Goal: Contribute content

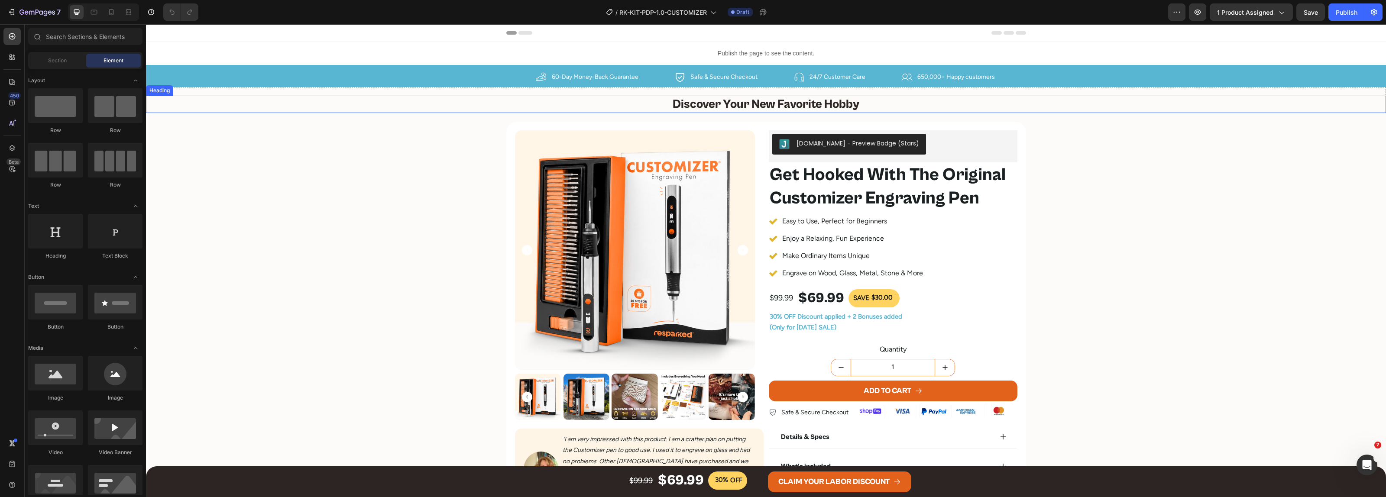
click at [780, 109] on h2 "Discover Your New Favorite Hobby" at bounding box center [766, 104] width 1240 height 17
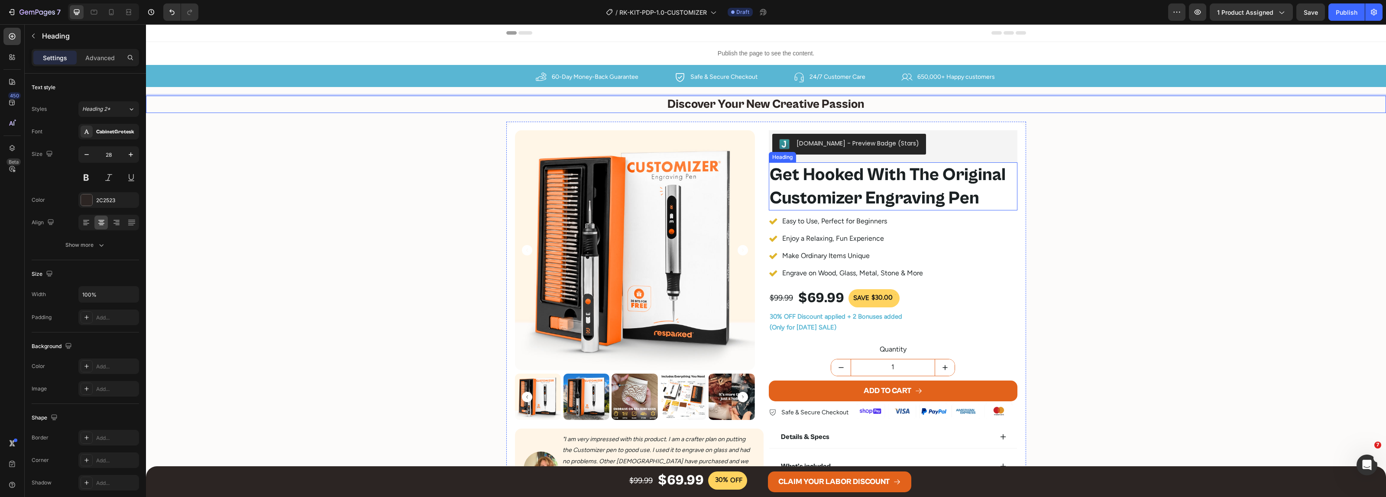
click at [915, 175] on h2 "Get Hooked With The Original Customizer Engraving Pen" at bounding box center [893, 186] width 249 height 48
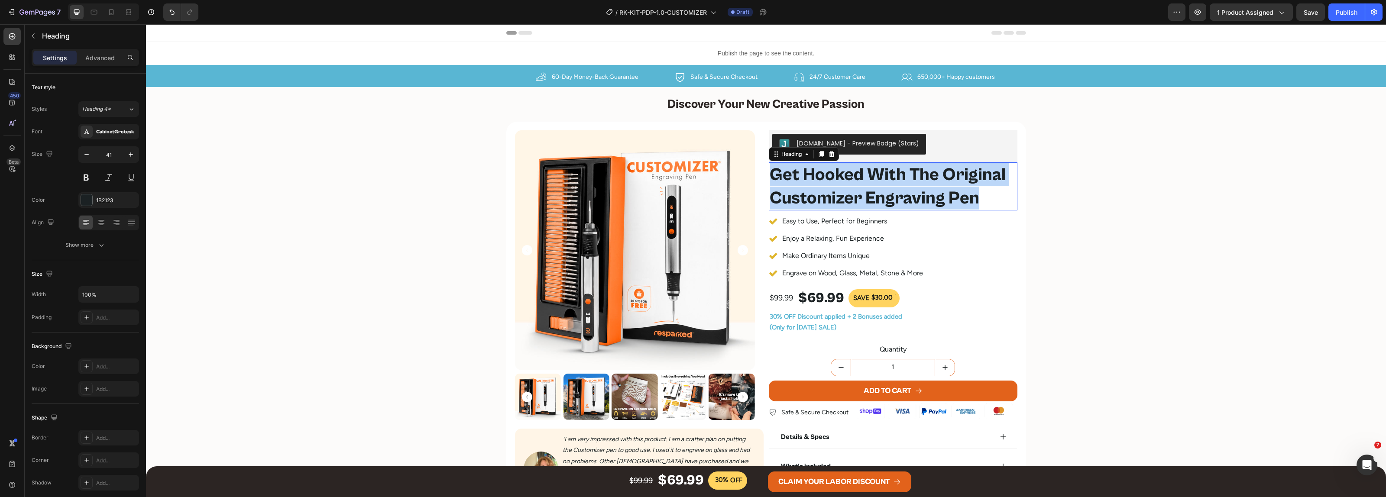
click at [915, 175] on p "Get Hooked With The Original Customizer Engraving Pen" at bounding box center [893, 186] width 247 height 46
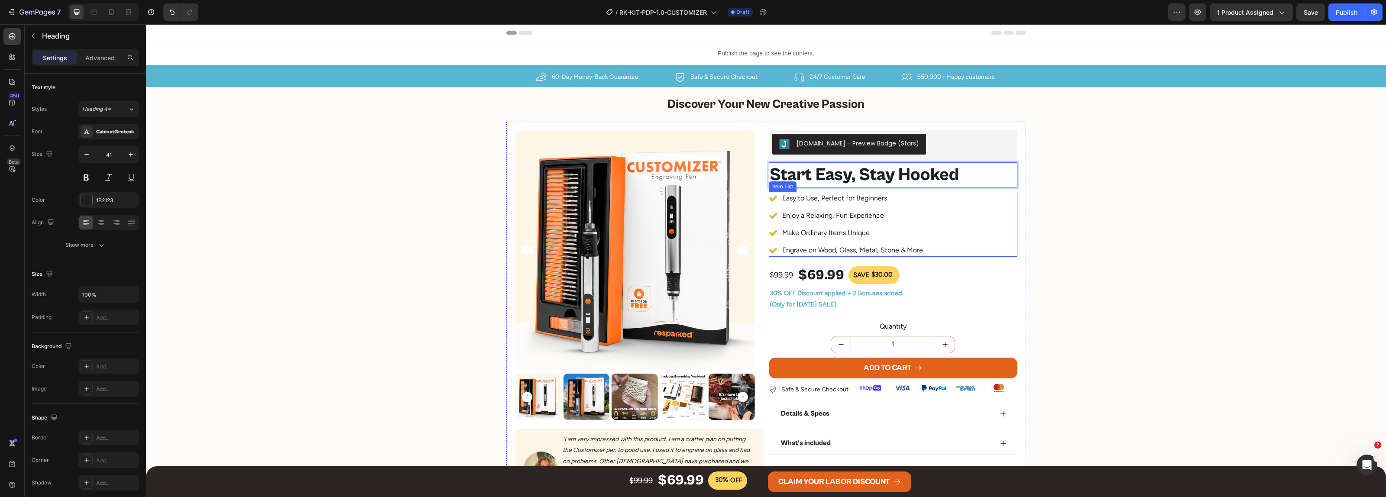
click at [841, 200] on p "Easy to Use, Perfect for Beginners" at bounding box center [852, 198] width 141 height 10
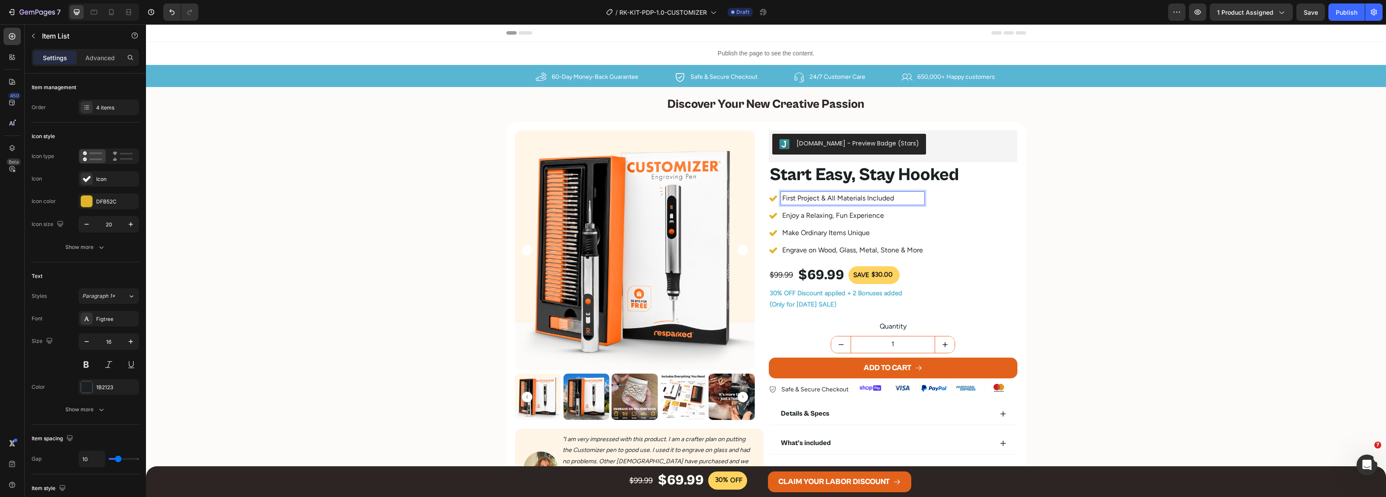
click at [846, 209] on div "Enjoy a Relaxing, Fun Experience" at bounding box center [852, 215] width 143 height 13
click at [828, 232] on p "Make Ordinary Items Unique" at bounding box center [852, 233] width 141 height 10
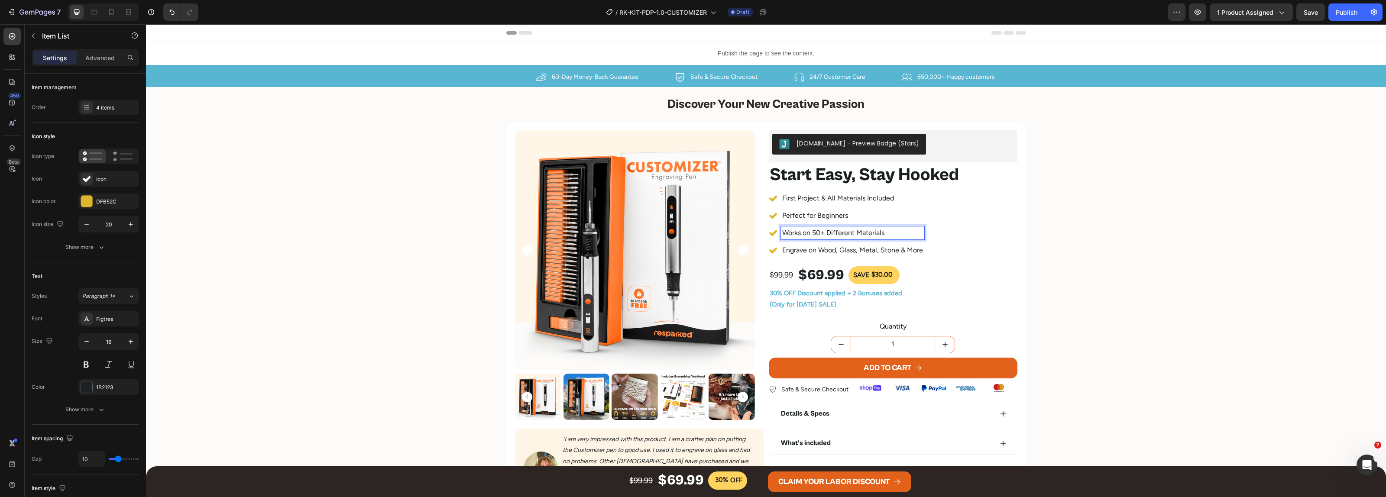
click at [834, 248] on p "Engrave on Wood, Glass, Metal, Stone & More" at bounding box center [852, 250] width 141 height 10
click at [755, 171] on div "Product Images Image "I am very impressed with this product. I am a crafter pla…" at bounding box center [766, 320] width 520 height 396
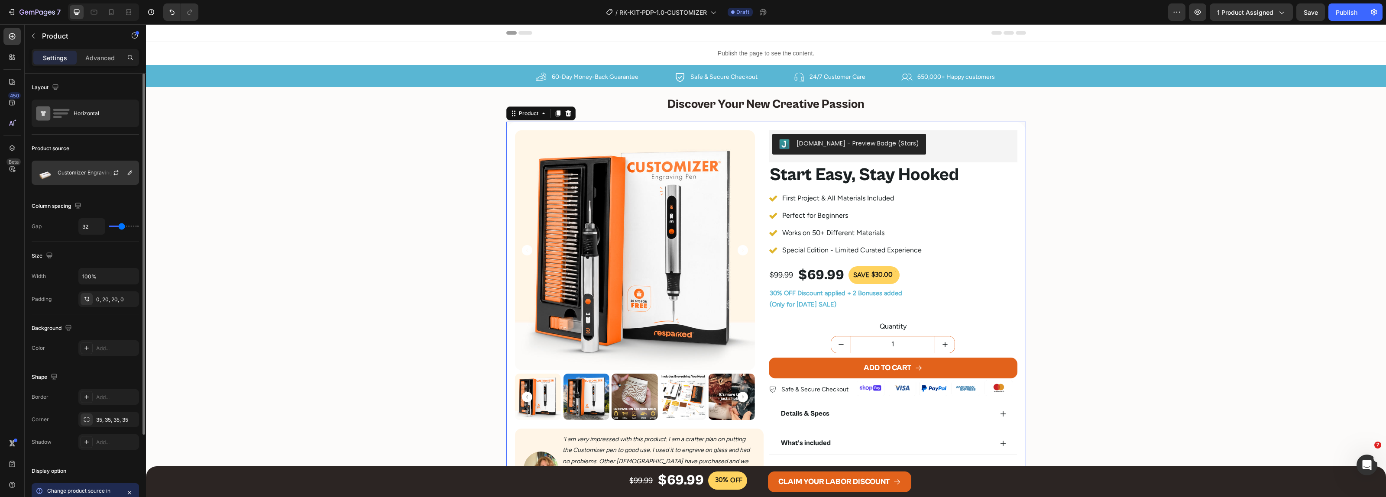
click at [86, 175] on p "Customizer Engraving Kit" at bounding box center [89, 173] width 62 height 6
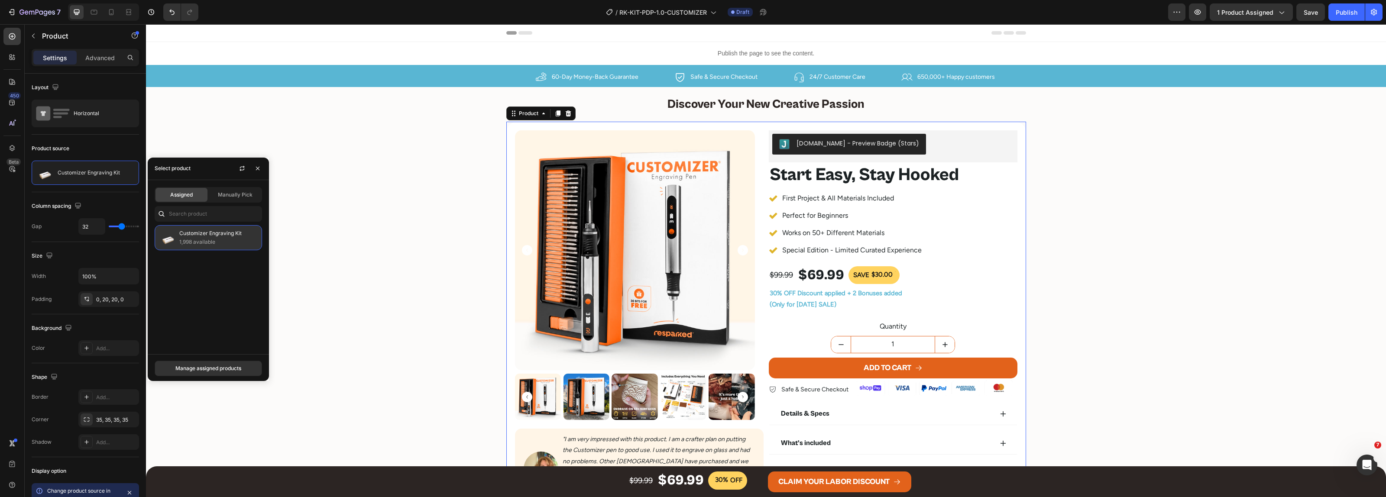
click at [189, 237] on p "Customizer Engraving Kit" at bounding box center [218, 233] width 79 height 9
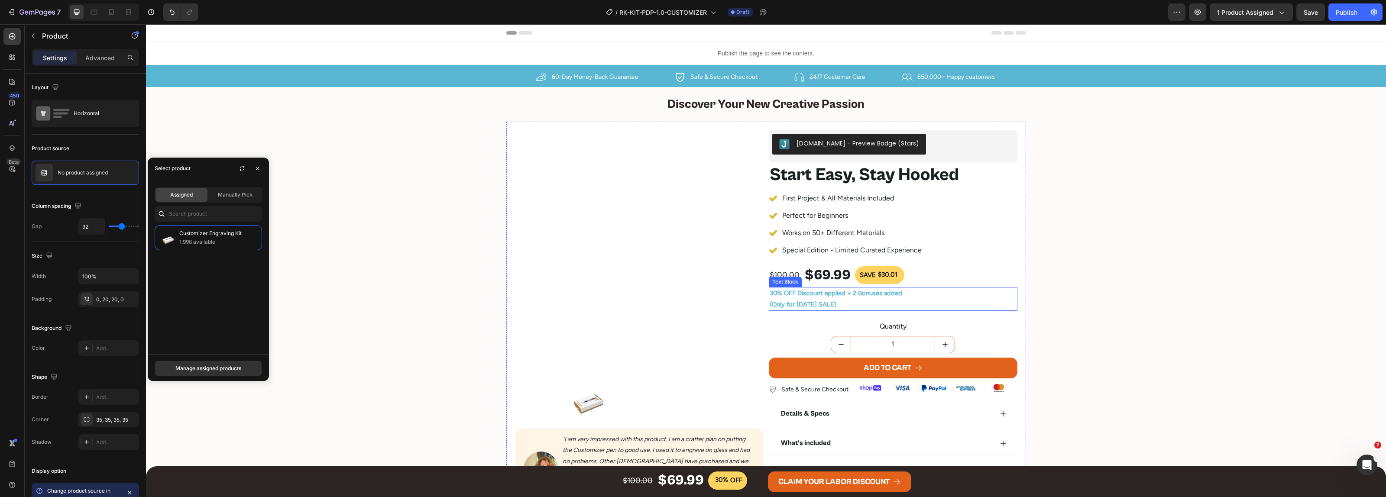
click at [804, 304] on span "(Only for LABOR DAY SALE)" at bounding box center [803, 305] width 67 height 8
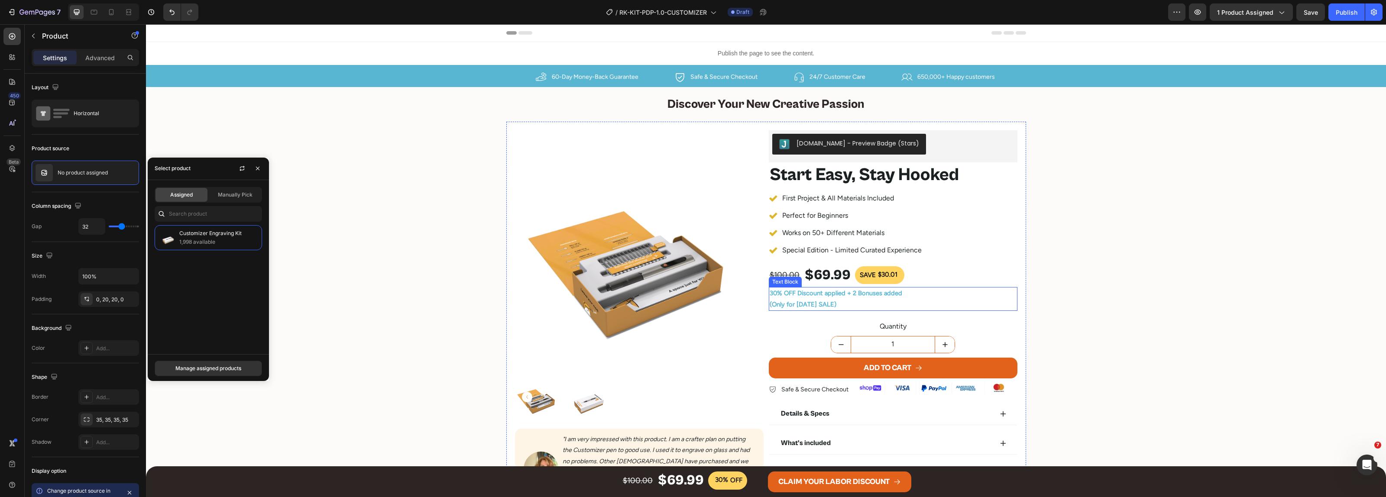
click at [804, 304] on span "(Only for LABOR DAY SALE)" at bounding box center [803, 305] width 67 height 8
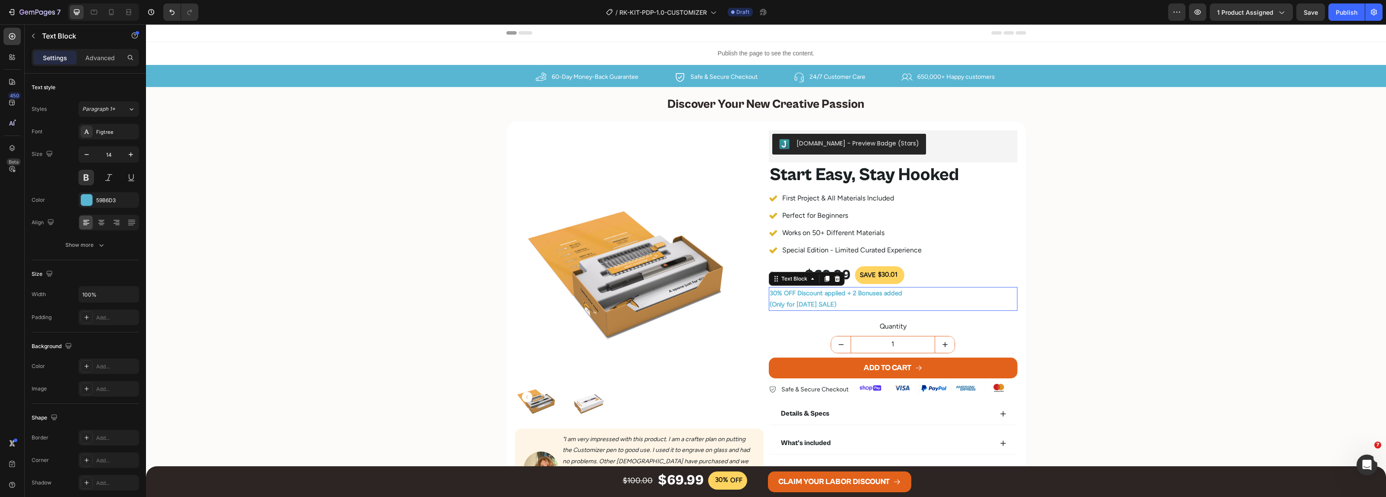
click at [804, 304] on span "(Only for LABOR DAY SALE)" at bounding box center [803, 305] width 67 height 8
click at [113, 9] on icon at bounding box center [111, 12] width 9 height 9
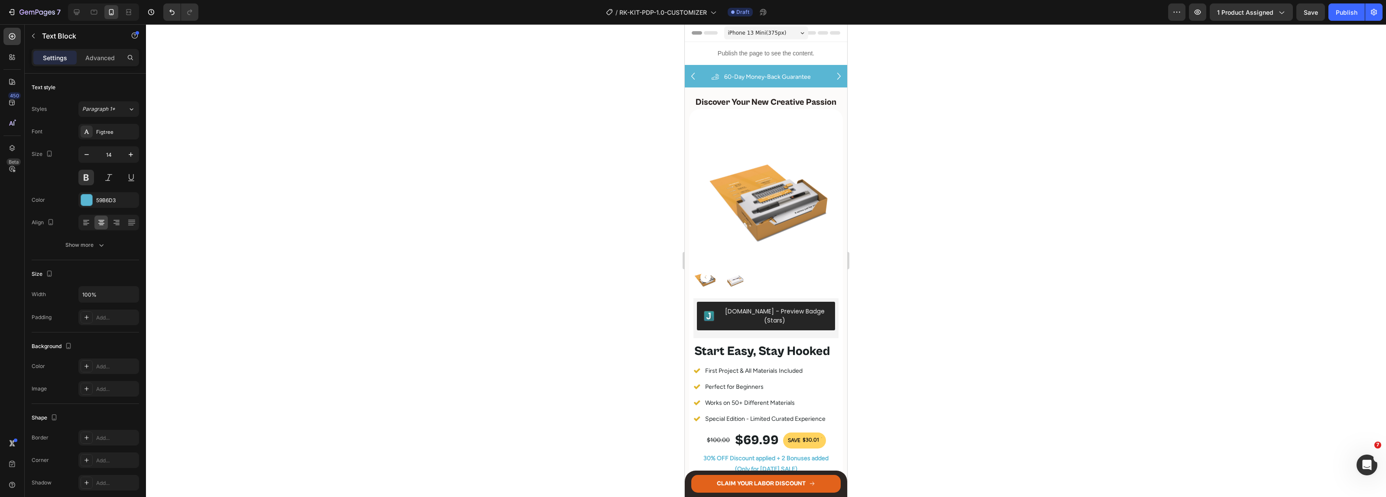
click at [951, 91] on div at bounding box center [766, 260] width 1240 height 473
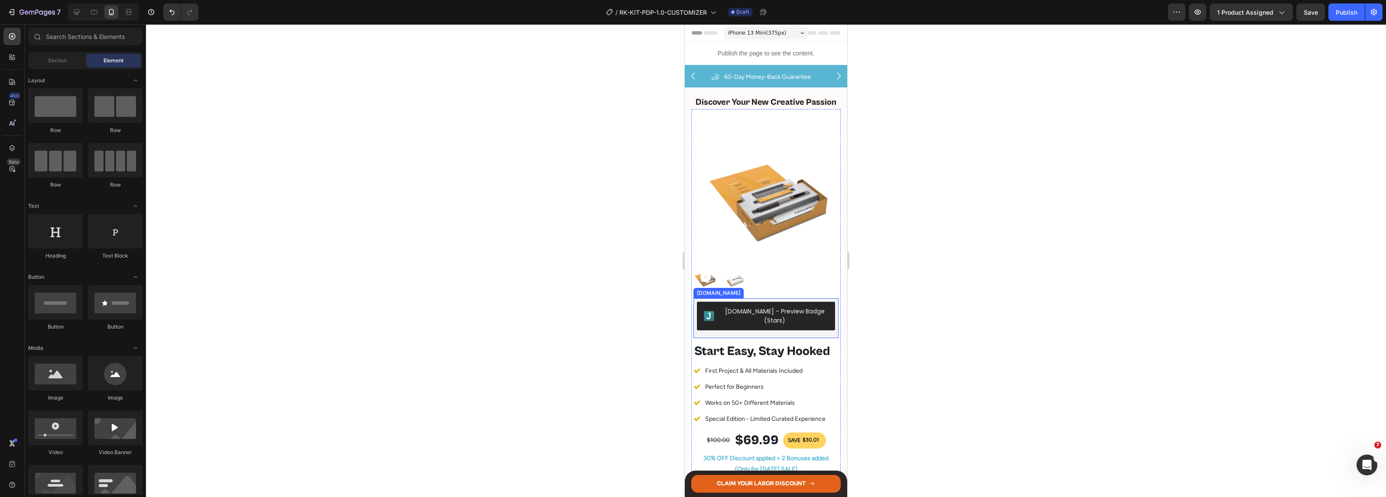
scroll to position [54, 0]
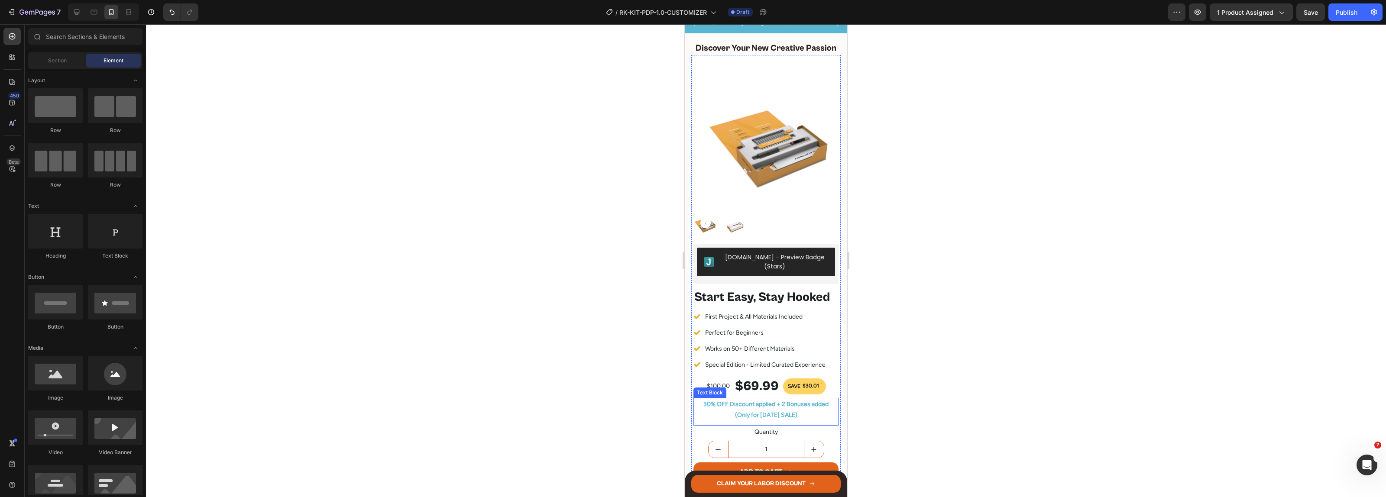
click at [756, 400] on p "30% OFF Discount applied + 2 Bonuses added" at bounding box center [765, 404] width 143 height 11
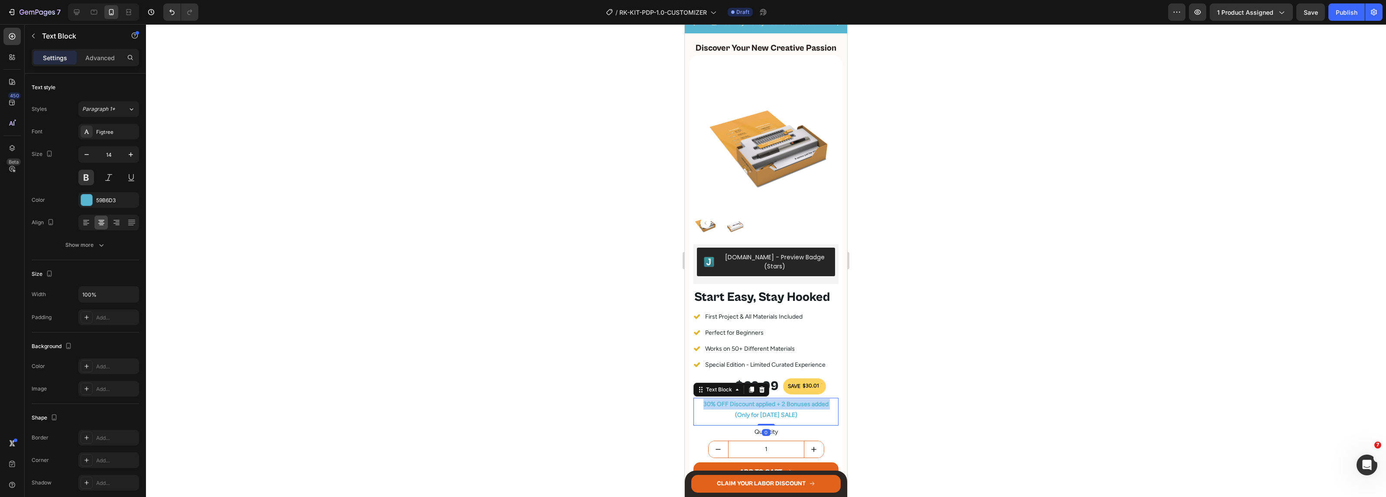
click at [756, 400] on p "30% OFF Discount applied + 2 Bonuses added" at bounding box center [765, 404] width 143 height 11
click at [922, 297] on div at bounding box center [766, 260] width 1240 height 473
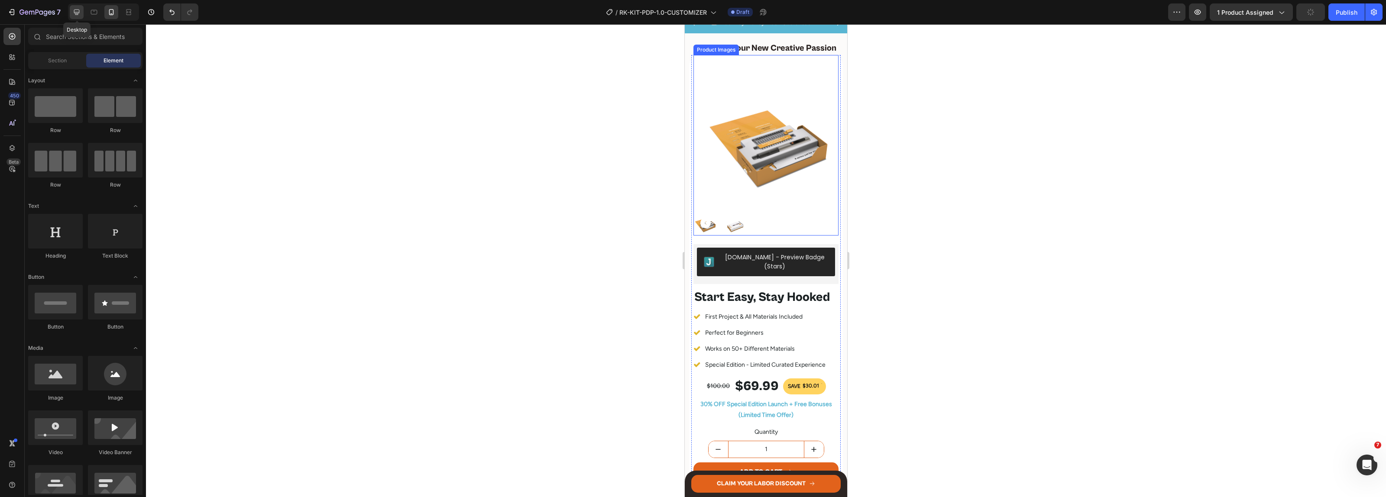
click at [80, 13] on icon at bounding box center [76, 12] width 9 height 9
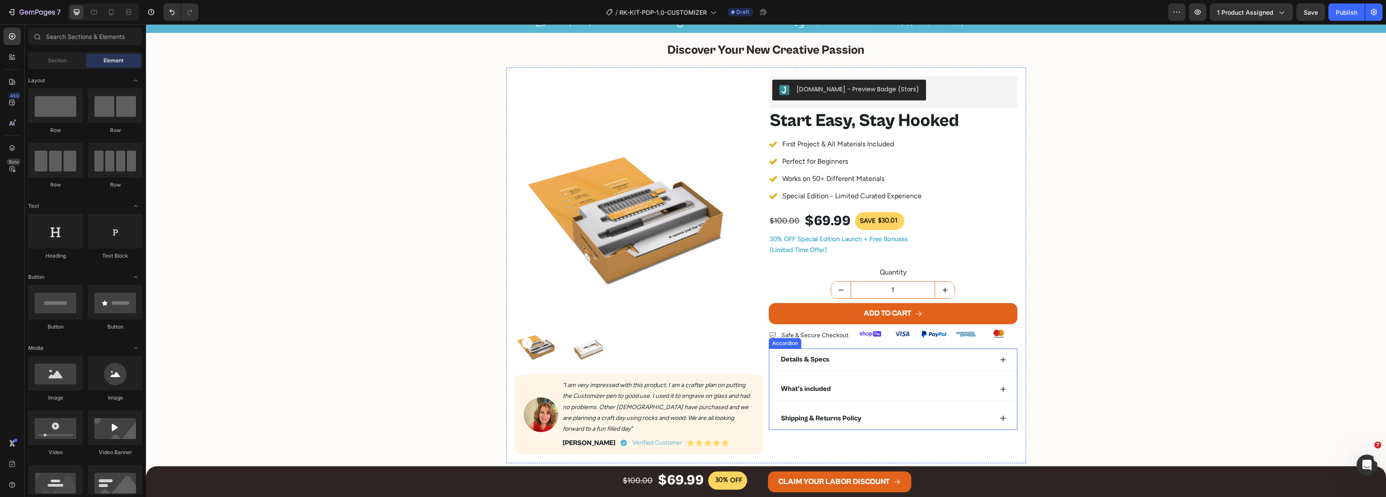
click at [833, 354] on div "Details & Specs" at bounding box center [886, 359] width 213 height 15
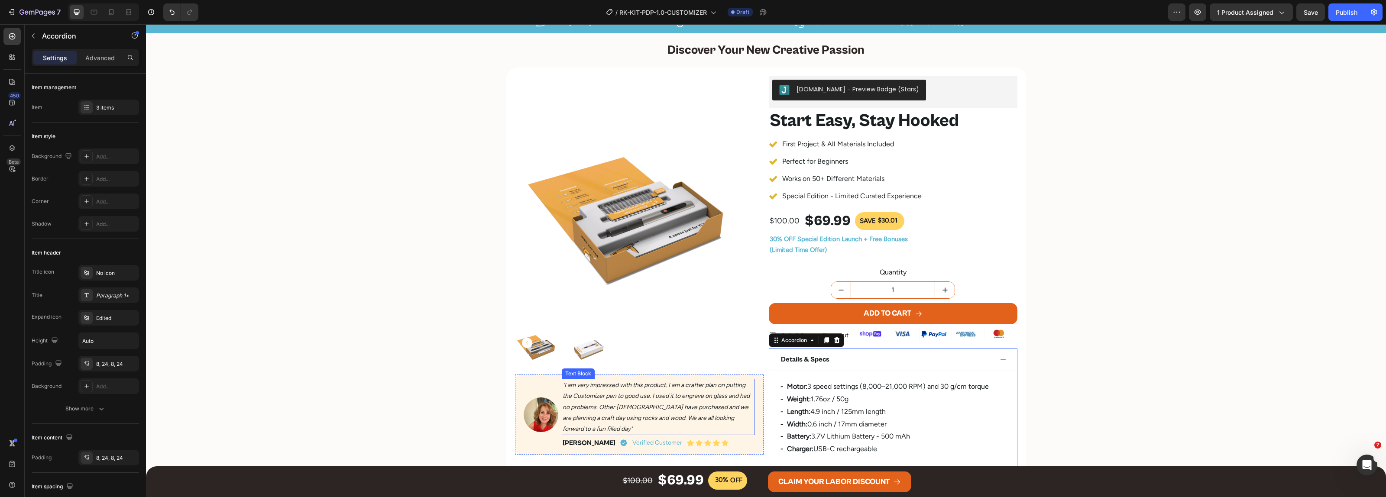
click at [593, 412] on p ""I am very impressed with this product. I am a crafter plan on putting the Cust…" at bounding box center [658, 407] width 191 height 55
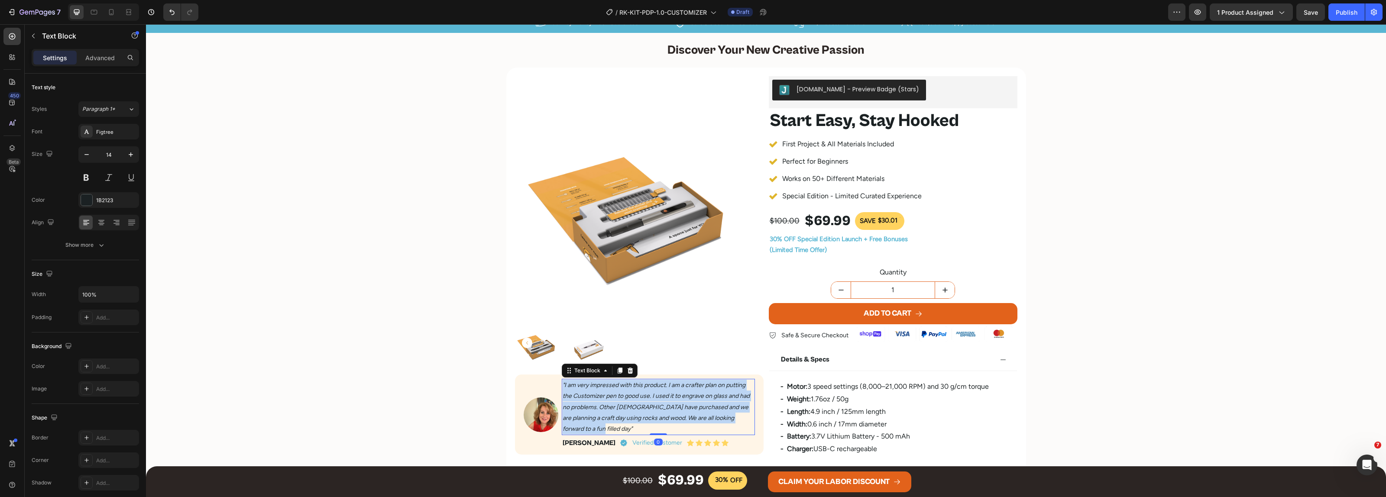
click at [593, 412] on p ""I am very impressed with this product. I am a crafter plan on putting the Cust…" at bounding box center [658, 407] width 191 height 55
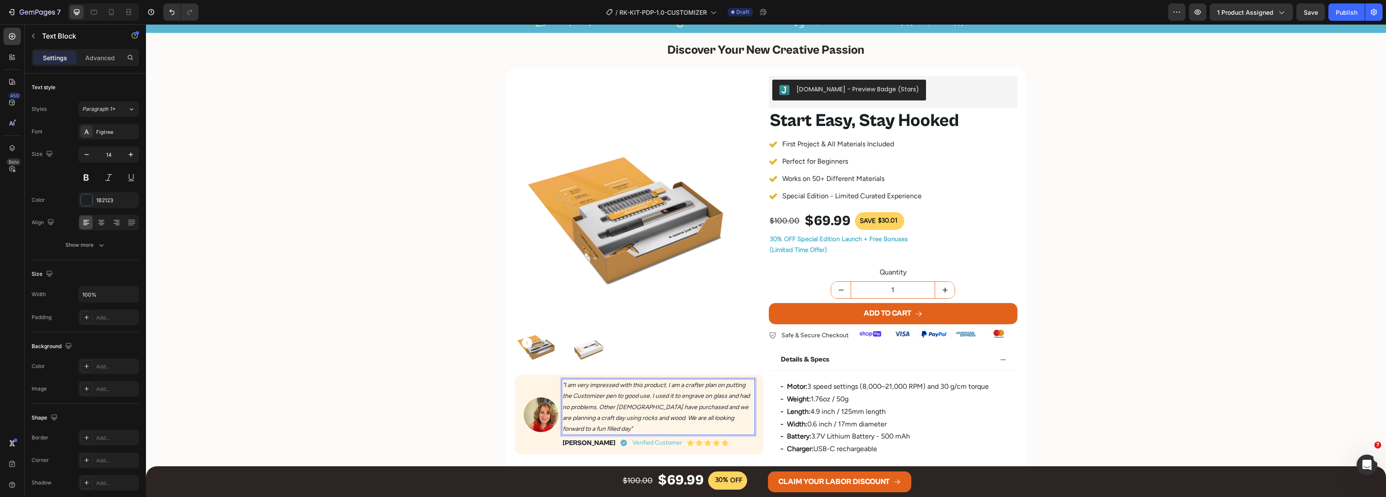
scroll to position [57, 0]
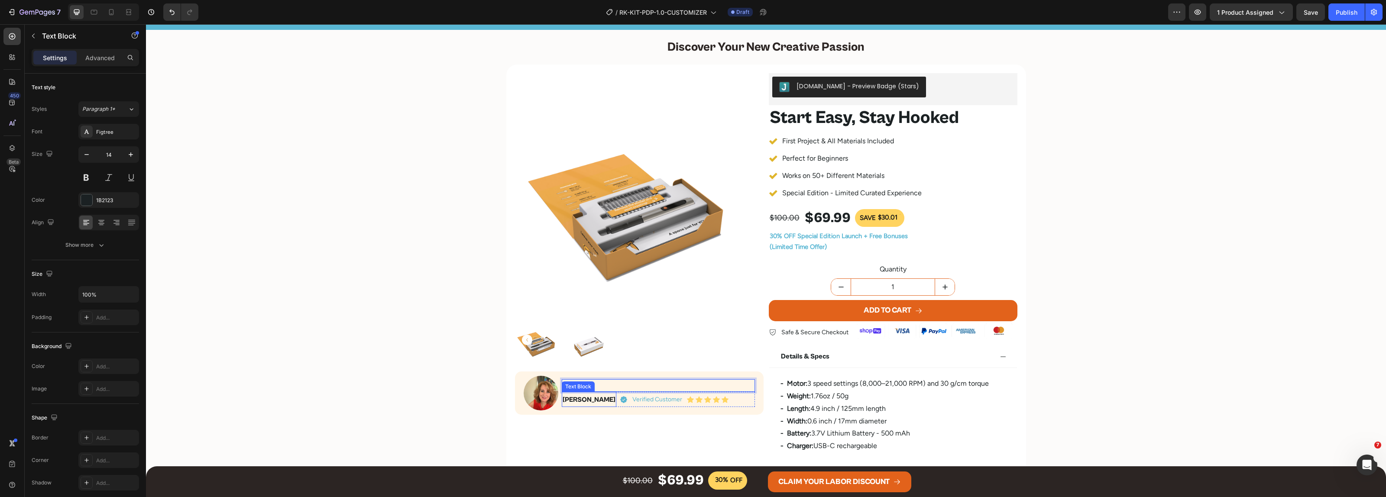
click at [599, 401] on strong "[PERSON_NAME]" at bounding box center [589, 400] width 53 height 8
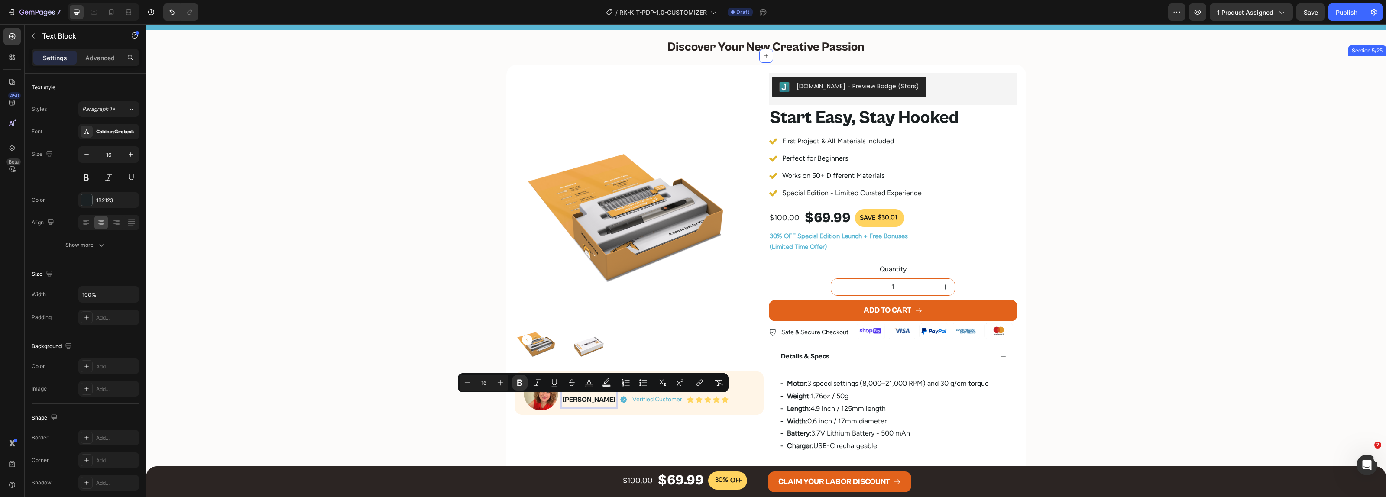
click at [1129, 276] on div "Product Images Image . Text Block Joyce Jefferson Text Block 0 Verified Custome…" at bounding box center [766, 295] width 1240 height 460
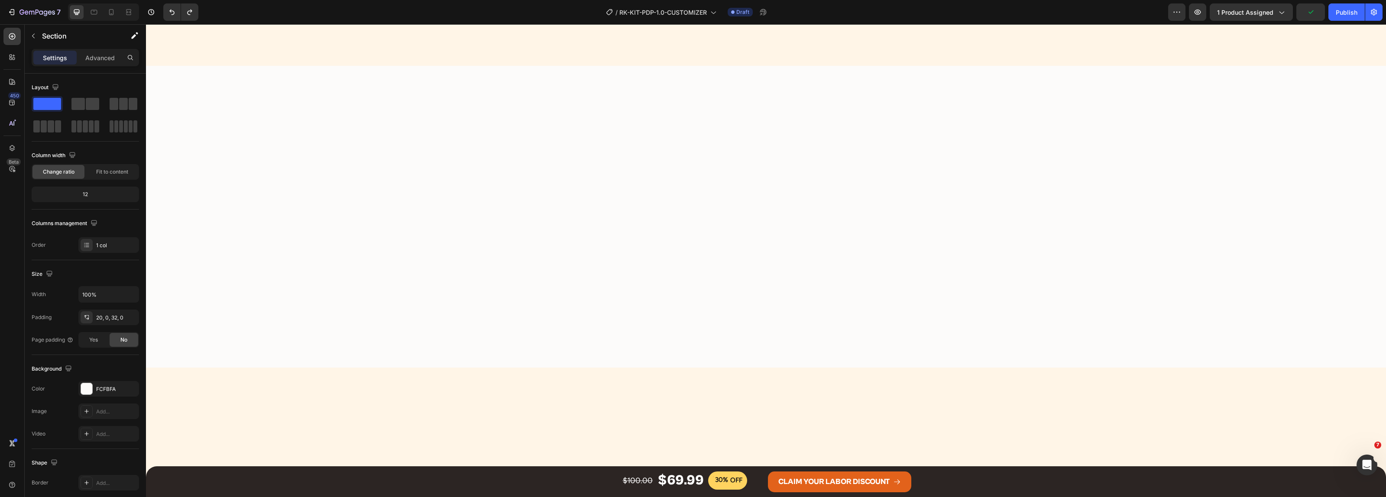
scroll to position [2987, 0]
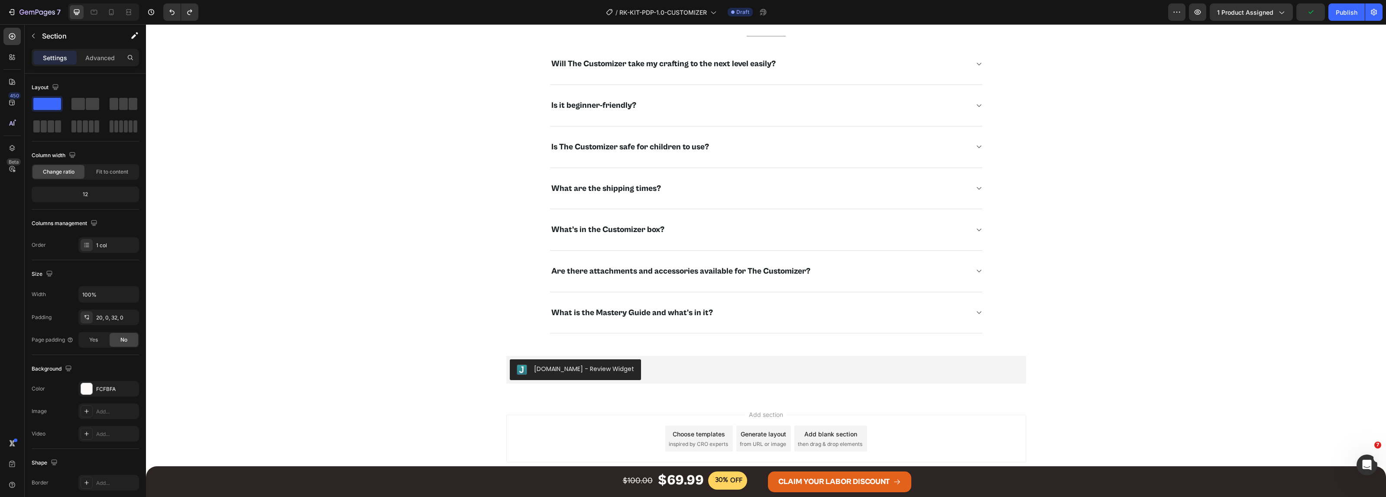
click at [746, 416] on span "Add section" at bounding box center [766, 414] width 41 height 9
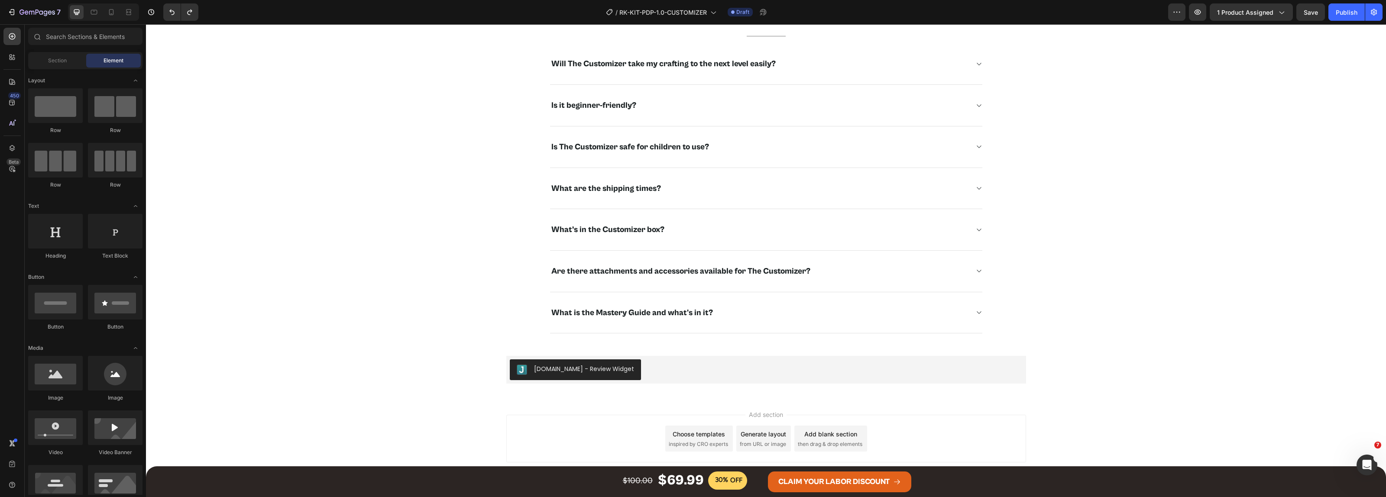
click at [698, 438] on div "Choose templates" at bounding box center [699, 434] width 52 height 9
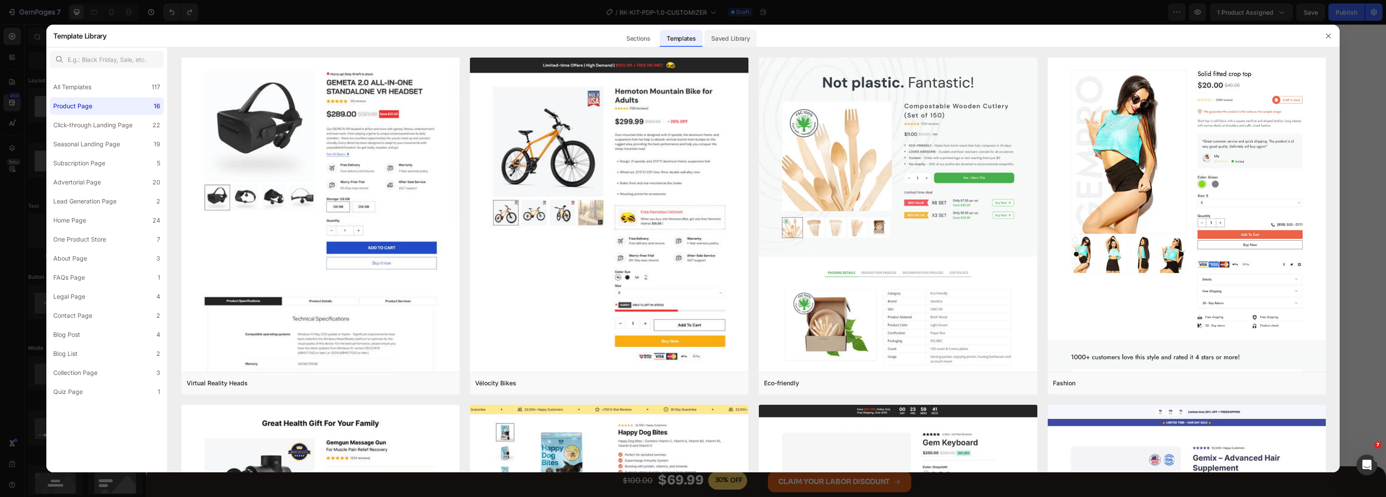
click at [729, 37] on div "Saved Library" at bounding box center [730, 38] width 52 height 17
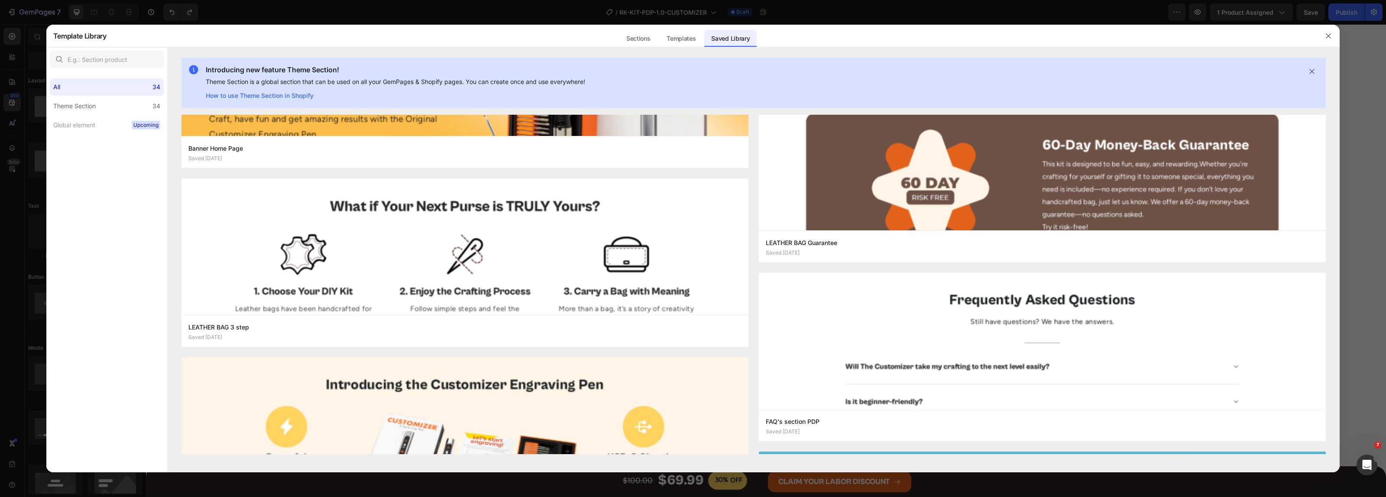
scroll to position [1354, 0]
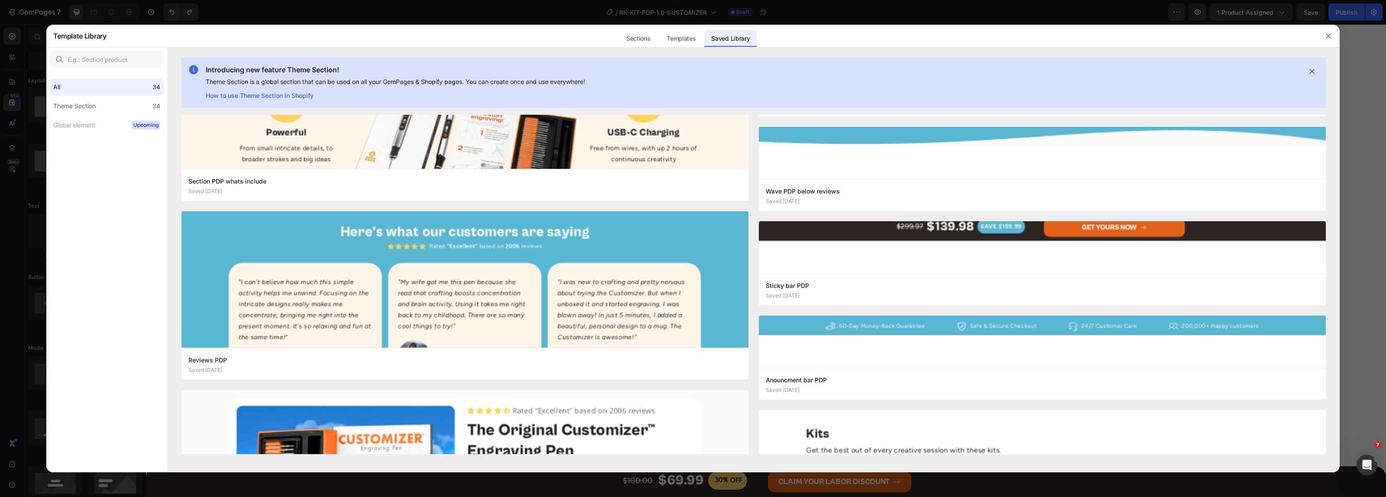
click at [1366, 82] on div at bounding box center [693, 248] width 1386 height 497
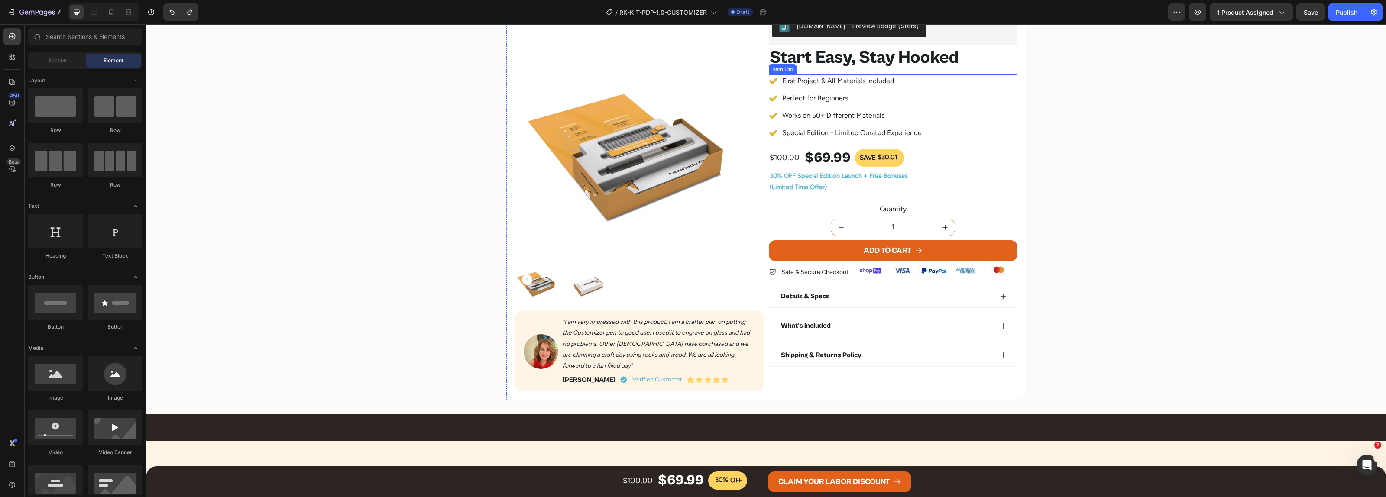
scroll to position [0, 0]
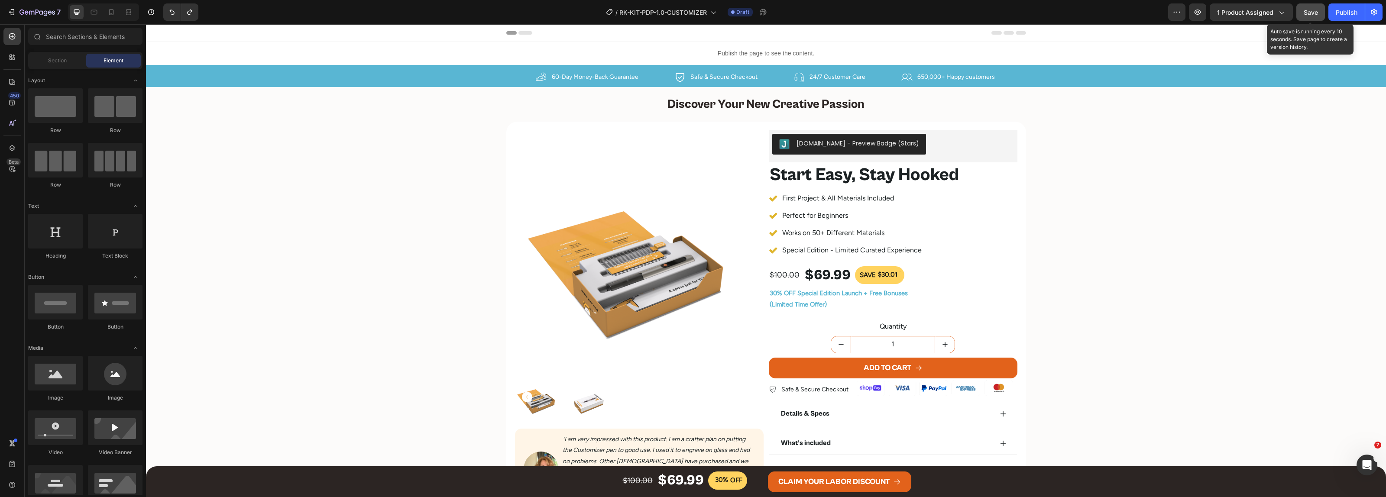
click at [1309, 8] on div "Save" at bounding box center [1311, 12] width 14 height 9
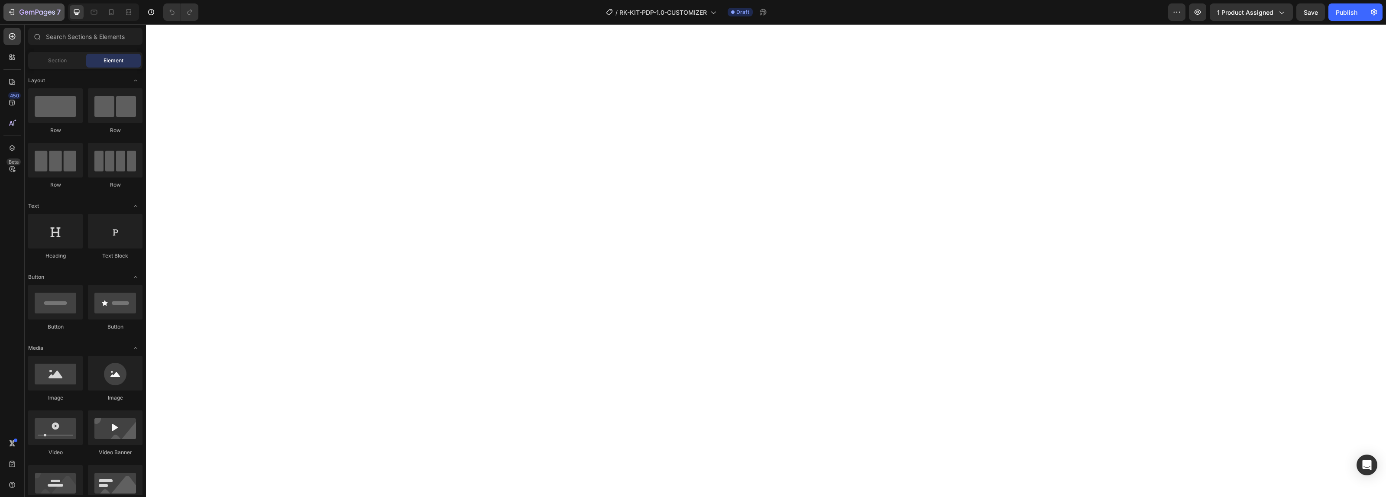
click at [29, 19] on button "7" at bounding box center [33, 11] width 61 height 17
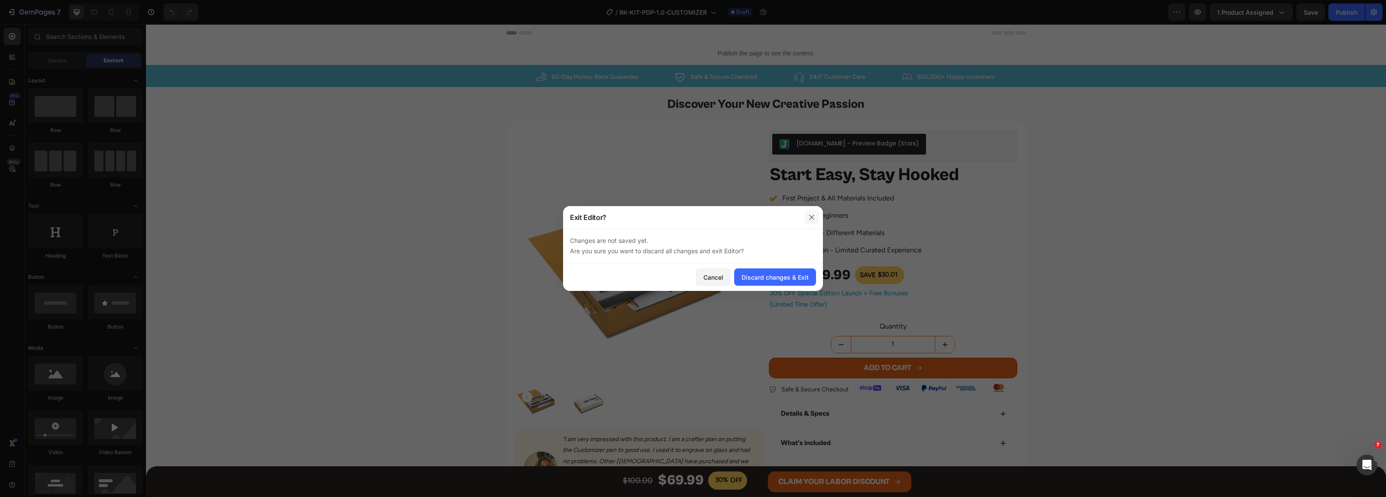
click at [813, 216] on icon "button" at bounding box center [811, 217] width 7 height 7
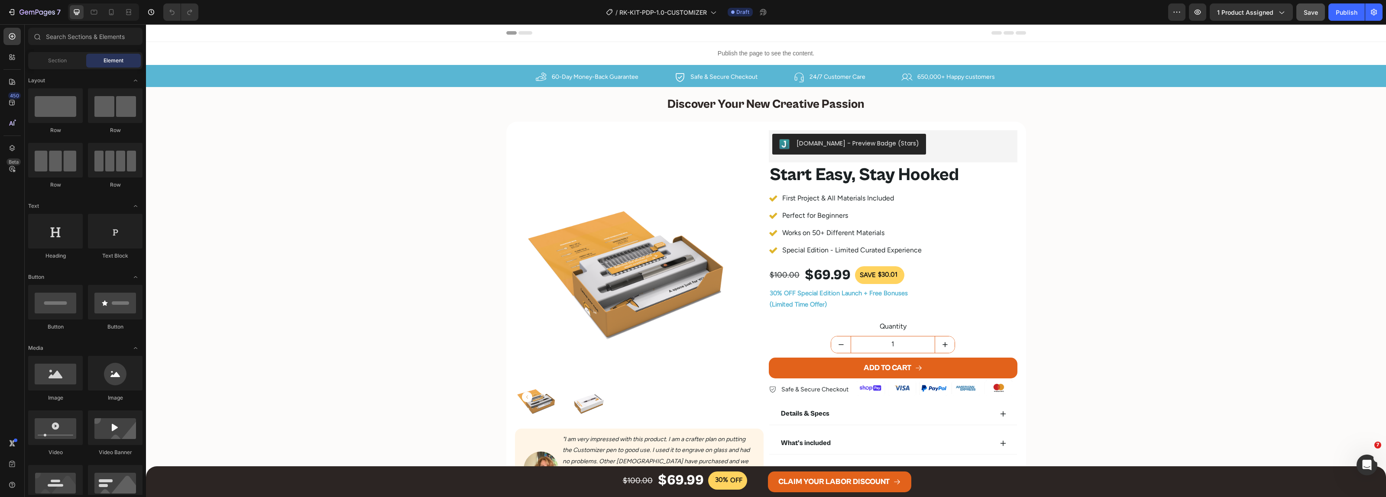
click at [1303, 17] on button "Save" at bounding box center [1311, 11] width 29 height 17
click at [42, 4] on button "7" at bounding box center [33, 11] width 61 height 17
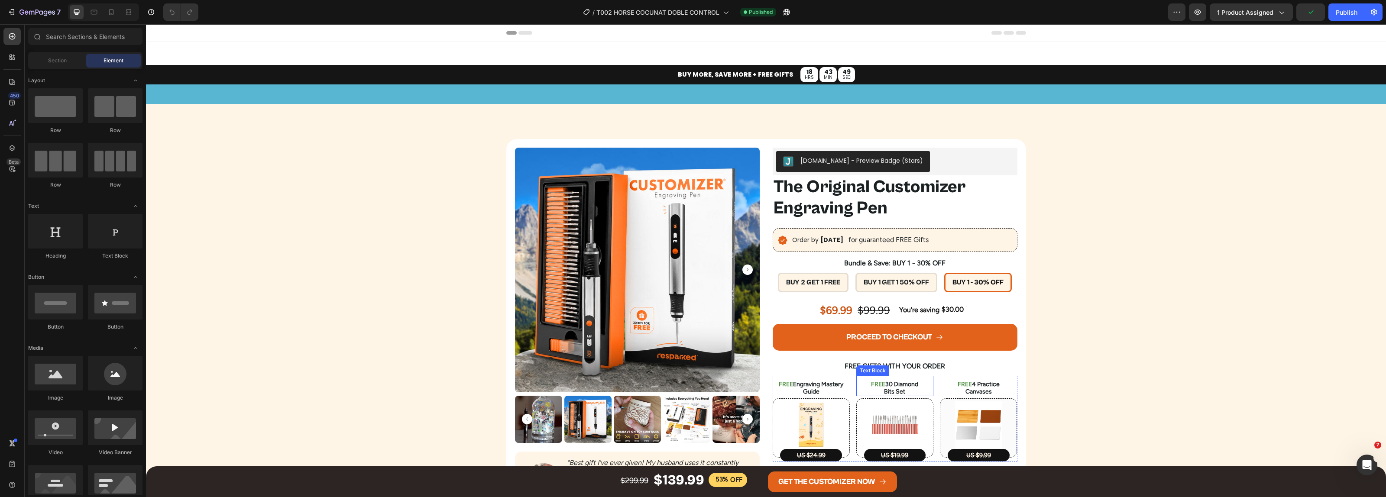
scroll to position [108, 0]
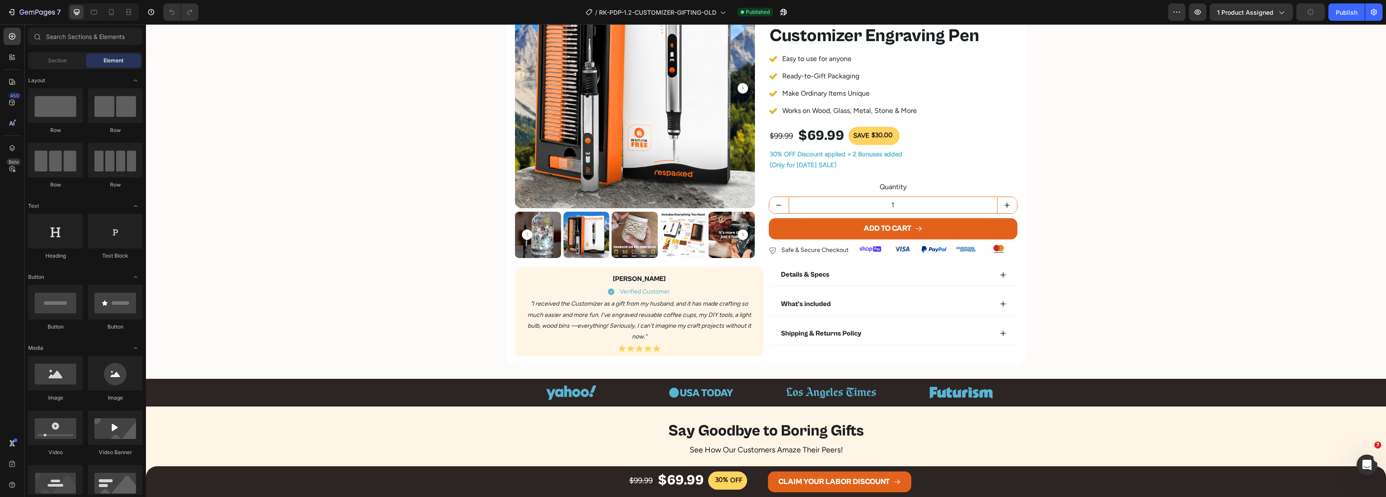
scroll to position [217, 0]
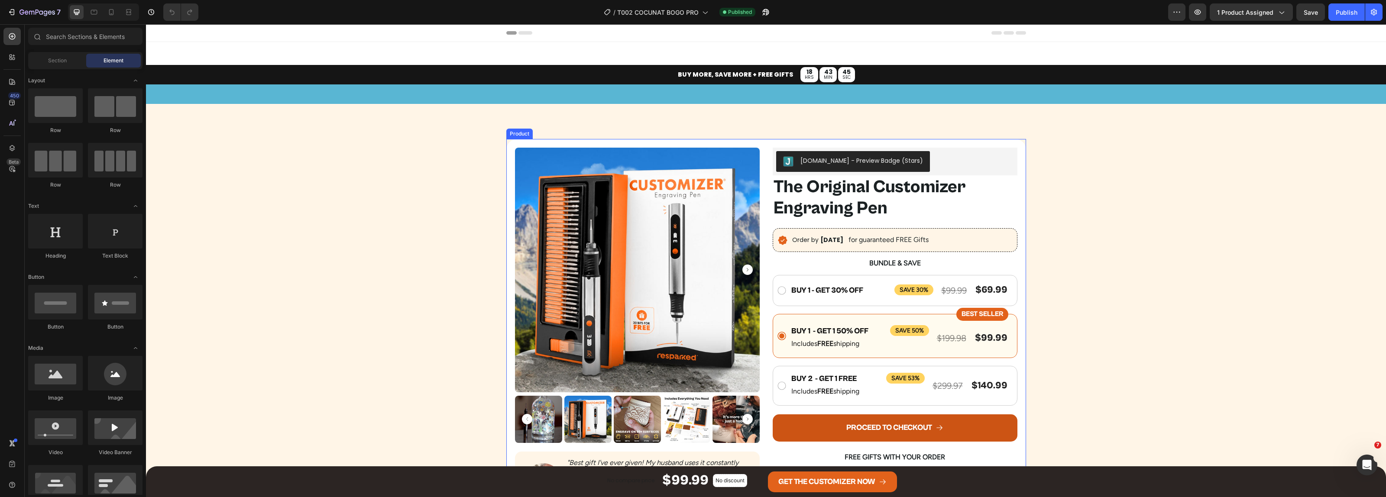
scroll to position [217, 0]
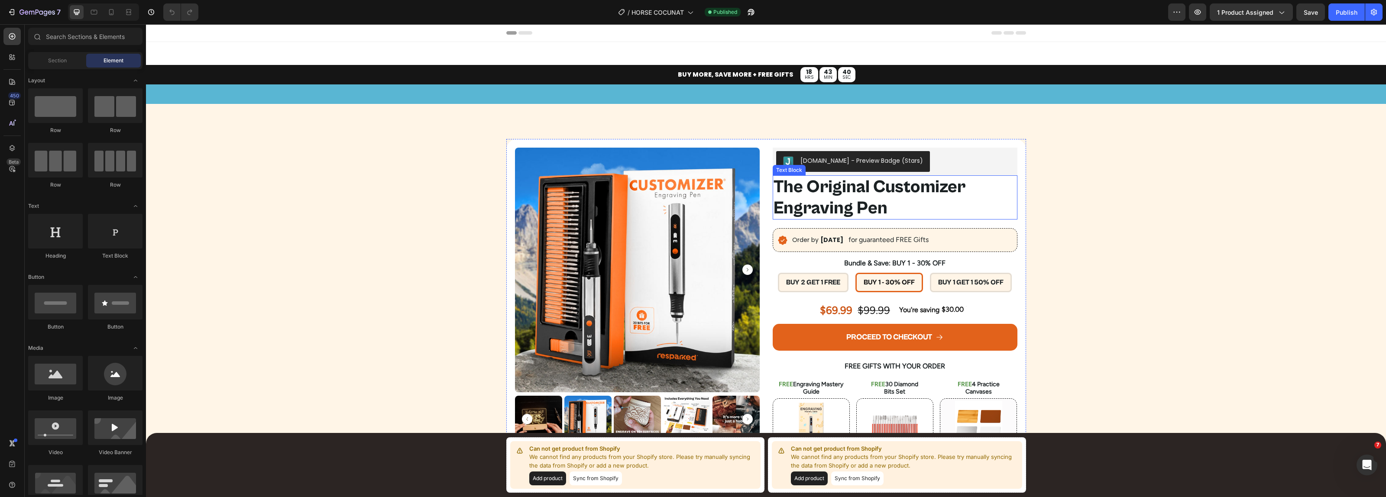
scroll to position [162, 0]
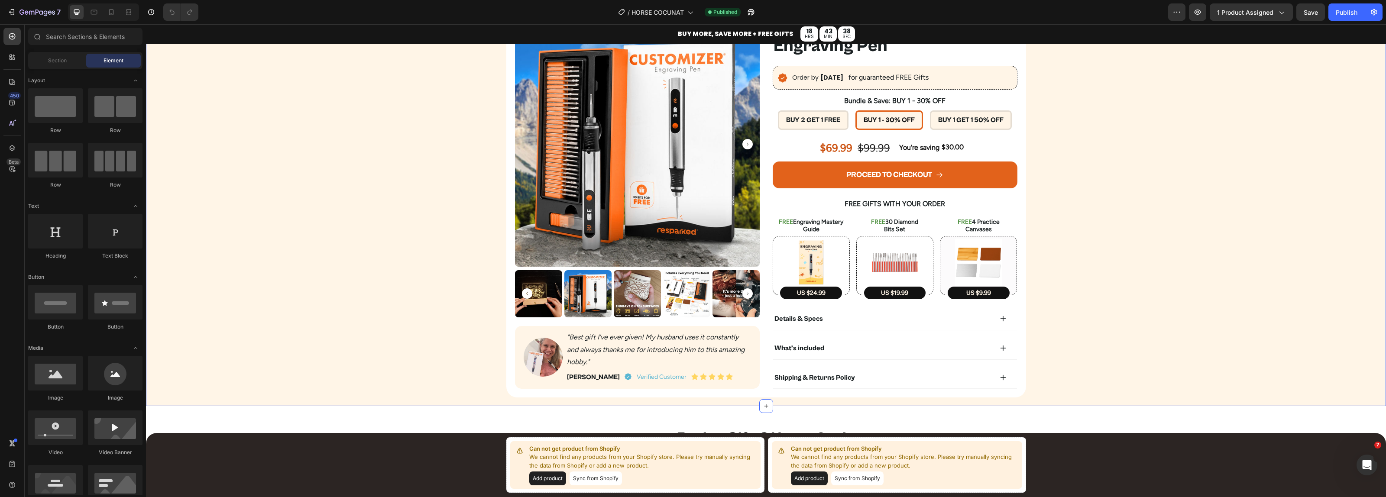
click at [1116, 138] on div "Product Images Image "Best gift I've ever given! My husband uses it constantly …" at bounding box center [766, 187] width 1240 height 421
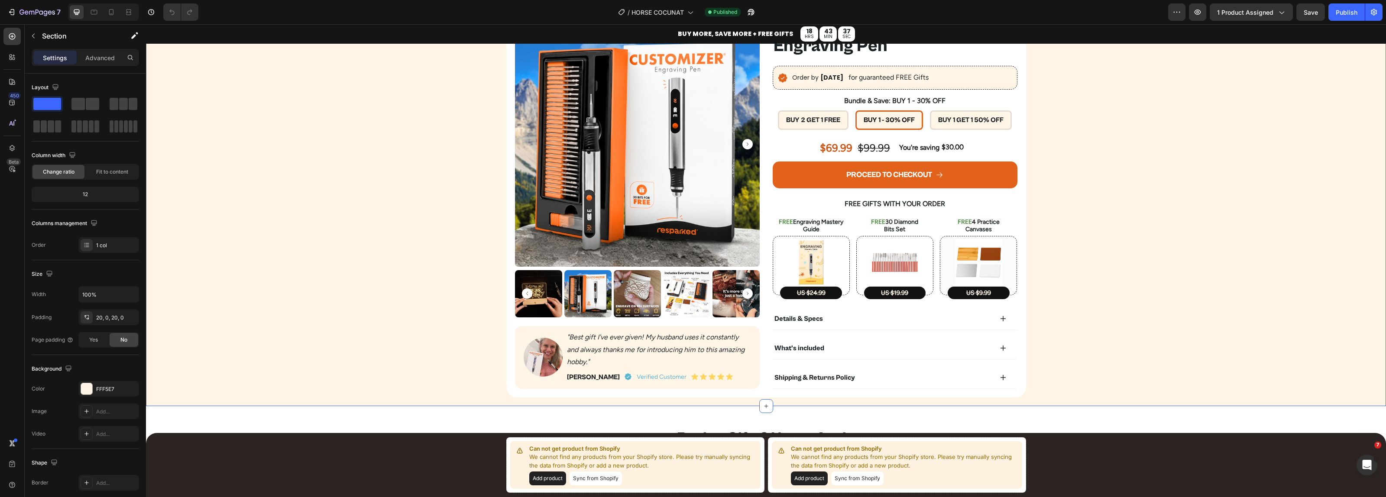
scroll to position [0, 0]
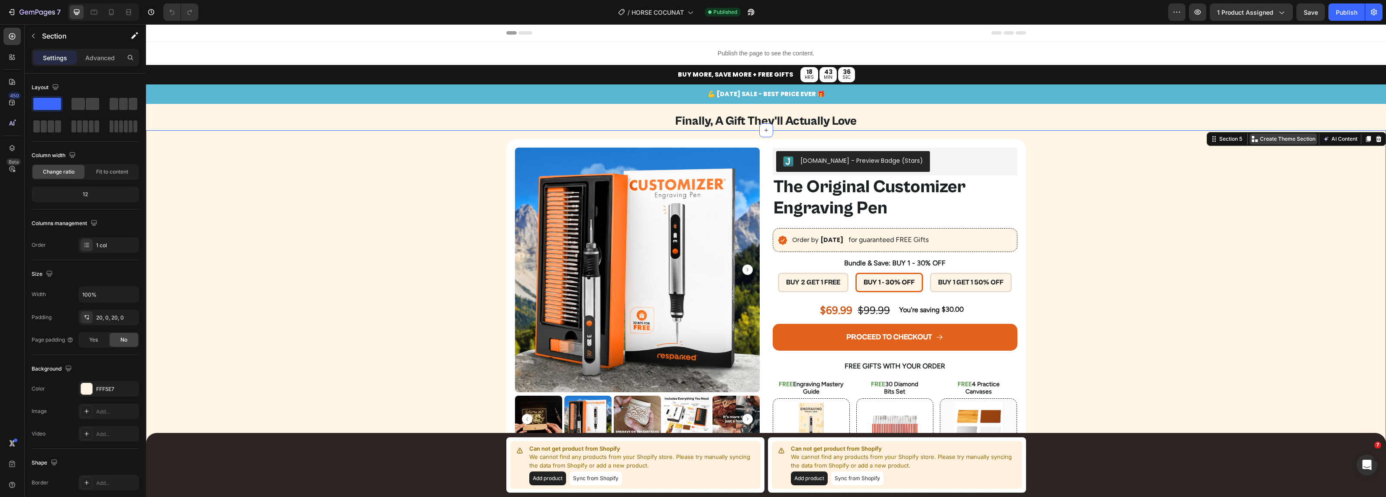
click at [1265, 138] on p "Create Theme Section" at bounding box center [1287, 139] width 55 height 8
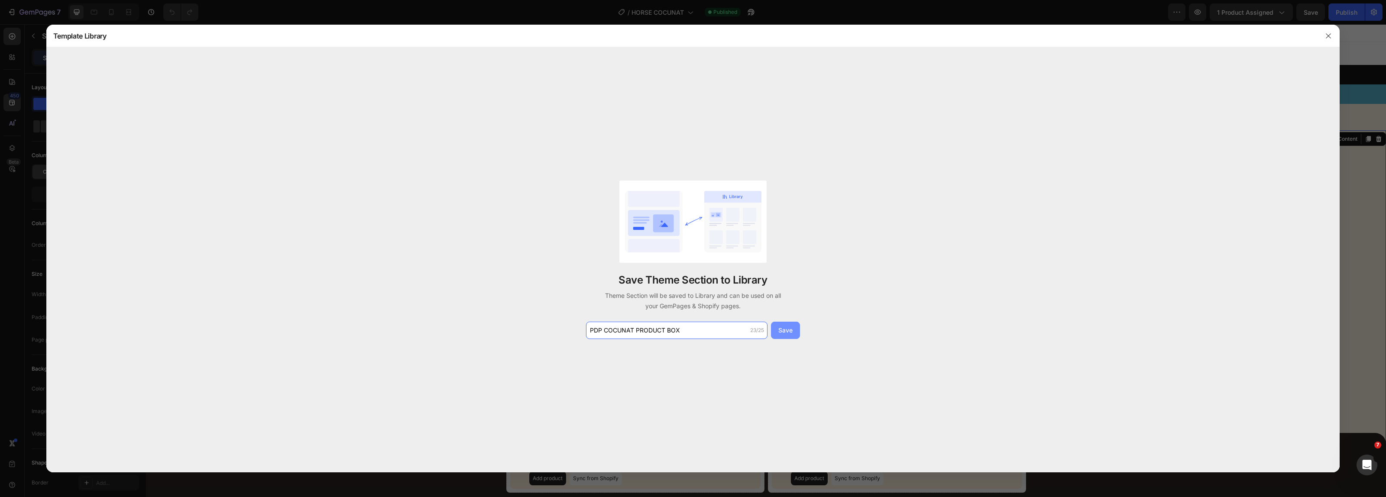
type input "PDP COCUNAT PRODUCT BOX"
click at [792, 338] on button "Save" at bounding box center [785, 330] width 29 height 17
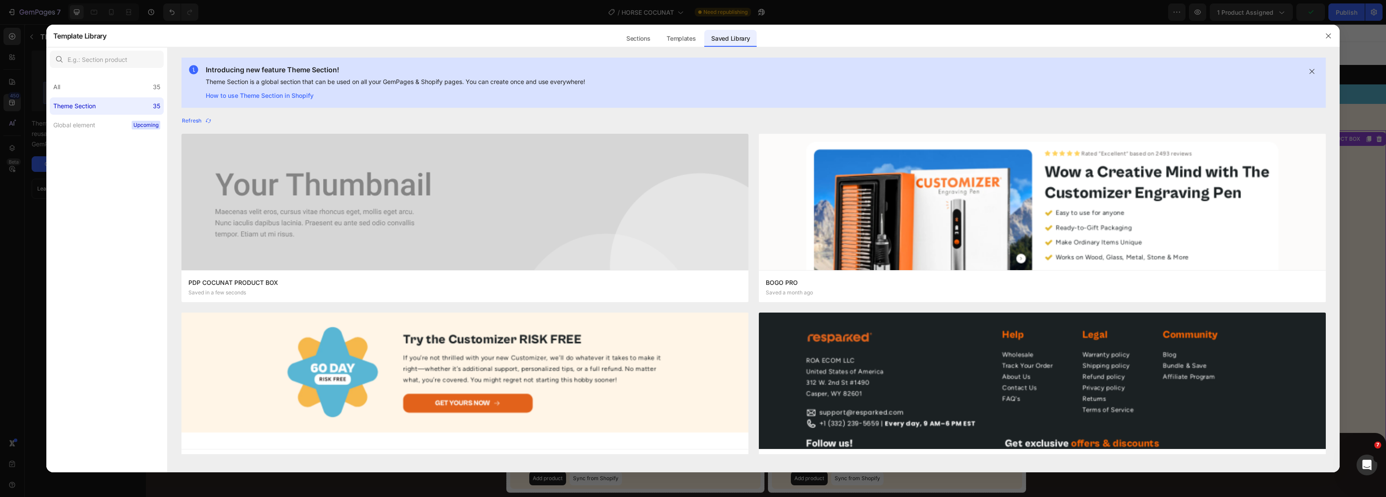
click at [588, 23] on div at bounding box center [693, 248] width 1386 height 497
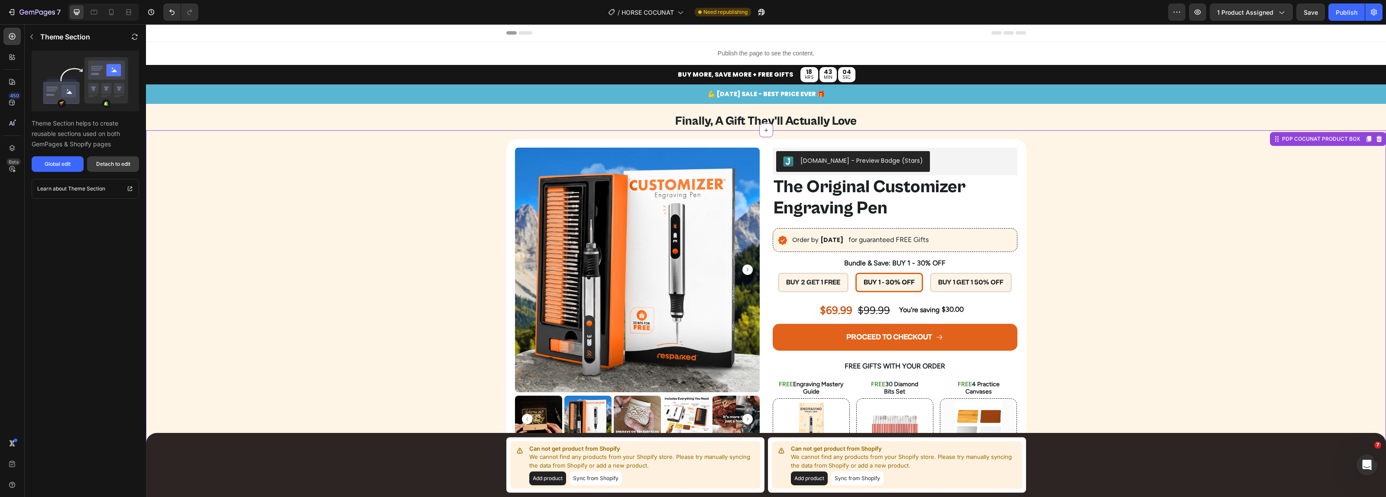
click at [105, 160] on div "Detach to edit" at bounding box center [113, 164] width 34 height 8
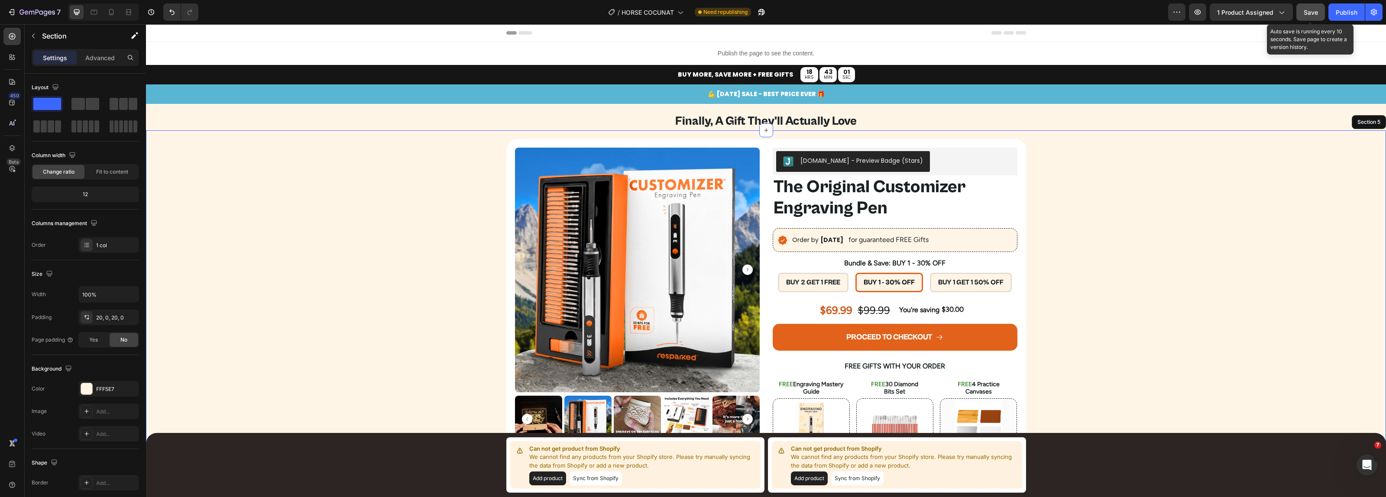
click at [1323, 15] on button "Save" at bounding box center [1311, 11] width 29 height 17
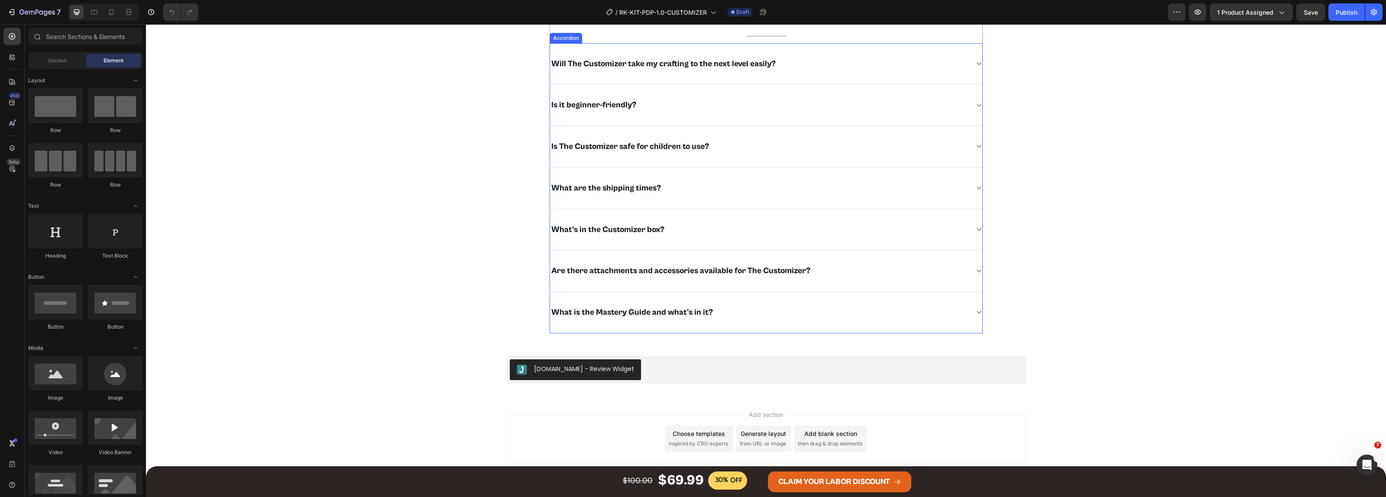
scroll to position [2949, 0]
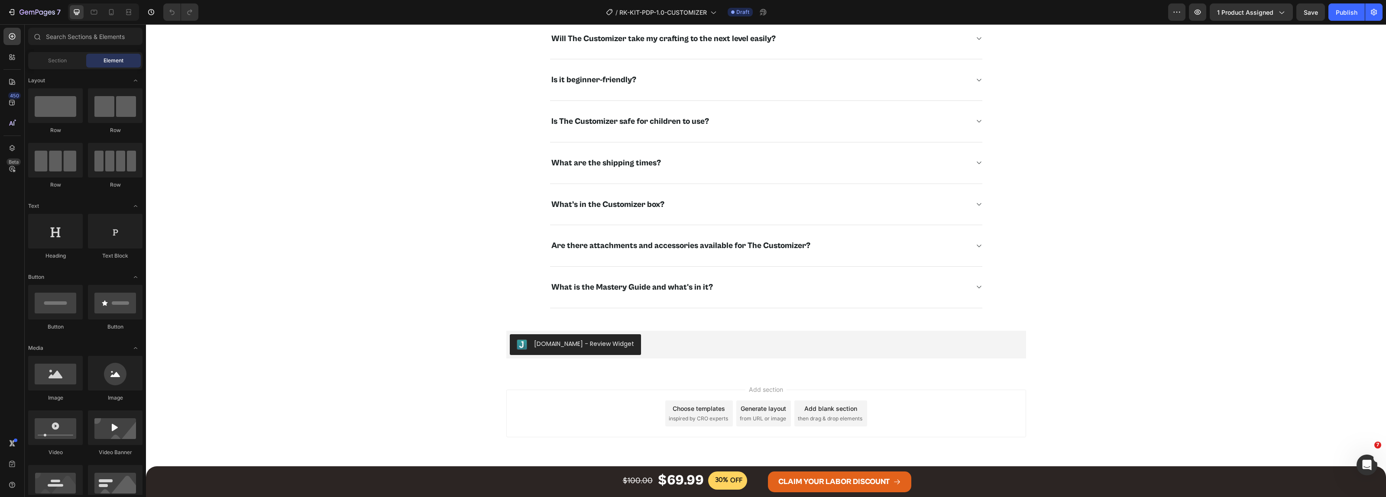
click at [681, 409] on div "Choose templates" at bounding box center [699, 408] width 52 height 9
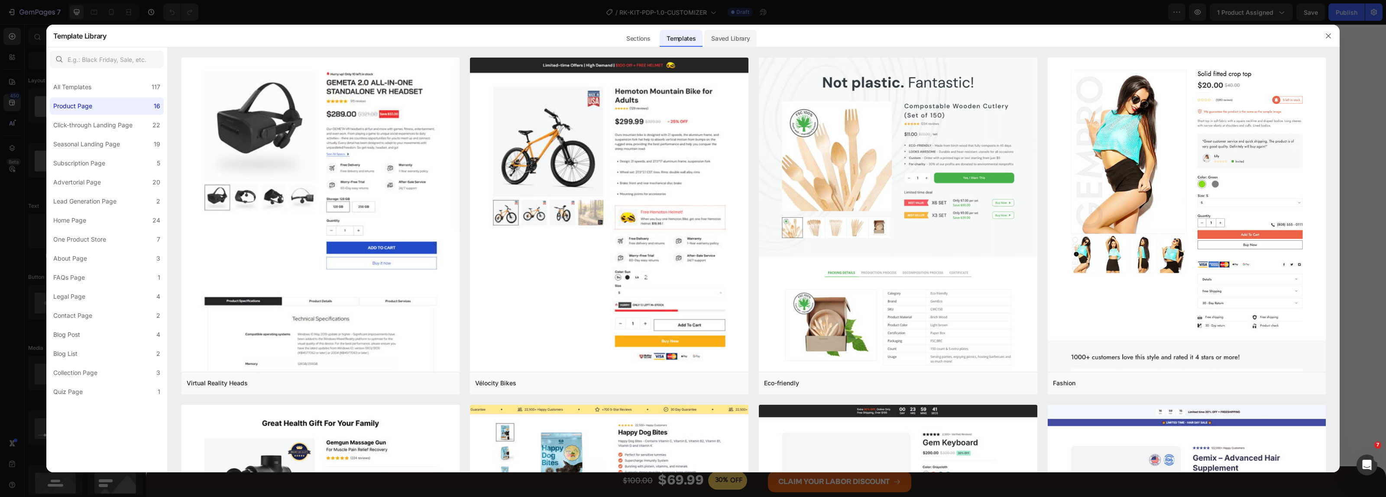
click at [734, 39] on div "Saved Library" at bounding box center [730, 38] width 52 height 17
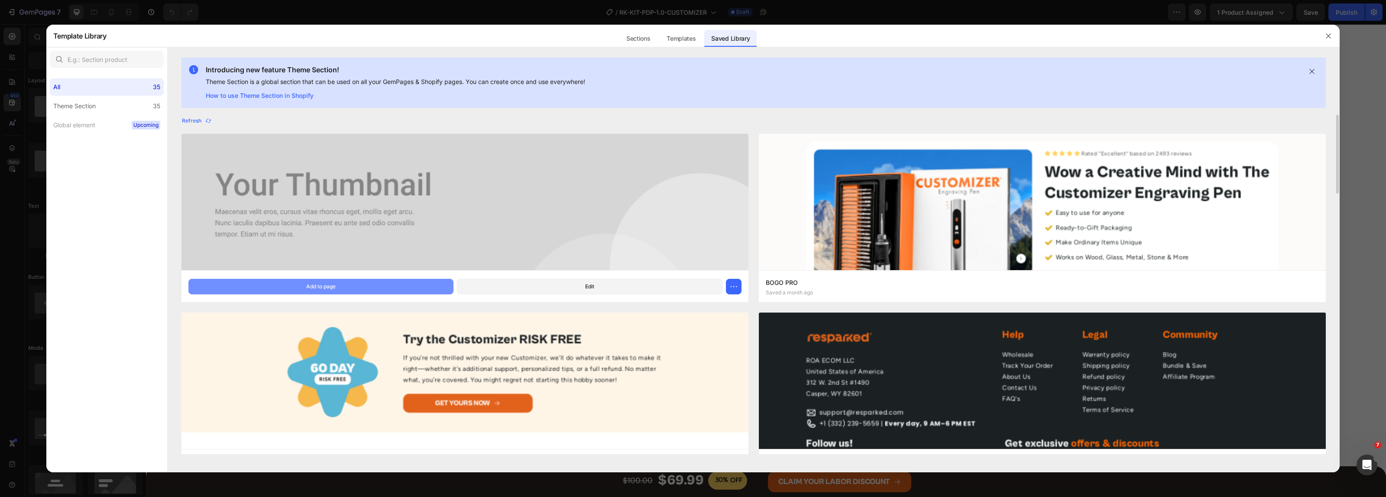
click at [347, 288] on button "Add to page" at bounding box center [321, 287] width 266 height 16
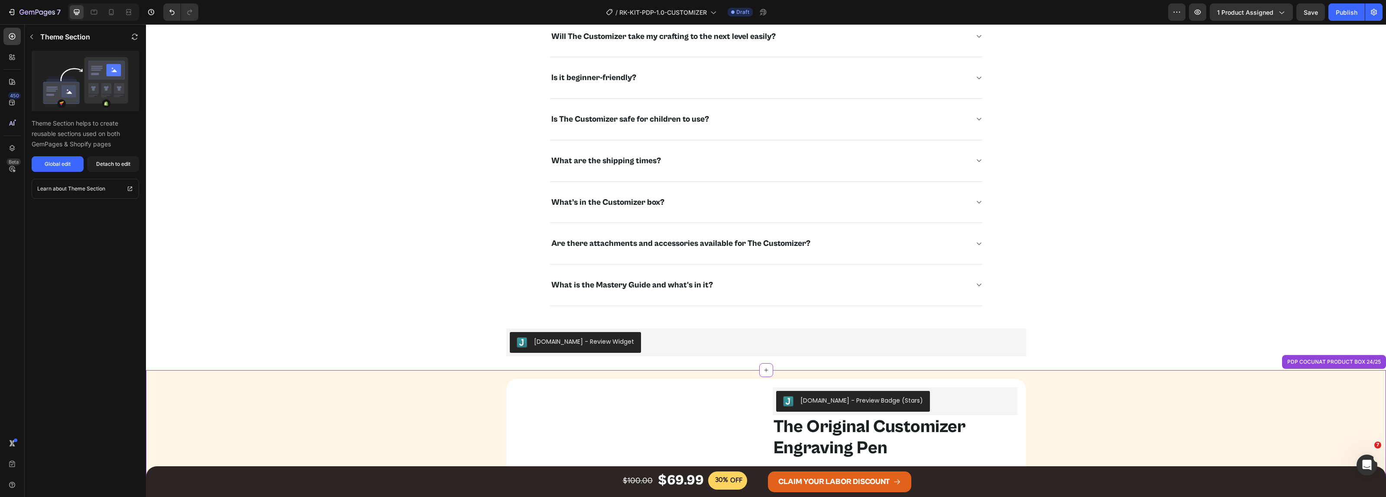
scroll to position [3297, 0]
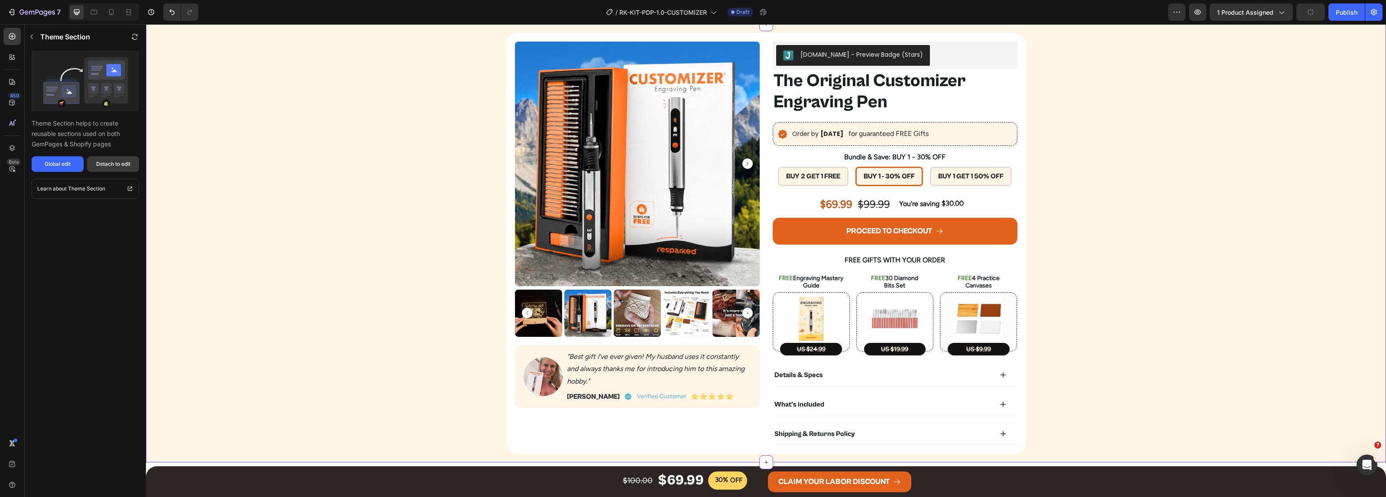
click at [111, 166] on div "Detach to edit" at bounding box center [113, 164] width 34 height 8
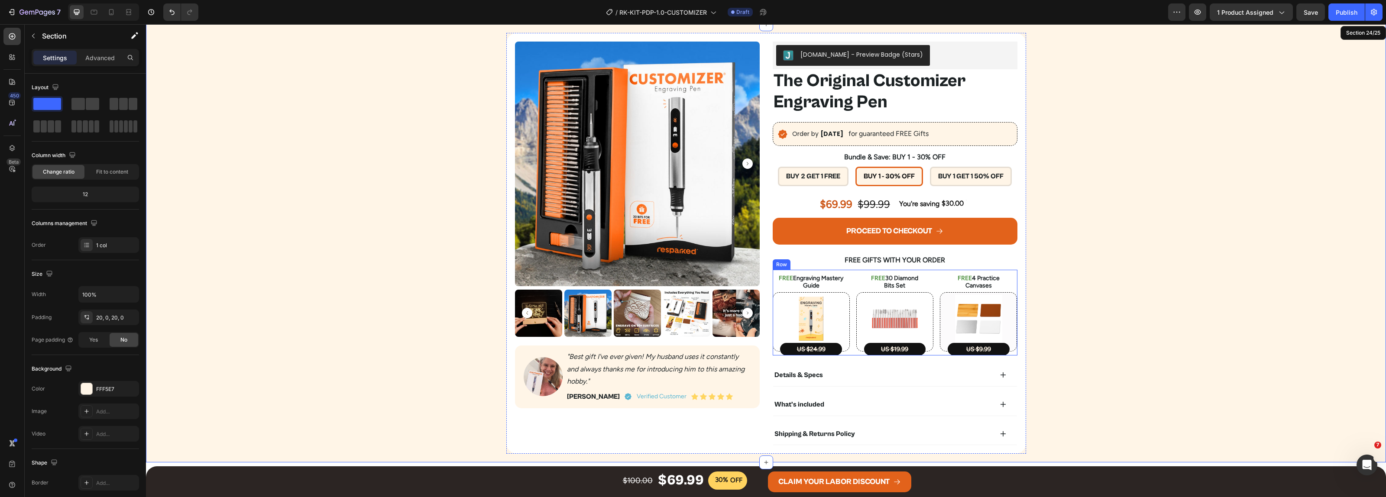
click at [849, 282] on div "FREE Engraving Mastery Guide Text Block Image Row US $24.99 Text Block FREE 30 …" at bounding box center [895, 313] width 245 height 86
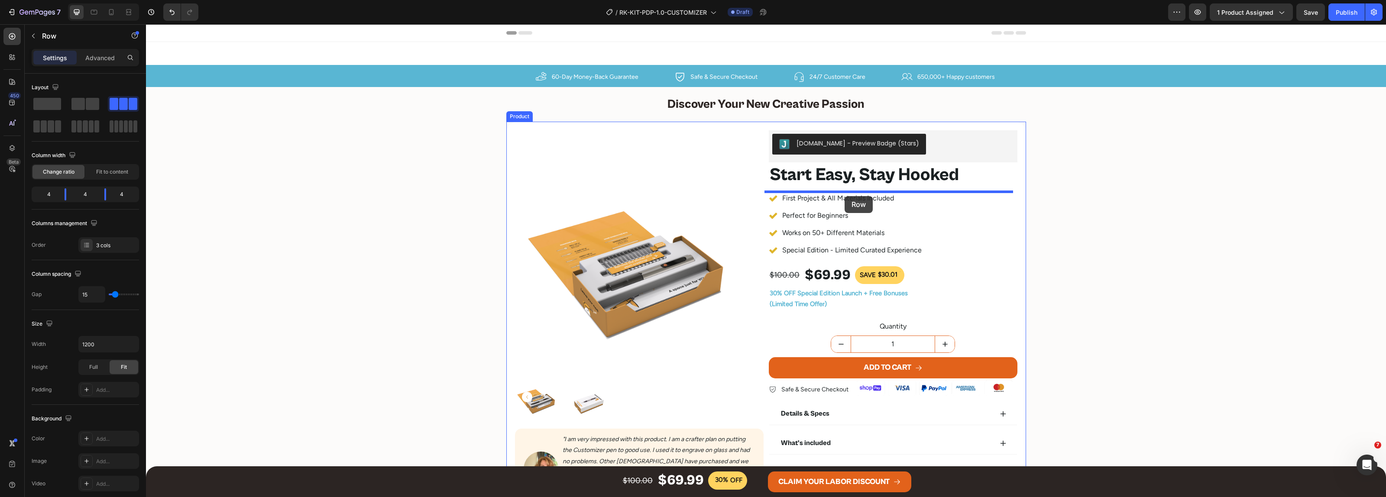
scroll to position [217, 0]
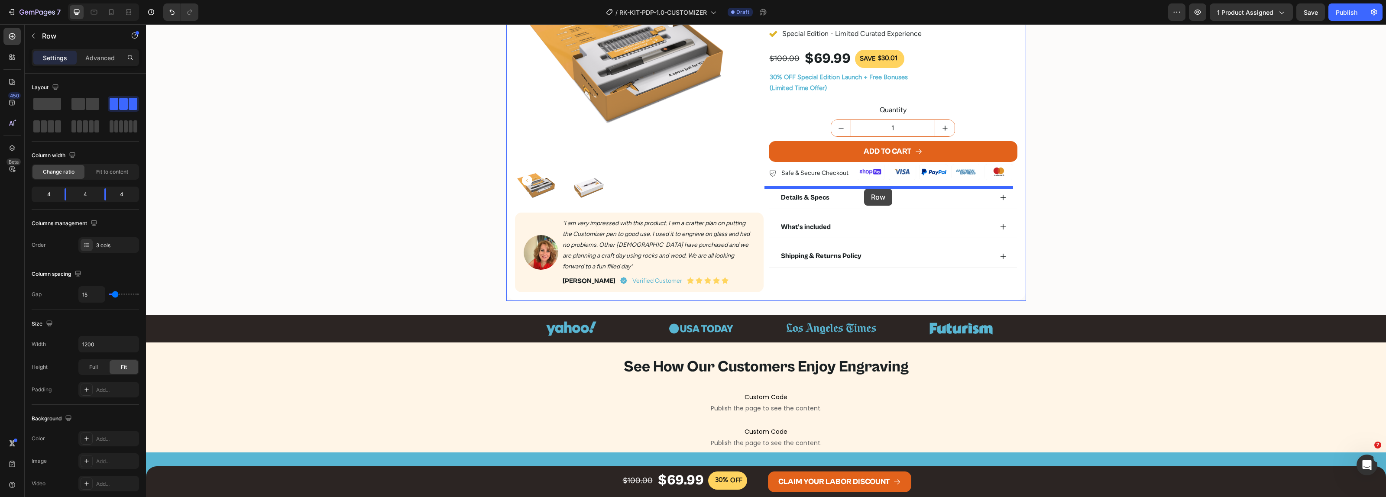
drag, startPoint x: 782, startPoint y: 263, endPoint x: 864, endPoint y: 189, distance: 110.4
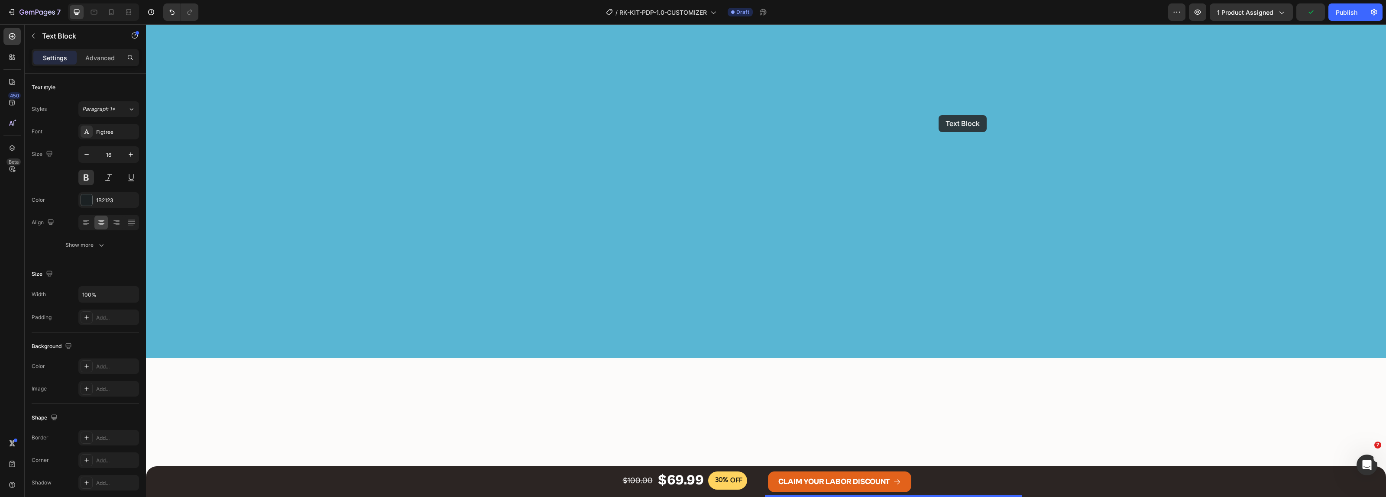
scroll to position [83, 0]
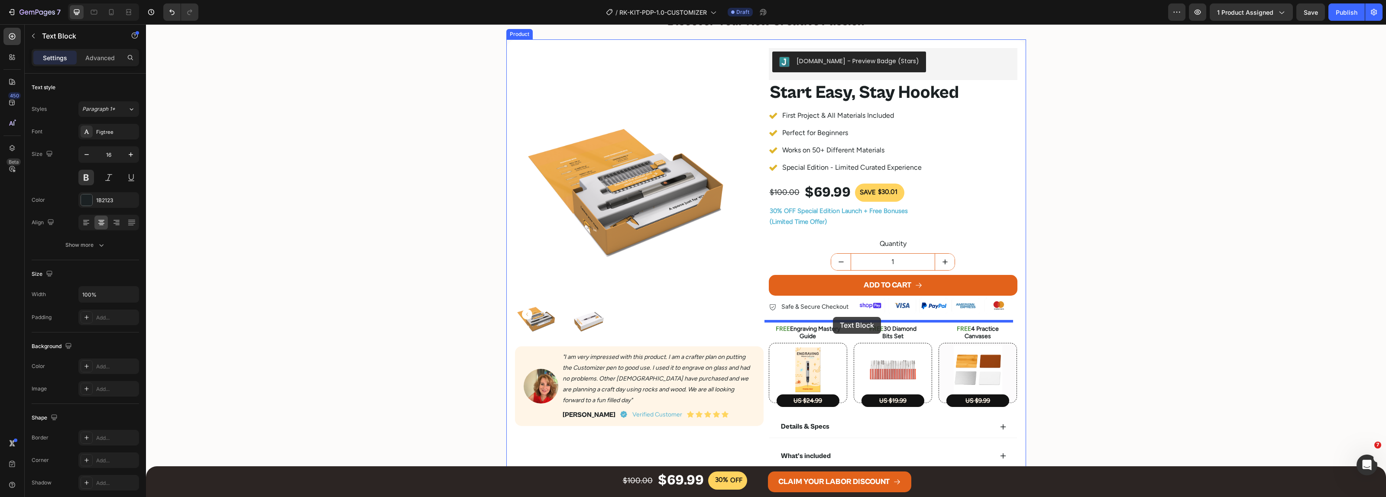
drag, startPoint x: 947, startPoint y: 135, endPoint x: 833, endPoint y: 317, distance: 214.5
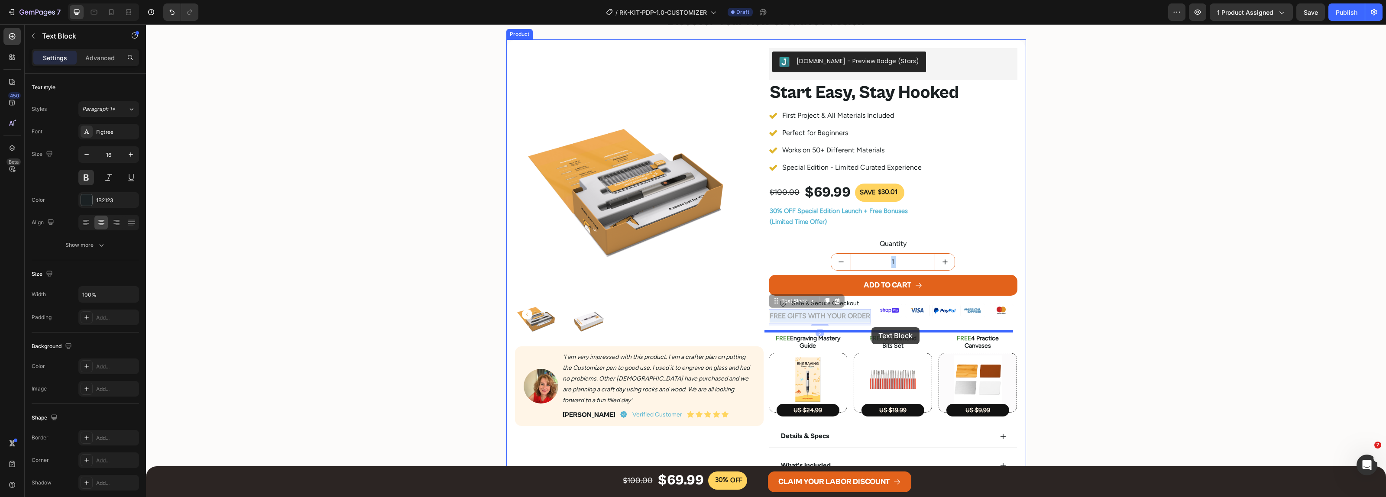
drag, startPoint x: 828, startPoint y: 319, endPoint x: 872, endPoint y: 327, distance: 44.1
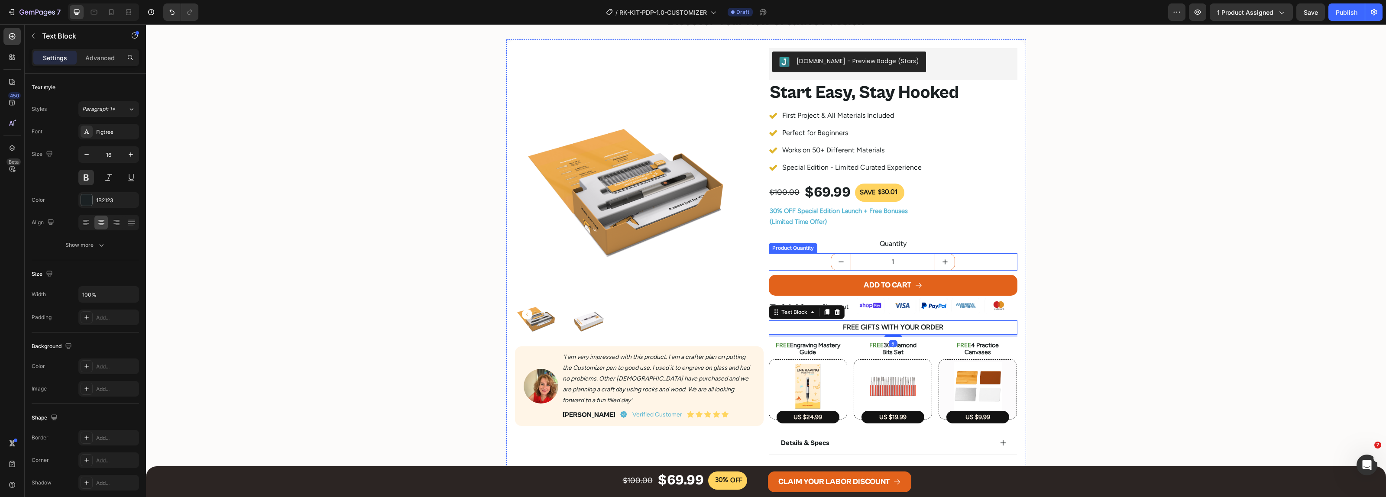
click at [1096, 266] on div "Product Images Image "I am very impressed with this product. I am a crafter pla…" at bounding box center [766, 280] width 1240 height 483
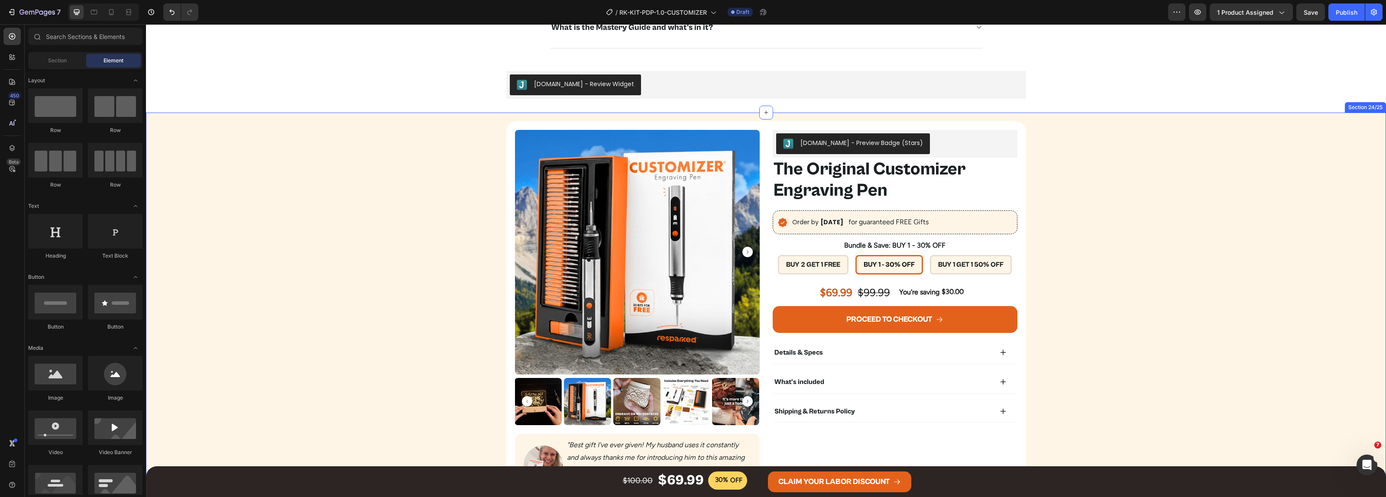
scroll to position [3350, 0]
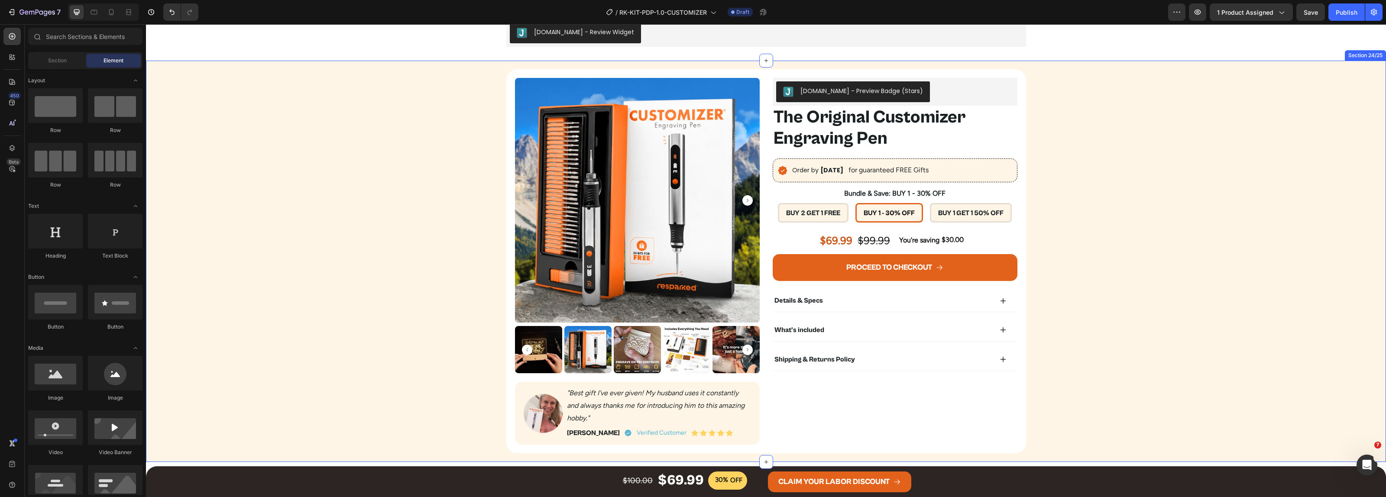
click at [1138, 250] on div "Product Images Image "Best gift I've ever given! My husband uses it constantly …" at bounding box center [766, 261] width 1240 height 384
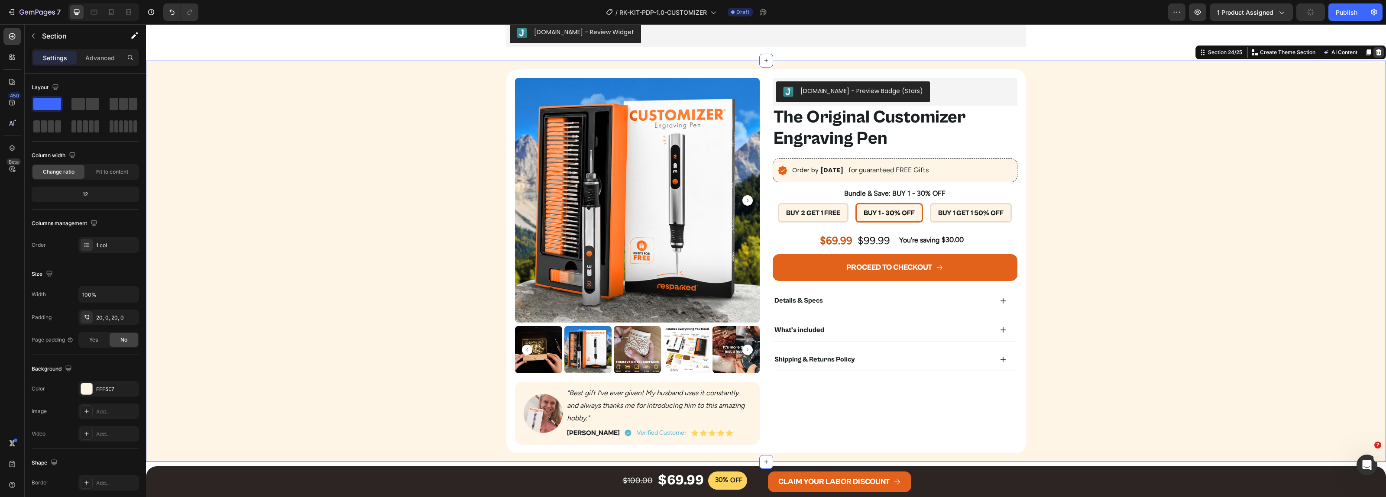
click at [1375, 49] on icon at bounding box center [1378, 52] width 7 height 7
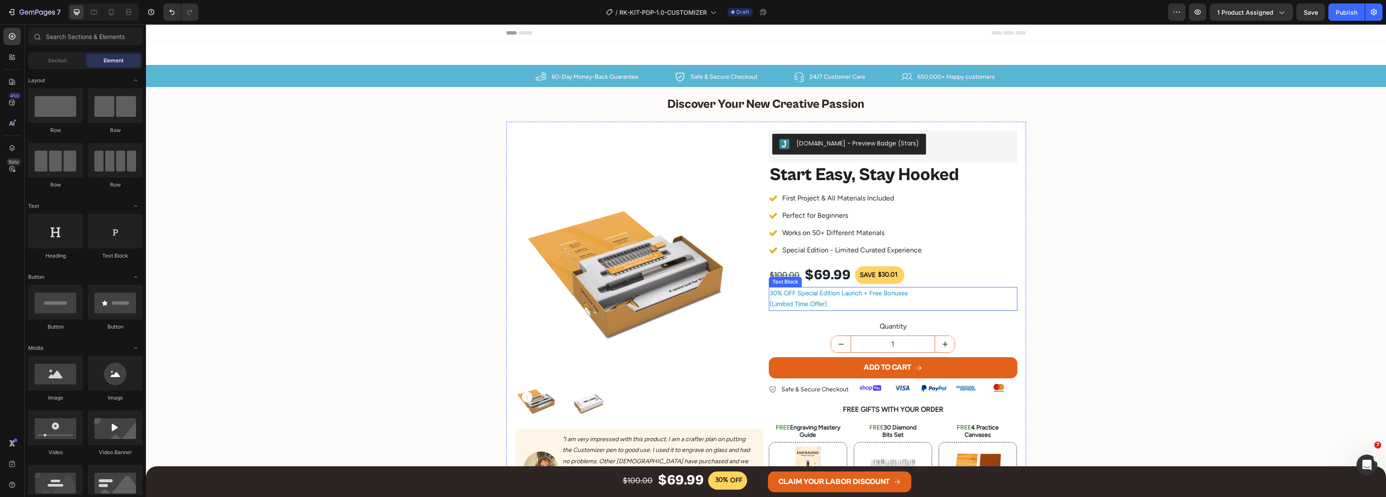
scroll to position [108, 0]
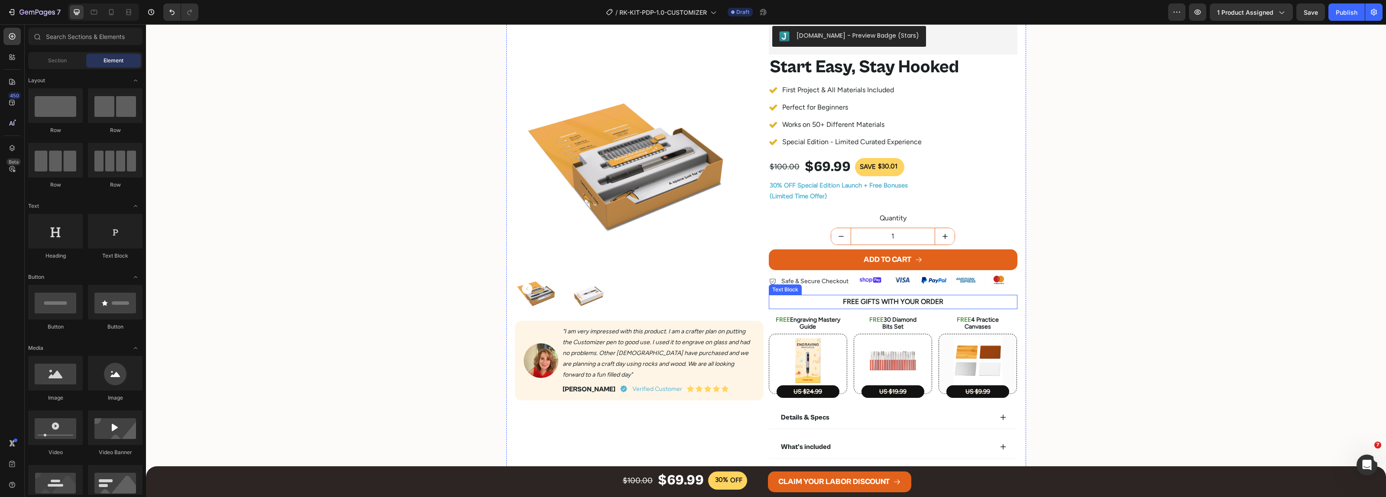
click at [884, 305] on p "FREE GIFTS WITH YOUR ORDER" at bounding box center [893, 302] width 247 height 13
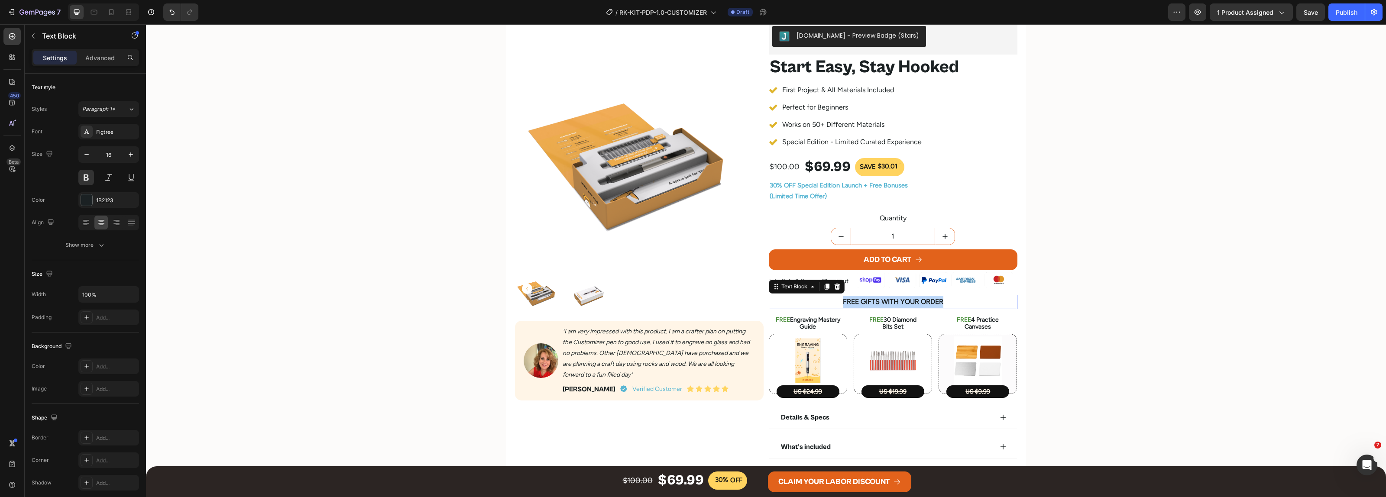
click at [884, 305] on p "FREE GIFTS WITH YOUR ORDER" at bounding box center [893, 302] width 247 height 13
click at [802, 323] on p "FREE Engraving Mastery Guide" at bounding box center [808, 324] width 77 height 15
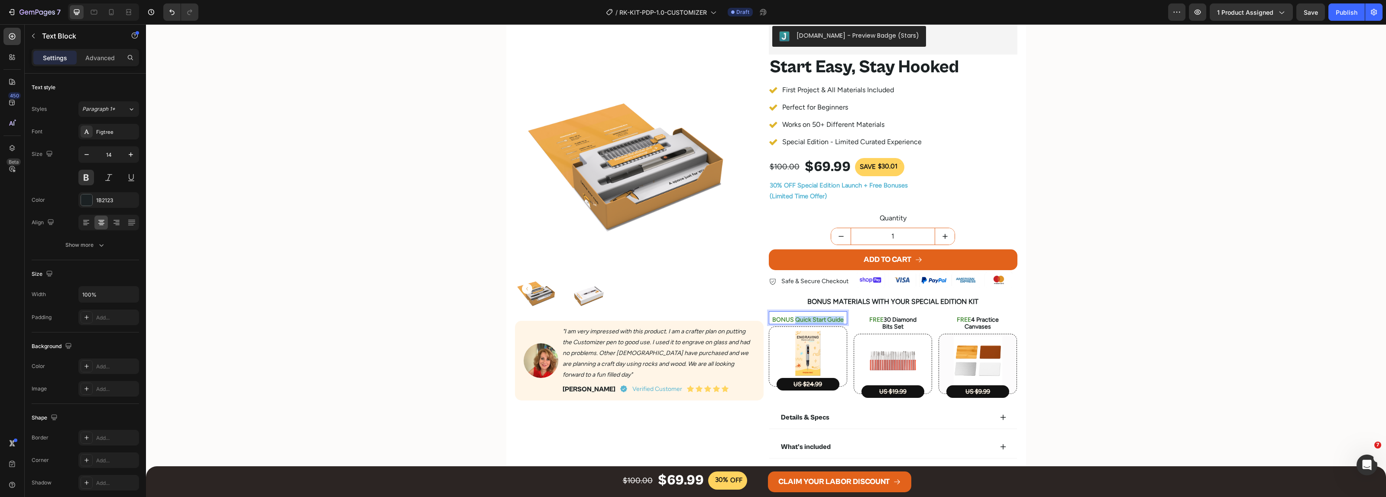
drag, startPoint x: 792, startPoint y: 321, endPoint x: 837, endPoint y: 321, distance: 45.5
click at [837, 321] on span "BONUS Quick Start Guide" at bounding box center [807, 319] width 71 height 7
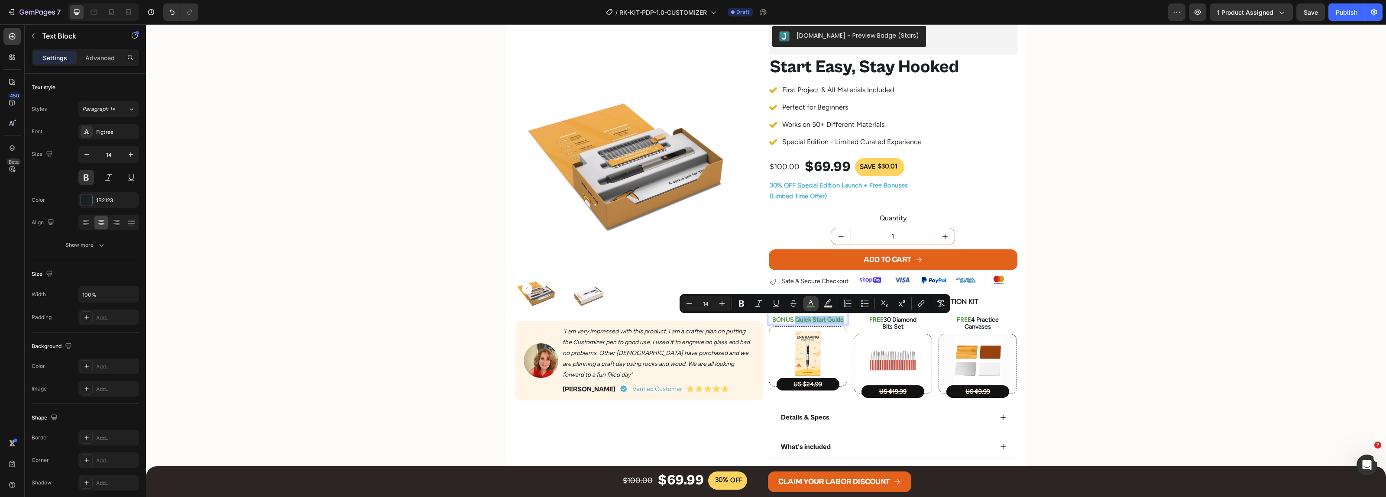
click at [808, 304] on icon "Editor contextual toolbar" at bounding box center [811, 303] width 9 height 9
type input "4D903F"
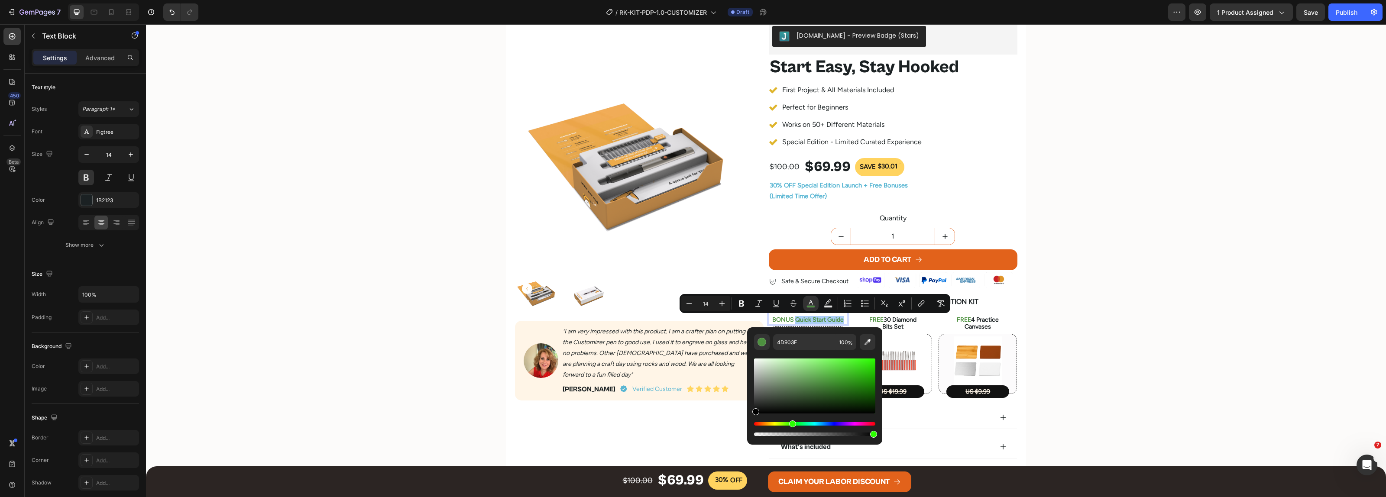
drag, startPoint x: 770, startPoint y: 402, endPoint x: 748, endPoint y: 430, distance: 35.8
click at [749, 430] on div "4D903F 100 %" at bounding box center [814, 382] width 135 height 110
type input "000000"
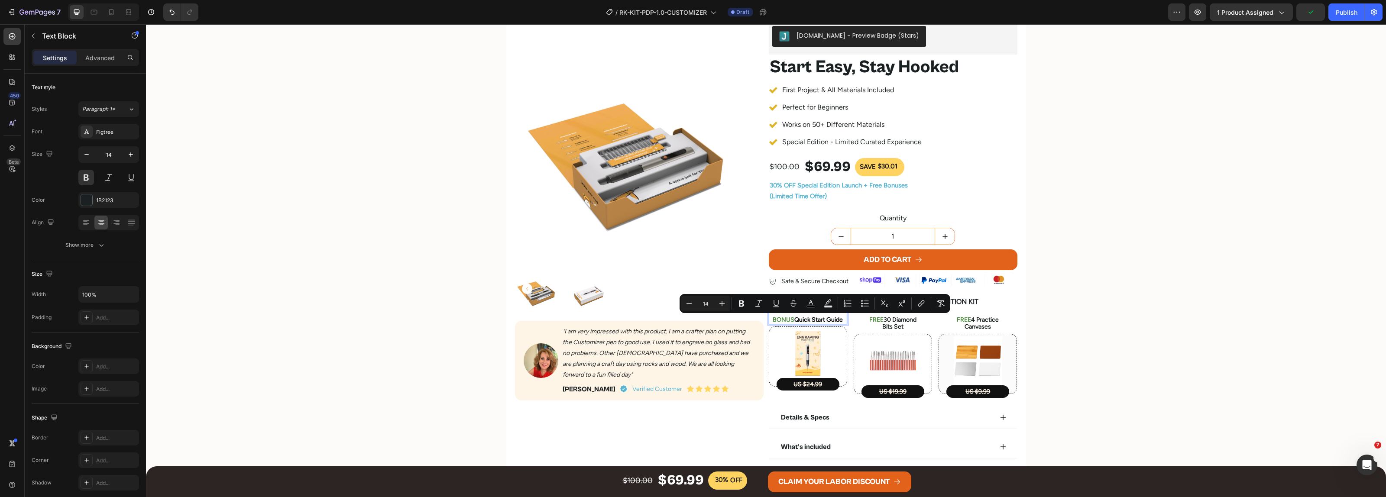
click at [891, 325] on p "Bits Set" at bounding box center [893, 327] width 77 height 7
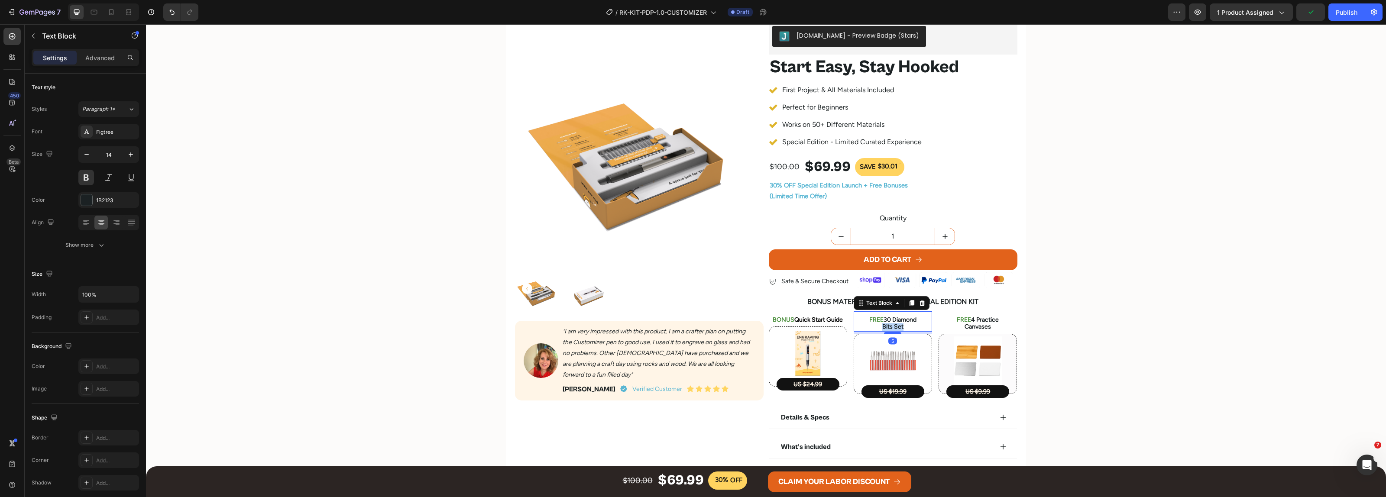
click at [891, 325] on p "Bits Set" at bounding box center [893, 327] width 77 height 7
drag, startPoint x: 879, startPoint y: 321, endPoint x: 921, endPoint y: 321, distance: 42.0
click at [921, 321] on p "BONUS Silicone Sheets" at bounding box center [893, 320] width 77 height 7
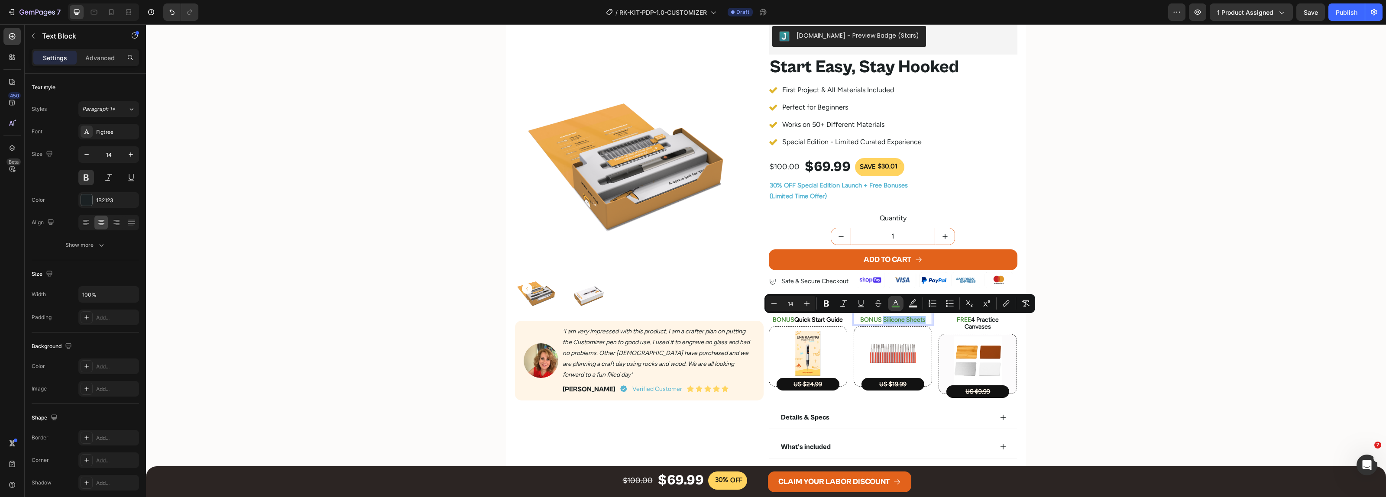
click at [894, 306] on rect "Editor contextual toolbar" at bounding box center [896, 307] width 8 height 2
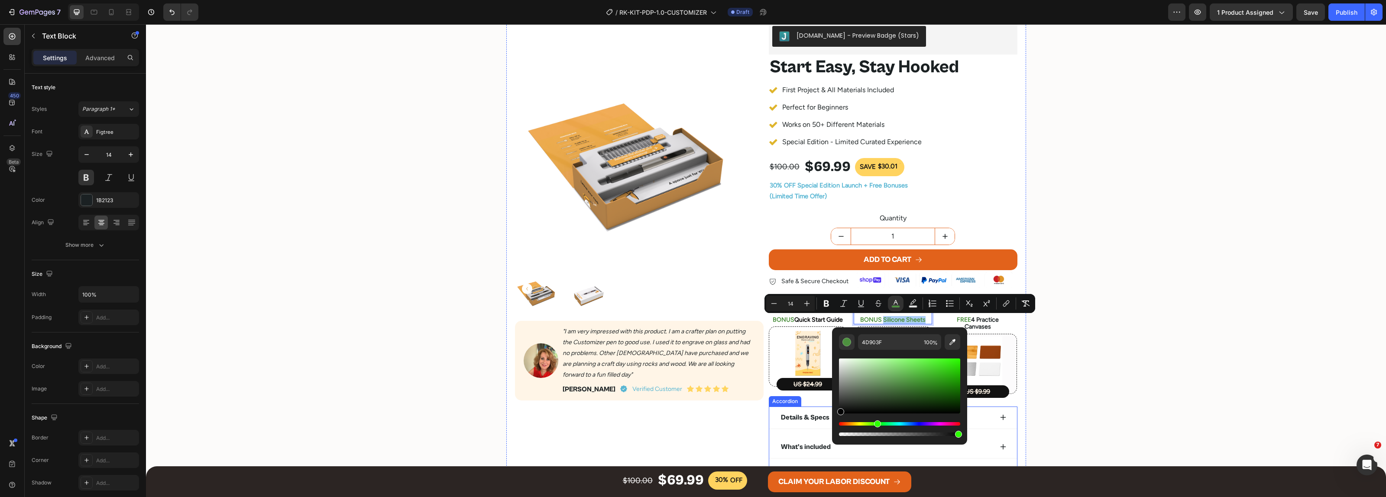
drag, startPoint x: 1000, startPoint y: 415, endPoint x: 824, endPoint y: 430, distance: 176.9
type input "000000"
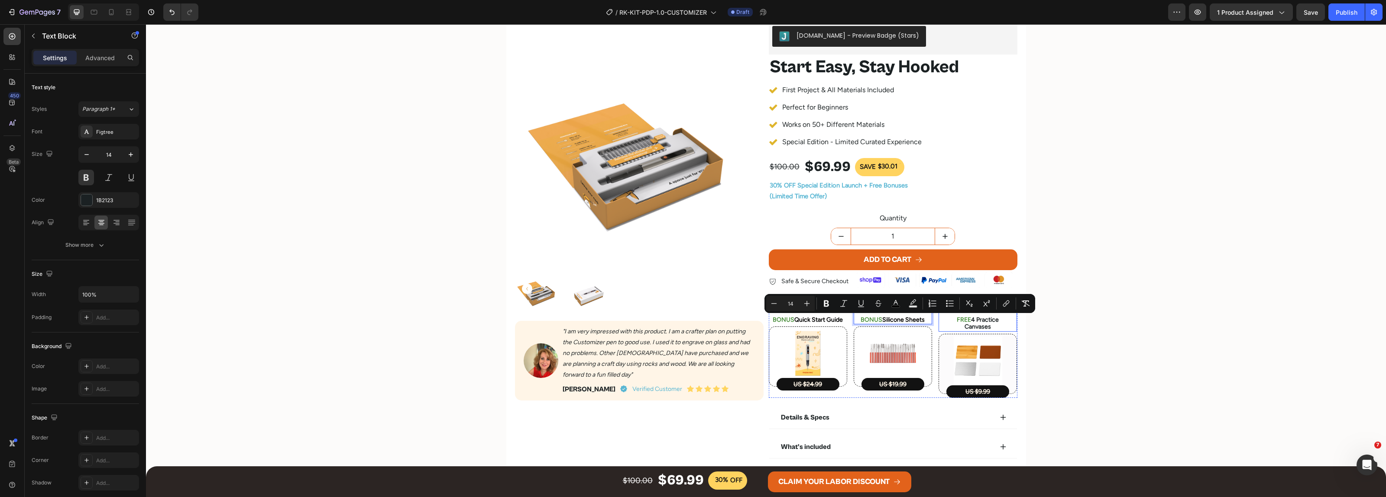
click at [974, 321] on p "FREE 4 Practice" at bounding box center [978, 320] width 77 height 7
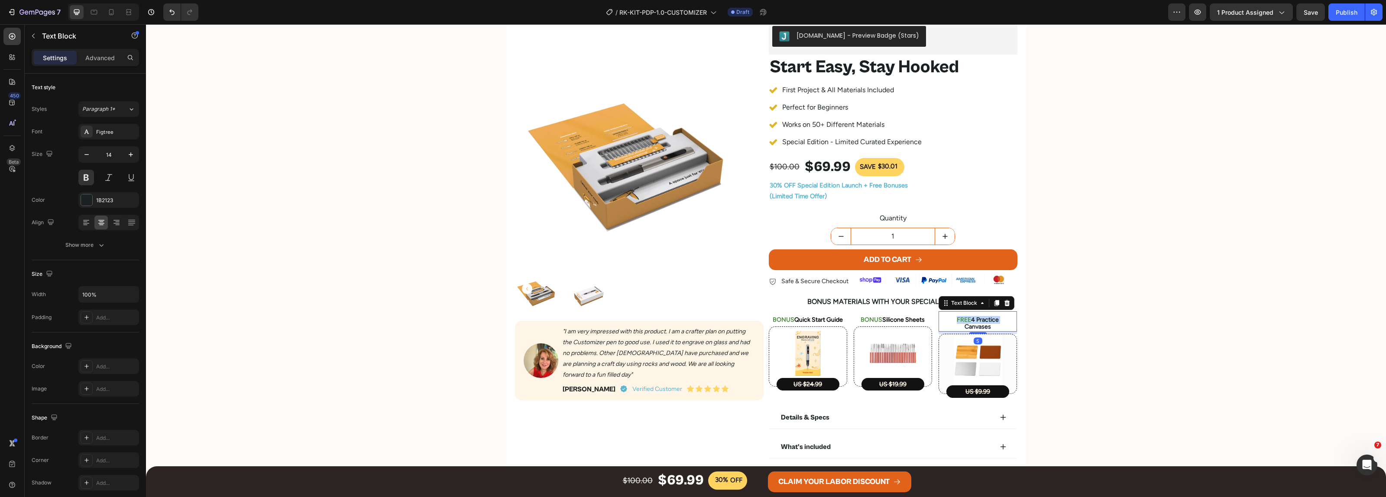
click at [974, 321] on p "FREE 4 Practice" at bounding box center [978, 320] width 77 height 7
drag, startPoint x: 961, startPoint y: 321, endPoint x: 980, endPoint y: 328, distance: 20.6
click at [980, 328] on p "BONUS Cleaning & Marking Kit" at bounding box center [978, 324] width 77 height 15
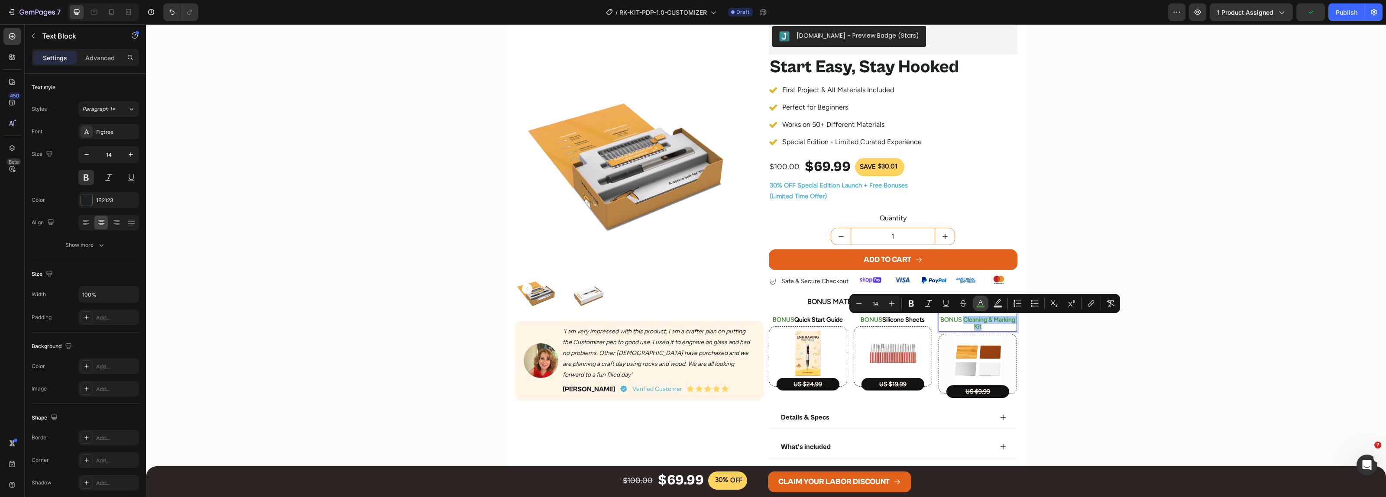
click at [978, 303] on icon "Editor contextual toolbar" at bounding box center [980, 303] width 9 height 9
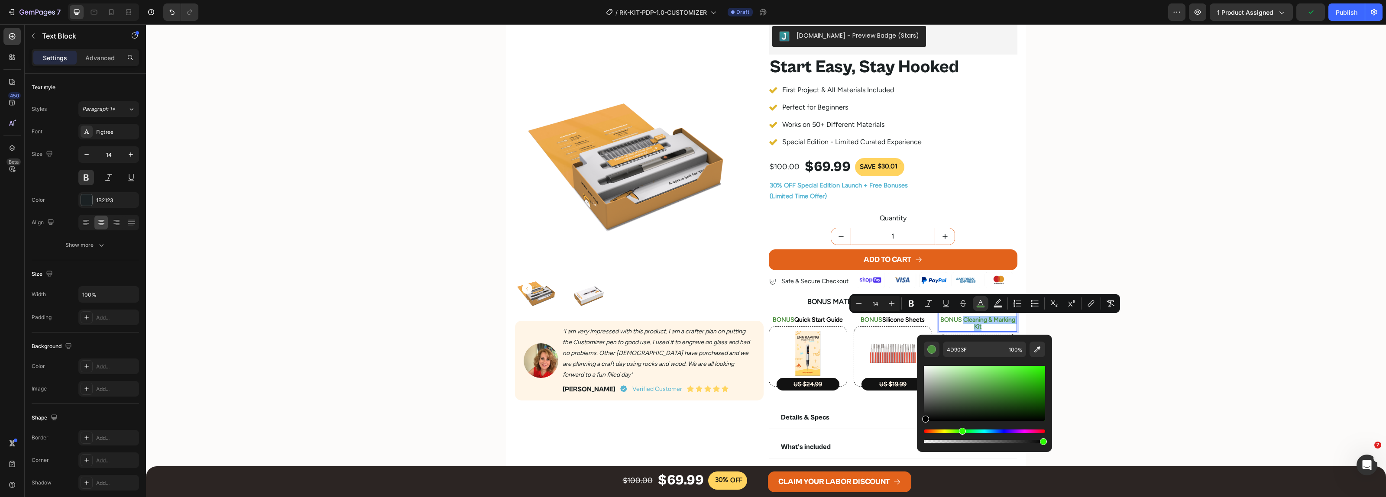
drag, startPoint x: 1069, startPoint y: 443, endPoint x: 900, endPoint y: 438, distance: 169.4
type input "000000"
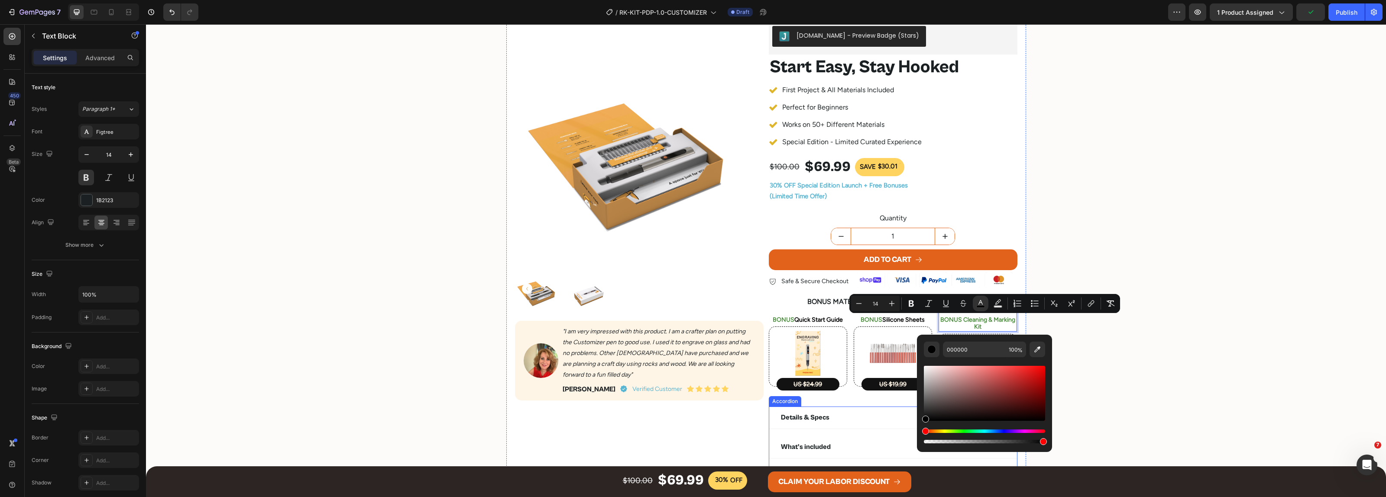
click at [1103, 348] on div "Product Images Image "I am very impressed with this product. I am a crafter pla…" at bounding box center [766, 255] width 1240 height 483
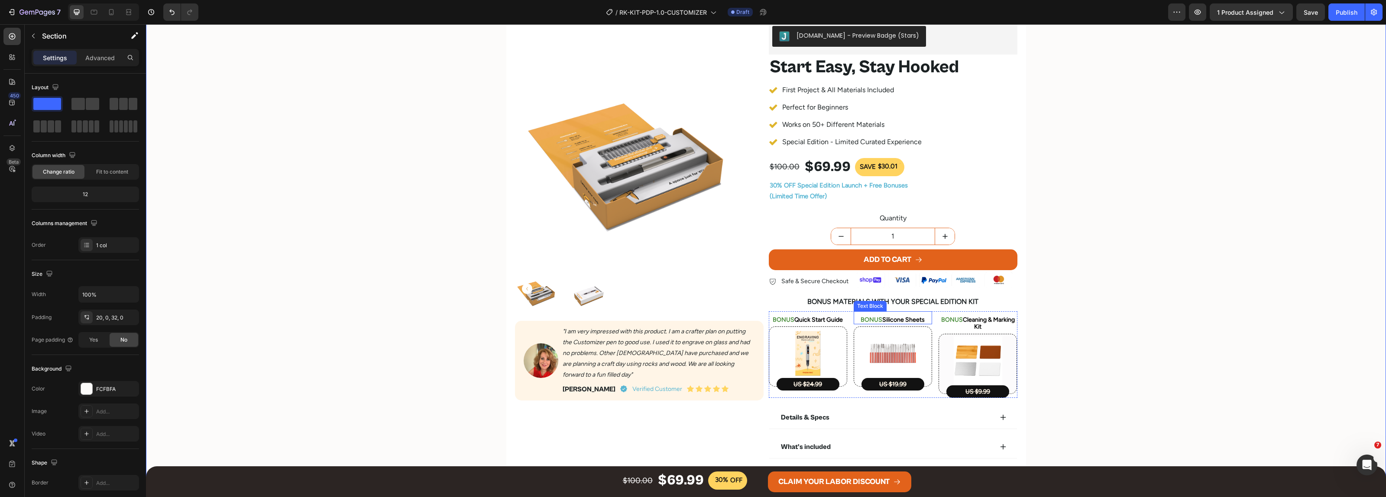
click at [908, 323] on span "Silicone Sheets" at bounding box center [903, 319] width 42 height 7
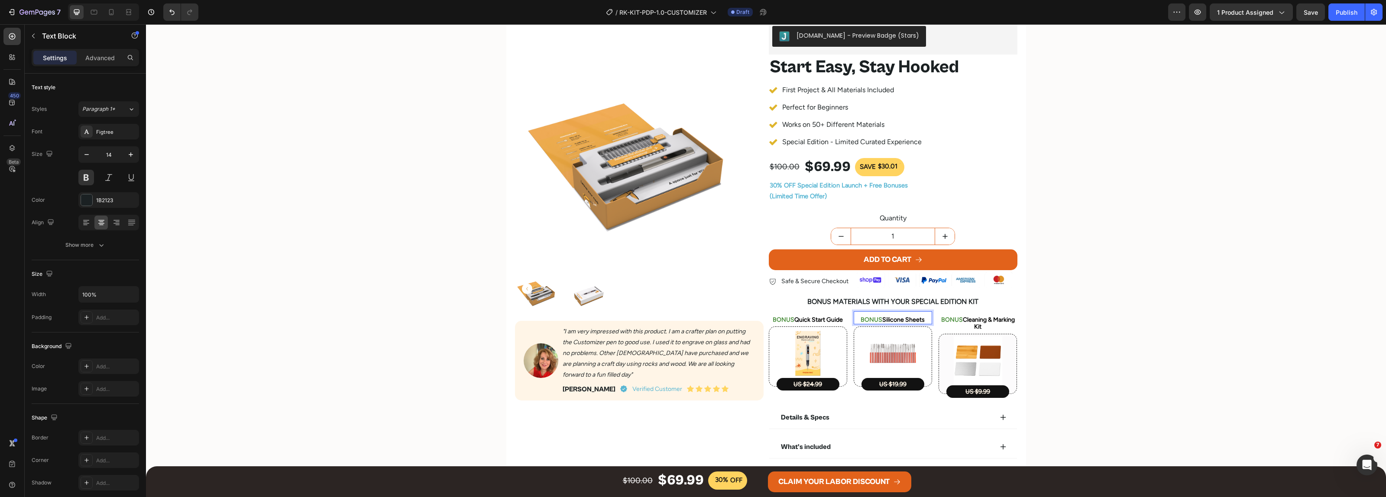
click at [882, 321] on span "Silicone Sheets" at bounding box center [903, 319] width 42 height 7
click at [808, 319] on span "Quick Start Guide" at bounding box center [818, 319] width 49 height 7
click at [794, 321] on span "Quick Start Guide" at bounding box center [818, 319] width 49 height 7
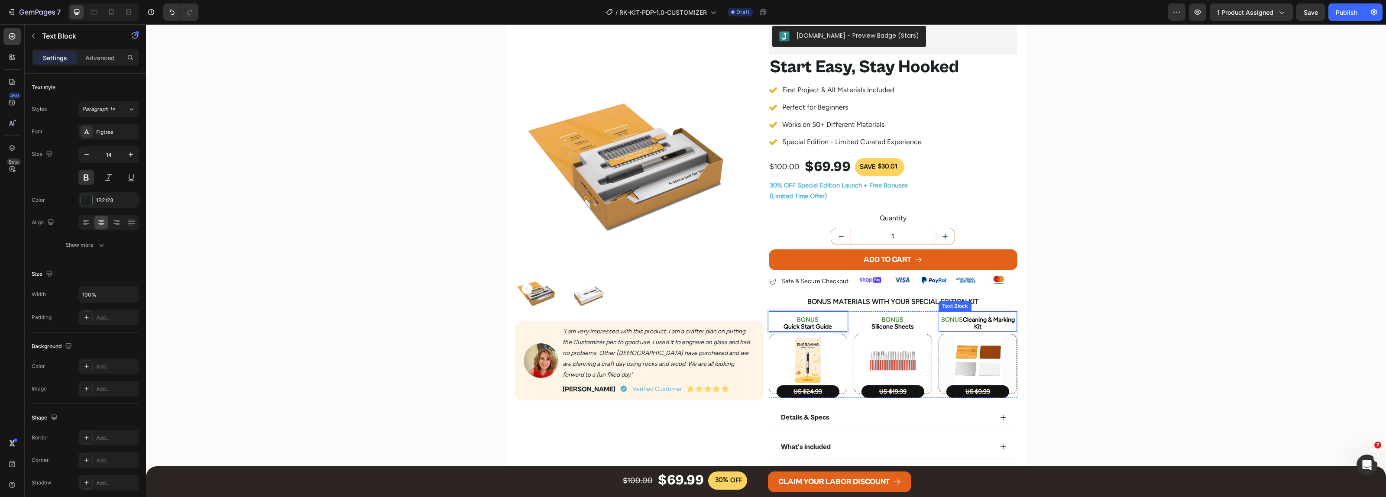
click at [964, 321] on span "Cleaning & Marking Kit" at bounding box center [989, 323] width 52 height 15
click at [963, 321] on span "Cleaning & Marking Kit" at bounding box center [989, 323] width 52 height 15
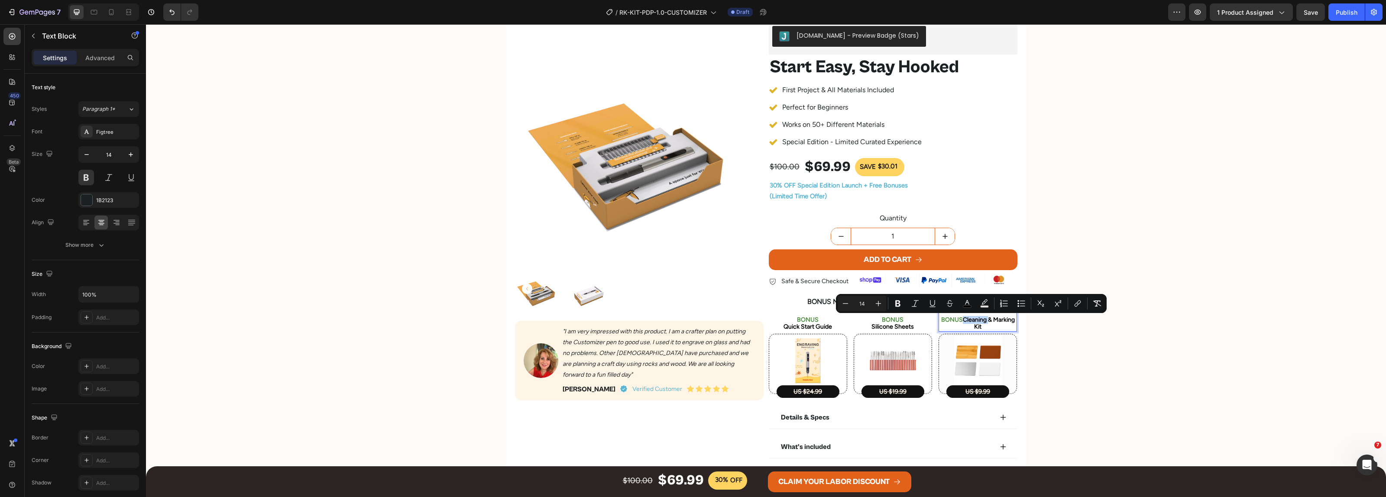
click at [963, 322] on span "Cleaning & Marking Kit" at bounding box center [989, 323] width 52 height 15
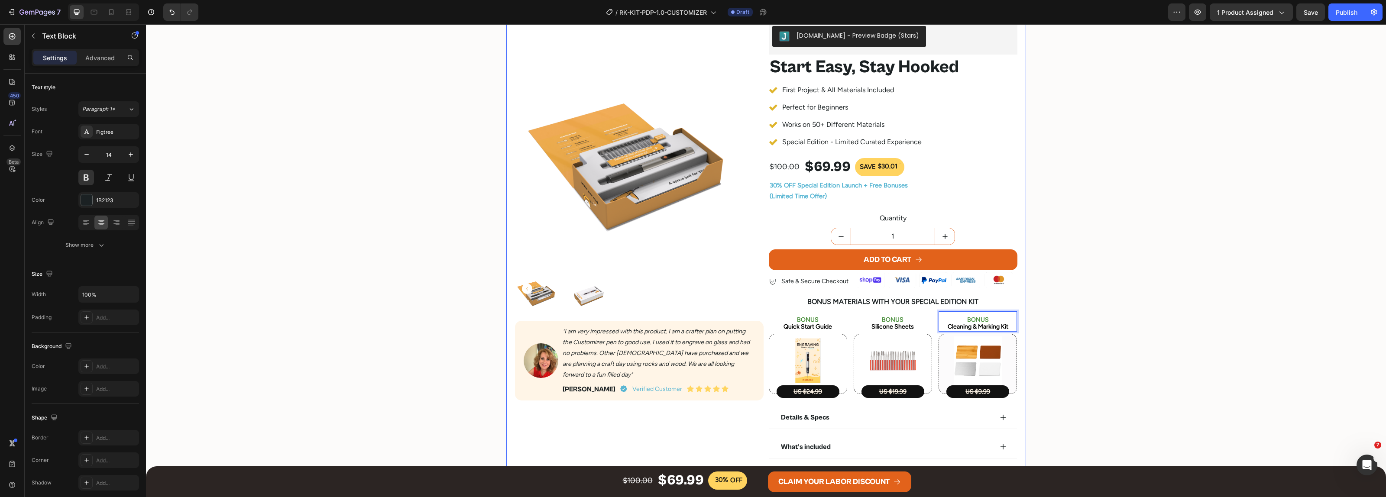
click at [1093, 336] on div "Product Images Image "I am very impressed with this product. I am a crafter pla…" at bounding box center [766, 255] width 1240 height 483
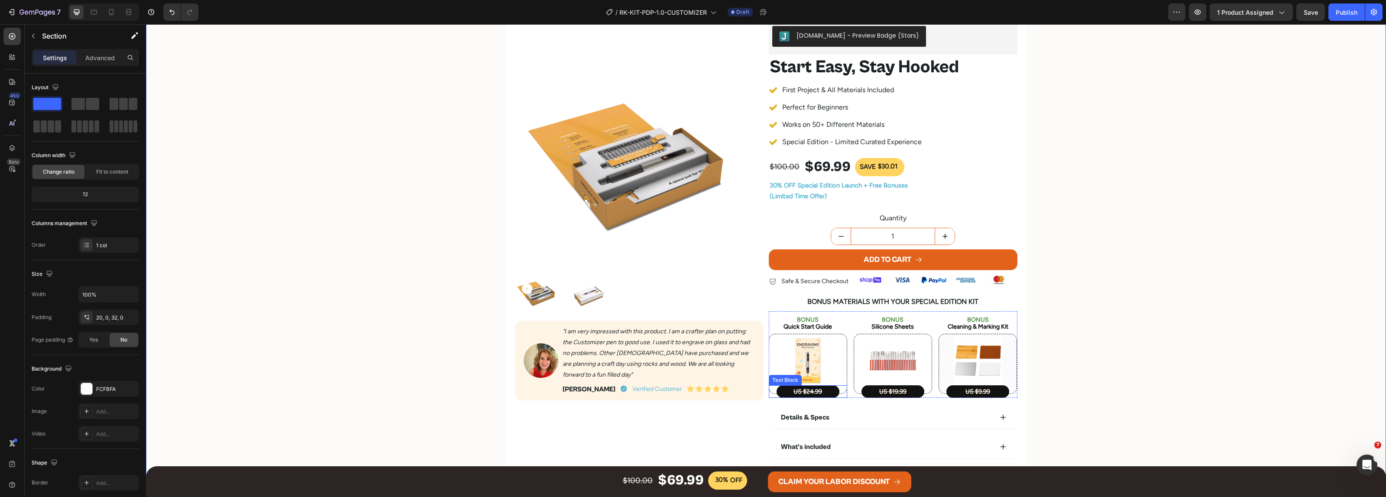
click at [808, 392] on s "US $24.99" at bounding box center [808, 391] width 29 height 7
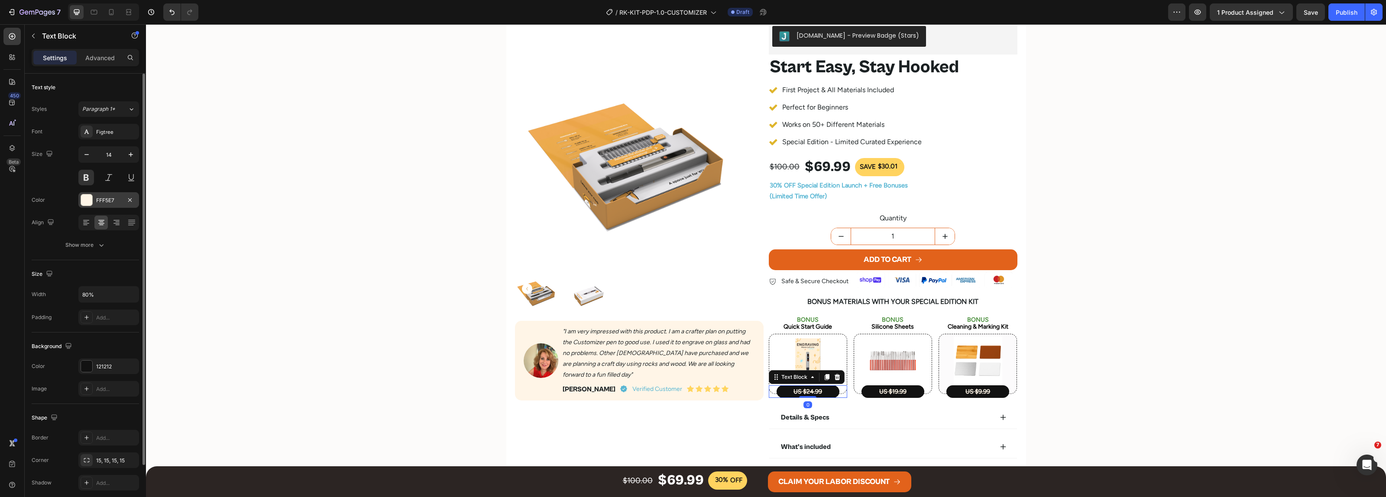
click at [87, 201] on div at bounding box center [86, 200] width 11 height 11
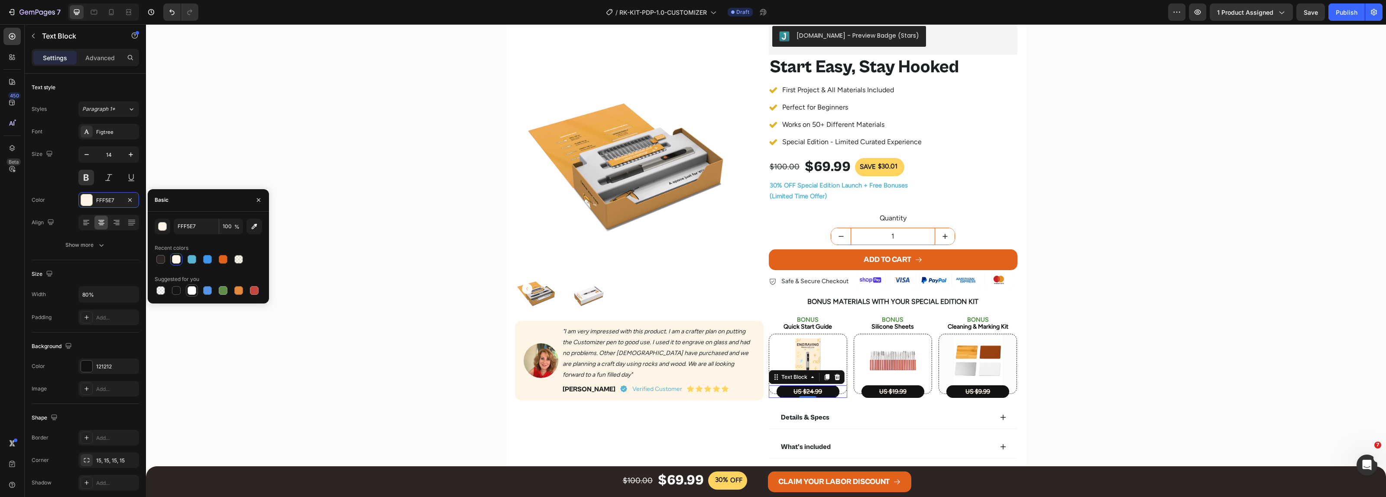
click at [195, 292] on div at bounding box center [192, 290] width 9 height 9
type input "FFFFFF"
click at [879, 393] on s "US $19.99" at bounding box center [892, 391] width 27 height 7
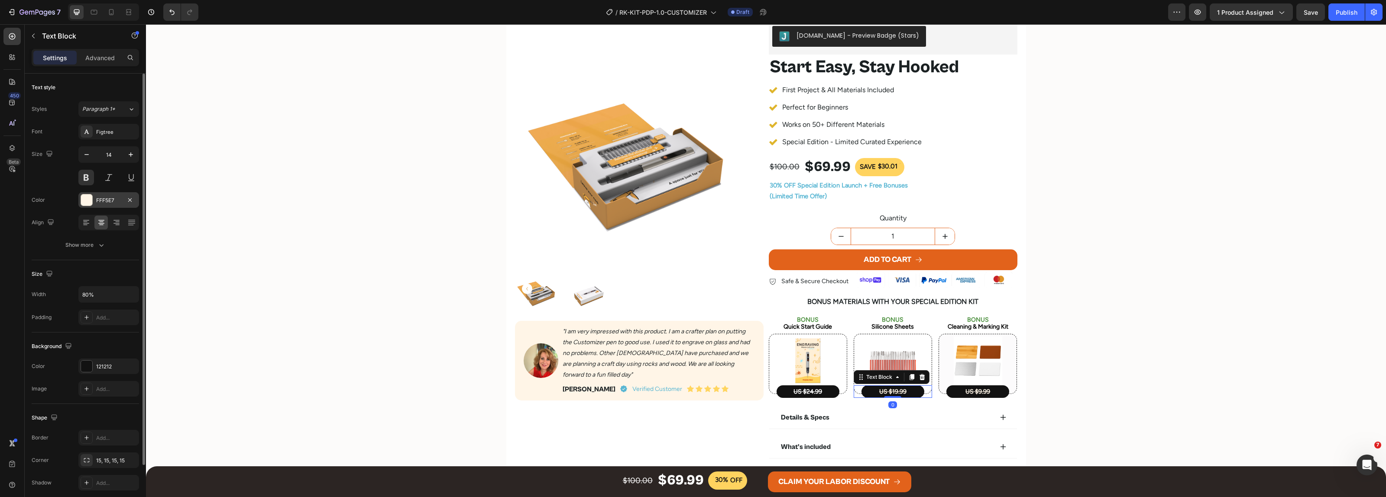
click at [87, 199] on div at bounding box center [86, 200] width 11 height 11
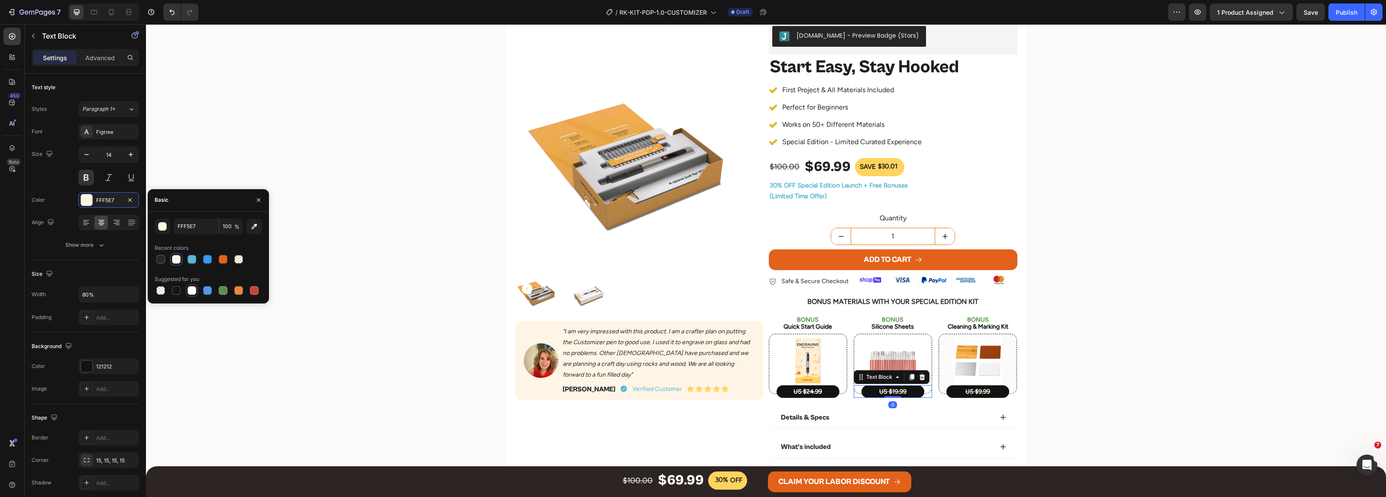
click at [190, 289] on div at bounding box center [192, 290] width 9 height 9
type input "FFFFFF"
click at [960, 390] on p "US $9.99" at bounding box center [977, 391] width 61 height 11
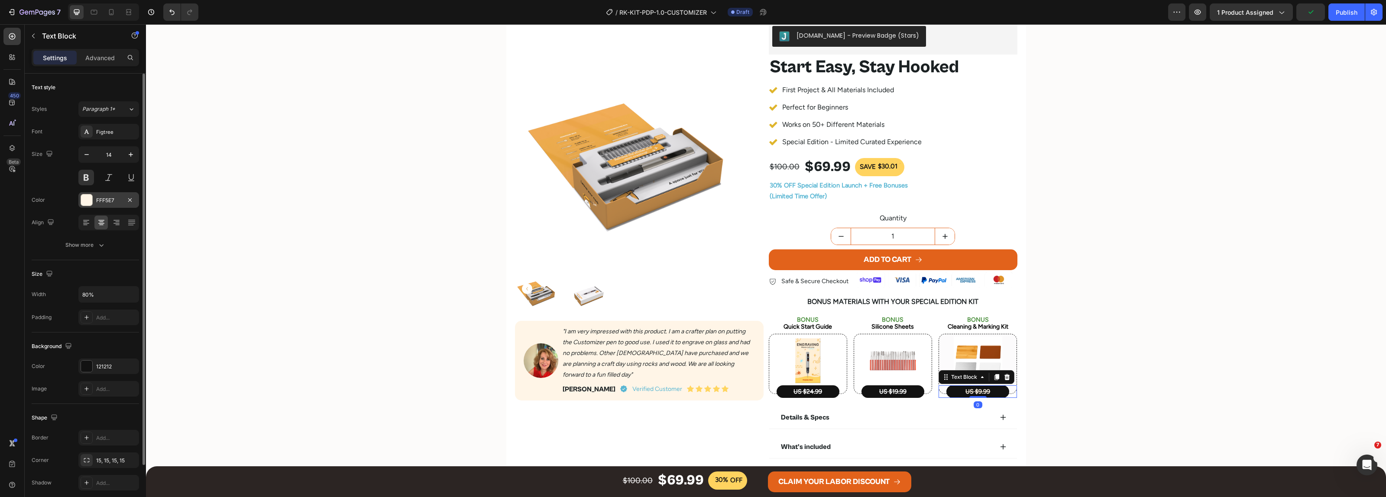
click at [84, 197] on div at bounding box center [86, 200] width 11 height 11
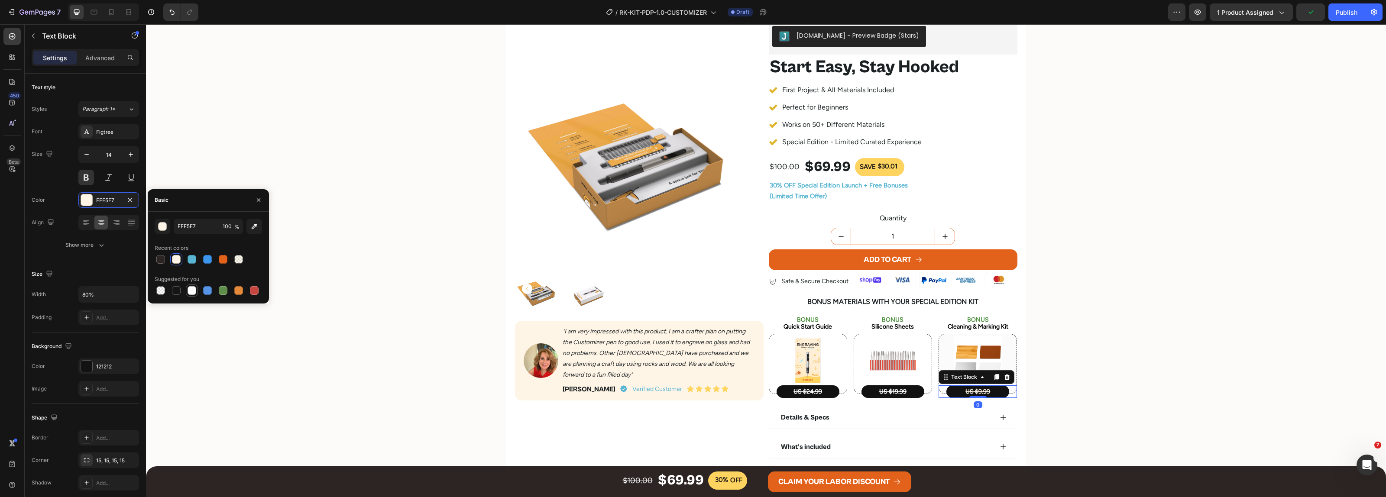
drag, startPoint x: 193, startPoint y: 289, endPoint x: 717, endPoint y: 310, distance: 524.6
click at [193, 289] on div at bounding box center [192, 290] width 9 height 9
type input "FFFFFF"
click at [1070, 323] on div "Product Images Image "I am very impressed with this product. I am a crafter pla…" at bounding box center [766, 255] width 1240 height 483
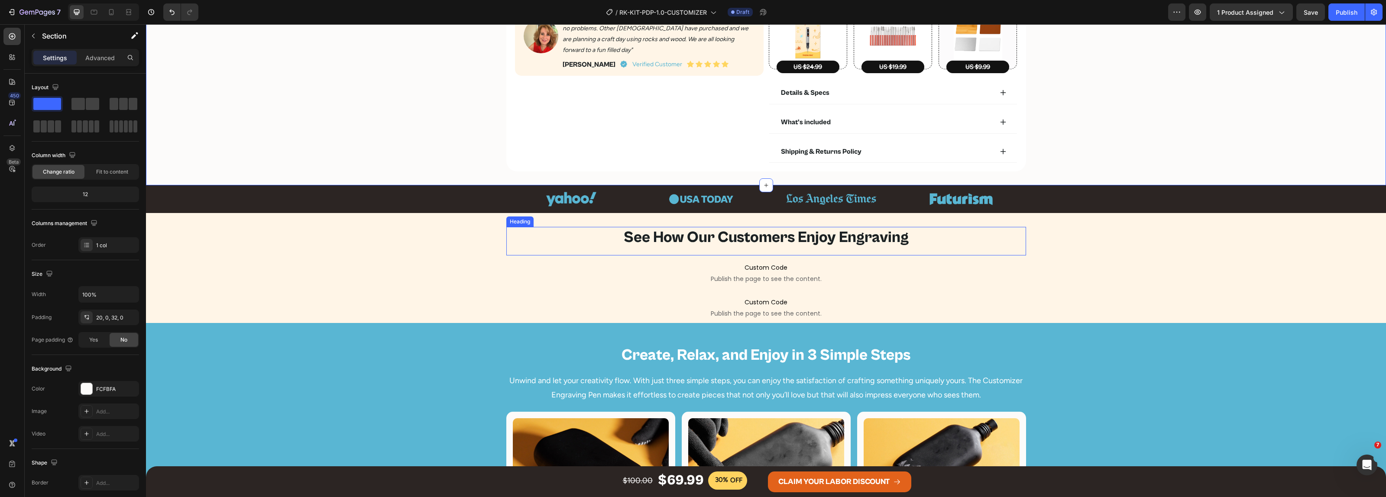
scroll to position [541, 0]
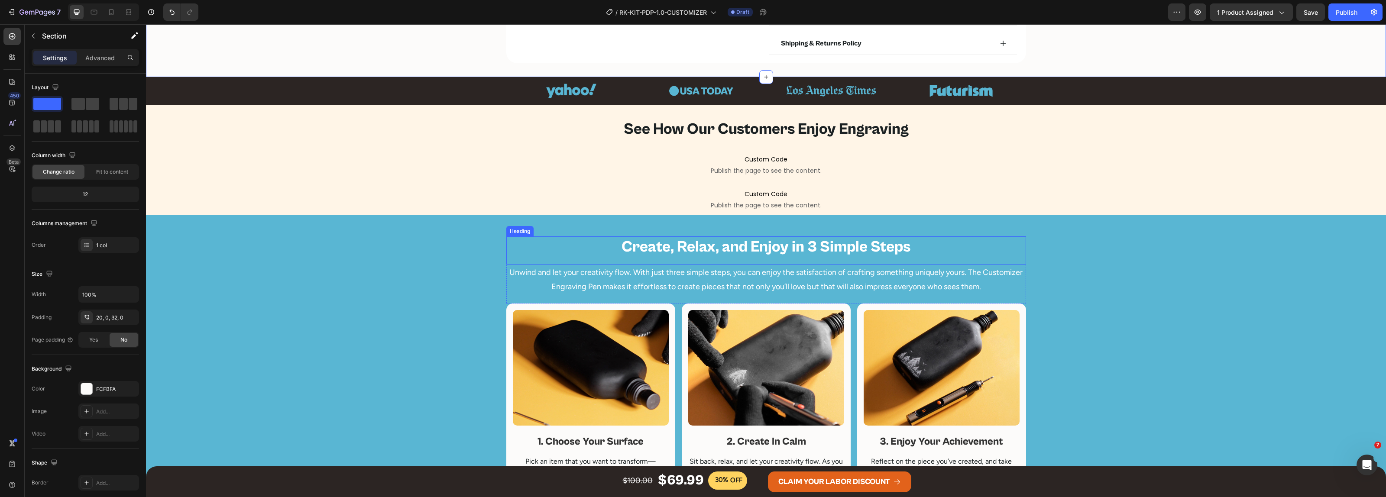
click at [752, 244] on h2 "Create, Relax, and Enjoy in 3 Simple Steps" at bounding box center [766, 248] width 520 height 22
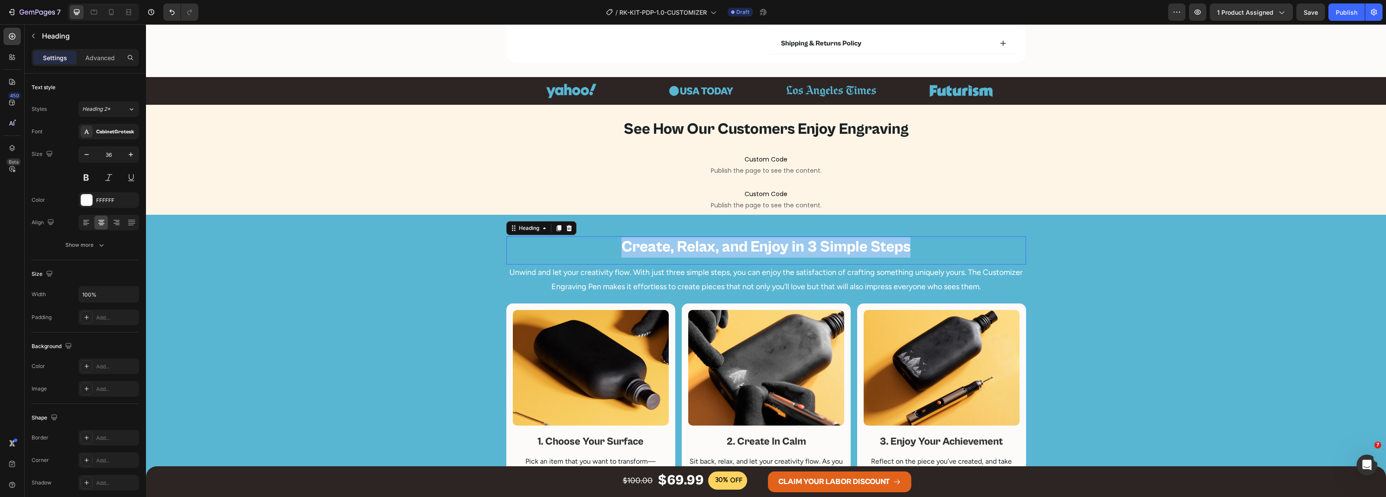
click at [752, 244] on p "Create, Relax, and Enjoy in 3 Simple Steps" at bounding box center [766, 247] width 518 height 20
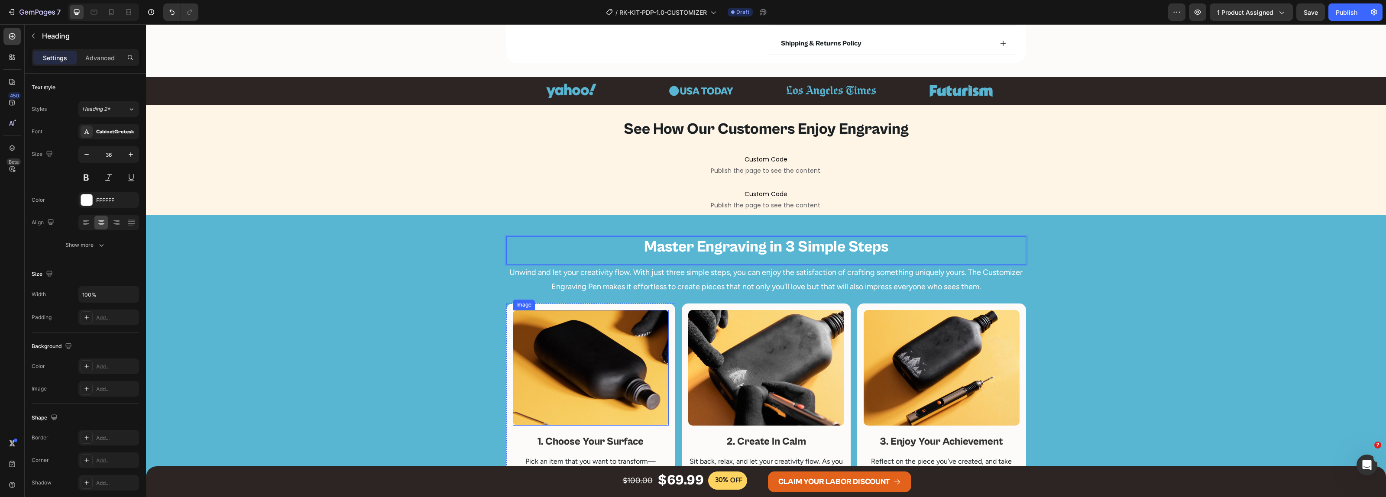
scroll to position [596, 0]
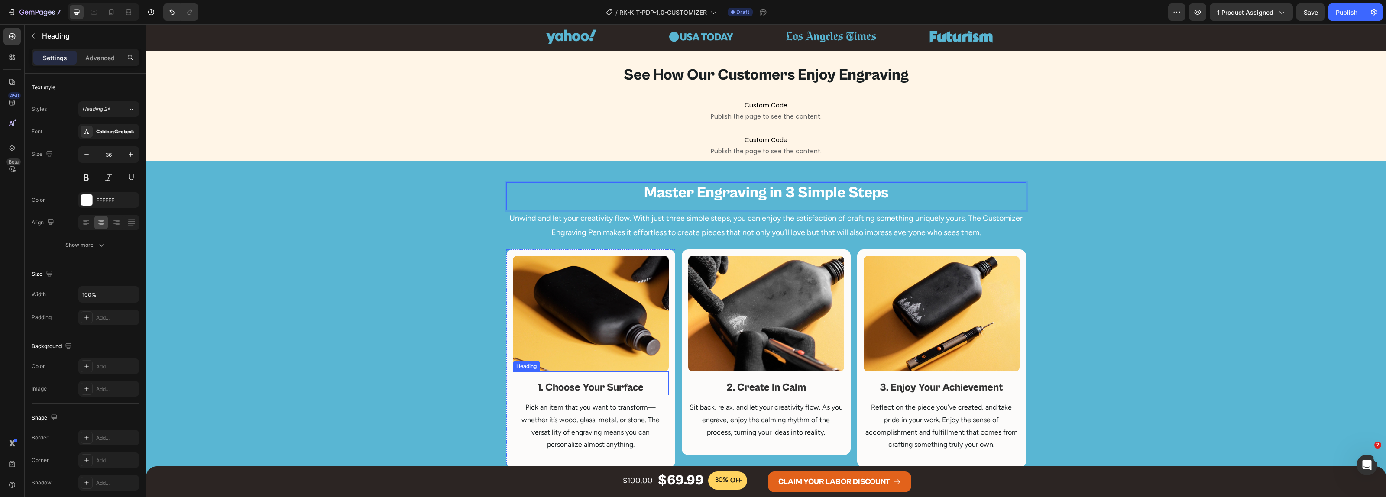
click at [597, 386] on h2 "1. Choose Your Surface" at bounding box center [591, 387] width 156 height 15
click at [597, 386] on p "1. Choose Your Surface" at bounding box center [591, 387] width 154 height 13
click at [780, 220] on p "Unwind and let your creativity flow. With just three simple steps, you can enjo…" at bounding box center [766, 225] width 518 height 28
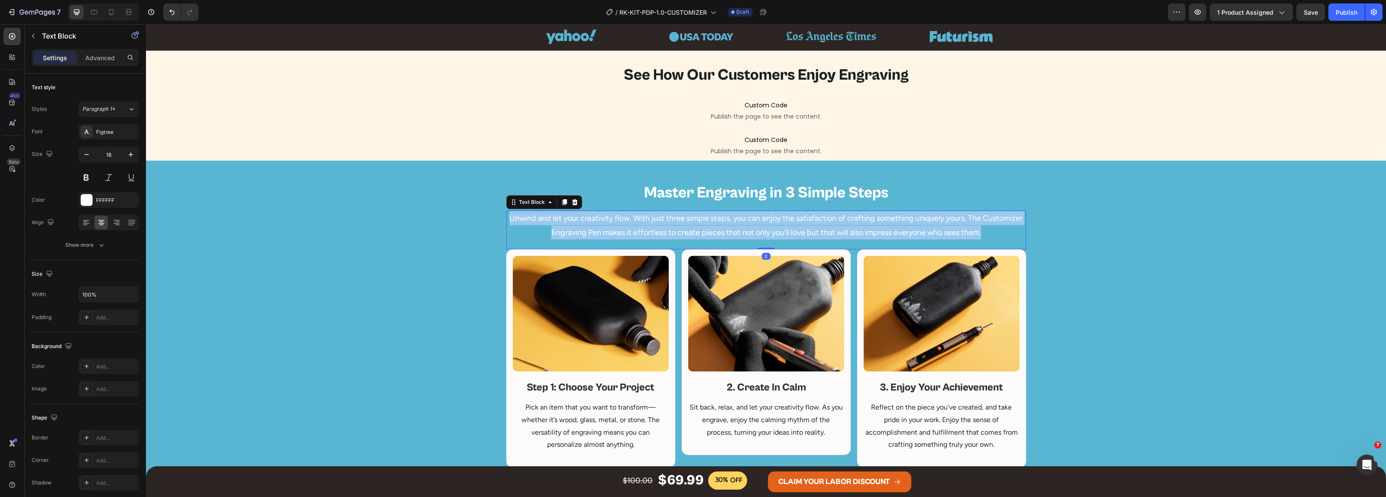
click at [780, 220] on p "Unwind and let your creativity flow. With just three simple steps, you can enjo…" at bounding box center [766, 225] width 518 height 28
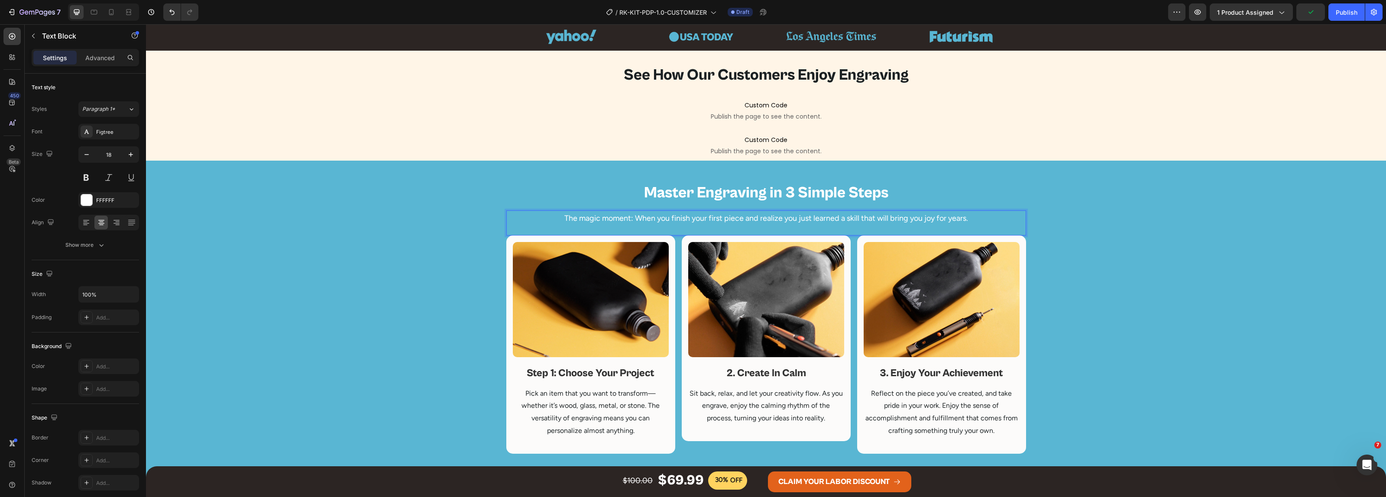
click at [624, 218] on p "The magic moment: When you finish your first piece and realize you just learned…" at bounding box center [766, 218] width 518 height 14
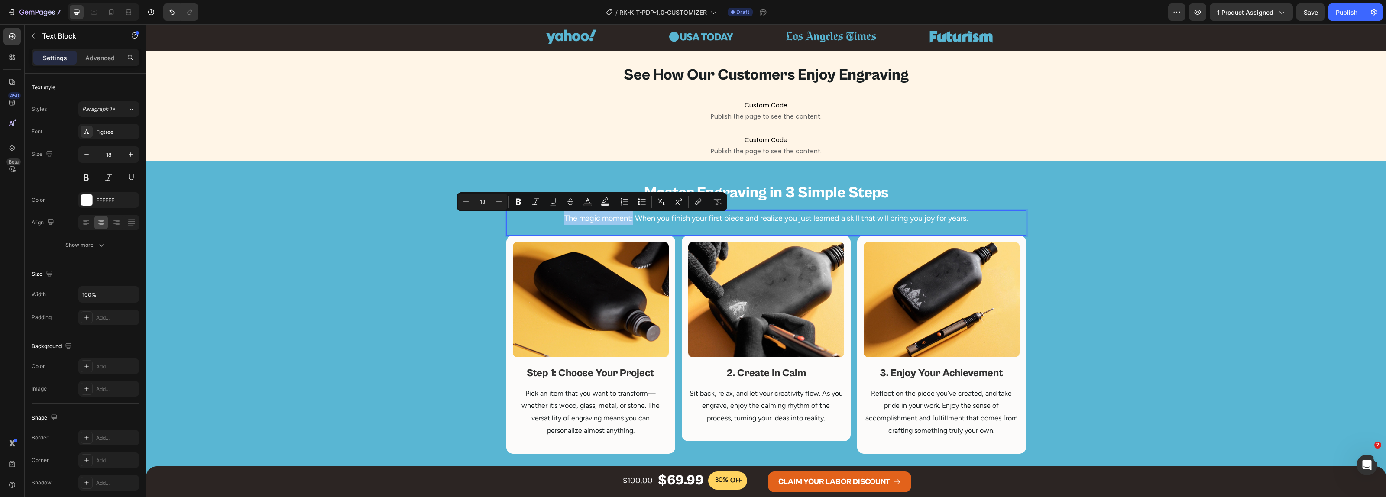
drag, startPoint x: 627, startPoint y: 221, endPoint x: 557, endPoint y: 224, distance: 70.7
click at [557, 224] on p "The magic moment: When you finish your first piece and realize you just learned…" at bounding box center [766, 218] width 518 height 14
click at [730, 372] on h2 "2. Create In Calm" at bounding box center [766, 373] width 156 height 15
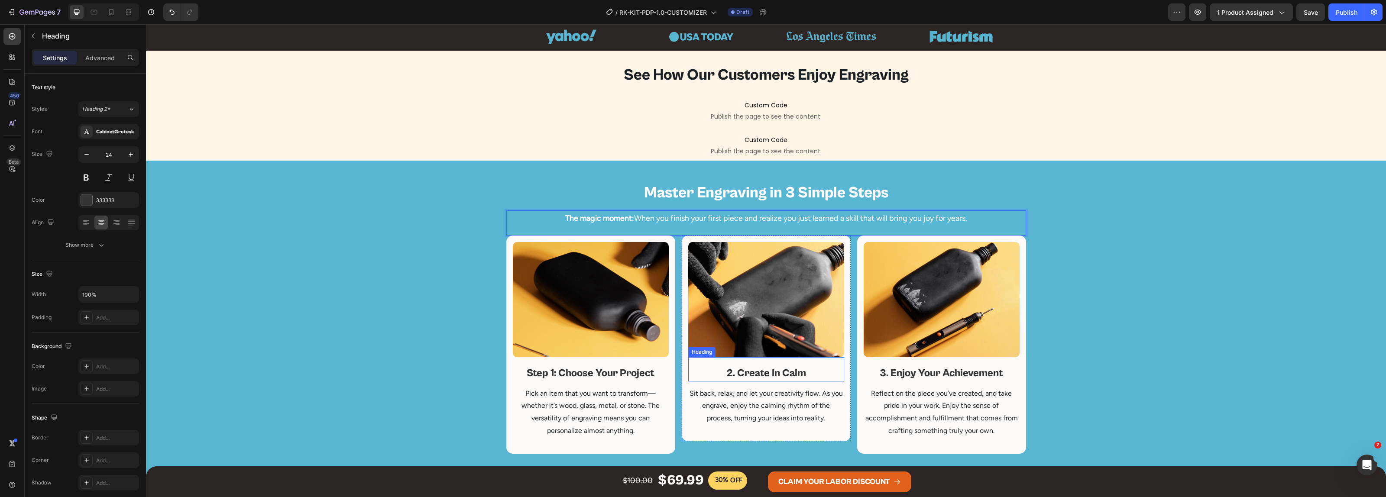
click at [730, 372] on h2 "2. Create In Calm" at bounding box center [766, 373] width 156 height 15
click at [730, 372] on p "2. Create In Calm" at bounding box center [766, 373] width 154 height 13
click at [887, 375] on h2 "3. Enjoy Your Achievement" at bounding box center [942, 373] width 156 height 15
click at [887, 375] on p "3. Enjoy Your Achievement" at bounding box center [942, 373] width 154 height 13
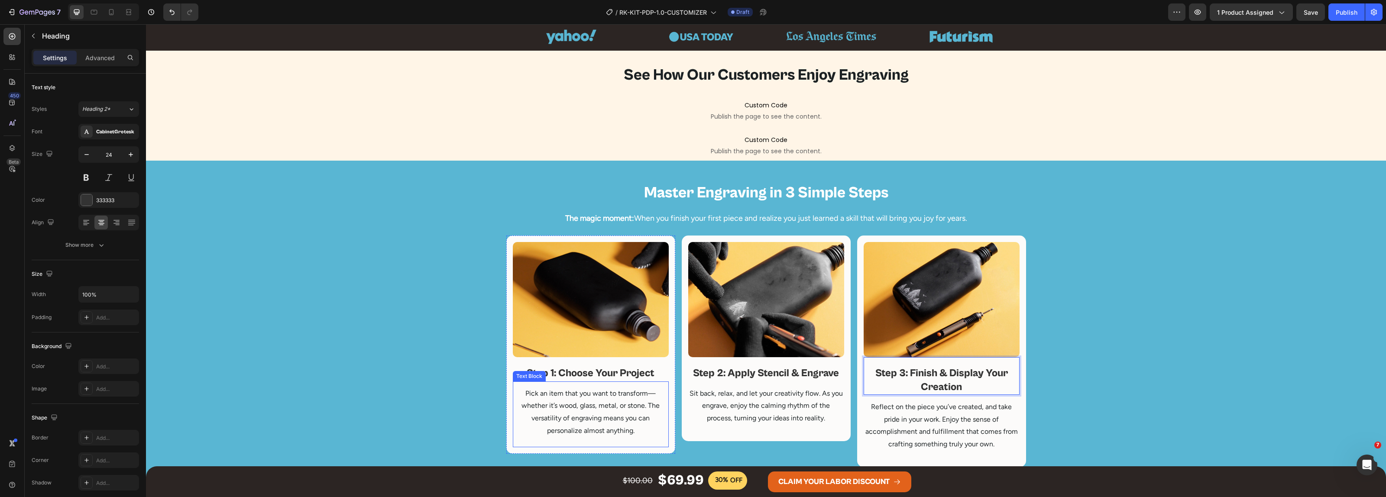
click at [610, 404] on p "Pick an item that you want to transform—whether it’s wood, glass, metal, or sto…" at bounding box center [591, 413] width 154 height 50
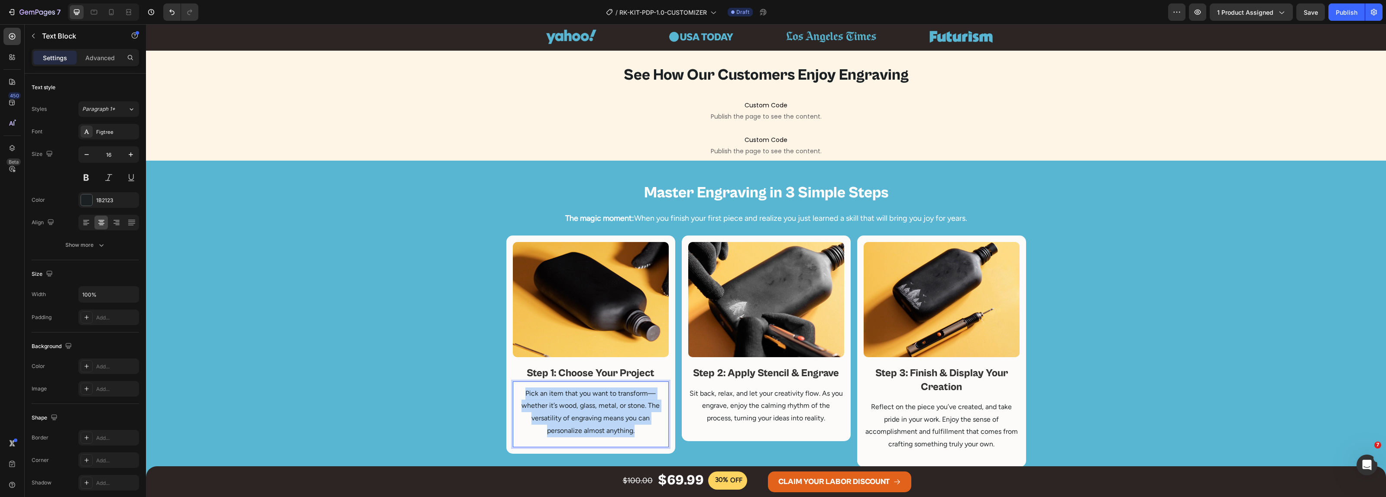
click at [610, 404] on p "Pick an item that you want to transform—whether it’s wood, glass, metal, or sto…" at bounding box center [591, 413] width 154 height 50
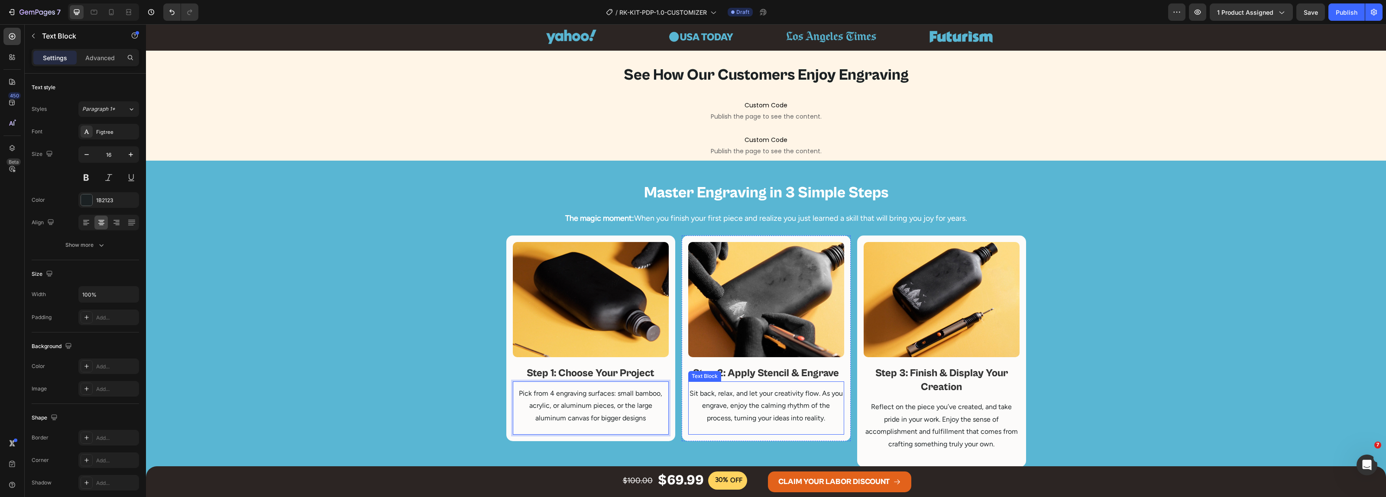
click at [748, 403] on p "Sit back, relax, and let your creativity flow. As you engrave, enjoy the calmin…" at bounding box center [766, 406] width 154 height 37
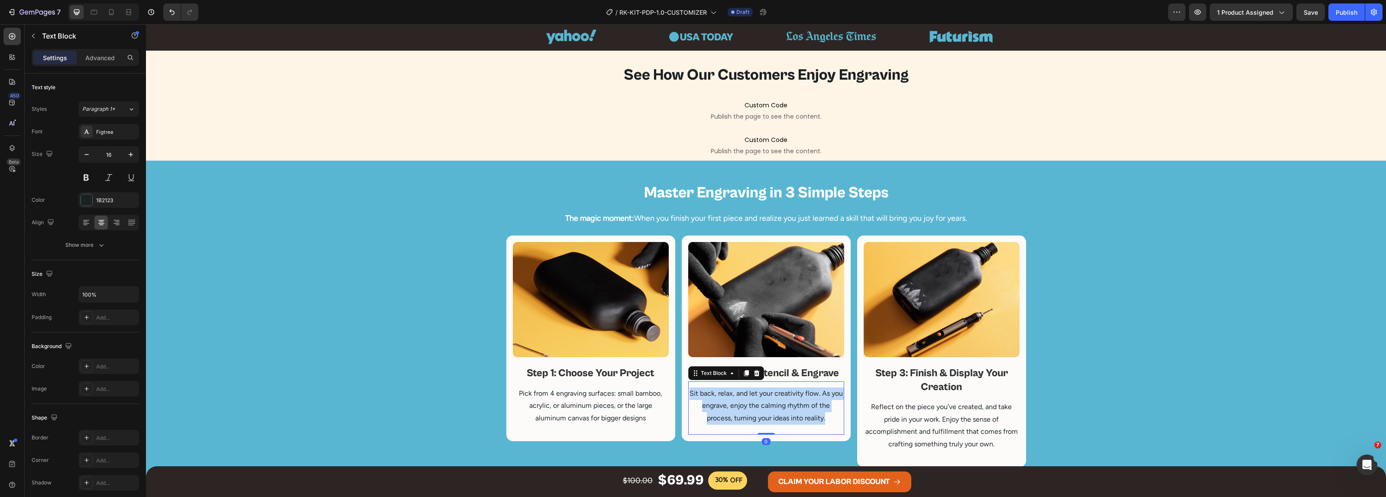
click at [748, 403] on p "Sit back, relax, and let your creativity flow. As you engrave, enjoy the calmin…" at bounding box center [766, 406] width 154 height 37
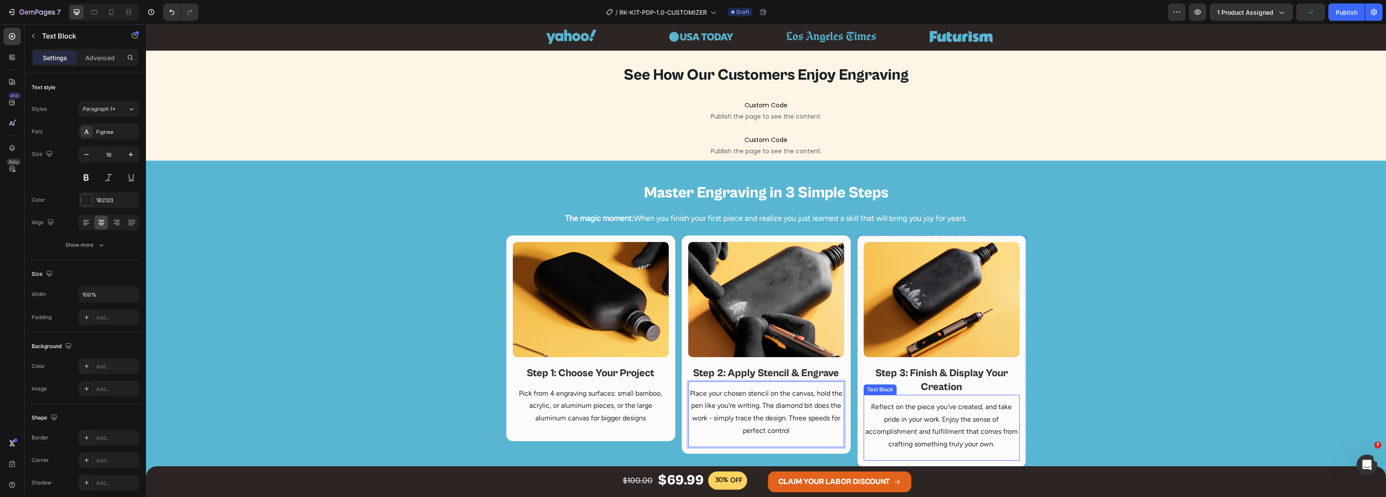
click at [913, 406] on p "Reflect on the piece you’ve created, and take pride in your work. Enjoy the sen…" at bounding box center [942, 426] width 154 height 50
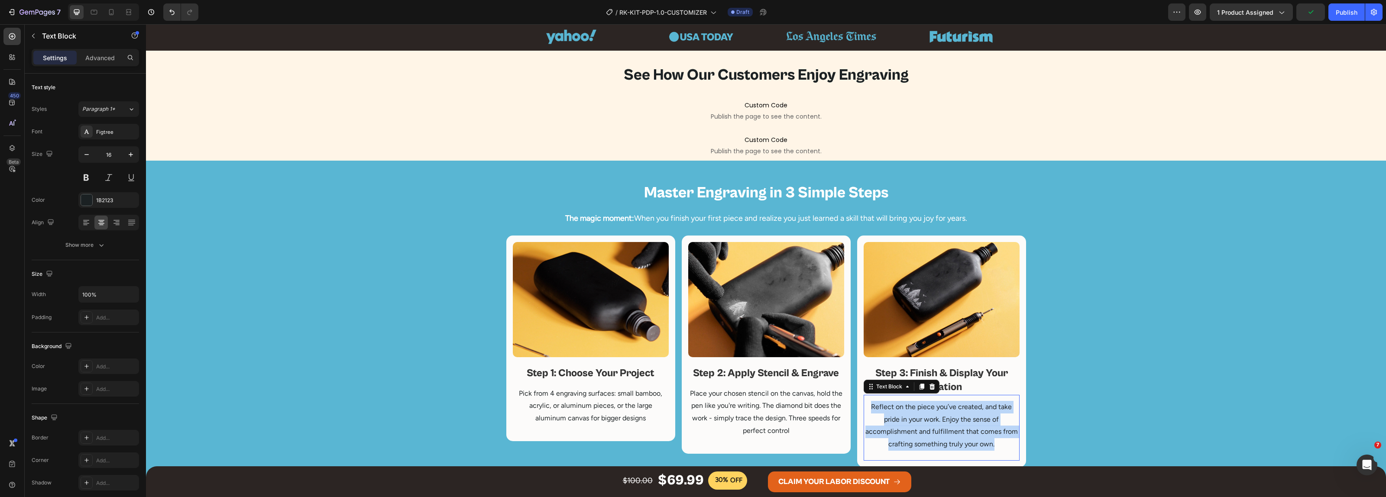
click at [913, 406] on p "Reflect on the piece you’ve created, and take pride in your work. Enjoy the sen…" at bounding box center [942, 426] width 154 height 50
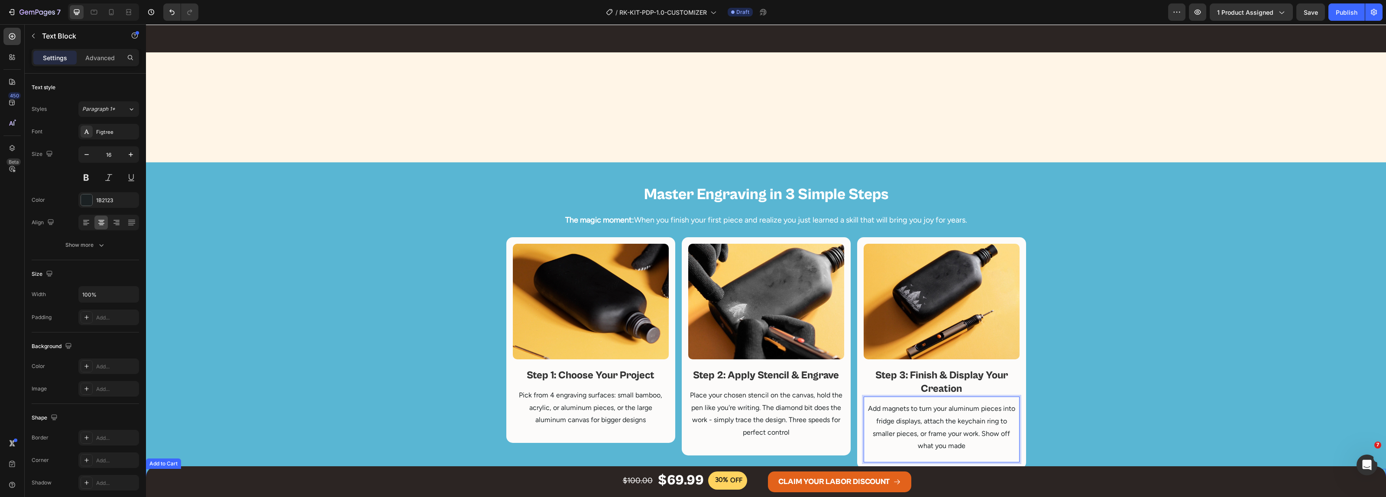
scroll to position [758, 0]
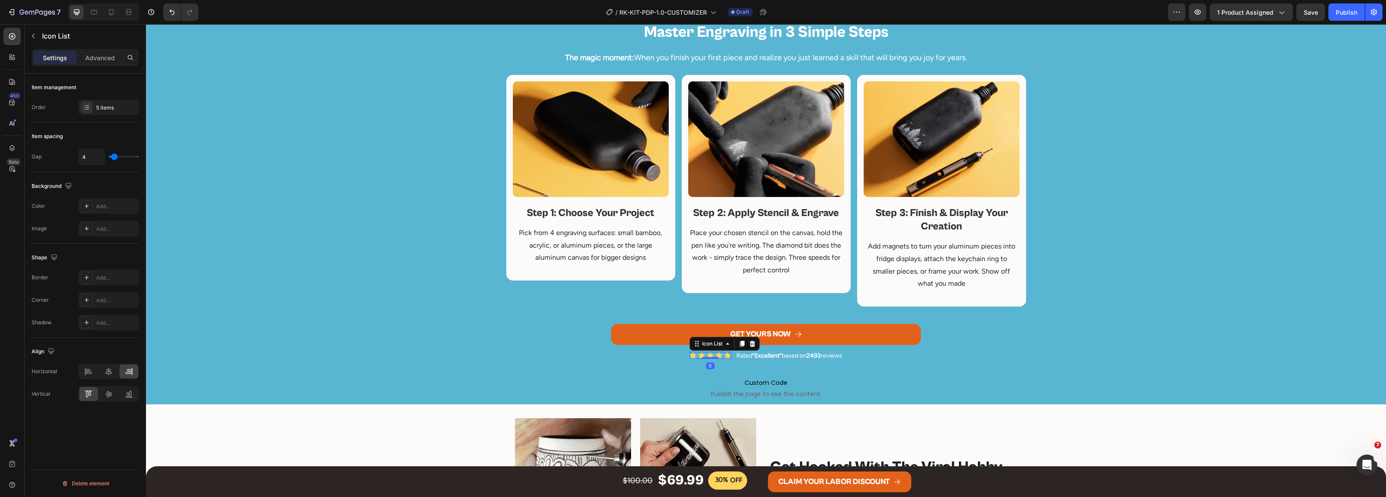
click at [690, 358] on div "Icon Icon Icon Icon Icon" at bounding box center [711, 355] width 42 height 7
click at [749, 342] on icon at bounding box center [752, 344] width 6 height 6
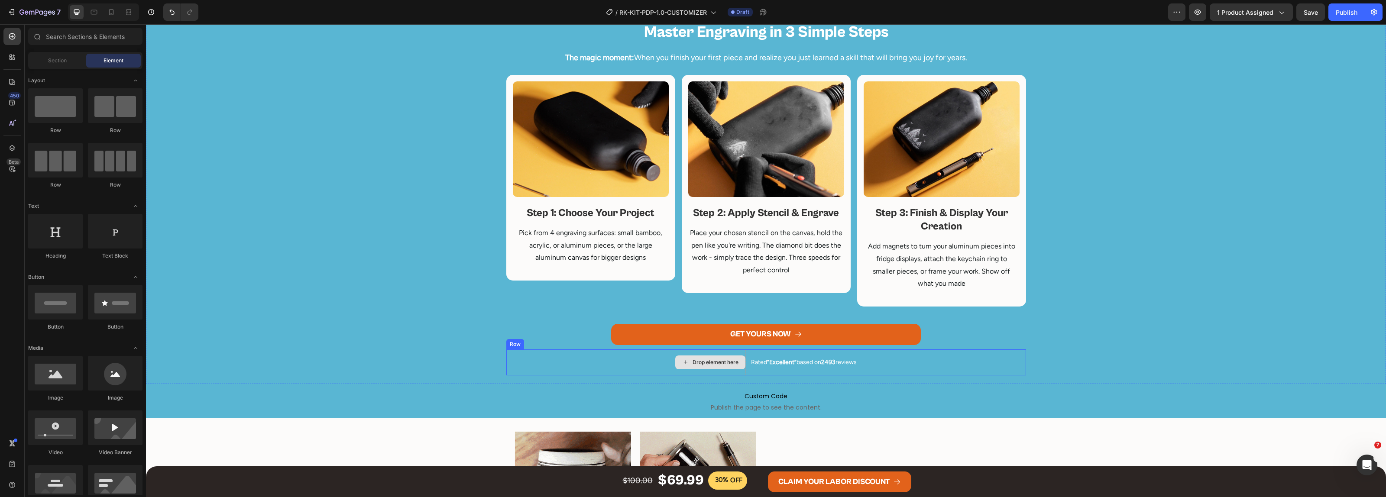
click at [652, 366] on div "Drop element here Rated “Excellent” based on 2493 reviews Text Block Row" at bounding box center [766, 363] width 520 height 26
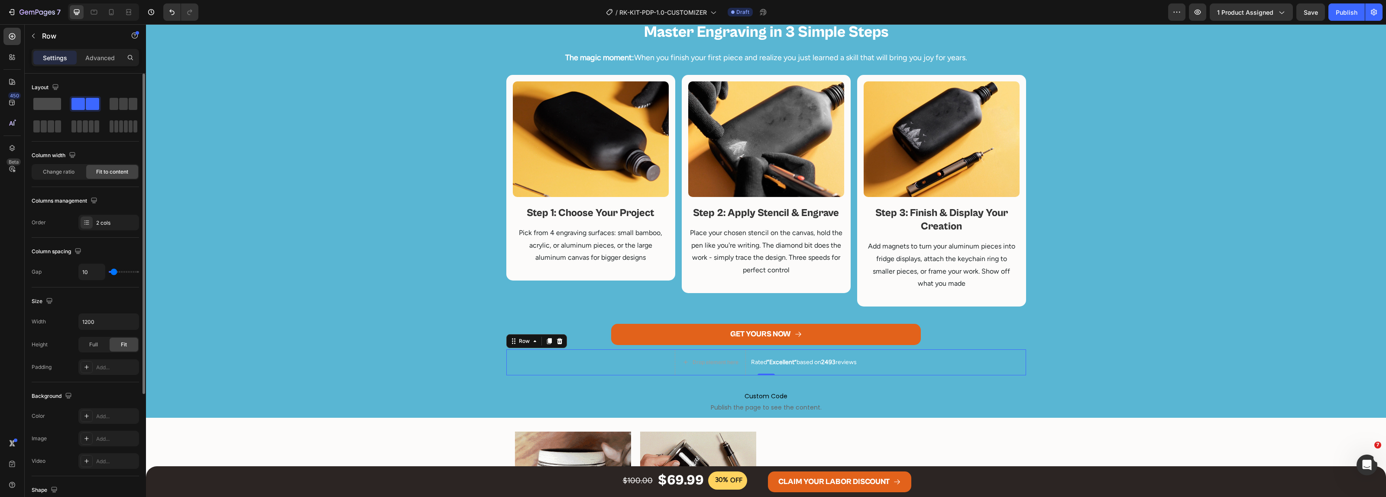
click at [48, 102] on span at bounding box center [47, 104] width 28 height 12
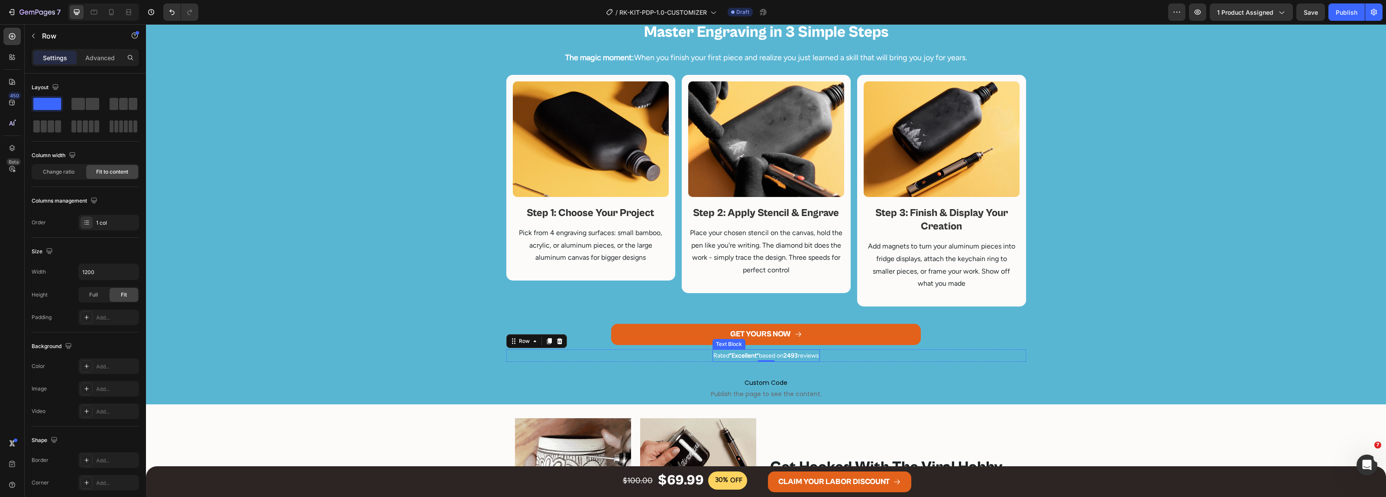
click at [746, 355] on strong "“Excellent”" at bounding box center [743, 355] width 29 height 7
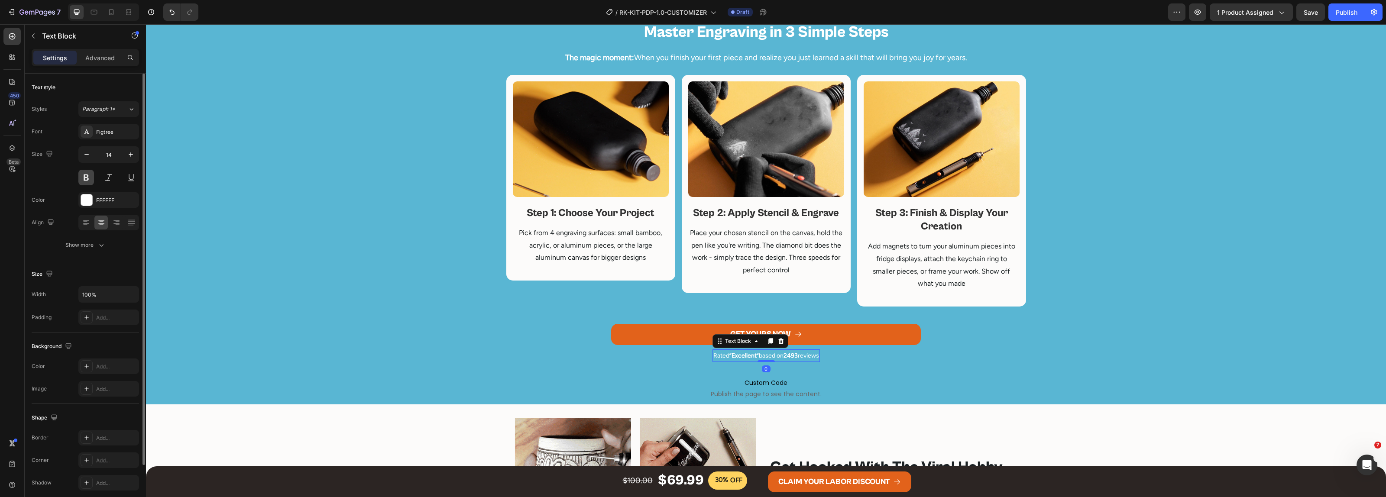
click at [88, 174] on button at bounding box center [86, 178] width 16 height 16
click at [755, 356] on p "Rated “Excellent” based on 2493 reviews" at bounding box center [766, 355] width 106 height 11
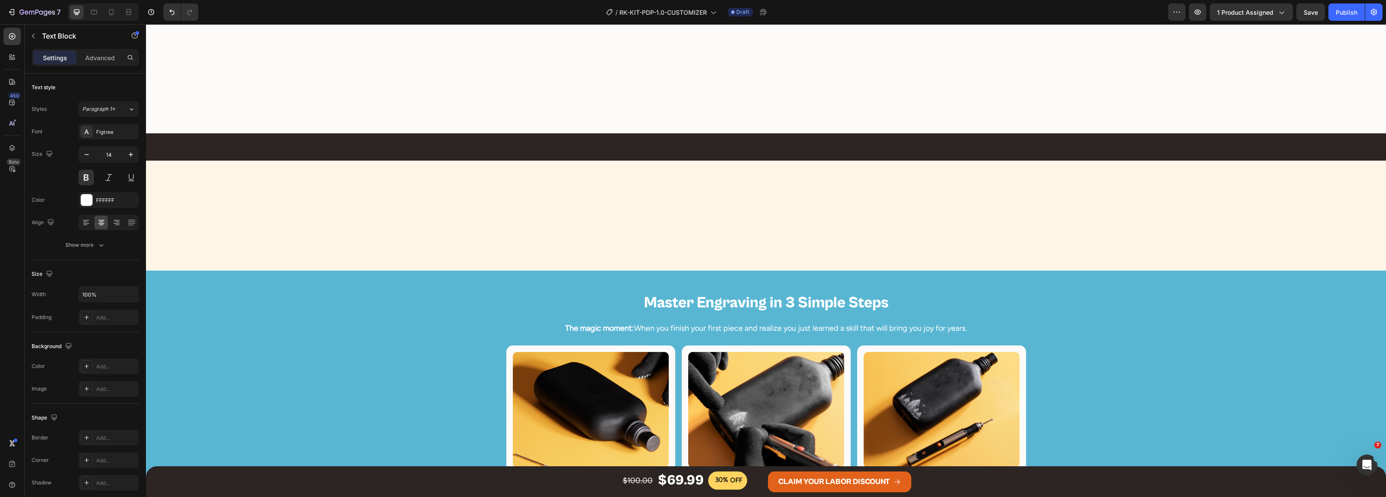
scroll to position [812, 0]
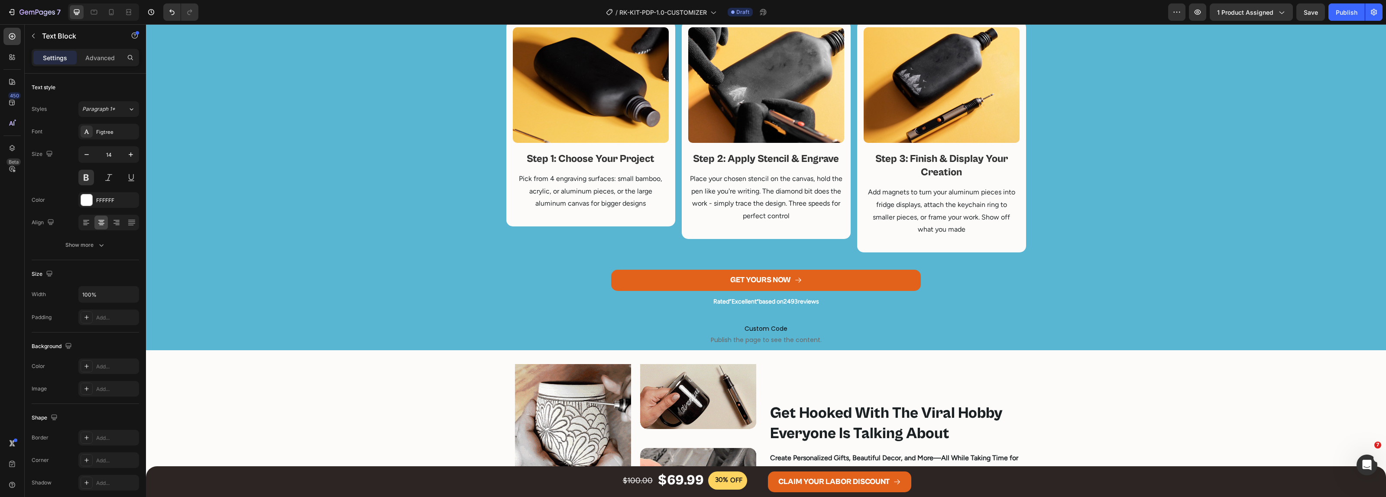
click at [740, 304] on strong "“Excellent”" at bounding box center [743, 301] width 29 height 7
click at [740, 302] on strong "“Excellent”" at bounding box center [743, 301] width 29 height 7
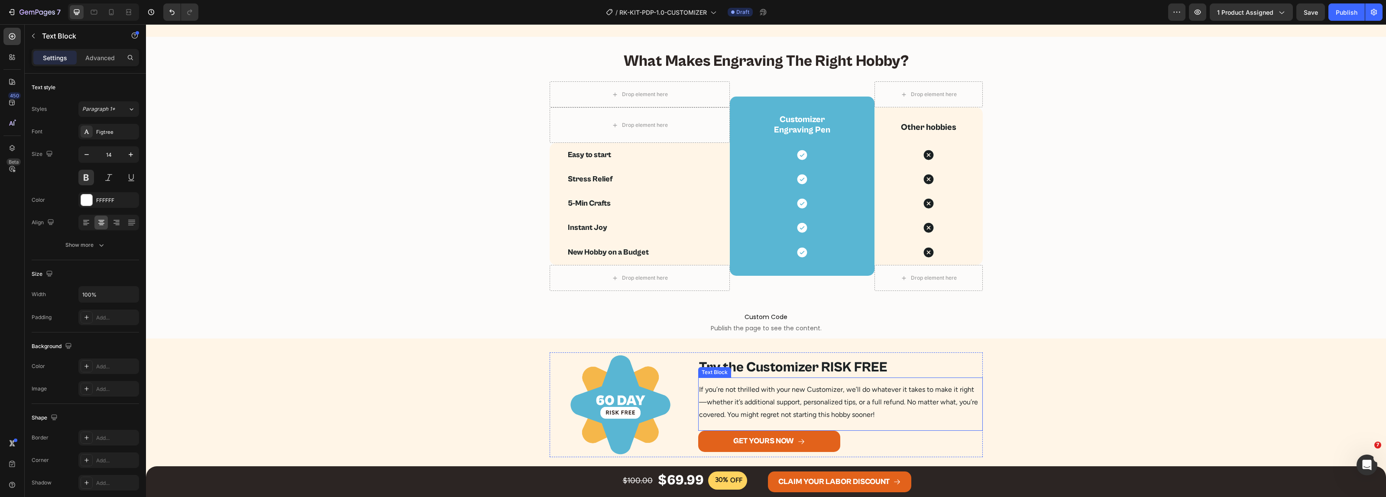
scroll to position [2166, 0]
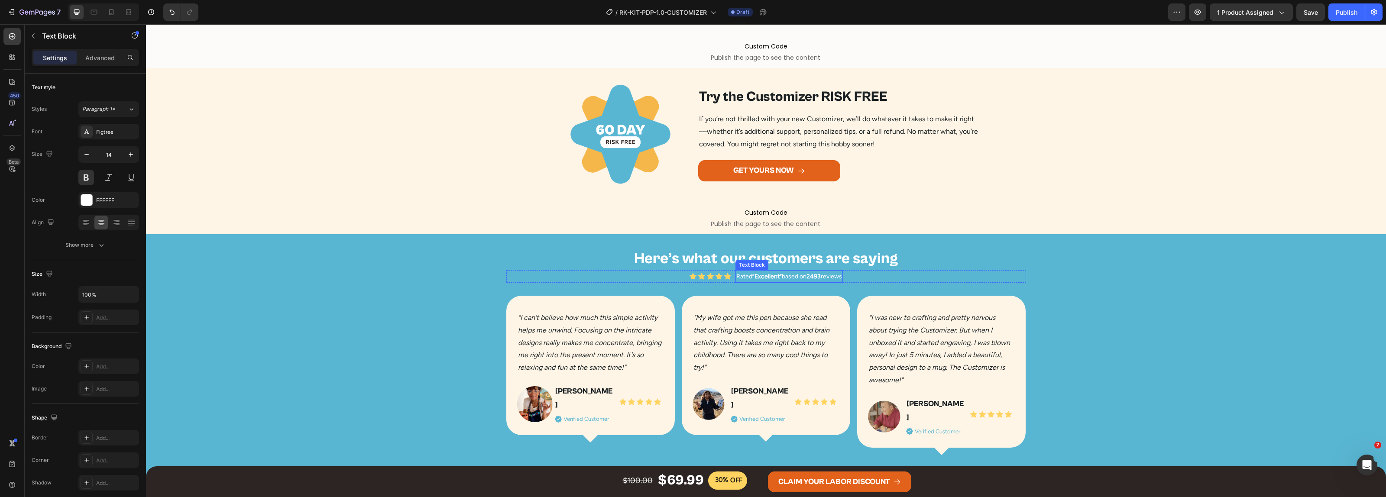
click at [748, 261] on div "Text Block" at bounding box center [751, 265] width 29 height 8
click at [828, 256] on h2 "Here’s what our customers are saying" at bounding box center [766, 259] width 520 height 22
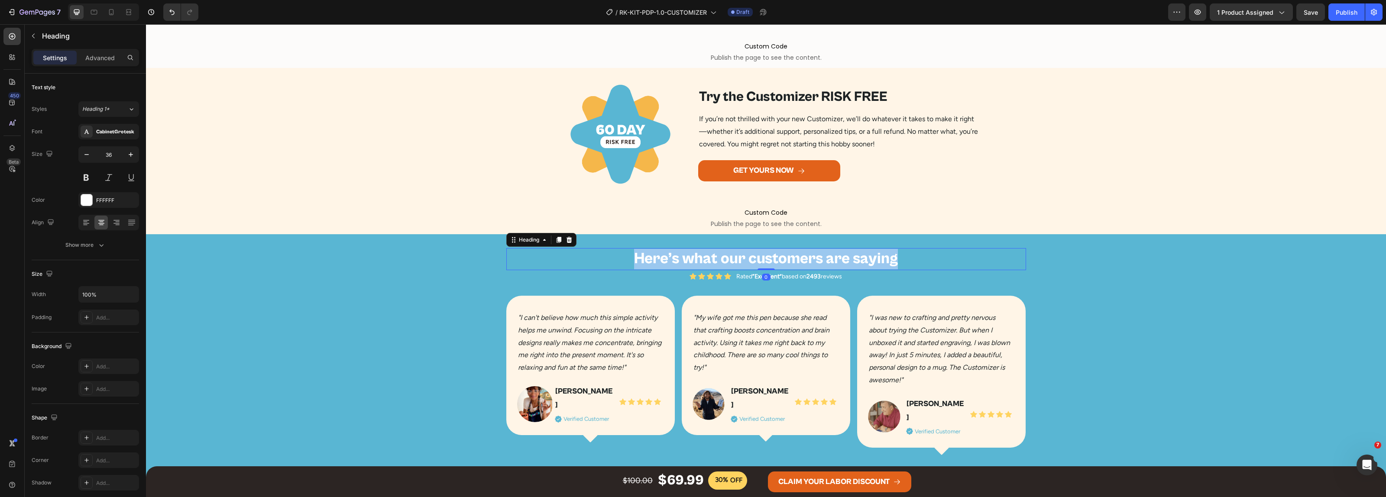
click at [828, 256] on p "Here’s what our customers are saying" at bounding box center [766, 259] width 518 height 20
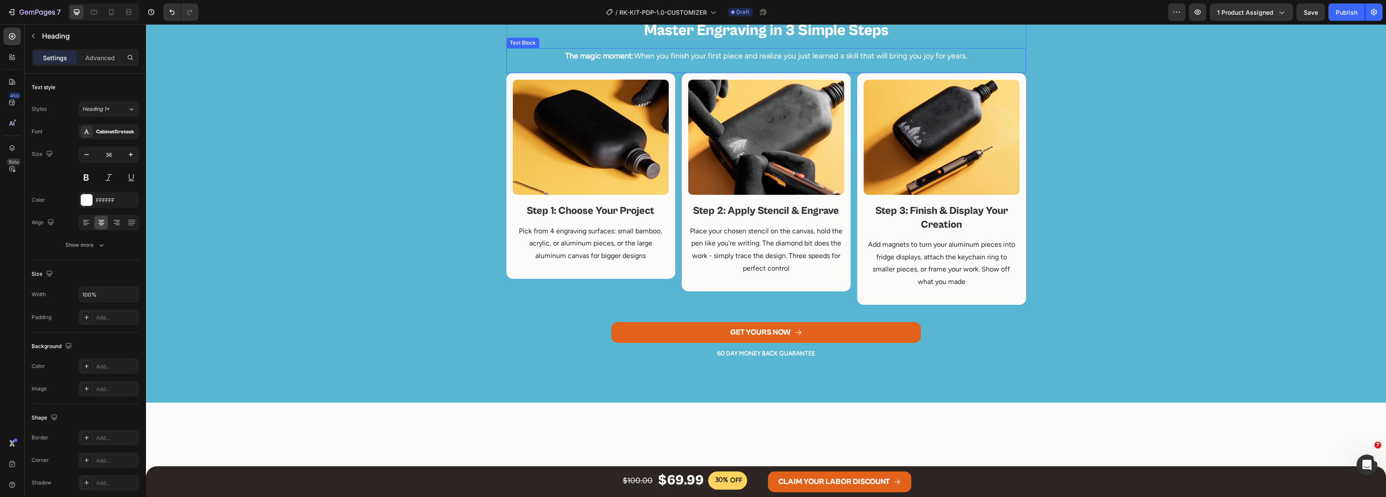
scroll to position [596, 0]
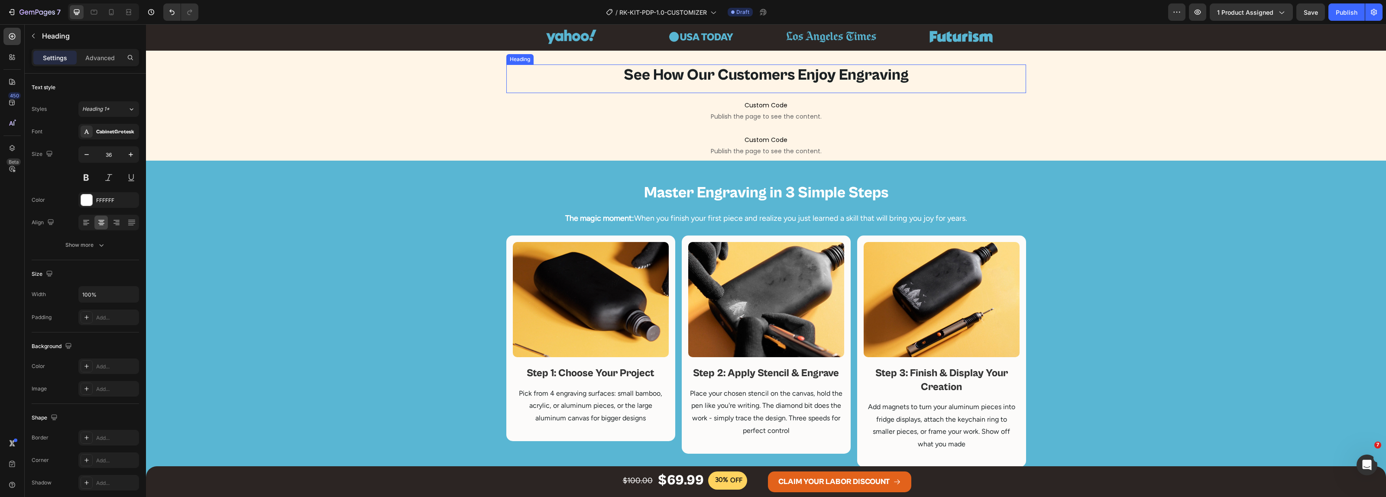
click at [748, 72] on h2 "See How Our Customers Enjoy Engraving" at bounding box center [766, 76] width 520 height 22
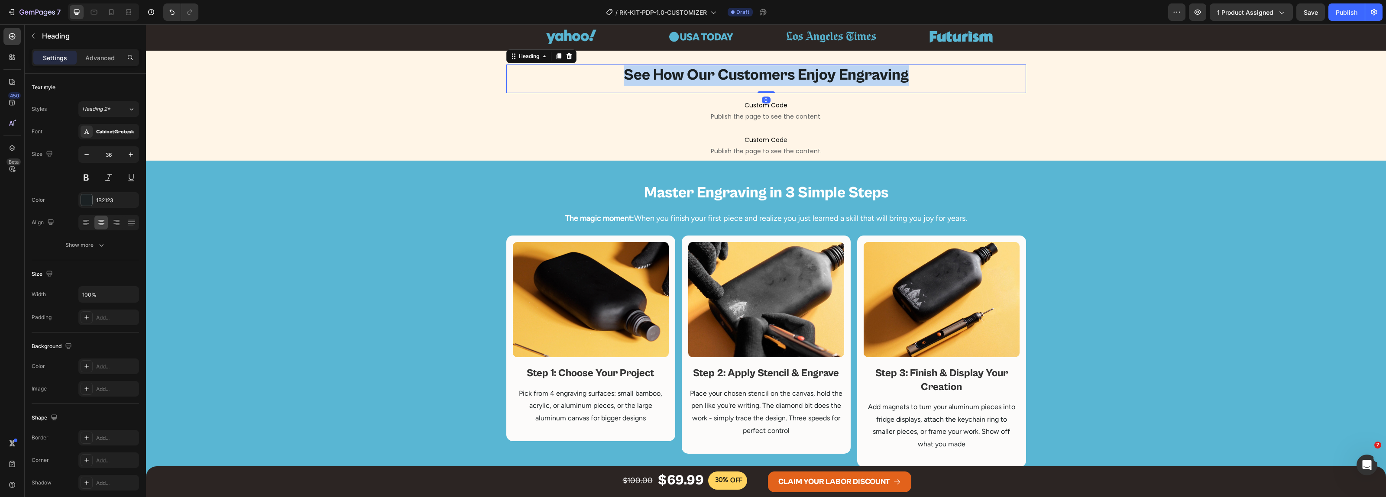
click at [748, 72] on p "See How Our Customers Enjoy Engraving" at bounding box center [766, 75] width 518 height 20
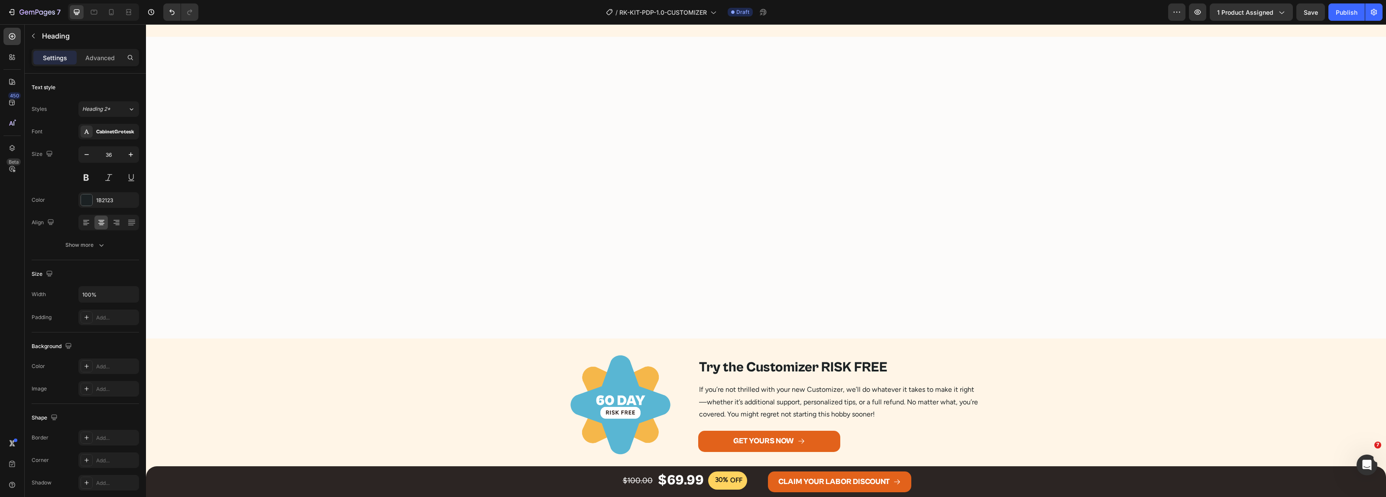
scroll to position [2220, 0]
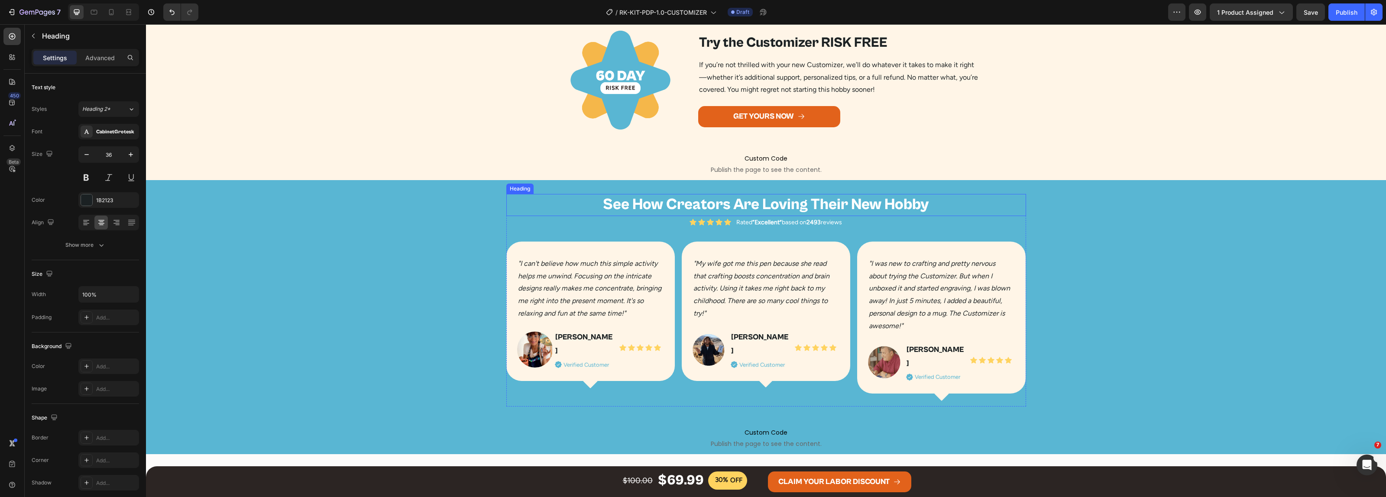
click at [774, 204] on h2 "See How Creators Are Loving Their New Hobby" at bounding box center [766, 205] width 520 height 22
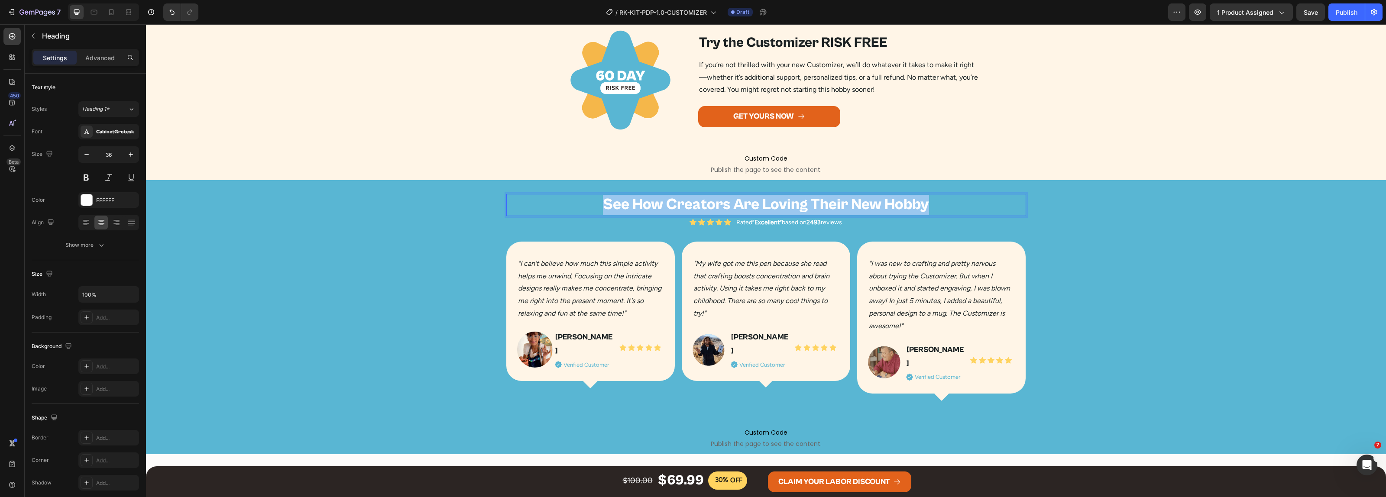
click at [774, 204] on p "See How Creators Are Loving Their New Hobby" at bounding box center [766, 205] width 518 height 20
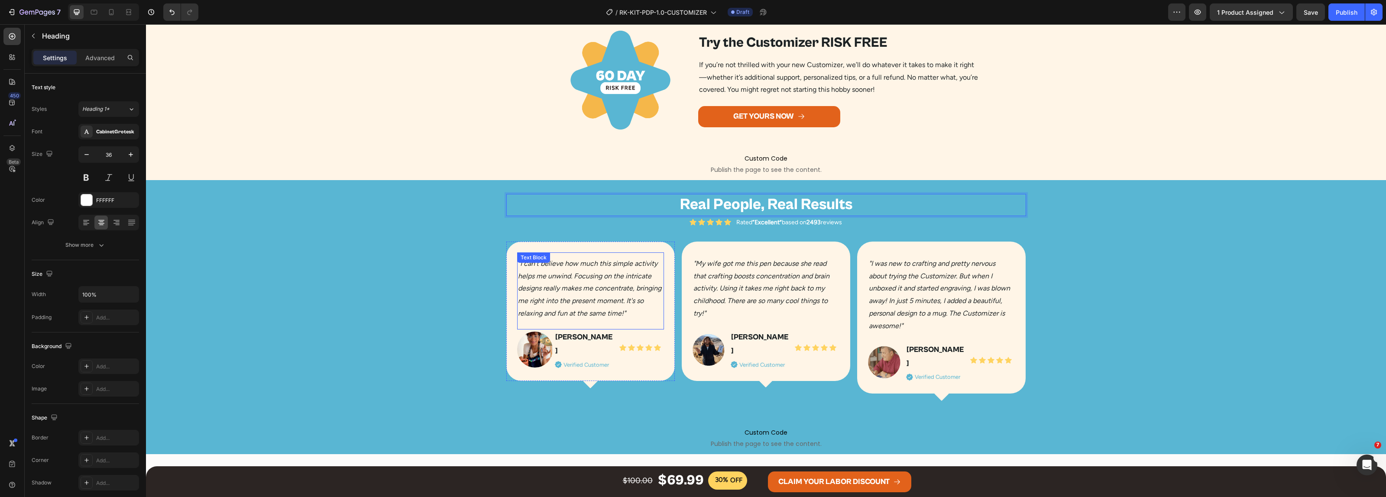
click at [608, 295] on p ""I can't believe how much this simple activity helps me unwind. Focusing on the…" at bounding box center [590, 289] width 145 height 62
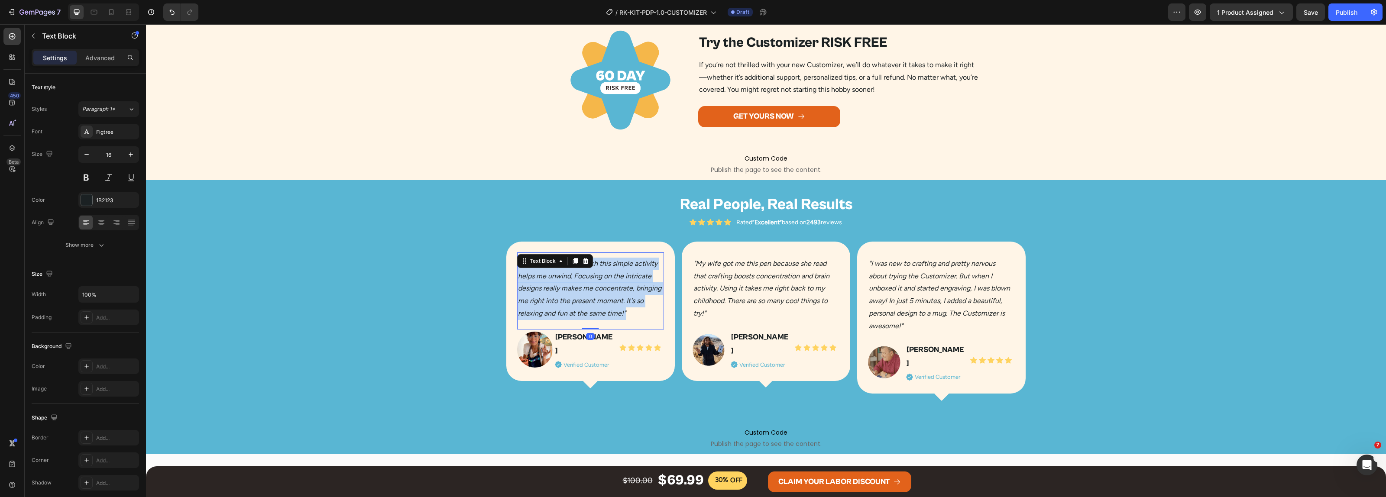
click at [608, 295] on p ""I can't believe how much this simple activity helps me unwind. Focusing on the…" at bounding box center [590, 289] width 145 height 62
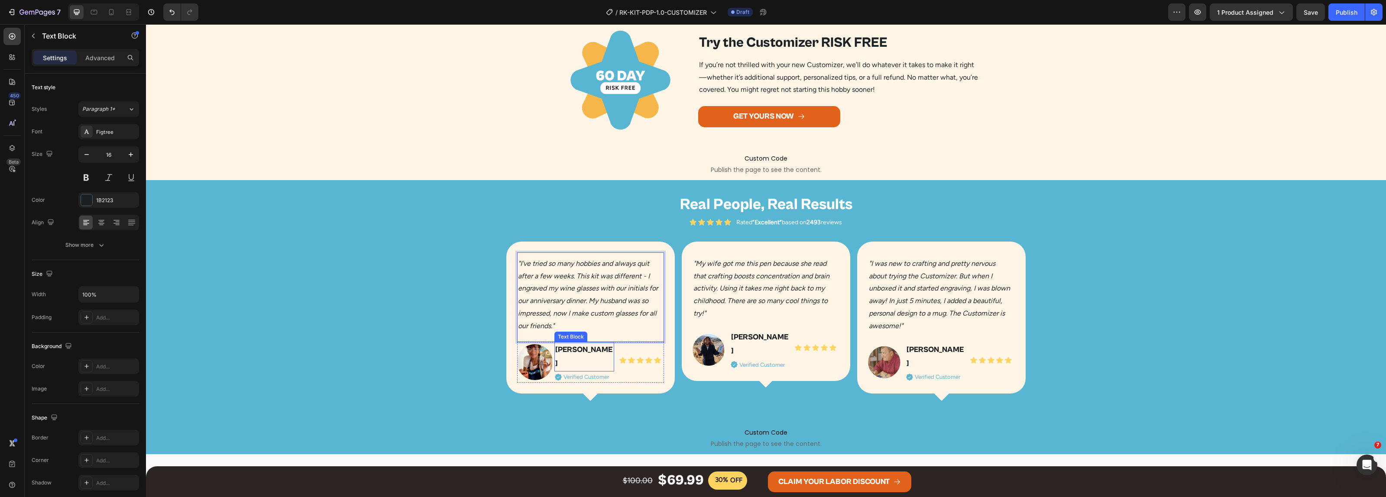
click at [564, 353] on p "[PERSON_NAME]" at bounding box center [584, 357] width 58 height 28
click at [752, 275] on icon ""My wife got me this pen because she read that crafting boosts concentration an…" at bounding box center [762, 288] width 136 height 58
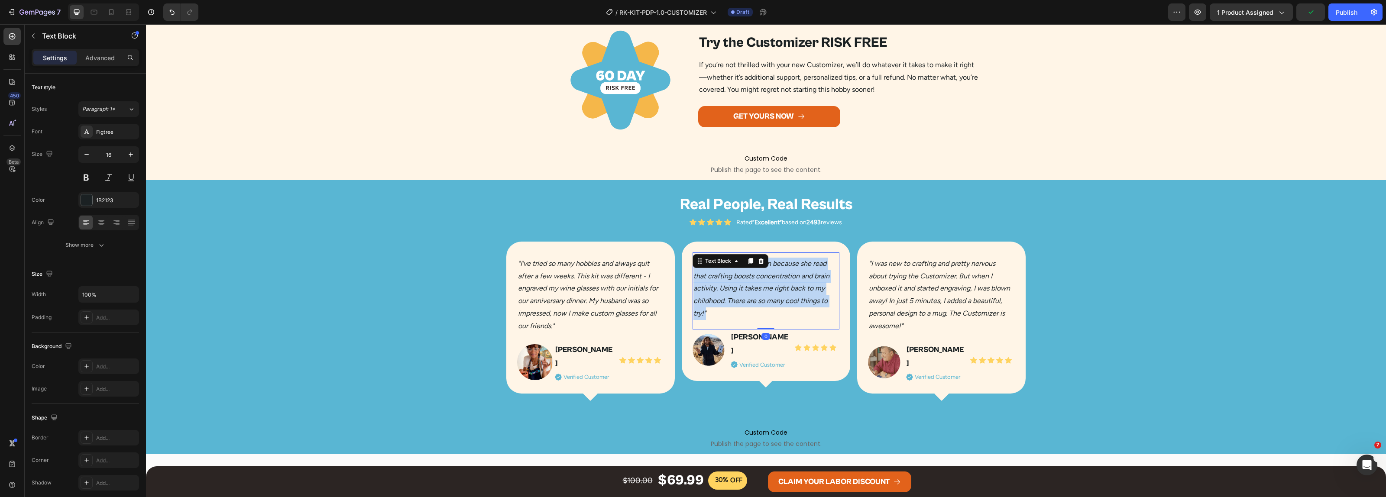
click at [752, 275] on icon ""My wife got me this pen because she read that crafting boosts concentration an…" at bounding box center [762, 288] width 136 height 58
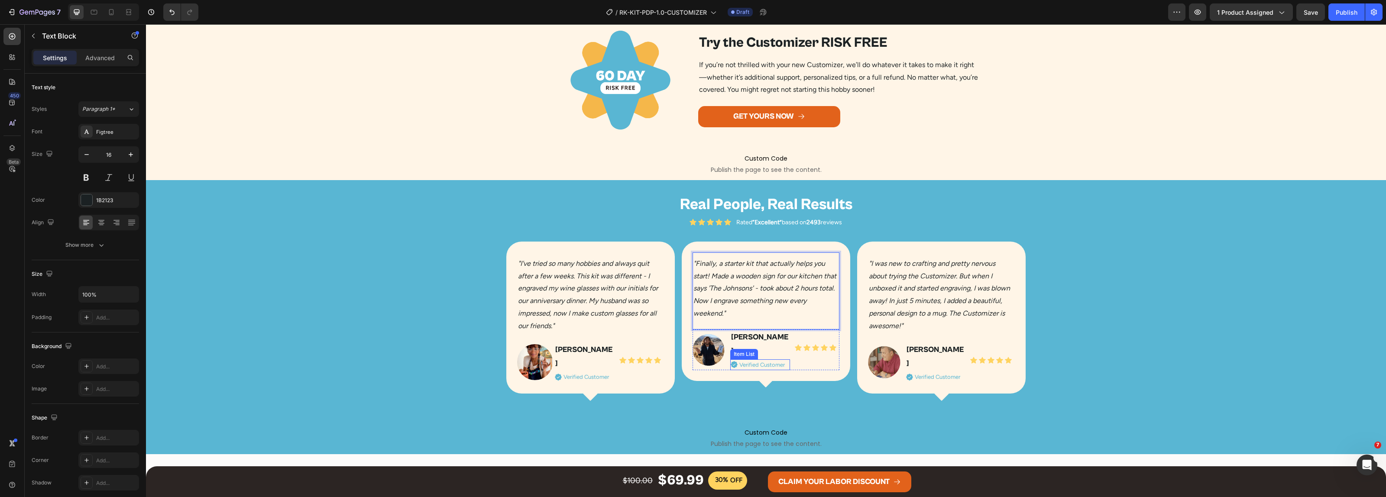
click at [739, 350] on div "Item List" at bounding box center [744, 354] width 24 height 8
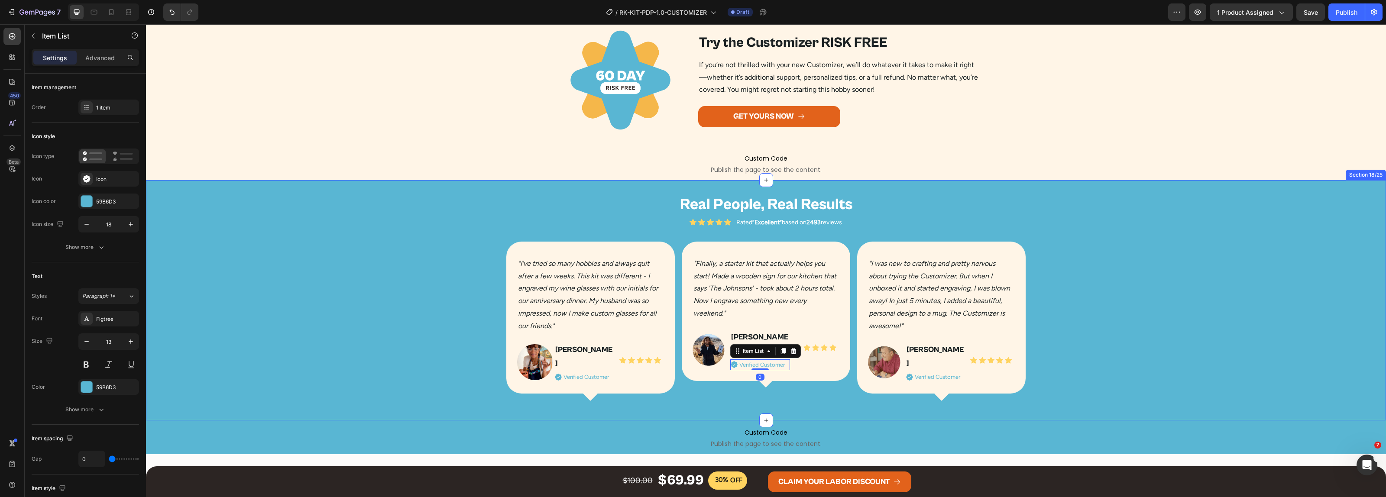
click at [1072, 315] on div "Real People, Real Results Heading Icon Icon Icon Icon Icon Icon List Rated “Exc…" at bounding box center [766, 300] width 1240 height 213
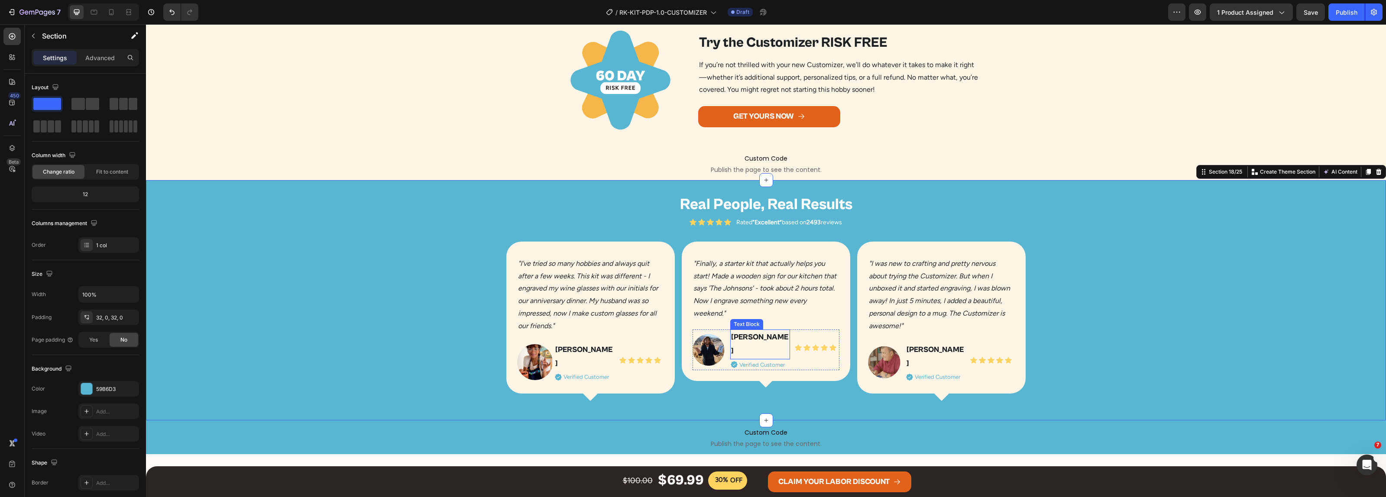
click at [734, 337] on p "Charly D." at bounding box center [760, 345] width 58 height 28
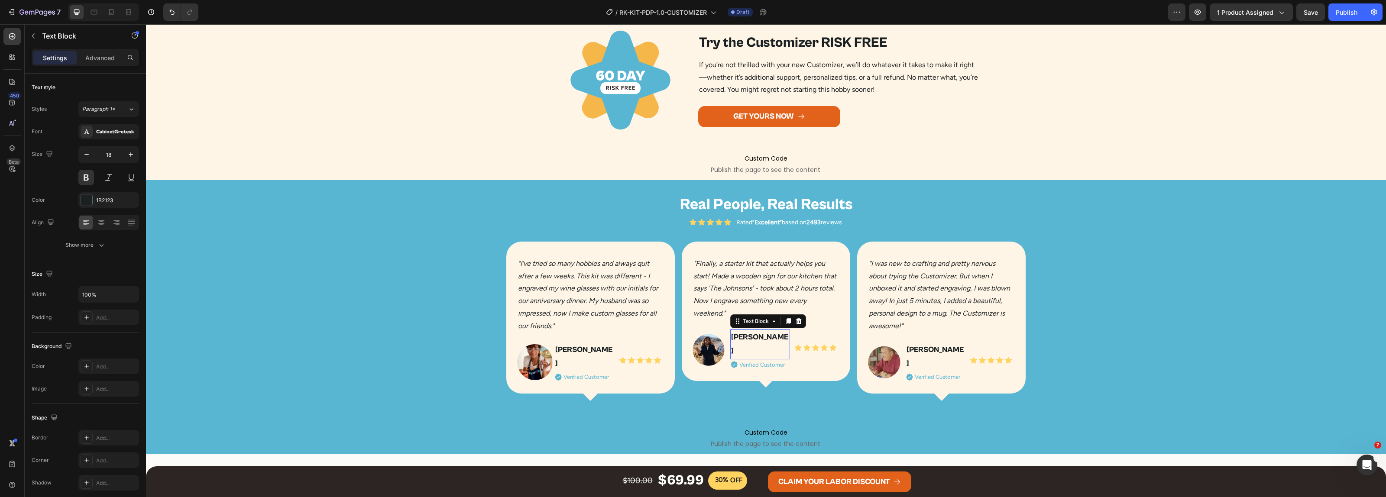
click at [734, 337] on p "Charly D." at bounding box center [760, 345] width 58 height 28
click at [891, 279] on icon ""I was new to crafting and pretty nervous about trying the Customizer. But when…" at bounding box center [939, 294] width 141 height 71
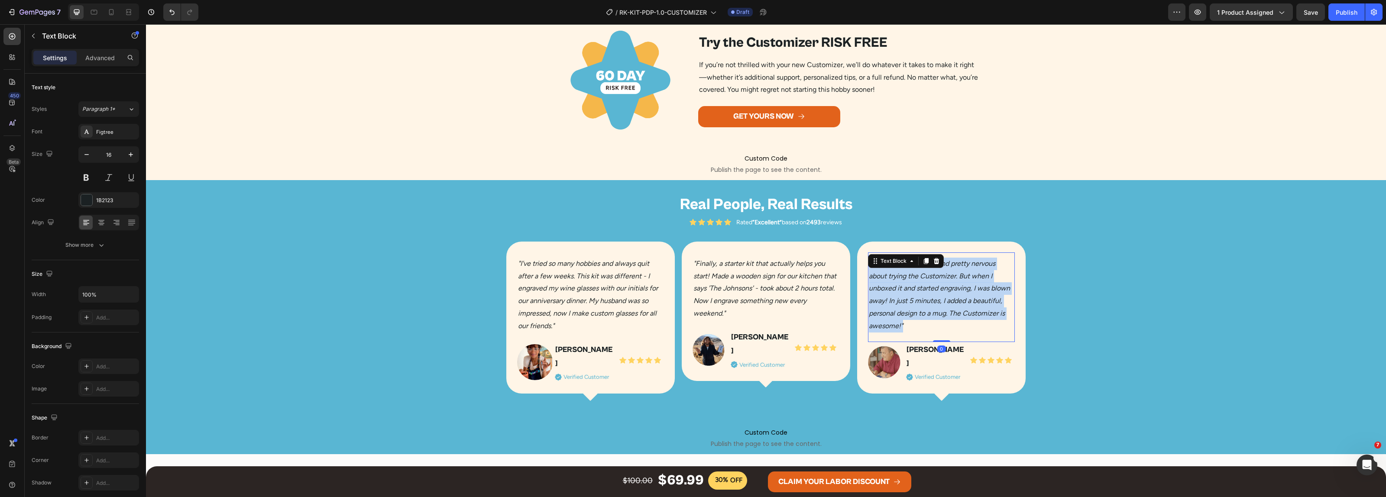
click at [891, 279] on icon ""I was new to crafting and pretty nervous about trying the Customizer. But when…" at bounding box center [939, 294] width 141 height 71
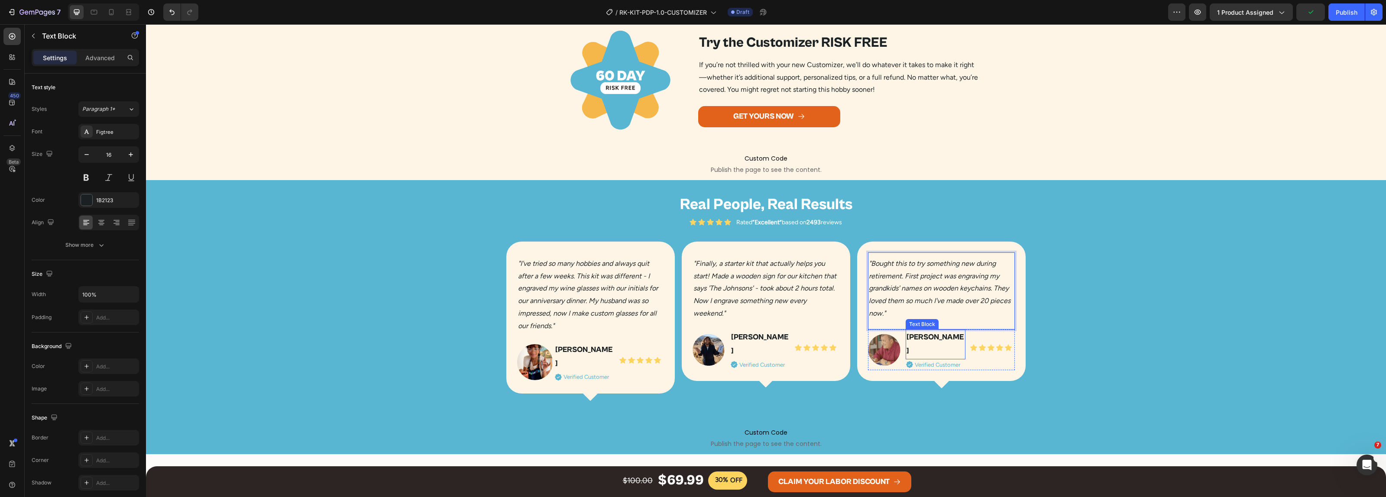
click at [914, 338] on p "Jamie A." at bounding box center [936, 345] width 58 height 28
click at [113, 8] on icon at bounding box center [111, 12] width 9 height 9
type input "16"
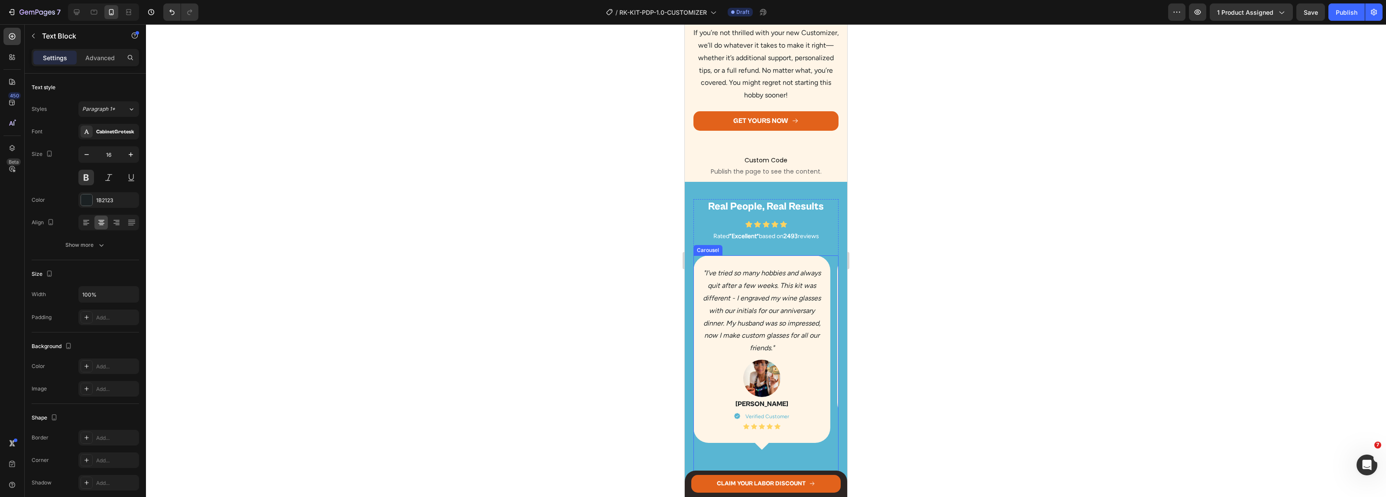
scroll to position [2381, 0]
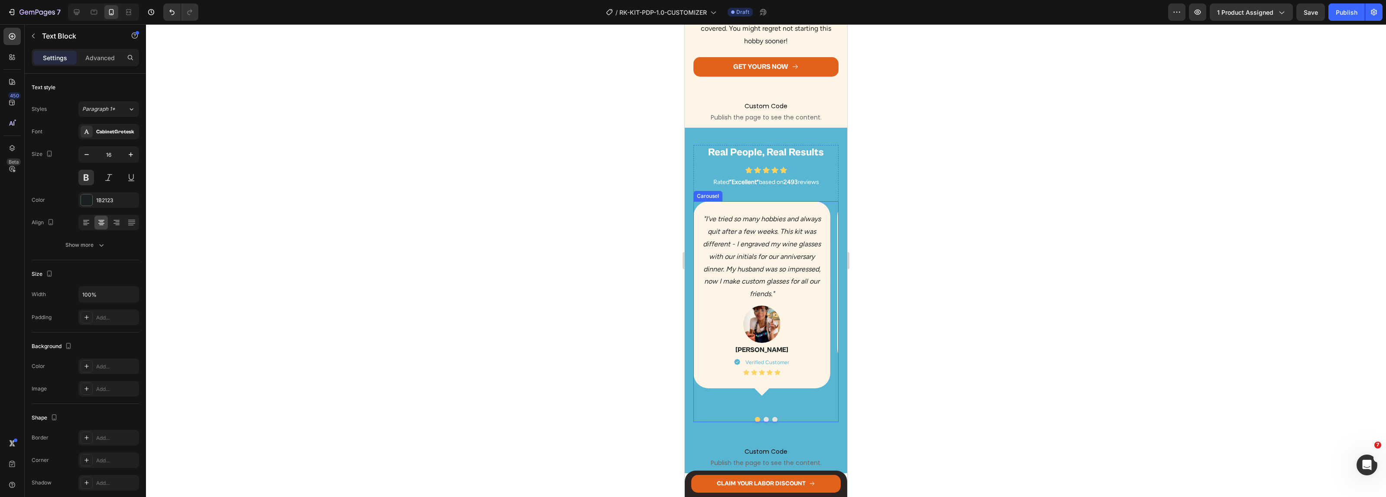
click at [764, 422] on button "Dot" at bounding box center [766, 419] width 5 height 5
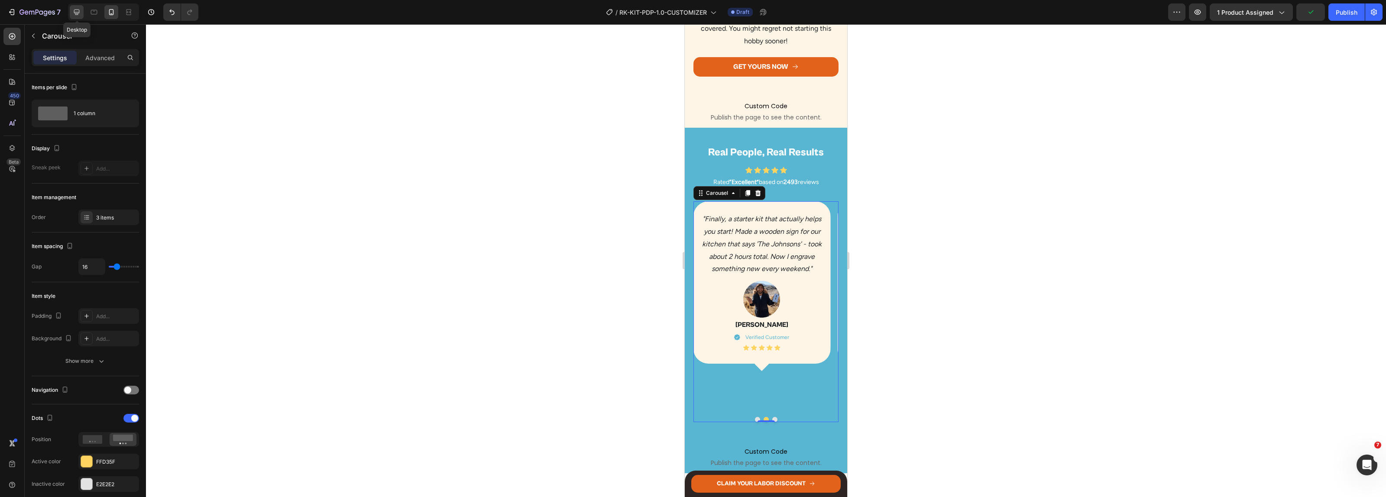
click at [77, 11] on icon at bounding box center [76, 12] width 9 height 9
type input "1200"
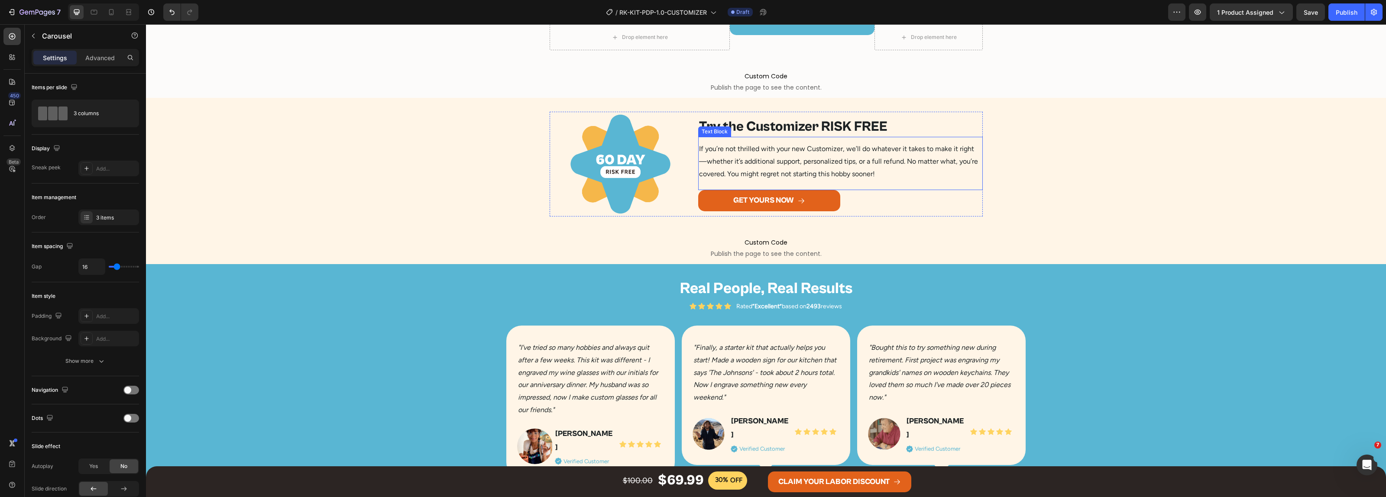
scroll to position [1919, 0]
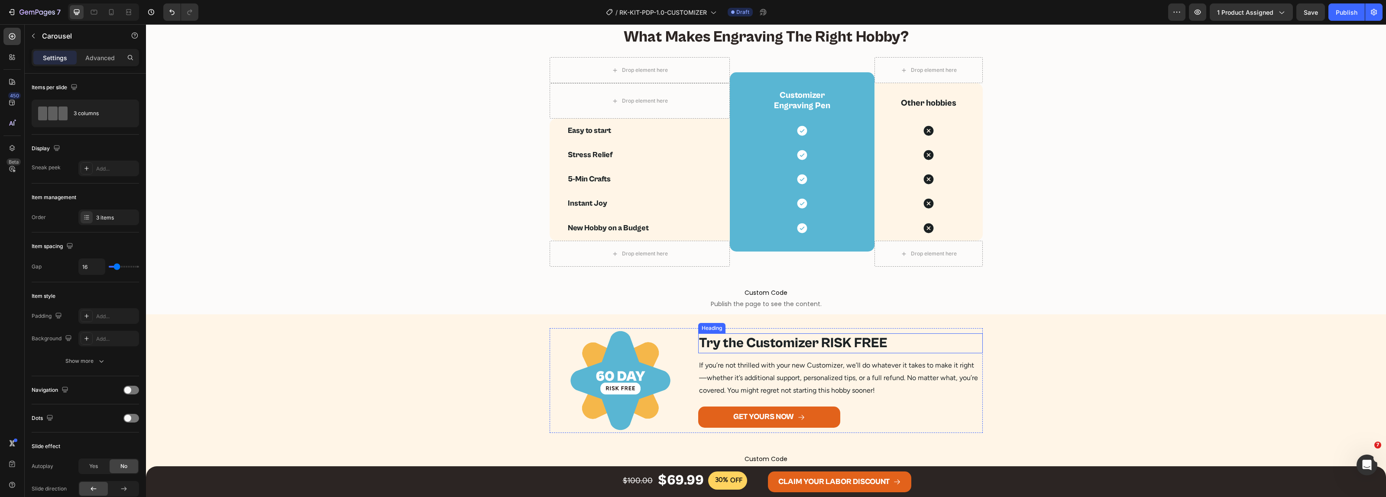
click at [783, 345] on h2 "Try the Customizer RISK FREE" at bounding box center [840, 344] width 285 height 20
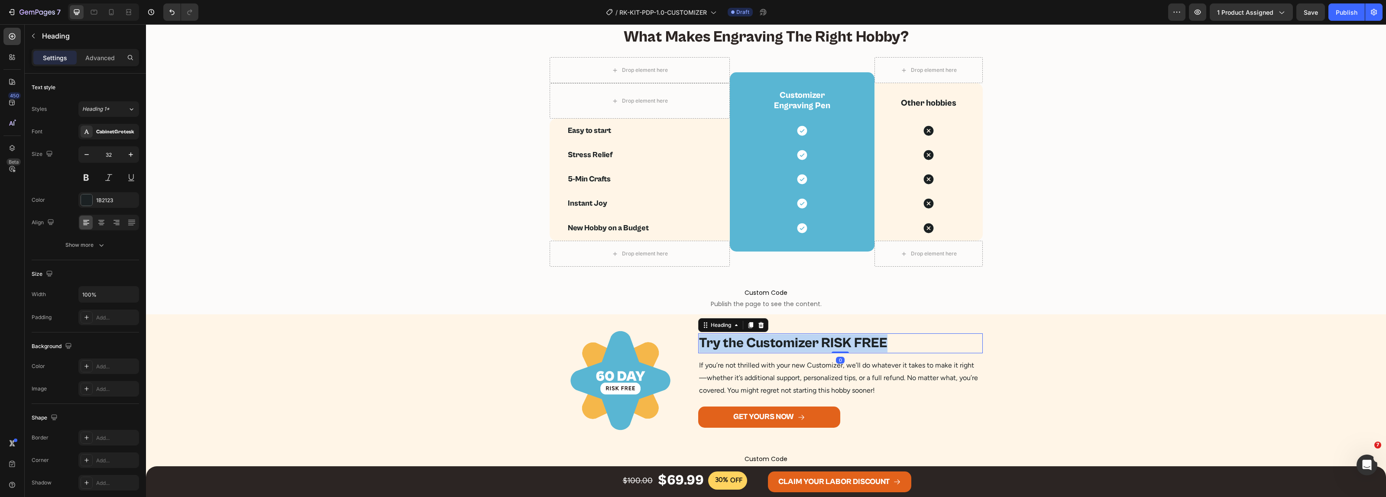
click at [783, 345] on p "Try the Customizer RISK FREE" at bounding box center [840, 343] width 283 height 18
click at [779, 375] on p "If you’re not thrilled with your new Customizer, we’ll do whatever it takes to …" at bounding box center [840, 378] width 283 height 37
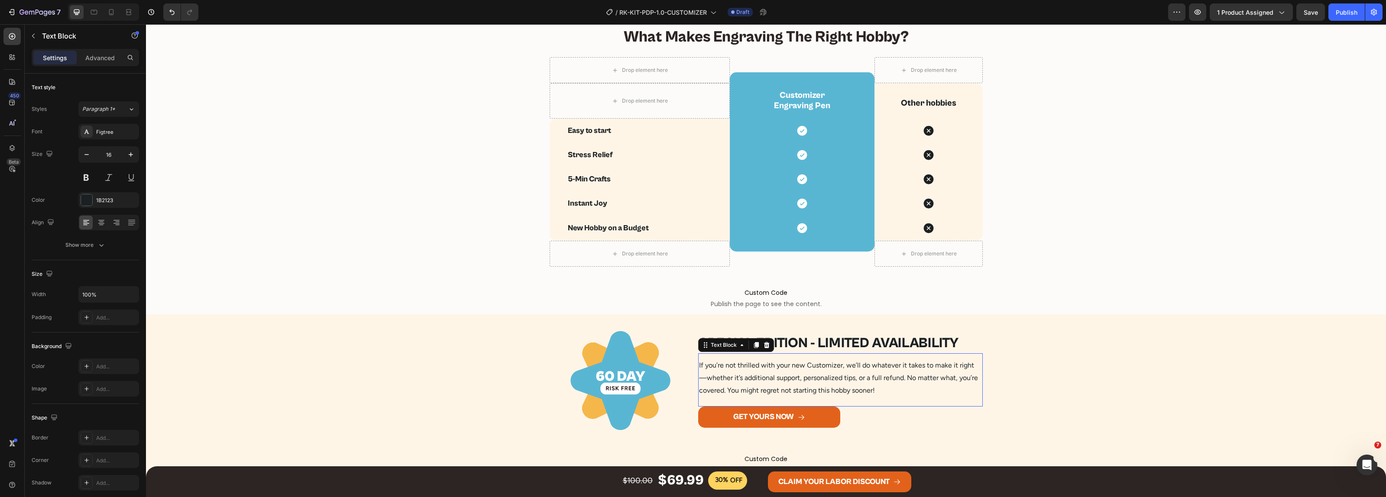
click at [779, 375] on p "If you’re not thrilled with your new Customizer, we’ll do whatever it takes to …" at bounding box center [840, 378] width 283 height 37
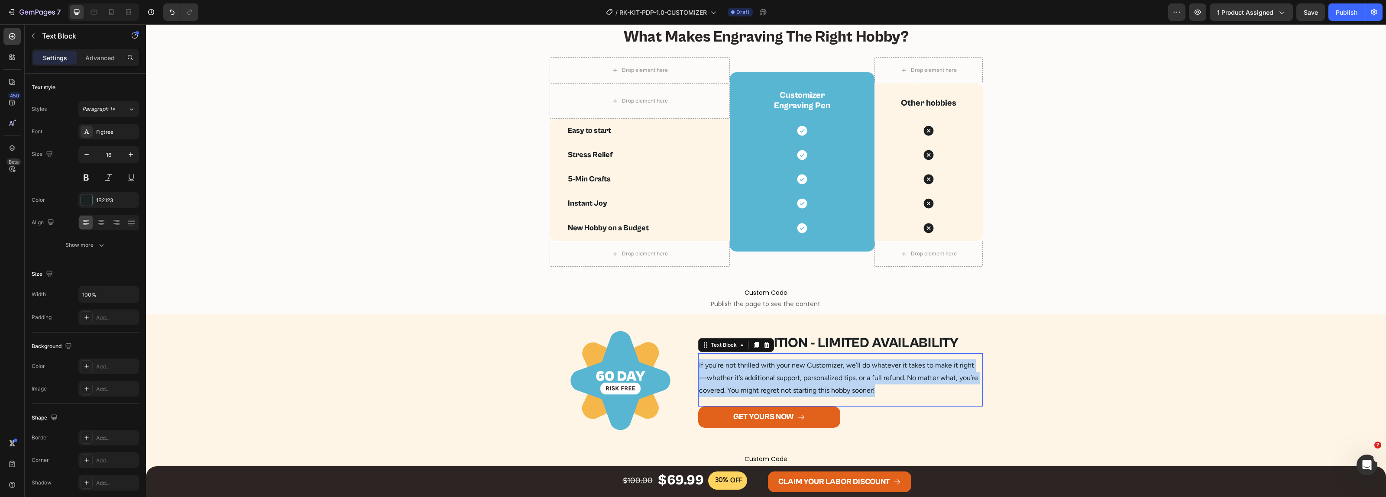
click at [779, 375] on p "If you’re not thrilled with your new Customizer, we’ll do whatever it takes to …" at bounding box center [840, 378] width 283 height 37
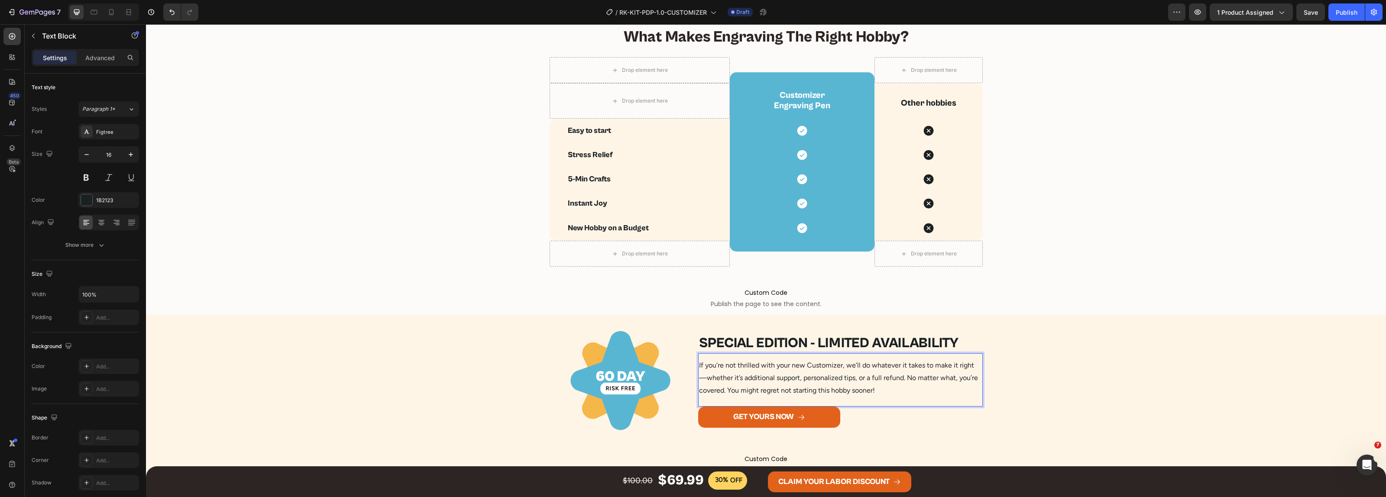
scroll to position [1915, 0]
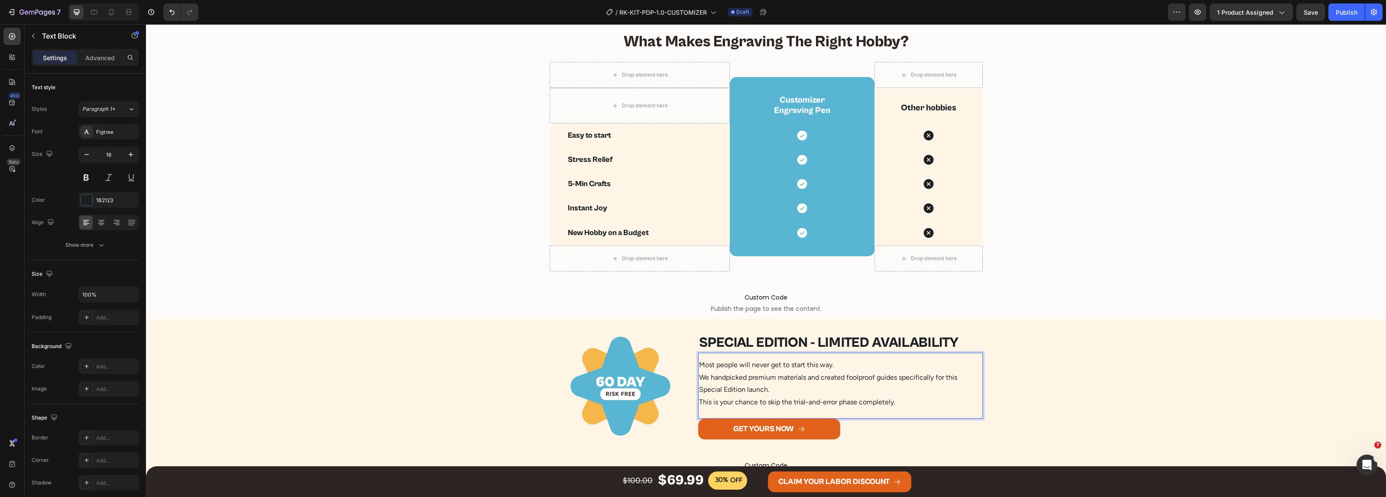
click at [837, 365] on p "Most people will never get to start this way. We handpicked premium materials a…" at bounding box center [840, 384] width 283 height 50
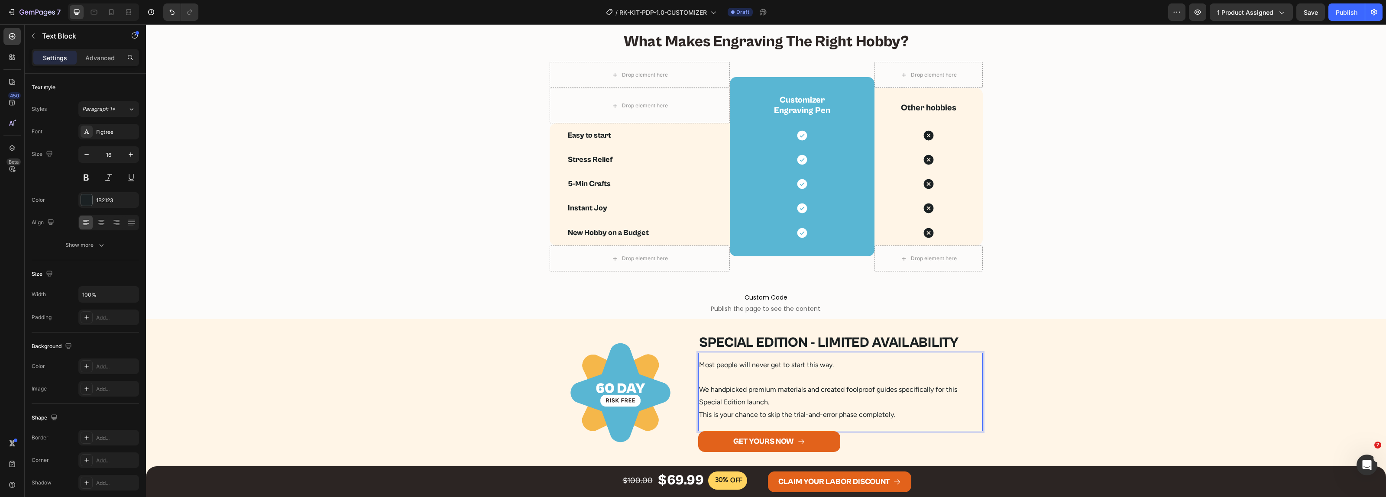
click at [789, 400] on p "⁠⁠⁠⁠⁠⁠⁠ We handpicked premium materials and created foolproof guides specifical…" at bounding box center [840, 397] width 283 height 50
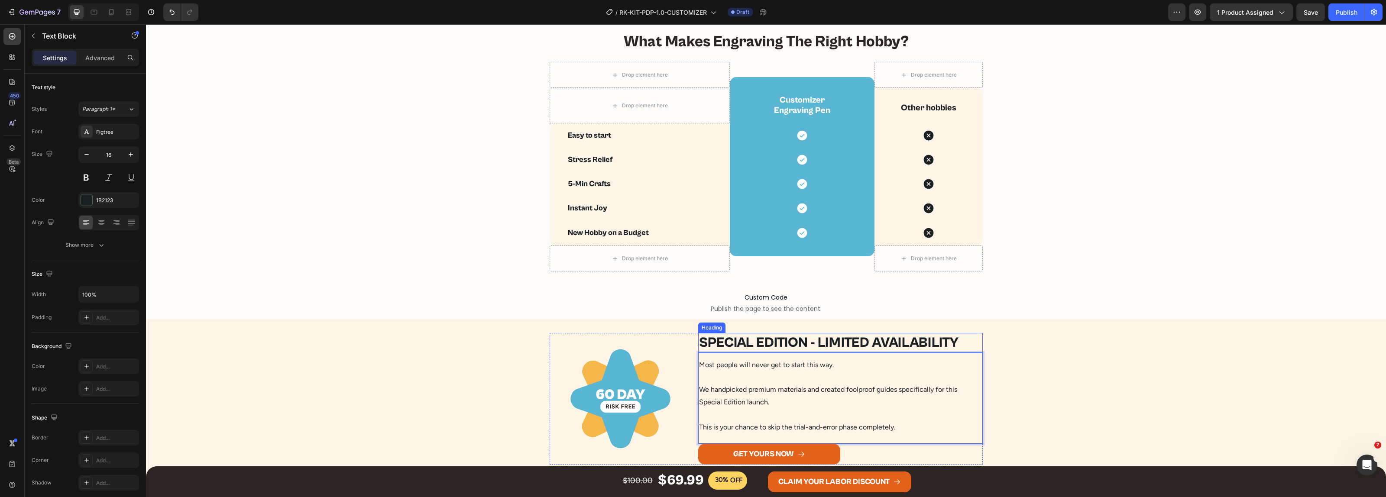
click at [763, 366] on p "Most people will never get to start this way." at bounding box center [840, 365] width 283 height 13
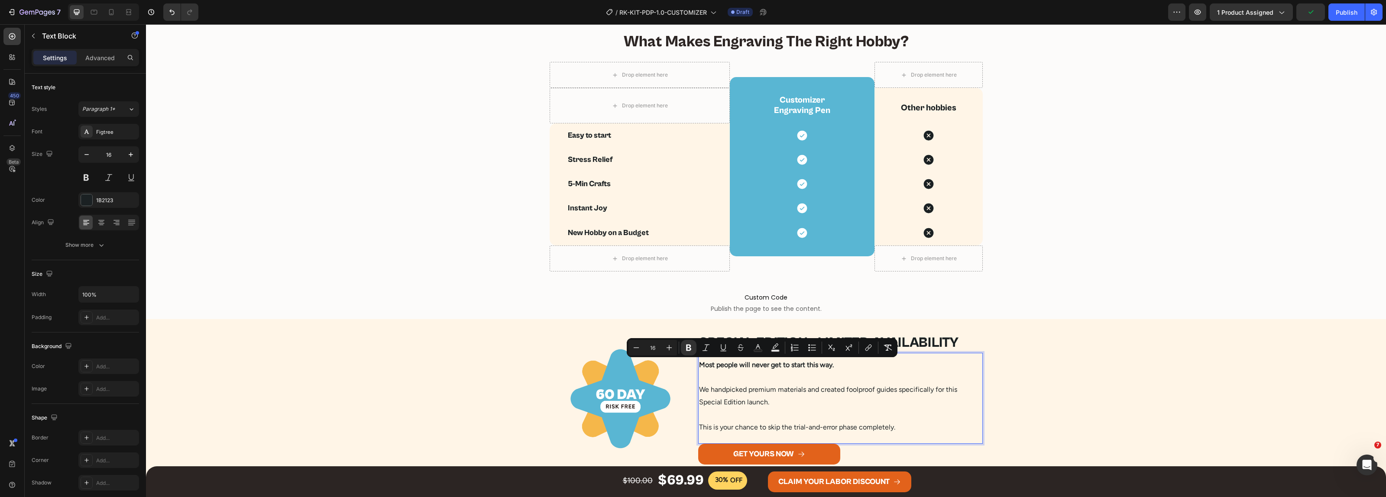
click at [778, 425] on p "This is your chance to skip the trial-and-error phase completely." at bounding box center [840, 421] width 283 height 25
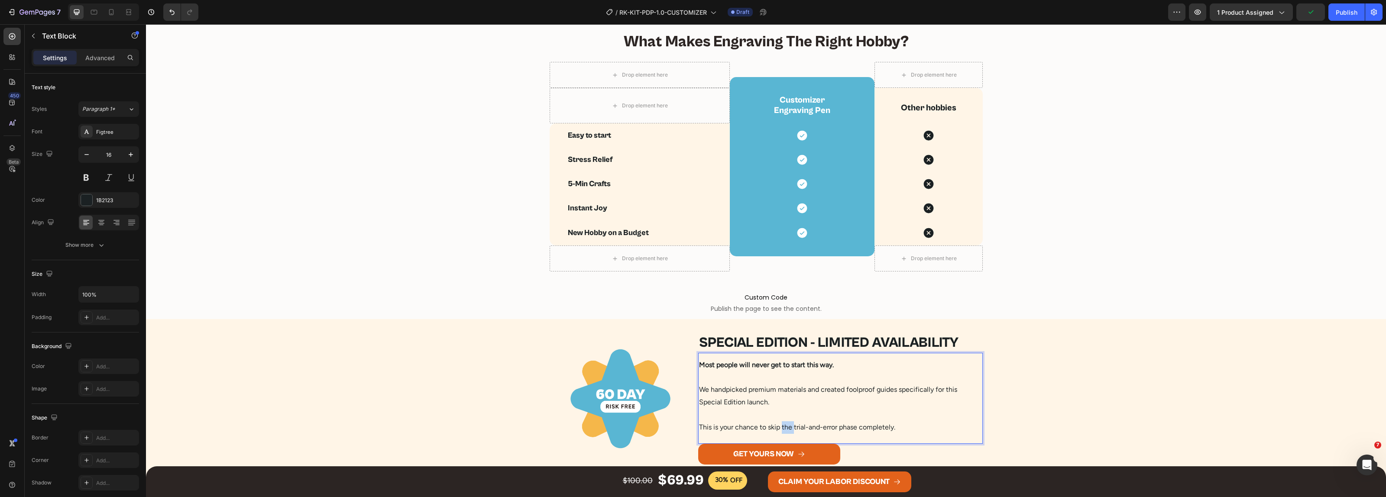
click at [778, 425] on p "This is your chance to skip the trial-and-error phase completely." at bounding box center [840, 421] width 283 height 25
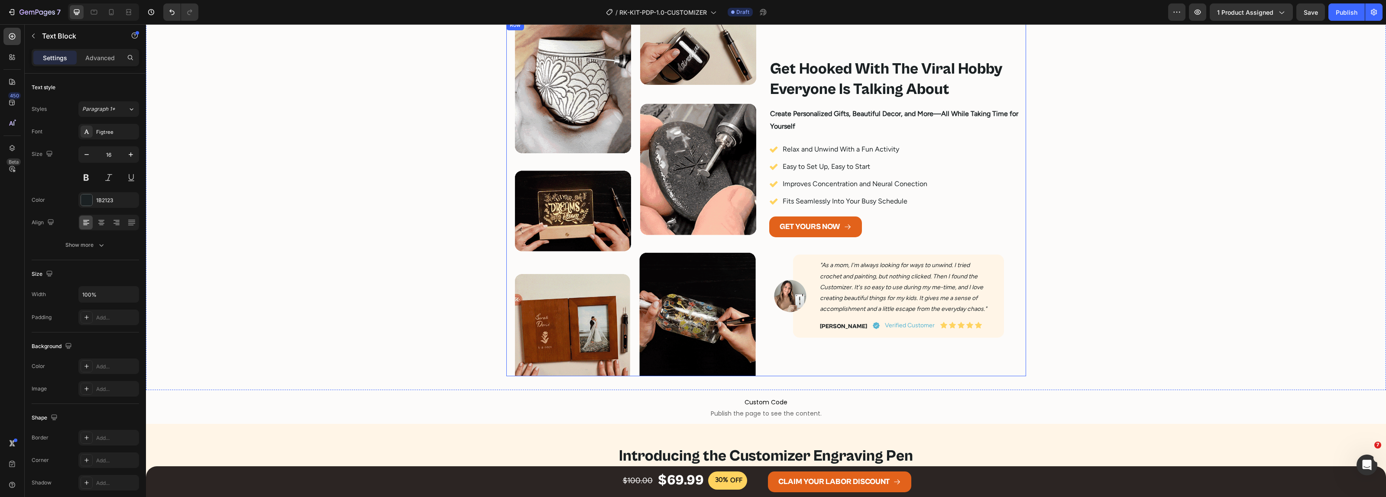
scroll to position [1102, 0]
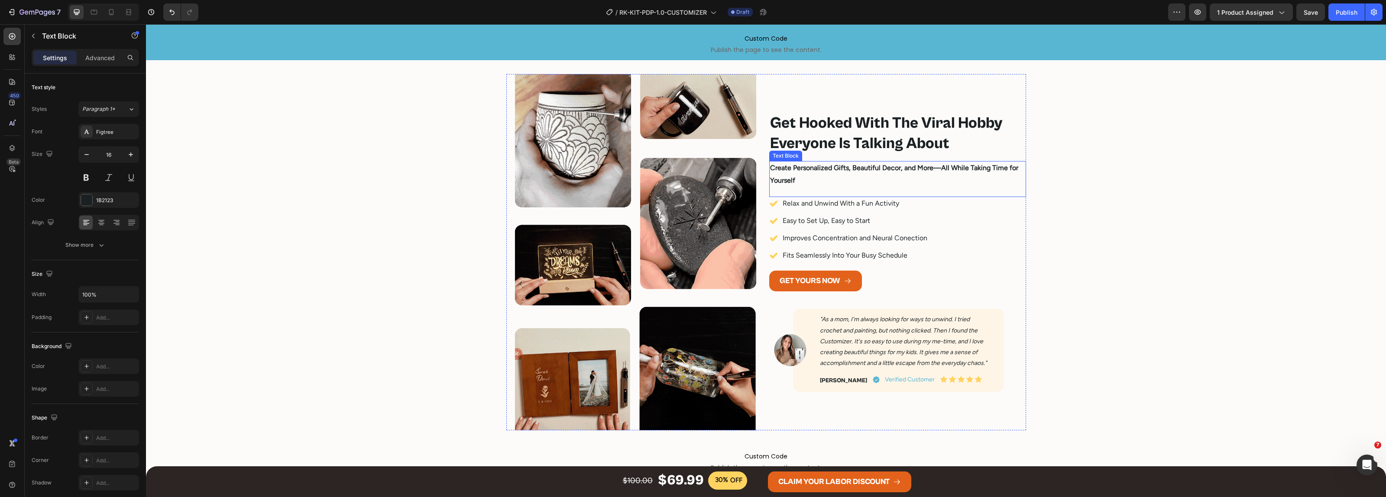
click at [824, 135] on h2 "Get Hooked With The Viral Hobby Everyone Is Talking About" at bounding box center [897, 134] width 257 height 42
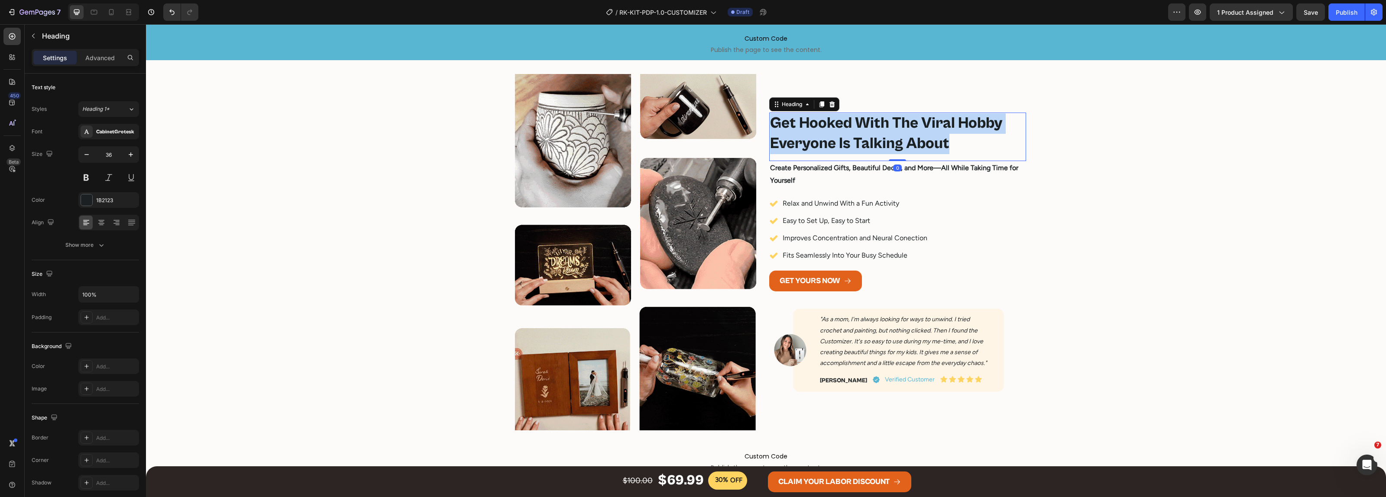
click at [824, 135] on p "Get Hooked With The Viral Hobby Everyone Is Talking About" at bounding box center [897, 133] width 255 height 41
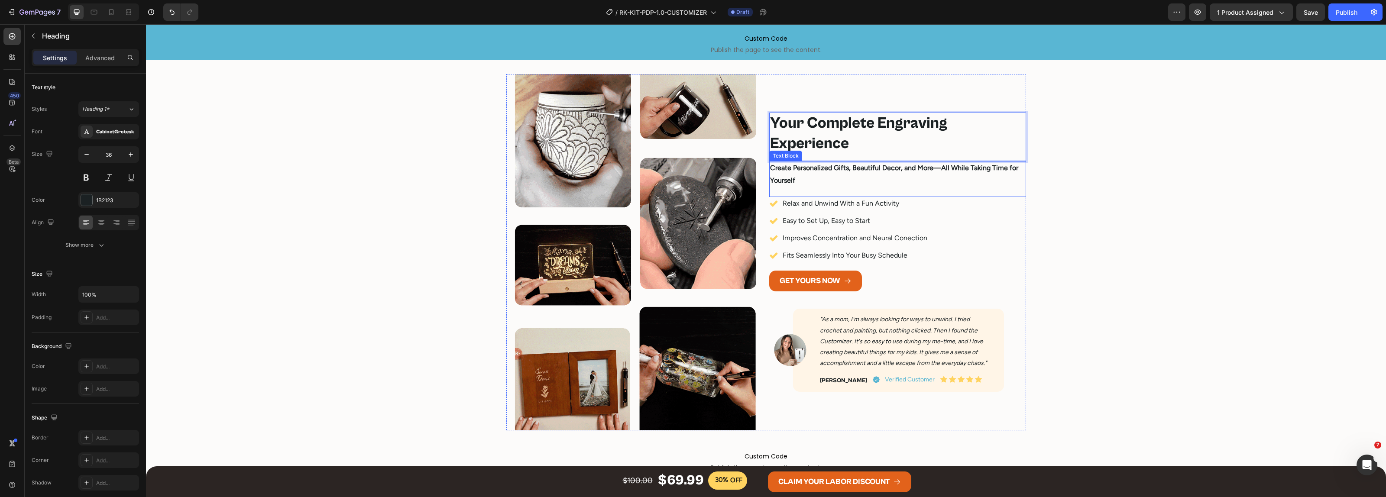
click at [858, 168] on strong "Create Personalized Gifts, Beautiful Decor, and More—All While Taking Time for …" at bounding box center [894, 174] width 248 height 21
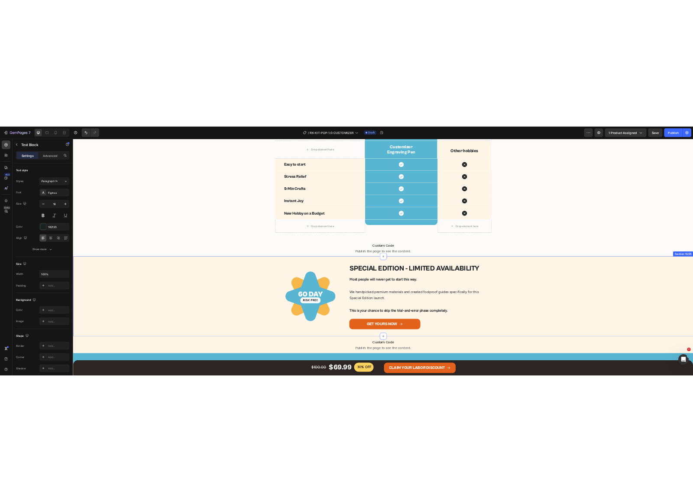
scroll to position [2083, 0]
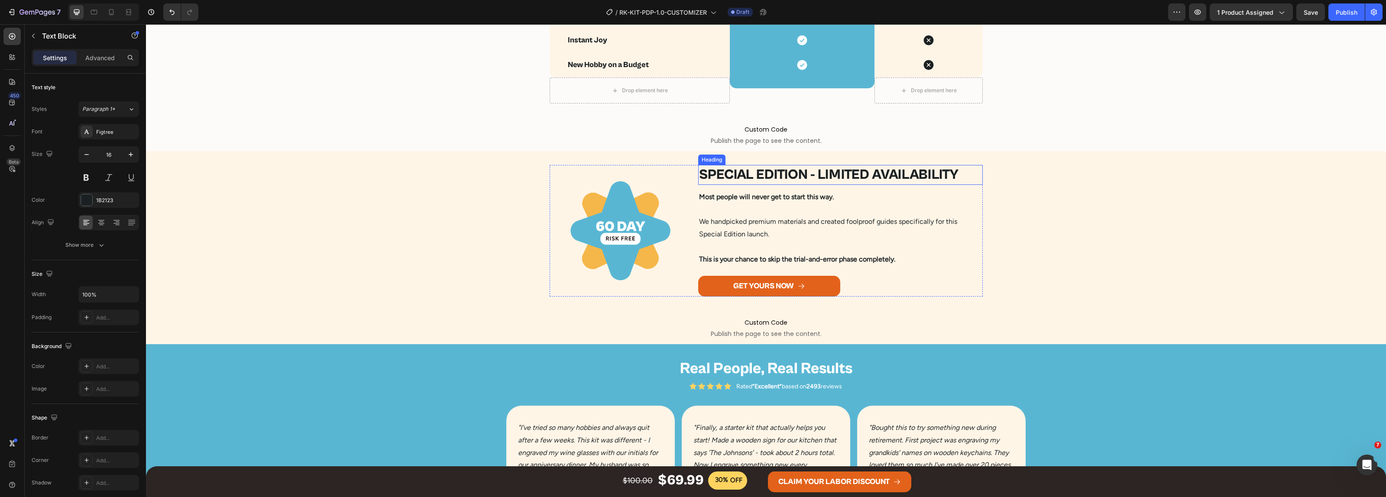
click at [775, 178] on h2 "SPECIAL EDITION - LIMITED AVAILABILITY" at bounding box center [840, 175] width 285 height 20
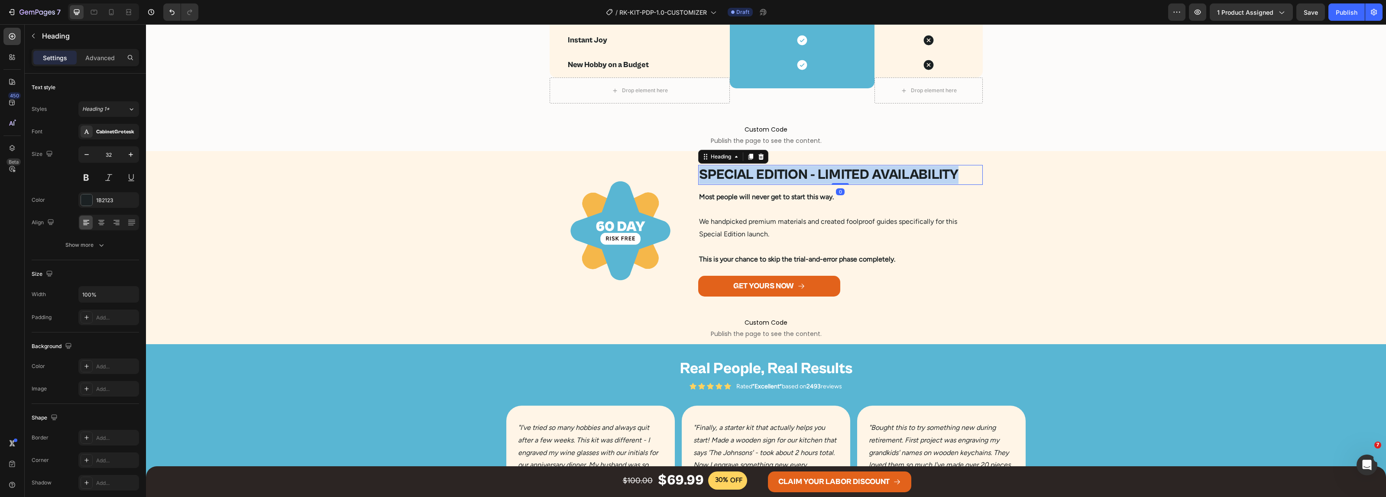
click at [775, 178] on p "SPECIAL EDITION - LIMITED AVAILABILITY" at bounding box center [840, 175] width 283 height 18
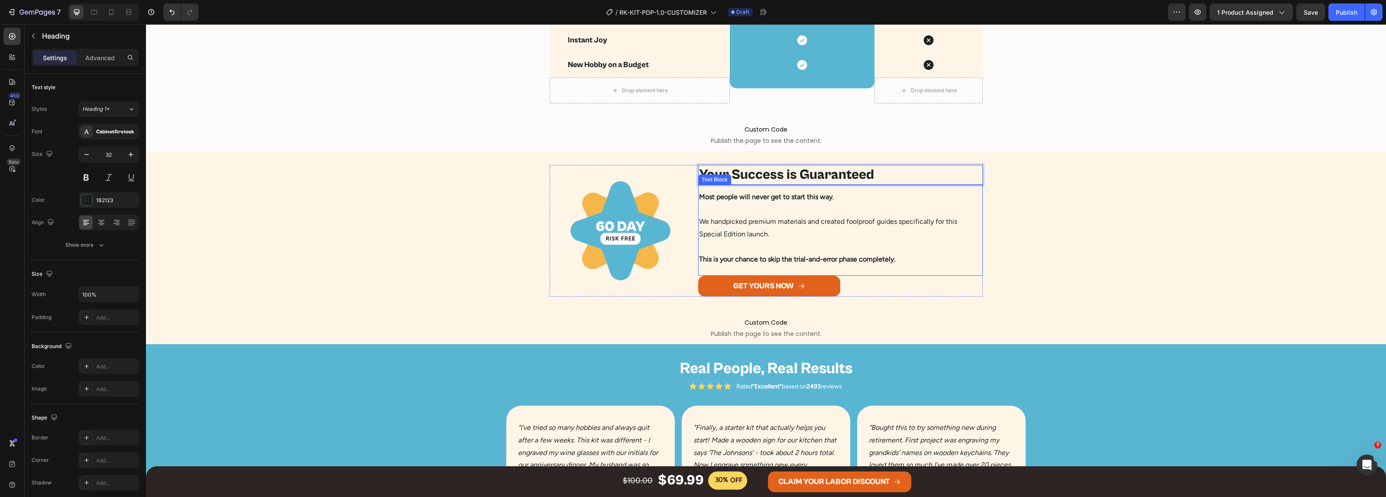
click at [763, 237] on p "We handpicked premium materials and created foolproof guides specifically for t…" at bounding box center [840, 222] width 283 height 37
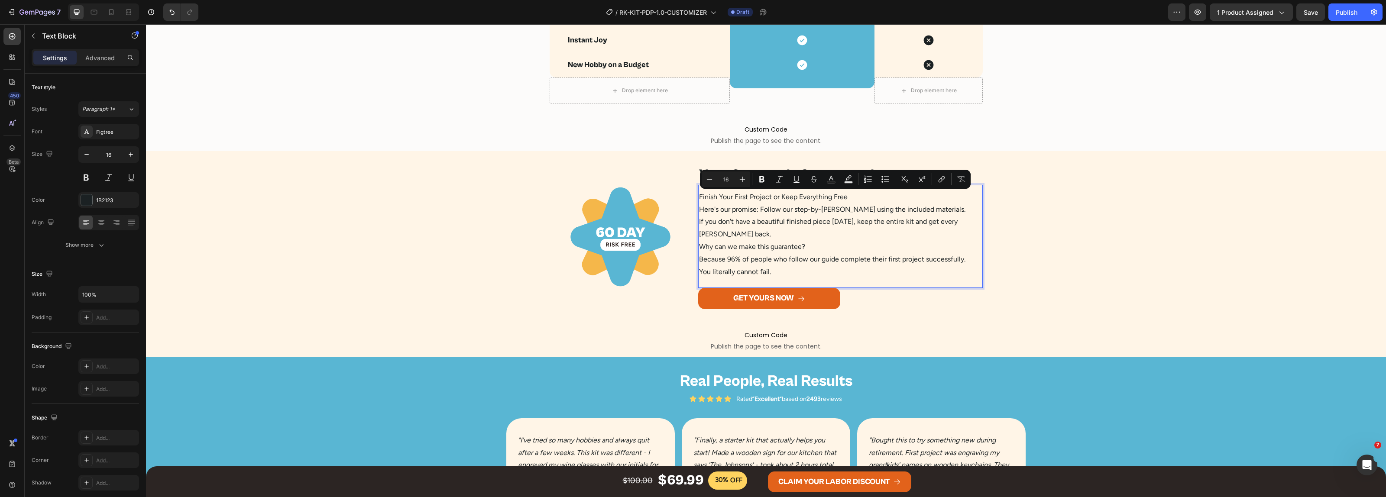
click at [821, 237] on p "Finish Your First Project or Keep Everything Free Here's our promise: Follow ou…" at bounding box center [840, 235] width 283 height 88
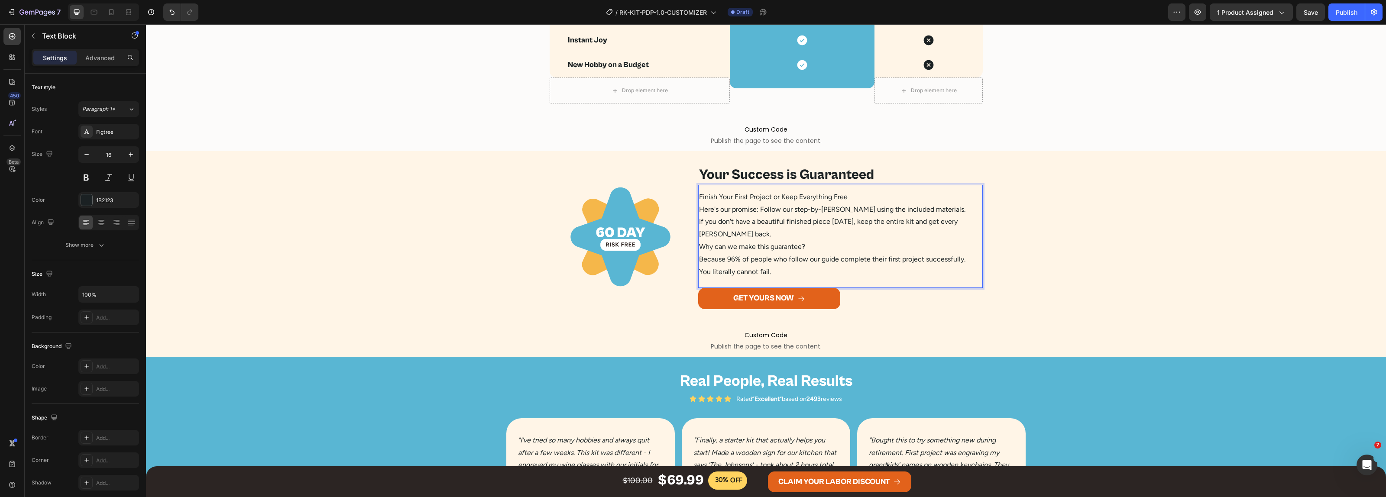
click at [856, 200] on p "Finish Your First Project or Keep Everything Free Here's our promise: Follow ou…" at bounding box center [840, 235] width 283 height 88
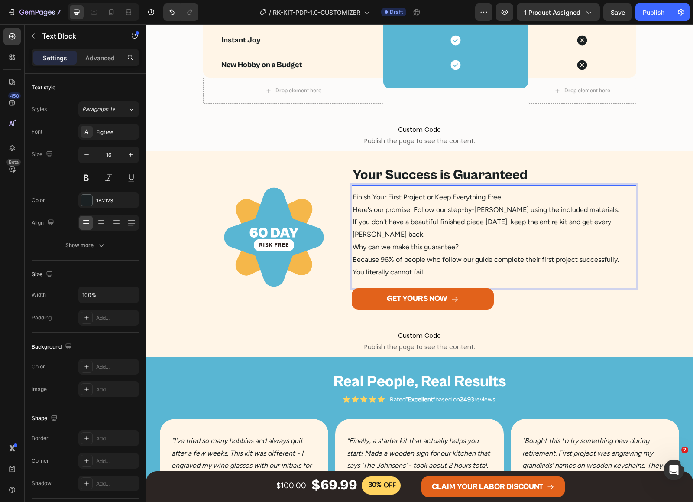
click at [513, 199] on p "Finish Your First Project or Keep Everything Free Here's our promise: Follow ou…" at bounding box center [494, 235] width 283 height 88
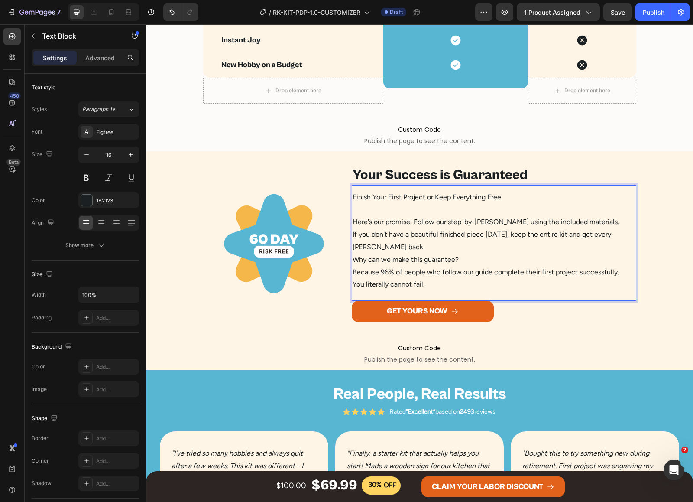
click at [471, 198] on p "Finish Your First Project or Keep Everything Free" at bounding box center [494, 197] width 283 height 13
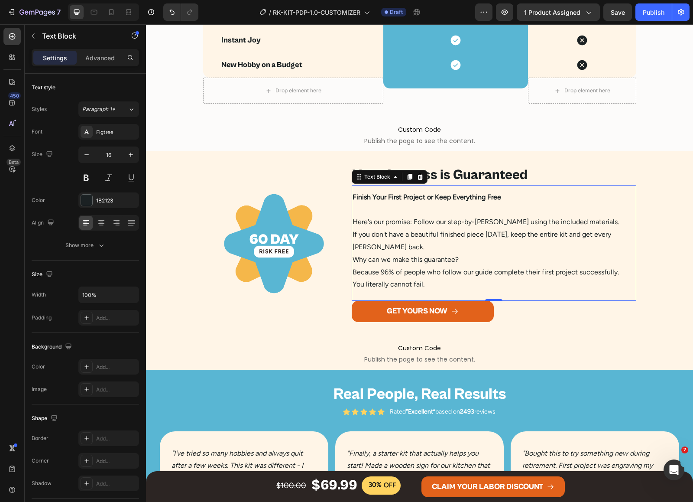
click at [410, 243] on p "Here's our promise: Follow our step-by-step guide using the included materials.…" at bounding box center [494, 248] width 283 height 88
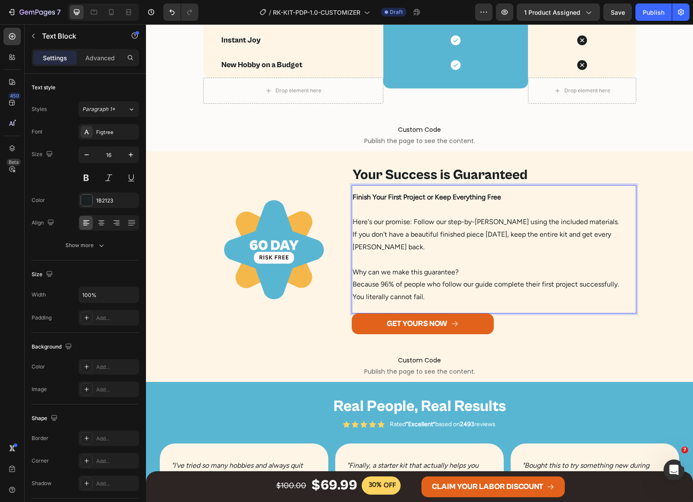
click at [462, 271] on p "⁠⁠⁠⁠⁠⁠⁠ Why can we make this guarantee? Because 96% of people who follow our gu…" at bounding box center [494, 278] width 283 height 50
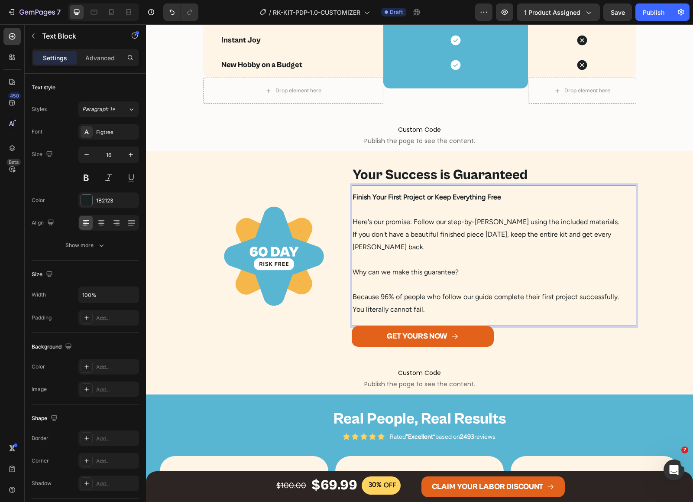
click at [617, 297] on p "⁠⁠⁠⁠⁠⁠⁠ Because 96% of people who follow our guide complete their first project…" at bounding box center [494, 296] width 283 height 37
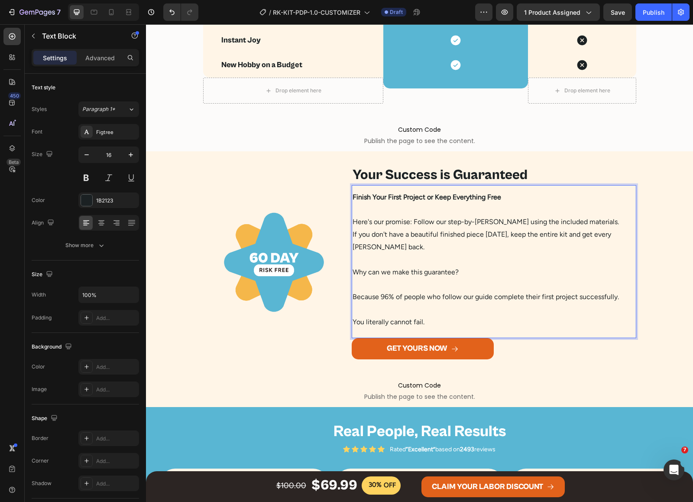
click at [386, 271] on p "Why can we make this guarantee?" at bounding box center [494, 265] width 283 height 25
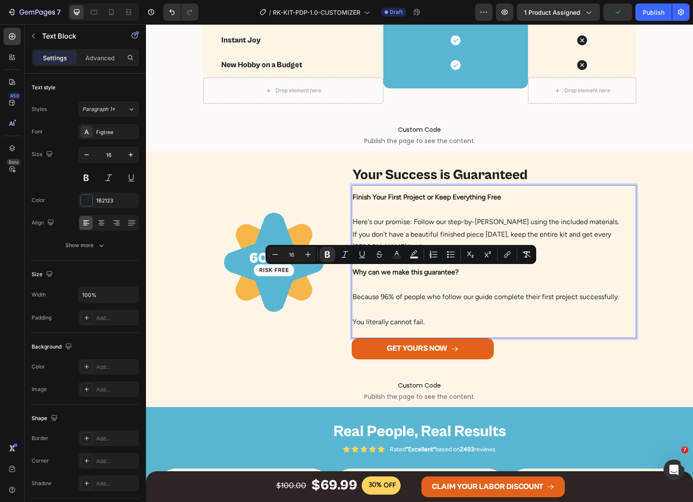
click at [392, 322] on p "You literally cannot fail." at bounding box center [494, 315] width 283 height 25
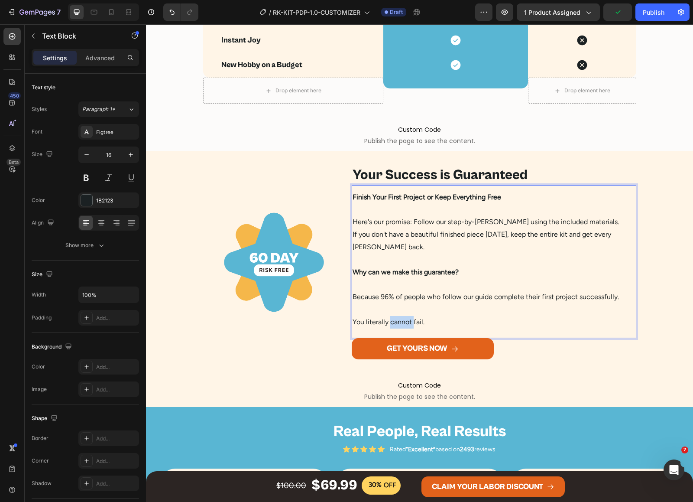
click at [392, 322] on p "You literally cannot fail." at bounding box center [494, 315] width 283 height 25
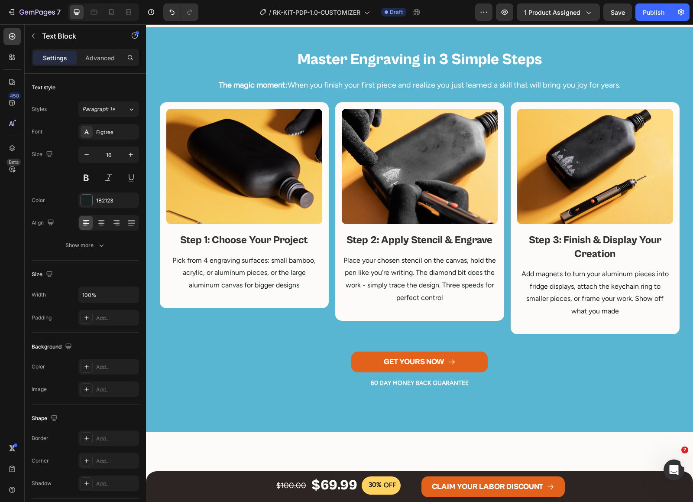
scroll to position [458, 0]
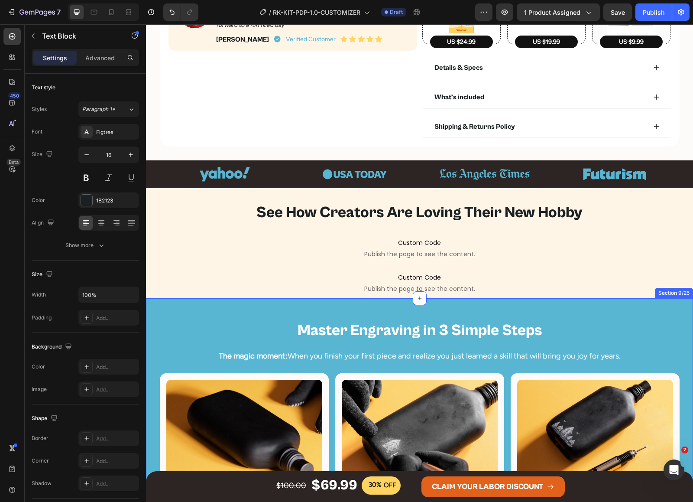
click at [442, 310] on div "Master Engraving in 3 Simple Steps Heading The magic moment: When you finish yo…" at bounding box center [419, 483] width 547 height 371
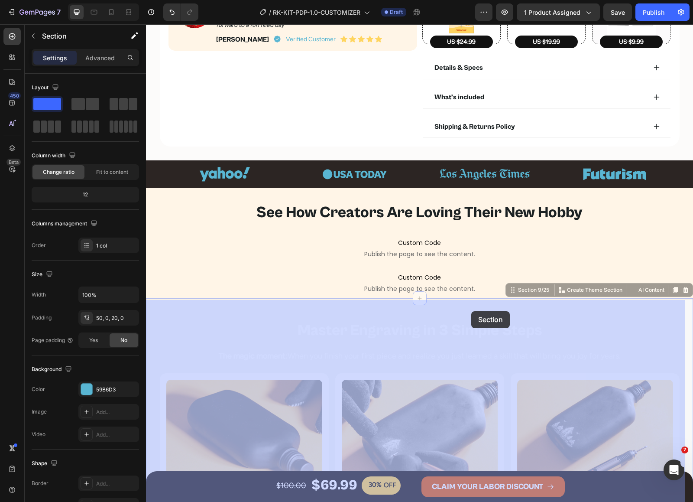
drag, startPoint x: 501, startPoint y: 287, endPoint x: 471, endPoint y: 311, distance: 37.9
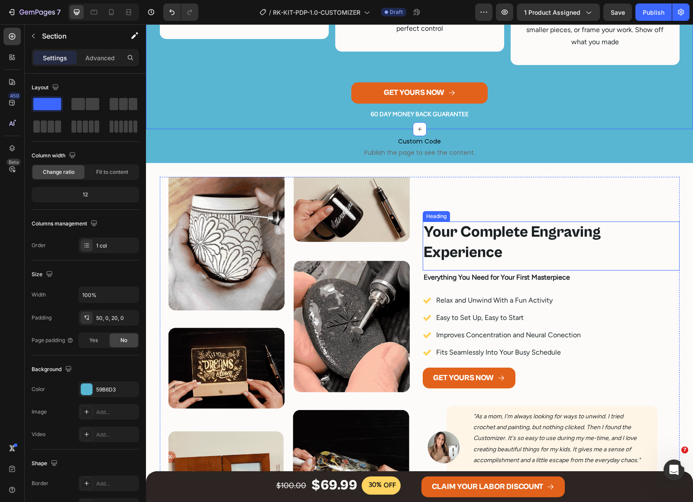
scroll to position [1379, 0]
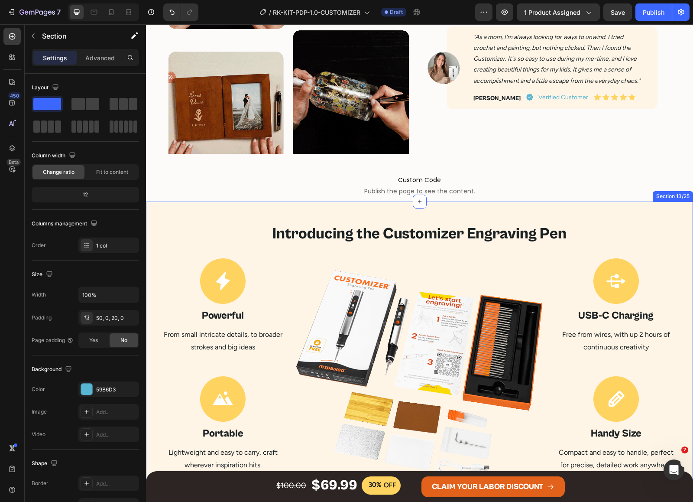
click at [607, 213] on div "Introducing the Customizer Engraving Pen Heading Icon Powerful Heading From sma…" at bounding box center [419, 377] width 547 height 352
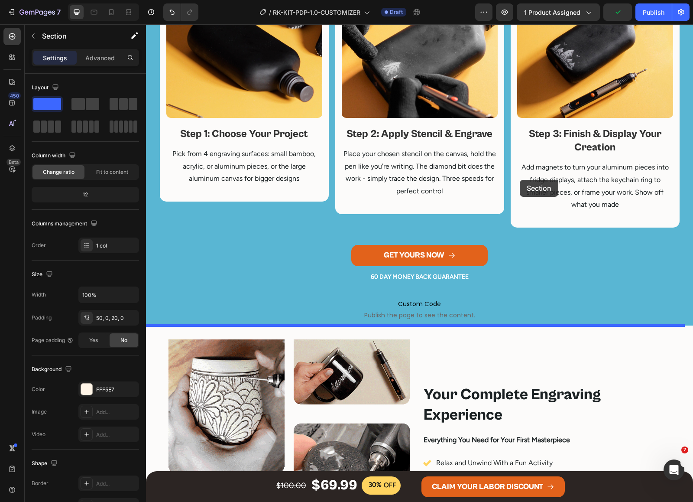
scroll to position [675, 0]
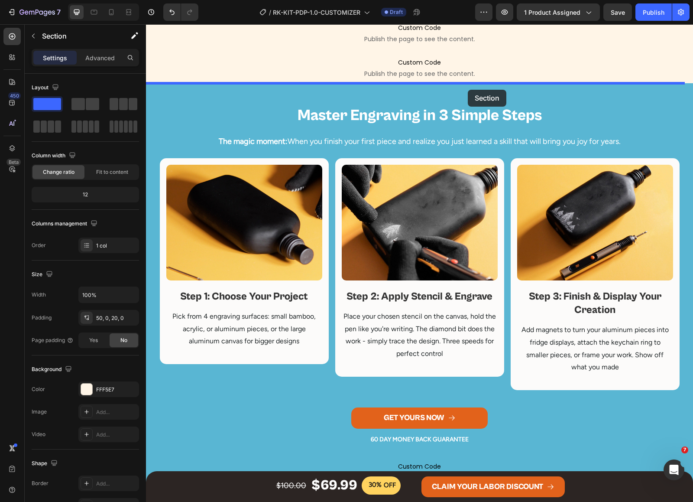
drag, startPoint x: 528, startPoint y: 192, endPoint x: 468, endPoint y: 90, distance: 118.9
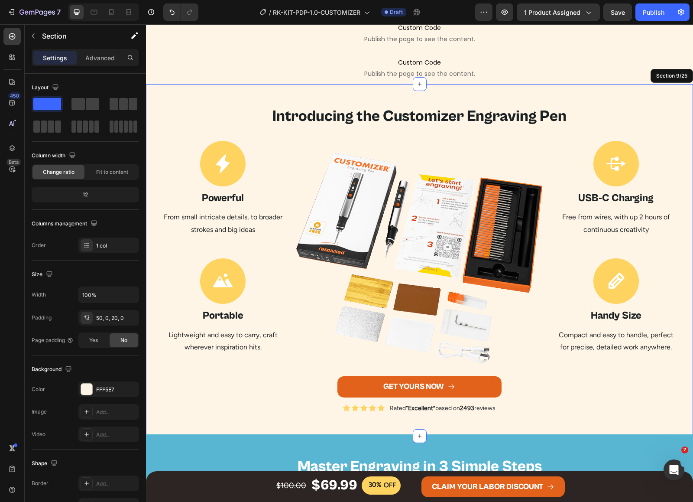
click at [488, 130] on div "Introducing the Customizer Engraving Pen Heading Icon Powerful Heading From sma…" at bounding box center [419, 266] width 547 height 321
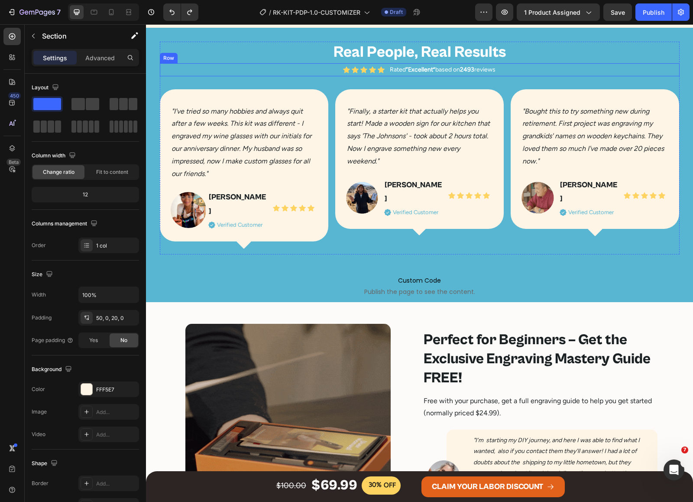
scroll to position [2570, 0]
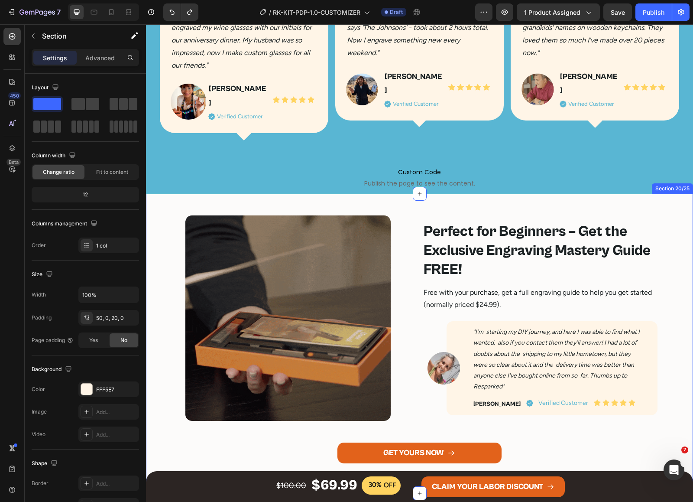
click at [415, 206] on div "Image Perfect for Beginners – Get the Exclusive Engraving Mastery Guide FREE! H…" at bounding box center [419, 347] width 547 height 291
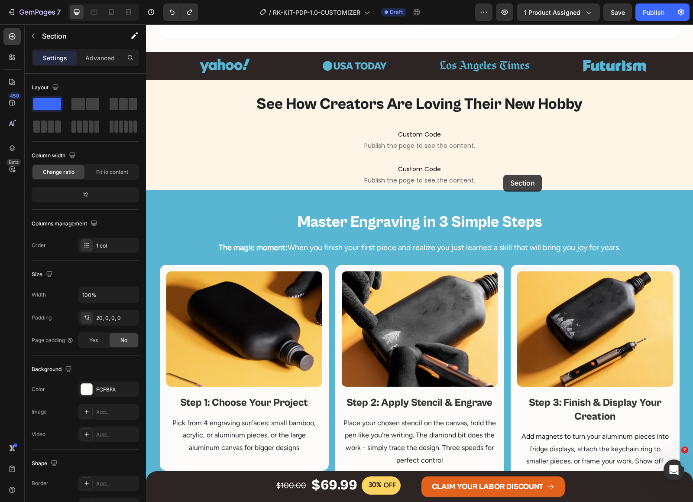
scroll to position [458, 0]
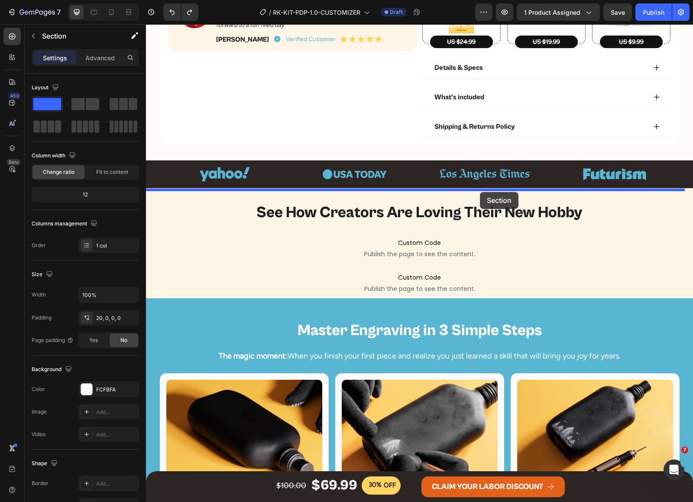
drag, startPoint x: 513, startPoint y: 181, endPoint x: 480, endPoint y: 192, distance: 35.1
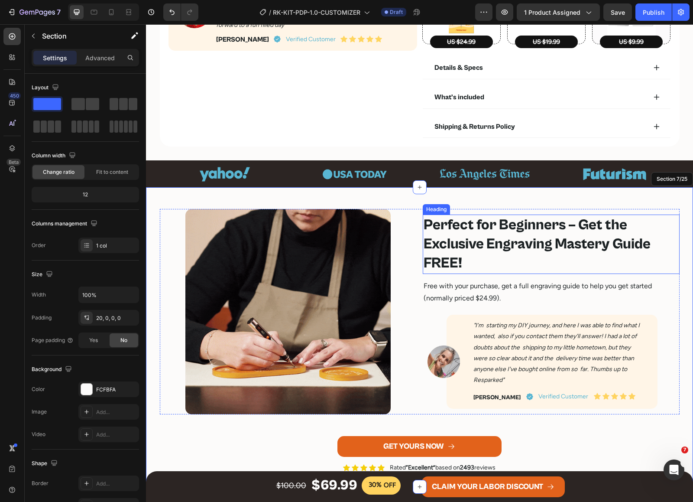
click at [528, 228] on h2 "Perfect for Beginners – Get the Exclusive Engraving Mastery Guide FREE!" at bounding box center [551, 243] width 257 height 59
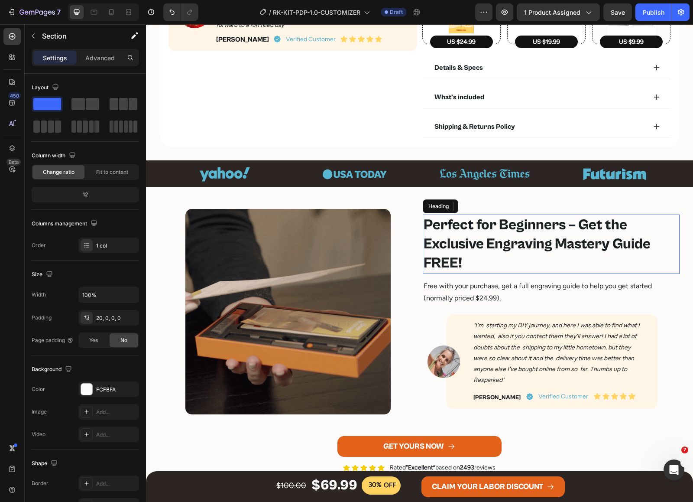
click at [528, 228] on h2 "Perfect for Beginners – Get the Exclusive Engraving Mastery Guide FREE!" at bounding box center [551, 243] width 257 height 59
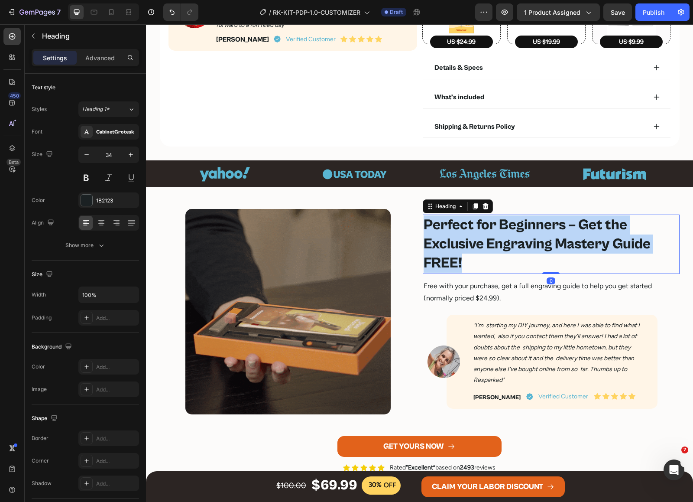
click at [528, 228] on p "Perfect for Beginners – Get the Exclusive Engraving Mastery Guide FREE!" at bounding box center [551, 244] width 255 height 58
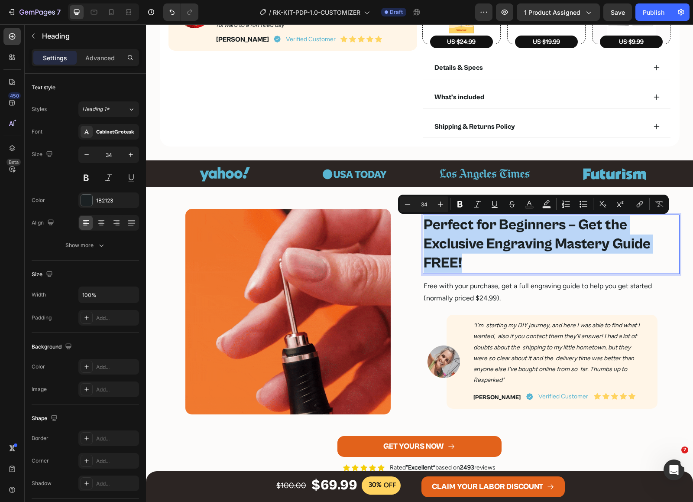
scroll to position [478, 0]
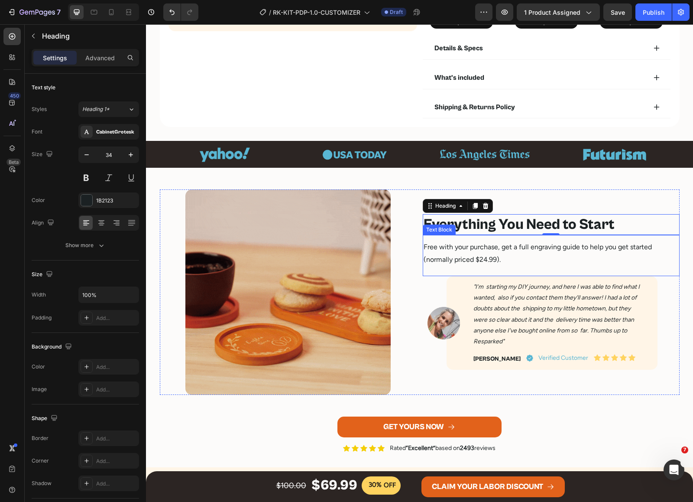
click at [523, 253] on p "Free with your purchase, get a full engraving guide to help you get started (no…" at bounding box center [551, 253] width 255 height 25
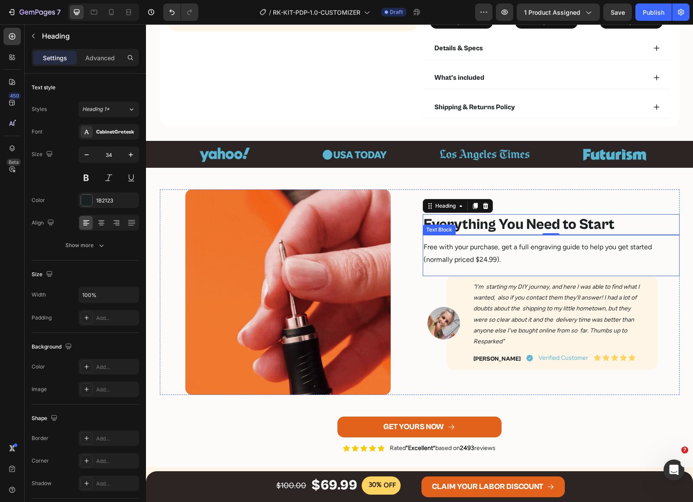
click at [523, 253] on p "Free with your purchase, get a full engraving guide to help you get started (no…" at bounding box center [551, 253] width 255 height 25
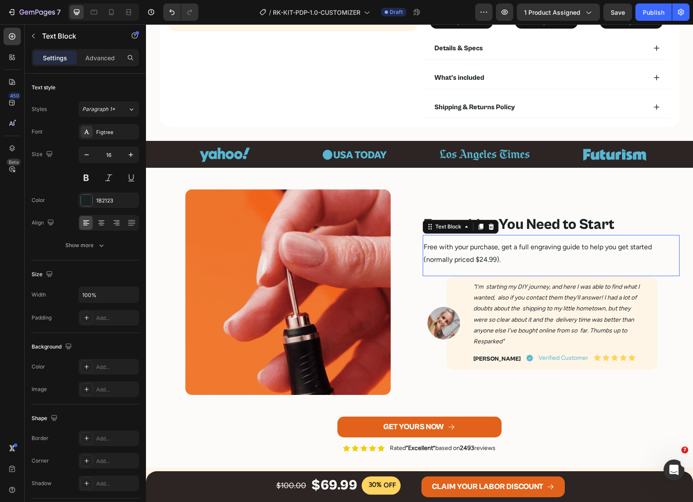
click at [523, 253] on p "Free with your purchase, get a full engraving guide to help you get started (no…" at bounding box center [551, 253] width 255 height 25
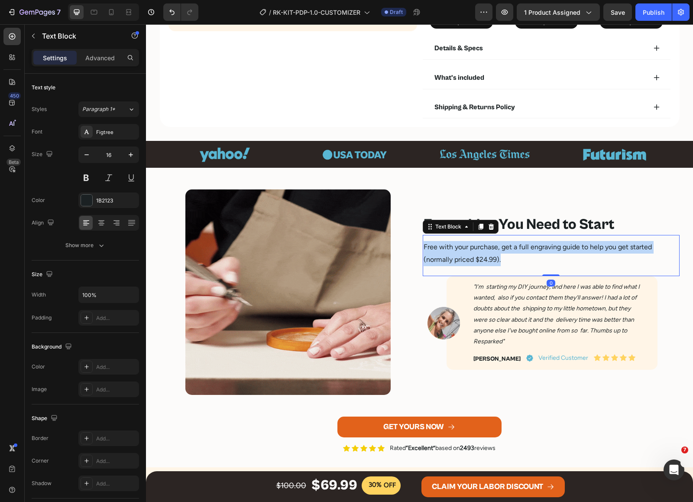
scroll to position [453, 0]
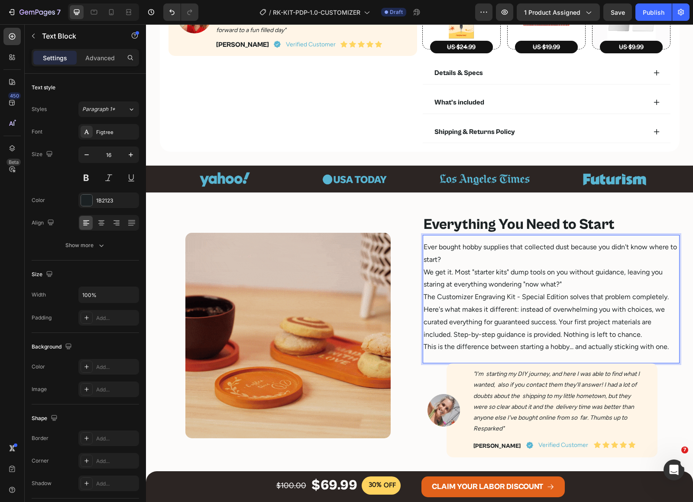
click at [473, 259] on p "Ever bought hobby supplies that collected dust because you didn't know where to…" at bounding box center [551, 297] width 255 height 112
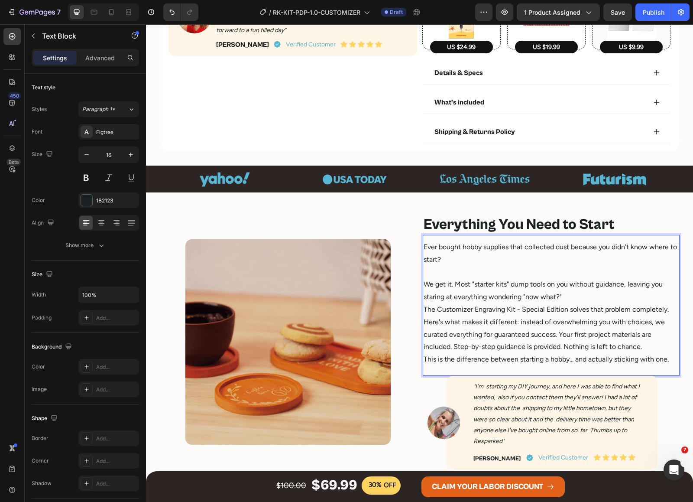
click at [583, 296] on p "⁠⁠⁠⁠⁠⁠⁠ We get it. Most "starter kits" dump tools on you without guidance, leav…" at bounding box center [551, 316] width 255 height 100
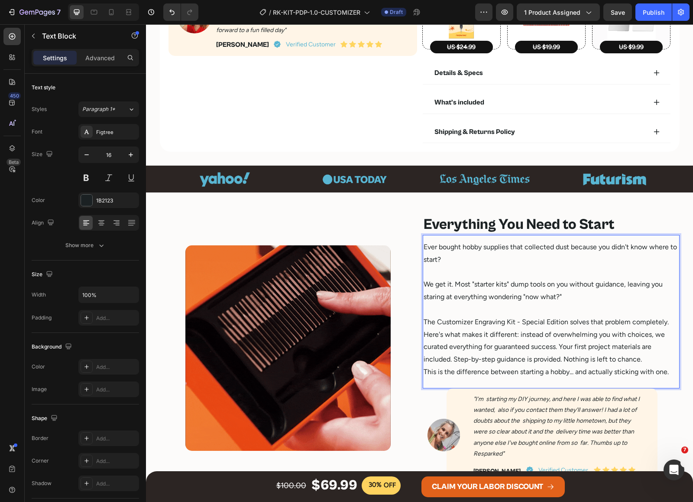
click at [667, 325] on p "⁠⁠⁠⁠⁠⁠⁠ The Customizer Engraving Kit - Special Edition solves that problem comp…" at bounding box center [551, 340] width 255 height 75
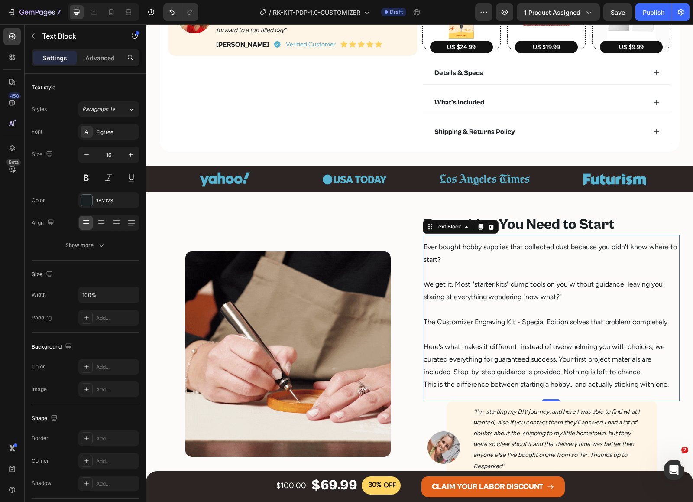
click at [555, 327] on p "The Customizer Engraving Kit - Special Edition solves that problem completely." at bounding box center [551, 315] width 255 height 25
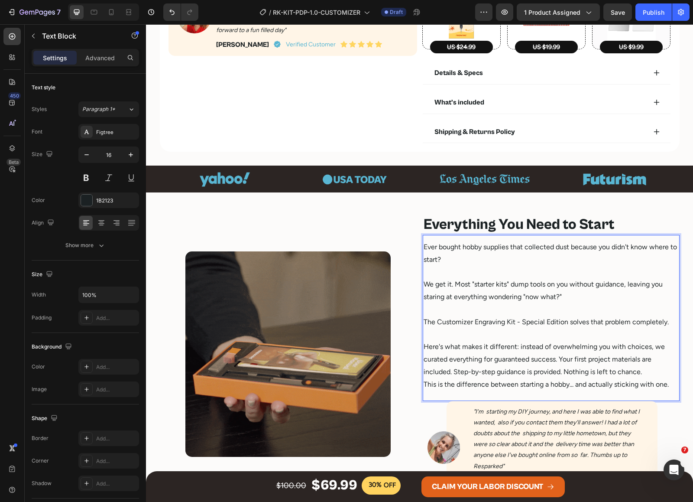
click at [555, 325] on p "The Customizer Engraving Kit - Special Edition solves that problem completely." at bounding box center [551, 315] width 255 height 25
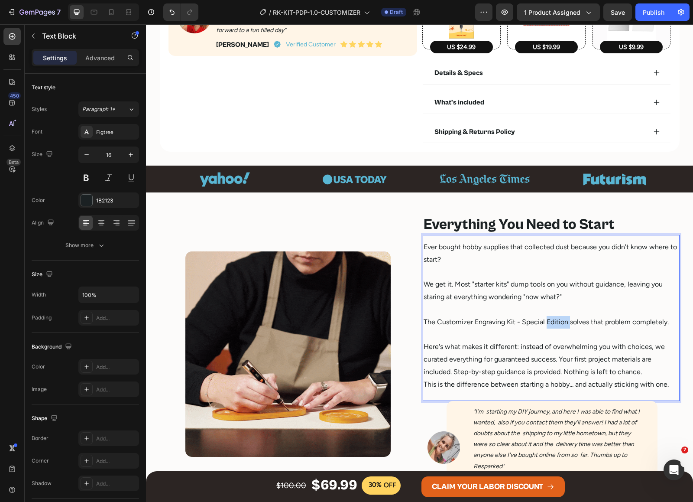
click at [555, 325] on p "The Customizer Engraving Kit - Special Edition solves that problem completely." at bounding box center [551, 315] width 255 height 25
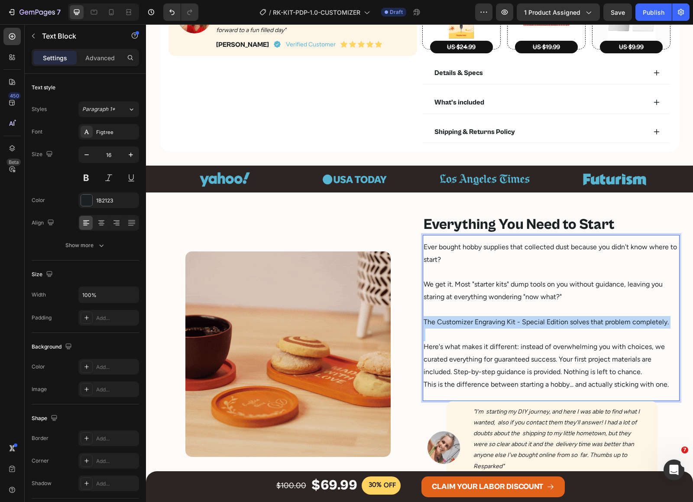
click at [555, 325] on p "The Customizer Engraving Kit - Special Edition solves that problem completely." at bounding box center [551, 315] width 255 height 25
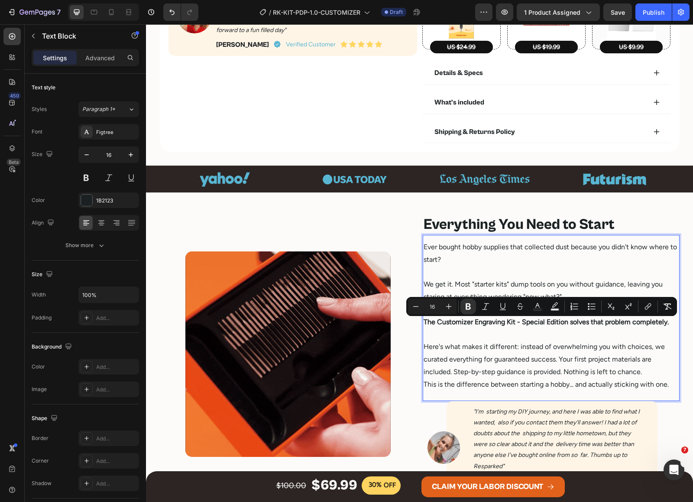
click at [555, 353] on p "Here's what makes it different: instead of overwhelming you with choices, we cu…" at bounding box center [551, 359] width 255 height 62
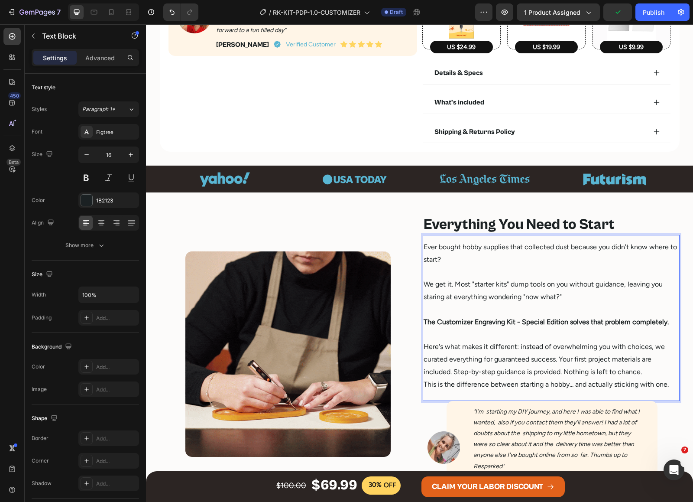
click at [648, 373] on p "Here's what makes it different: instead of overwhelming you with choices, we cu…" at bounding box center [551, 359] width 255 height 62
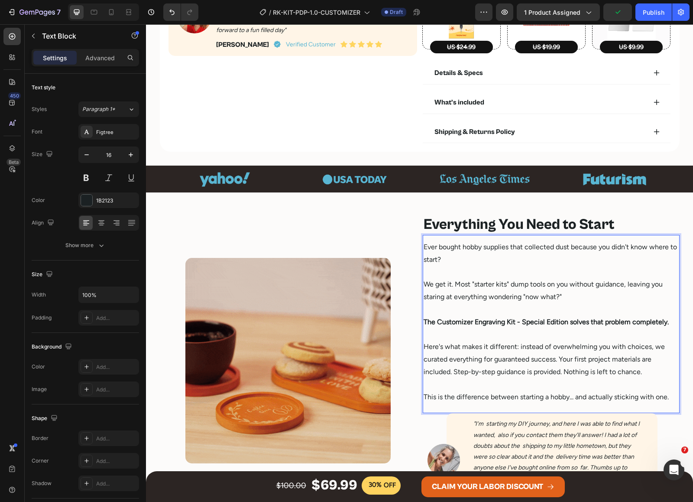
click at [533, 400] on p "⁠⁠⁠⁠⁠⁠⁠ This is the difference between starting a hobby... and actually stickin…" at bounding box center [551, 390] width 255 height 25
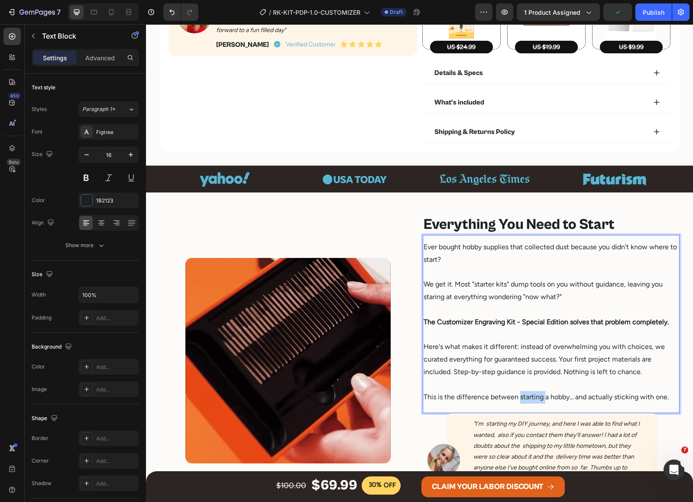
click at [533, 400] on p "This is the difference between starting a hobby... and actually sticking with o…" at bounding box center [551, 390] width 255 height 25
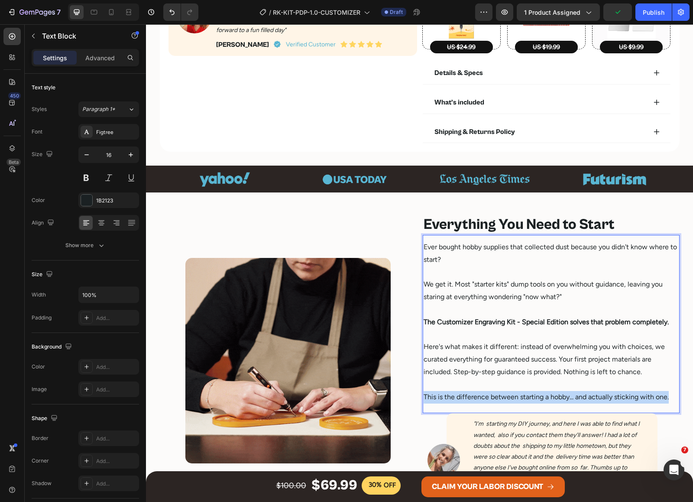
click at [533, 400] on p "This is the difference between starting a hobby... and actually sticking with o…" at bounding box center [551, 390] width 255 height 25
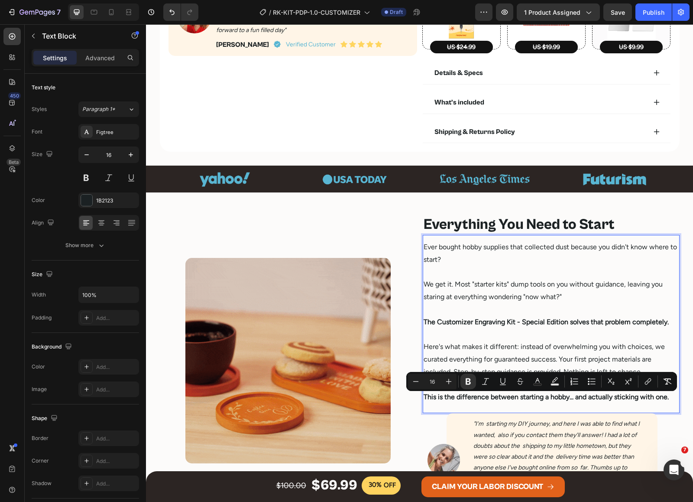
click at [518, 407] on div "Ever bought hobby supplies that collected dust because you didn't know where to…" at bounding box center [551, 324] width 257 height 178
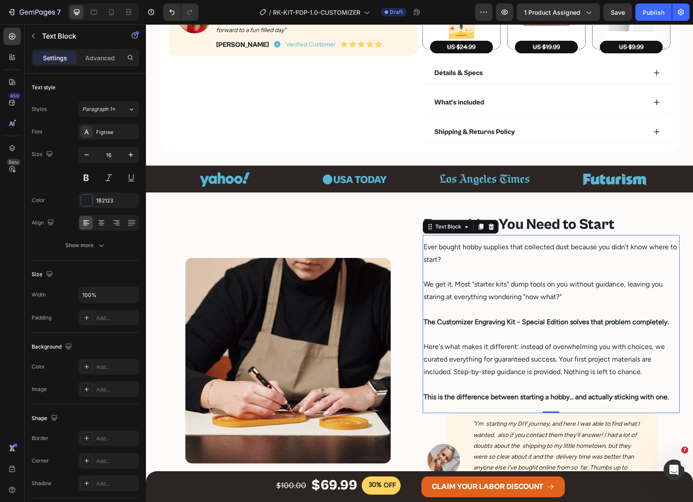
click at [540, 364] on p "Here's what makes it different: instead of overwhelming you with choices, we cu…" at bounding box center [551, 353] width 255 height 50
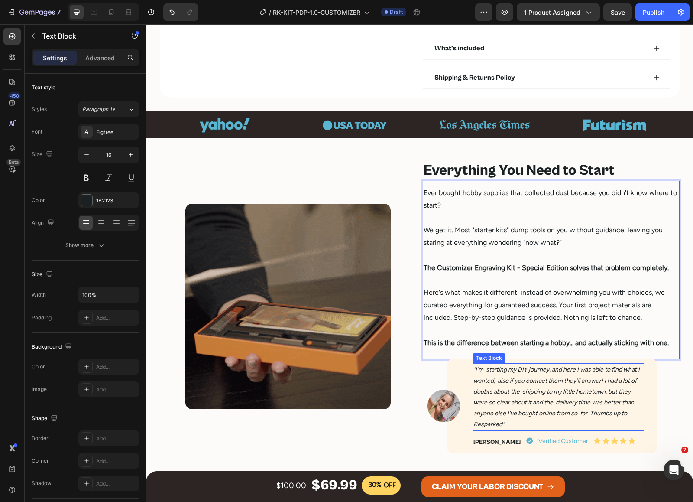
scroll to position [561, 0]
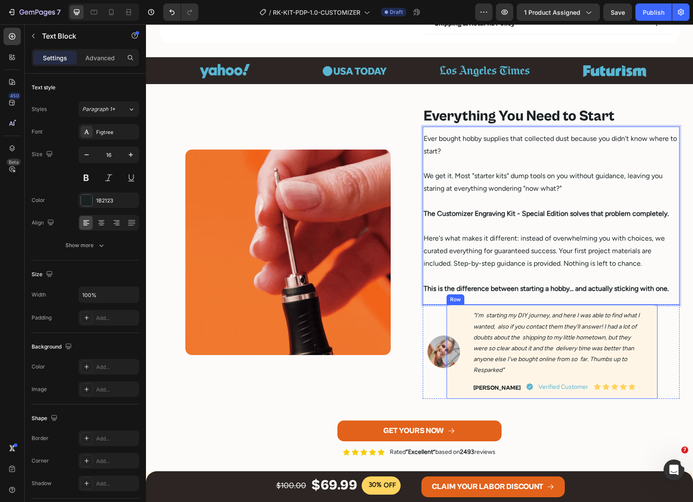
click at [451, 318] on div ""I’m starting my DIY journey, and here I was able to find what I wanted, also i…" at bounding box center [552, 352] width 211 height 94
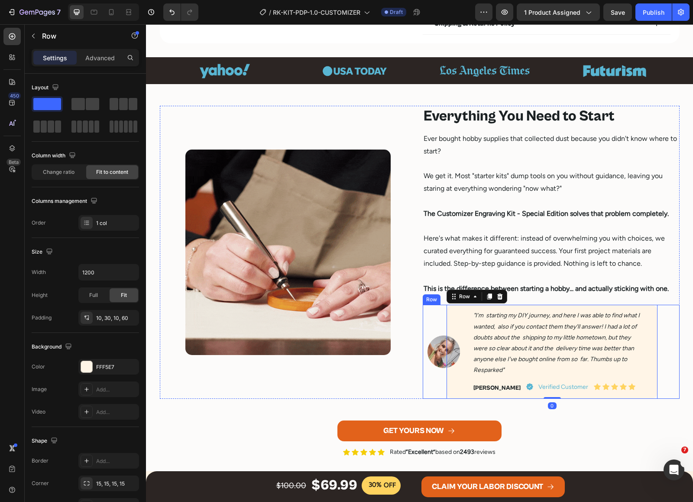
click at [431, 317] on div "Image" at bounding box center [444, 352] width 42 height 94
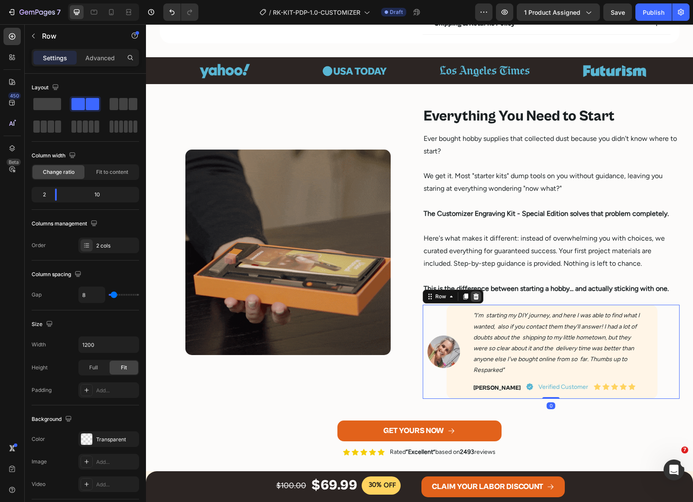
click at [473, 297] on icon at bounding box center [476, 296] width 7 height 7
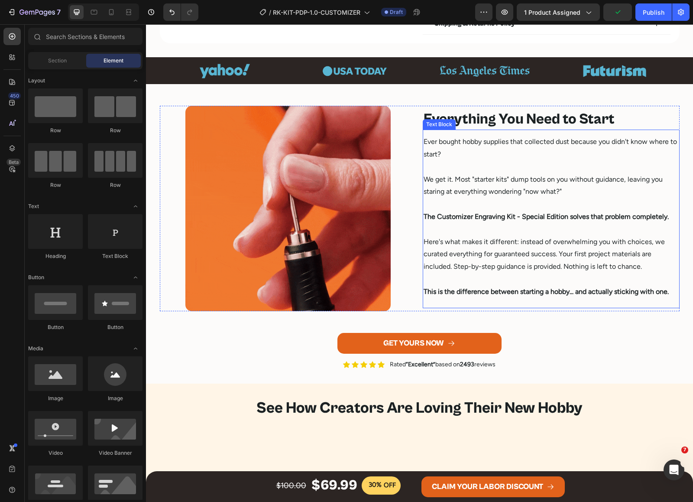
click at [467, 235] on p "Here's what makes it different: instead of overwhelming you with choices, we cu…" at bounding box center [551, 248] width 255 height 50
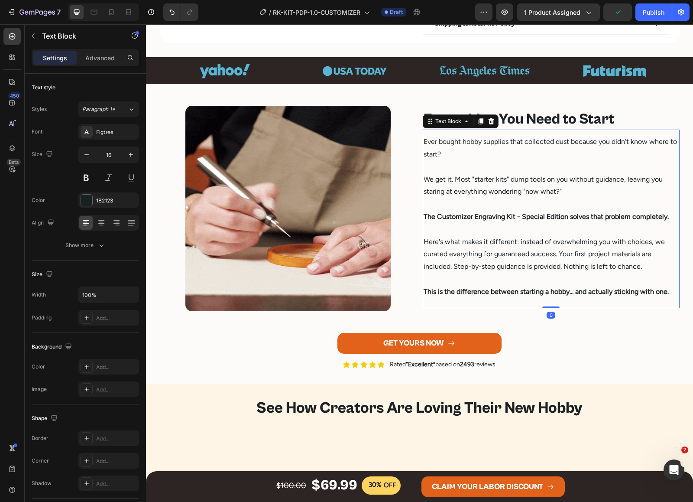
click at [91, 49] on div "Settings Advanced" at bounding box center [85, 57] width 107 height 17
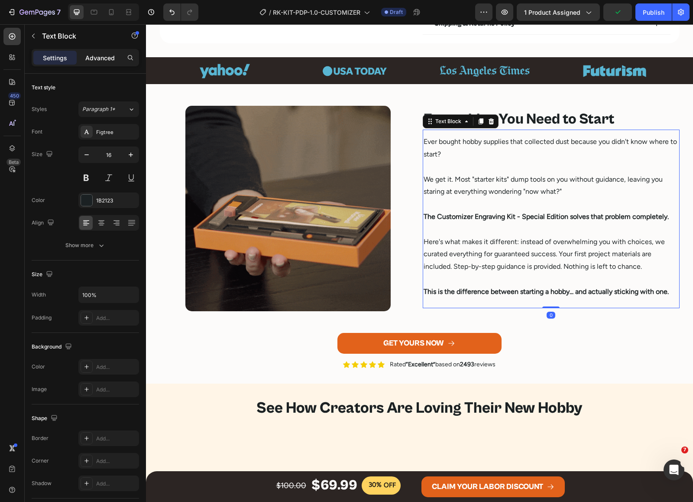
click at [91, 53] on p "Advanced" at bounding box center [99, 57] width 29 height 9
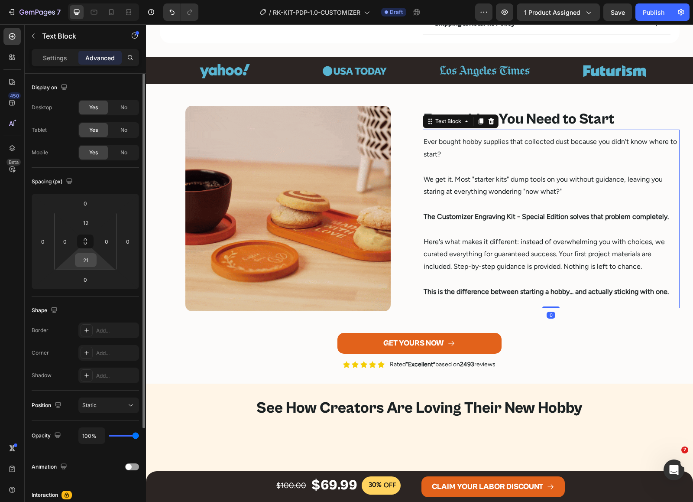
click at [84, 260] on input "21" at bounding box center [85, 259] width 17 height 13
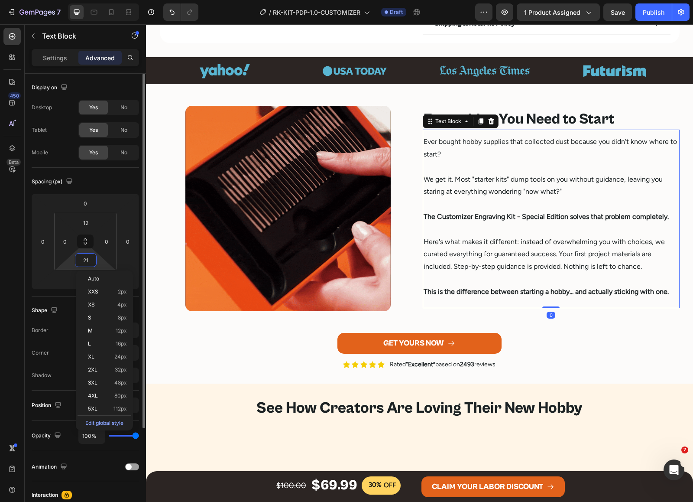
type input "0"
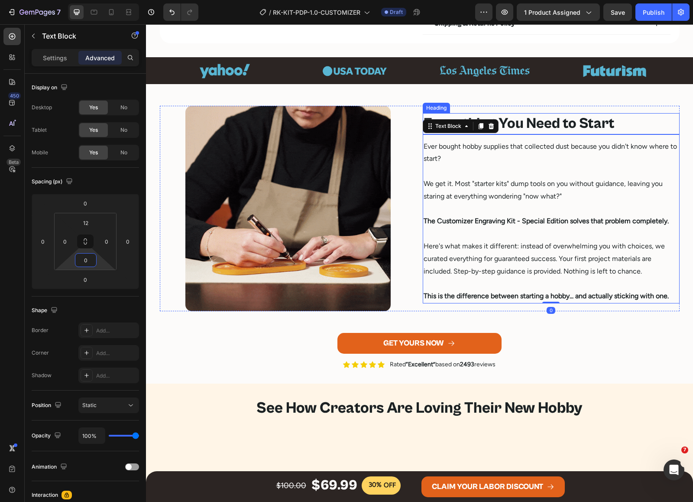
click at [521, 120] on p "Everything You Need to Start" at bounding box center [551, 123] width 255 height 19
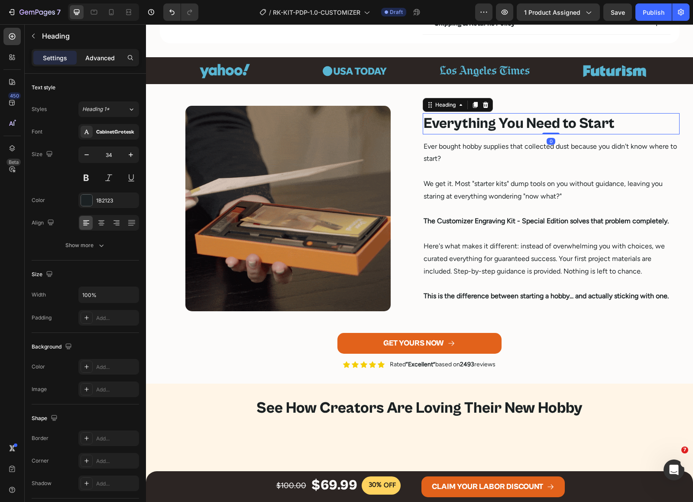
click at [101, 53] on p "Advanced" at bounding box center [99, 57] width 29 height 9
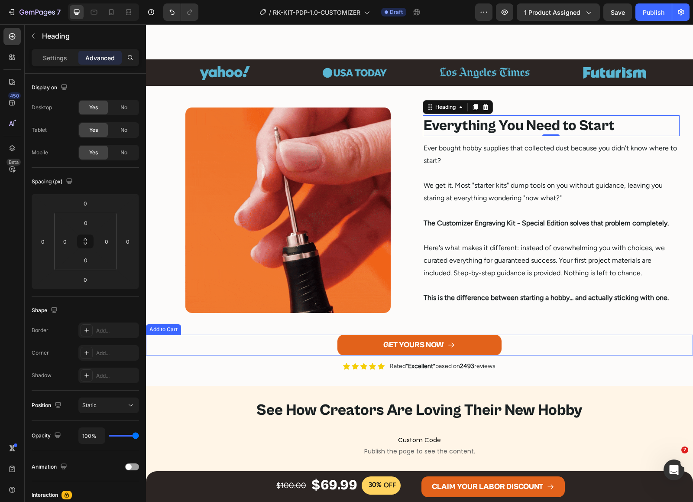
scroll to position [778, 0]
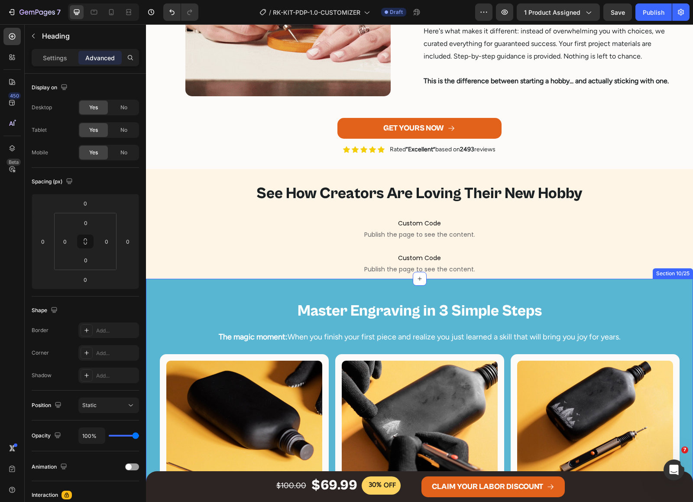
click at [496, 287] on div "Master Engraving in 3 Simple Steps Heading The magic moment: When you finish yo…" at bounding box center [419, 464] width 547 height 371
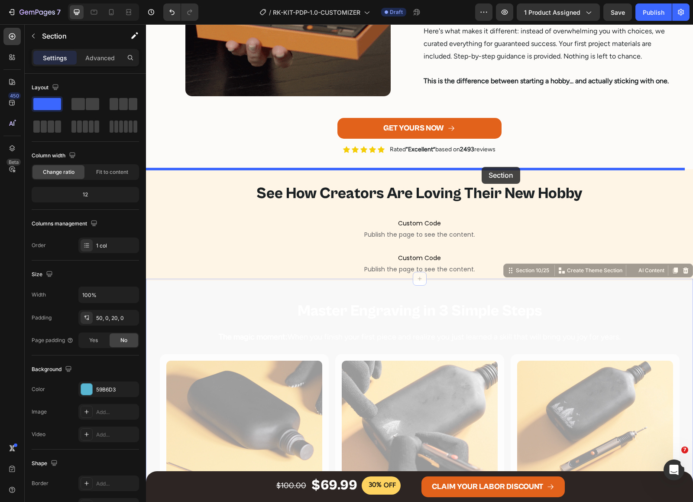
drag, startPoint x: 512, startPoint y: 267, endPoint x: 482, endPoint y: 167, distance: 104.9
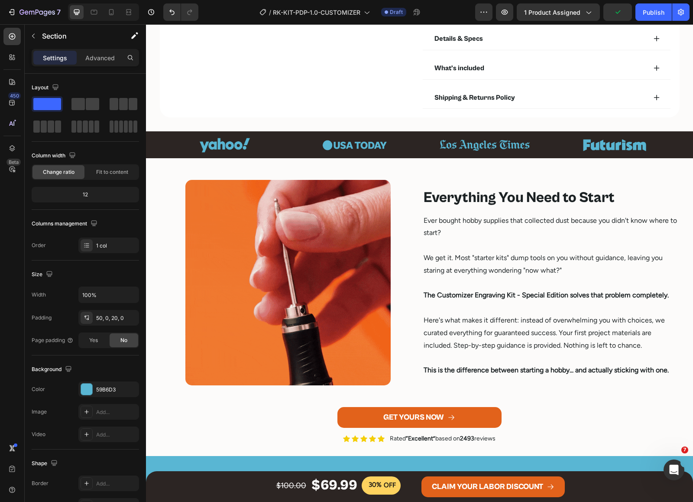
scroll to position [541, 0]
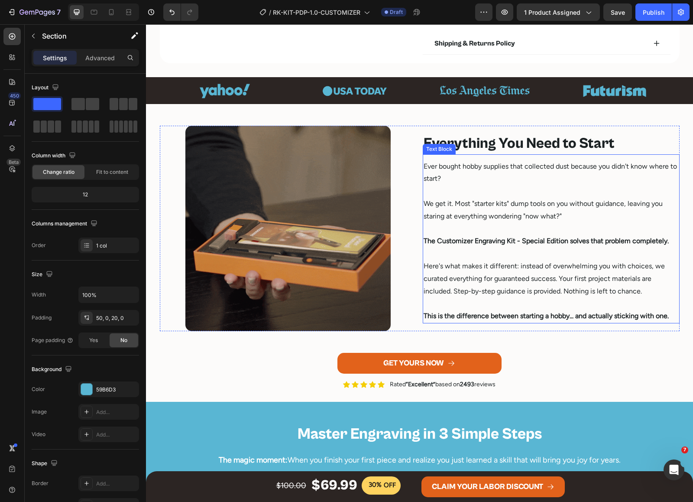
click at [510, 258] on p "Here's what makes it different: instead of overwhelming you with choices, we cu…" at bounding box center [551, 272] width 255 height 50
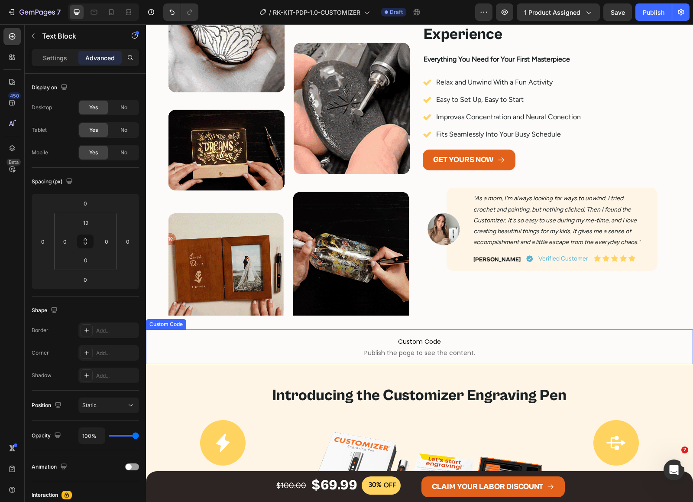
scroll to position [1679, 0]
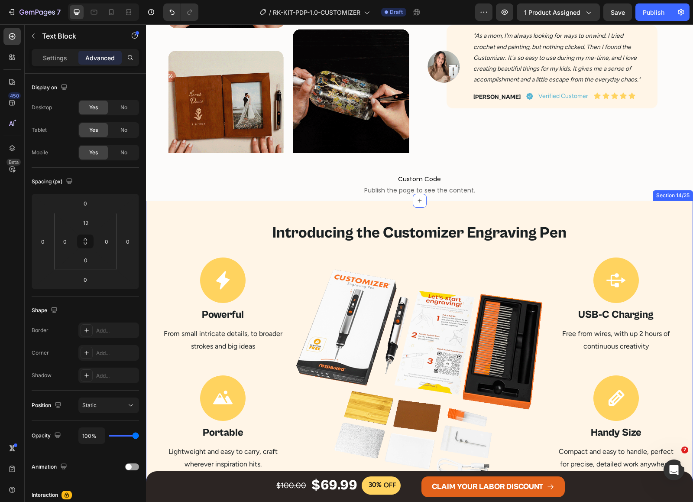
drag, startPoint x: 592, startPoint y: 211, endPoint x: 561, endPoint y: 208, distance: 31.0
click at [592, 211] on div "Introducing the Customizer Engraving Pen Heading Icon Powerful Heading From sma…" at bounding box center [419, 377] width 547 height 352
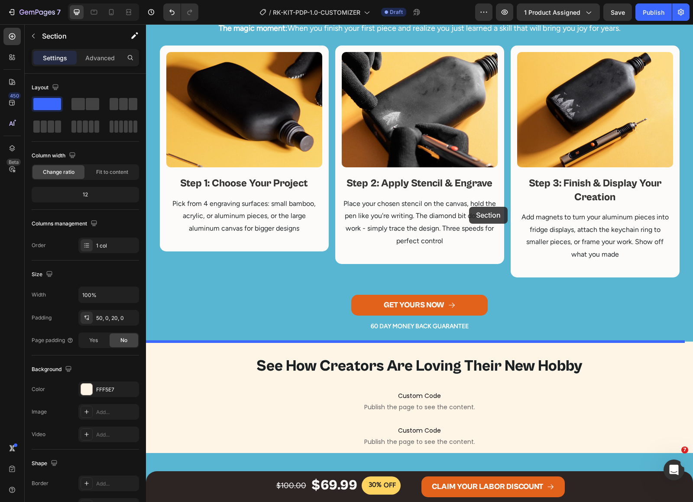
scroll to position [812, 0]
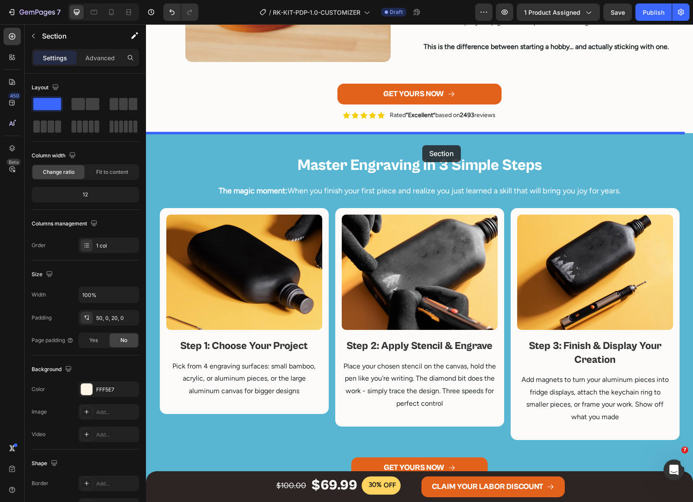
drag, startPoint x: 524, startPoint y: 193, endPoint x: 422, endPoint y: 145, distance: 112.4
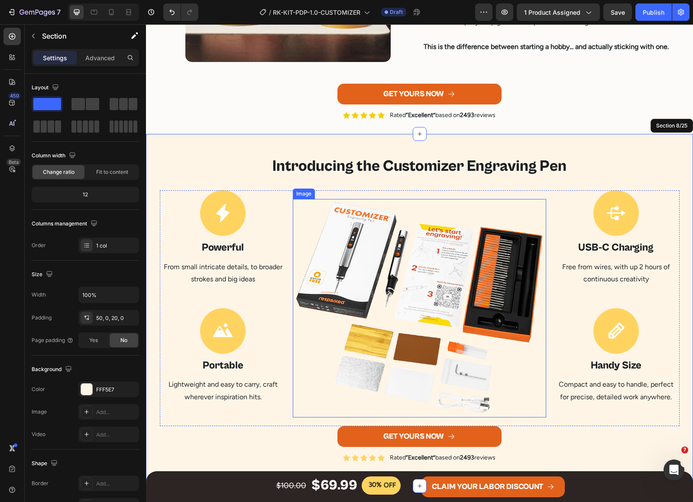
scroll to position [650, 0]
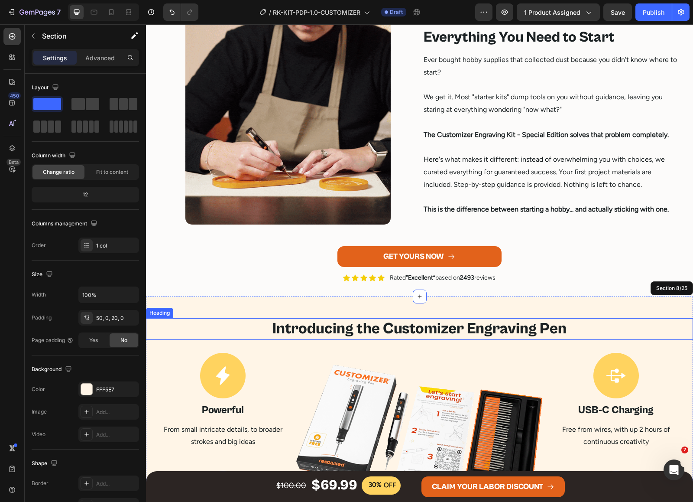
click at [454, 332] on h2 "Introducing the Customizer Engraving Pen" at bounding box center [419, 329] width 547 height 22
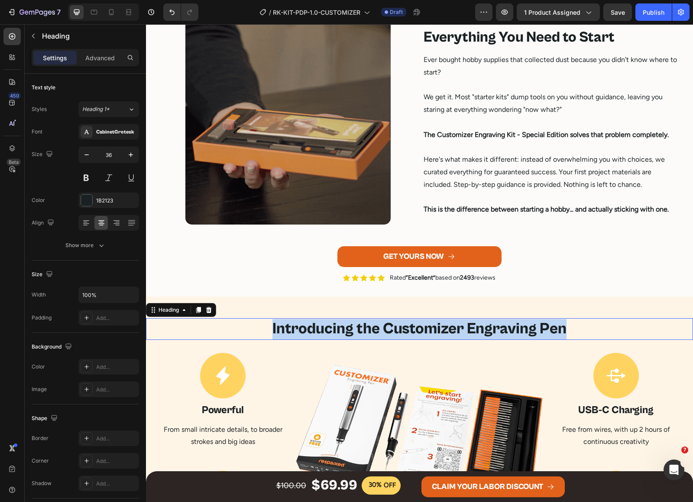
click at [454, 332] on p "Introducing the Customizer Engraving Pen" at bounding box center [419, 329] width 545 height 20
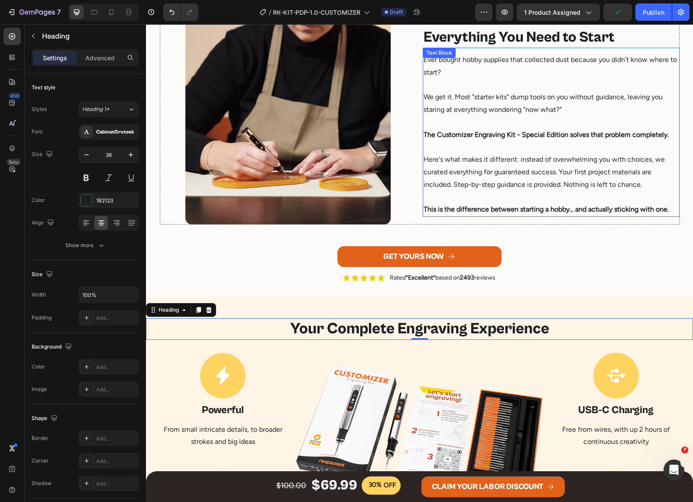
click at [506, 187] on p "Here's what makes it different: instead of overwhelming you with choices, we cu…" at bounding box center [551, 166] width 255 height 50
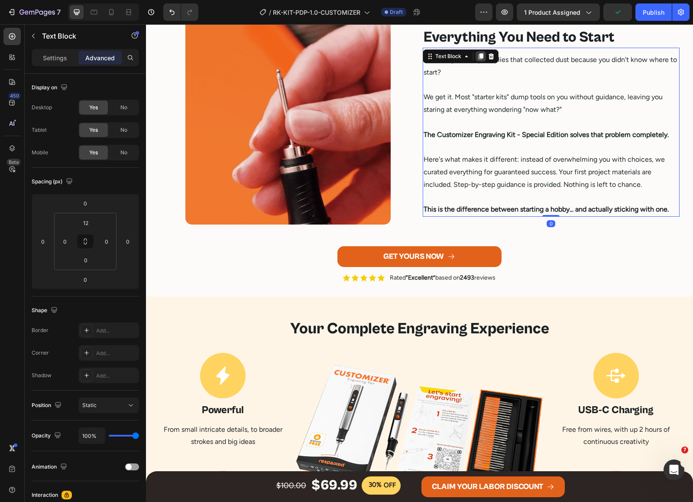
click at [477, 56] on icon at bounding box center [480, 56] width 7 height 7
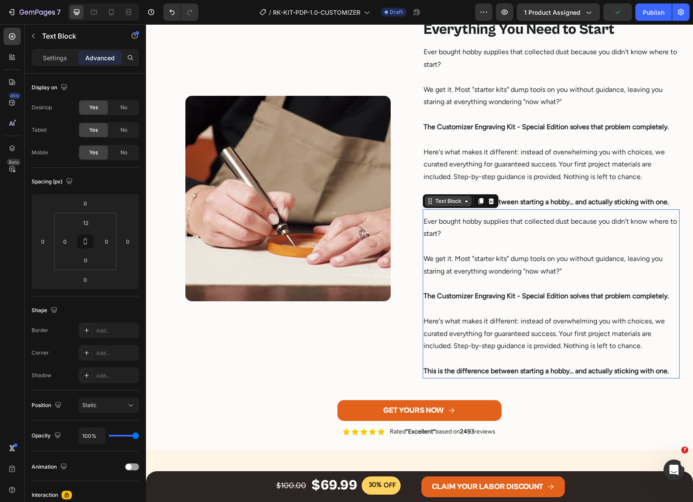
scroll to position [726, 0]
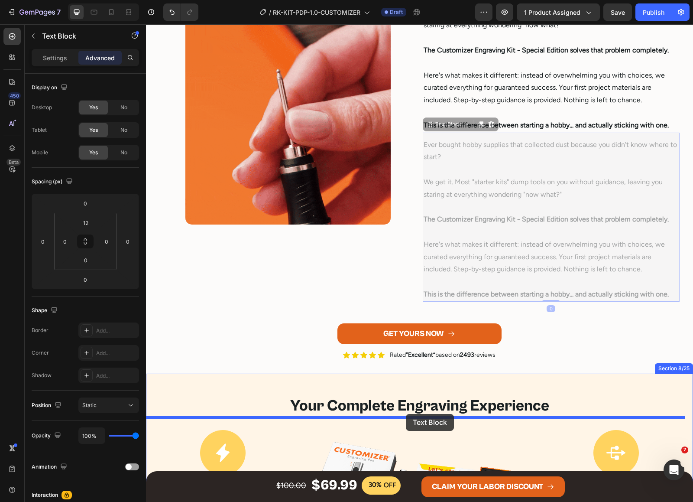
drag, startPoint x: 441, startPoint y: 124, endPoint x: 406, endPoint y: 414, distance: 291.5
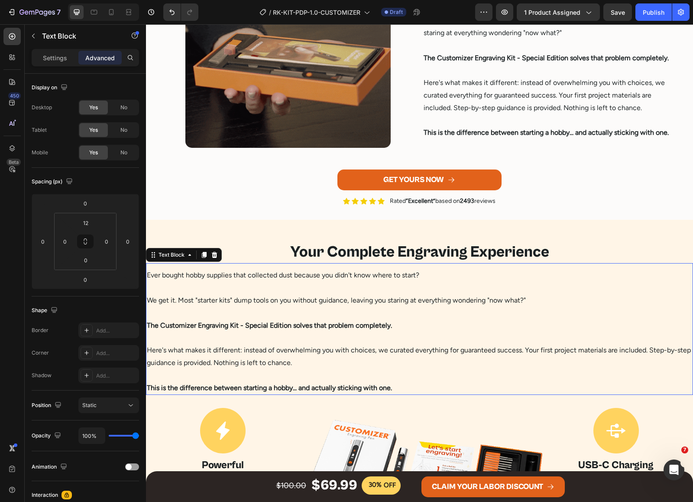
scroll to position [650, 0]
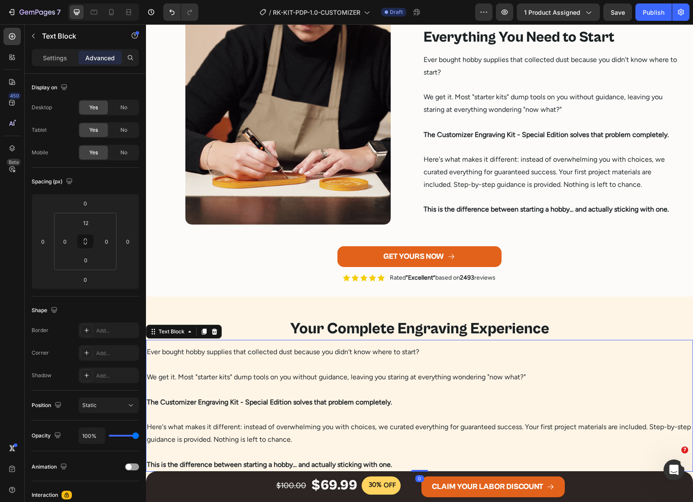
click at [396, 371] on p "We get it. Most "starter kits" dump tools on you without guidance, leaving you …" at bounding box center [419, 370] width 545 height 25
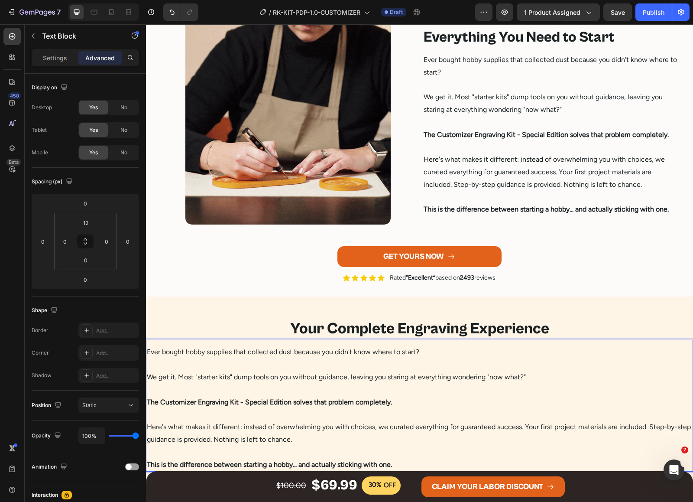
click at [396, 370] on p "We get it. Most "starter kits" dump tools on you without guidance, leaving you …" at bounding box center [419, 370] width 545 height 25
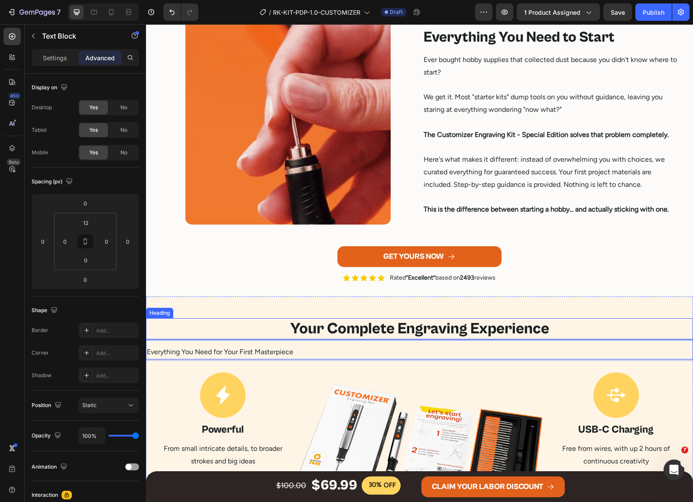
click at [369, 319] on p "Your Complete Engraving Experience" at bounding box center [419, 329] width 545 height 20
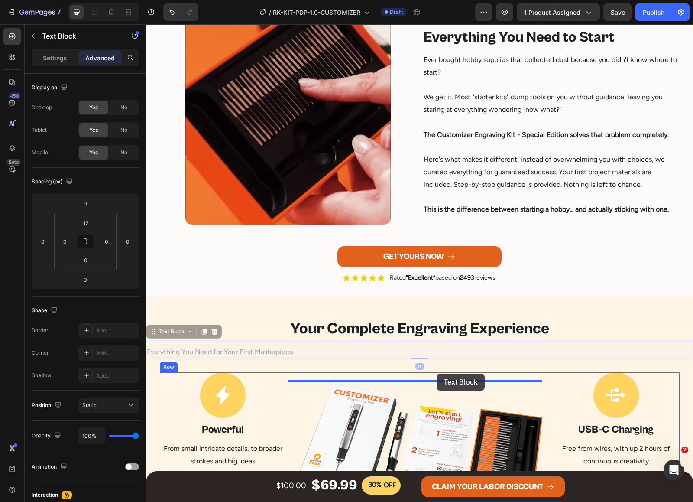
drag, startPoint x: 254, startPoint y: 349, endPoint x: 437, endPoint y: 373, distance: 184.5
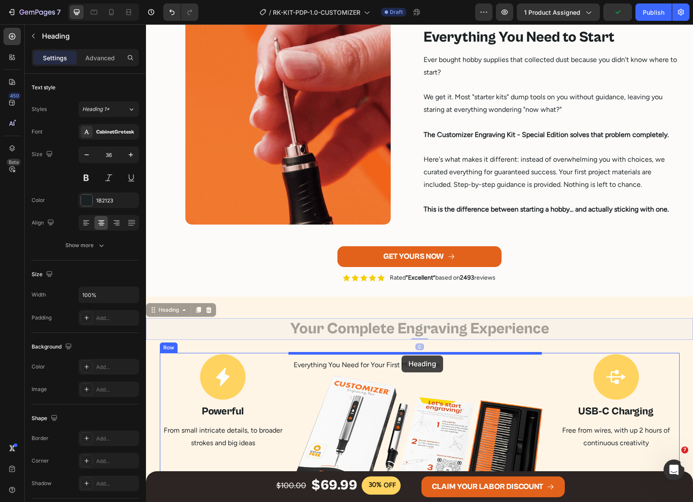
drag, startPoint x: 426, startPoint y: 328, endPoint x: 402, endPoint y: 355, distance: 36.2
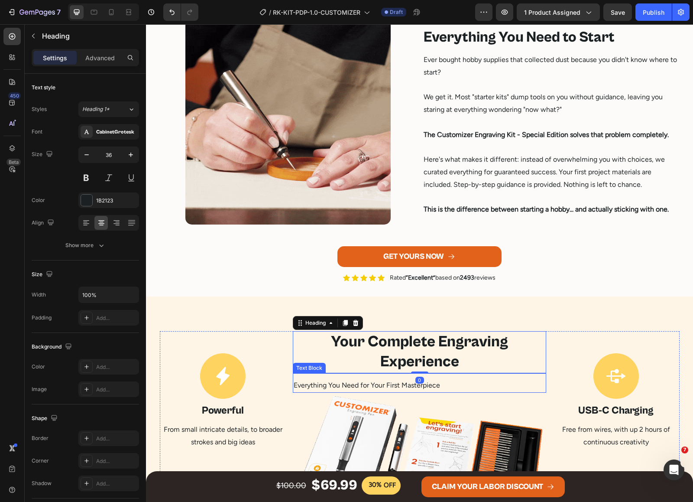
click at [341, 375] on div "Everything You Need for Your First Masterpiece Text Block" at bounding box center [419, 382] width 253 height 19
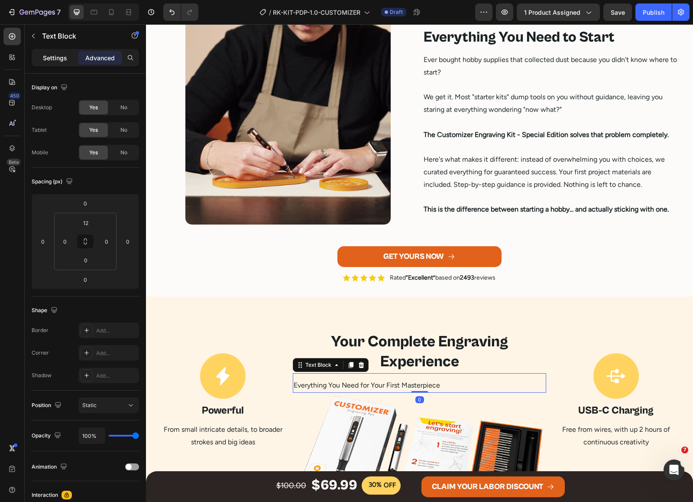
click at [63, 55] on p "Settings" at bounding box center [55, 57] width 24 height 9
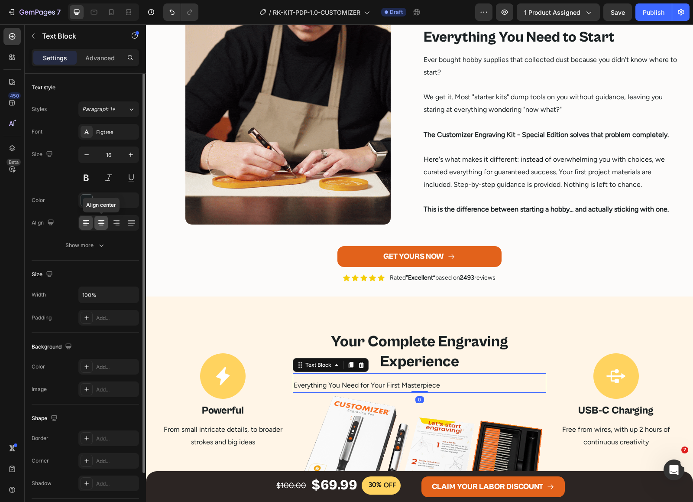
click at [99, 224] on icon at bounding box center [101, 223] width 6 height 1
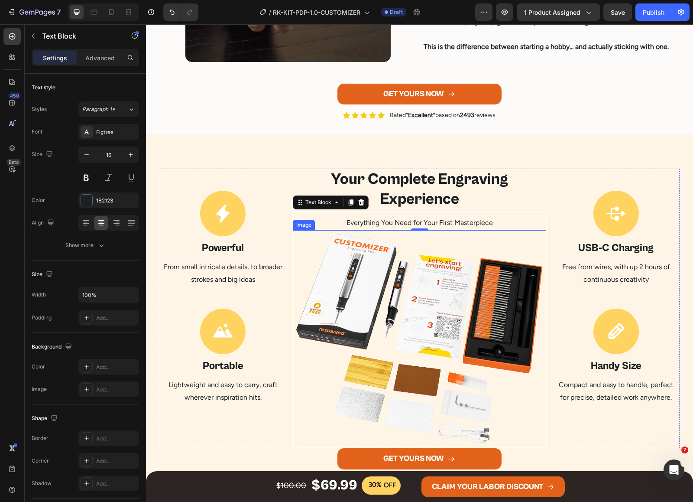
scroll to position [866, 0]
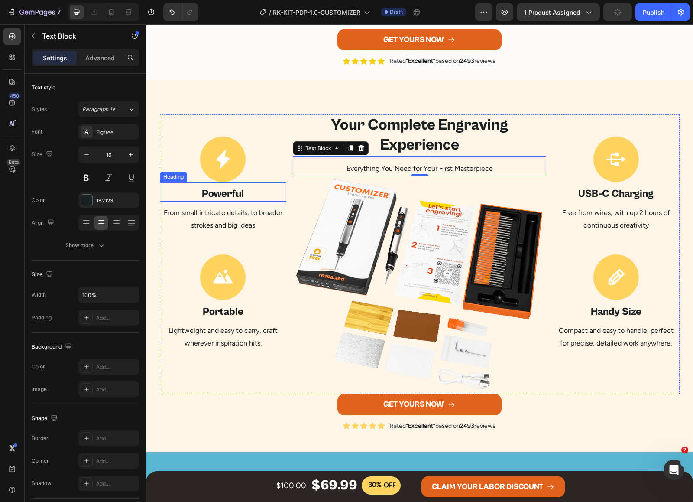
click at [216, 194] on h2 "Powerful" at bounding box center [223, 193] width 127 height 15
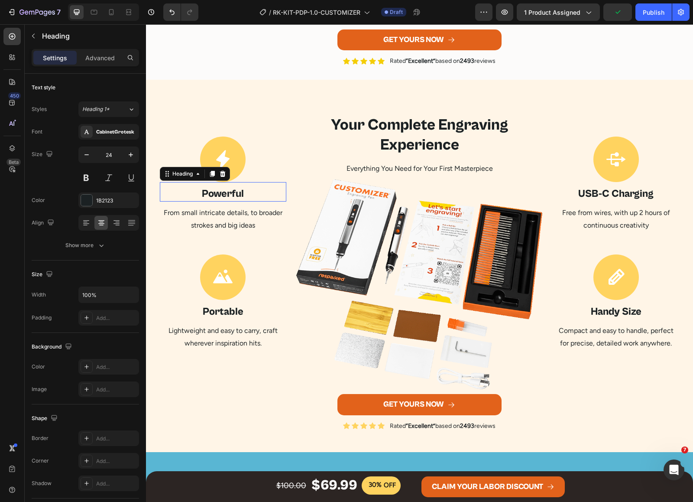
click at [216, 194] on p "Powerful" at bounding box center [223, 193] width 125 height 13
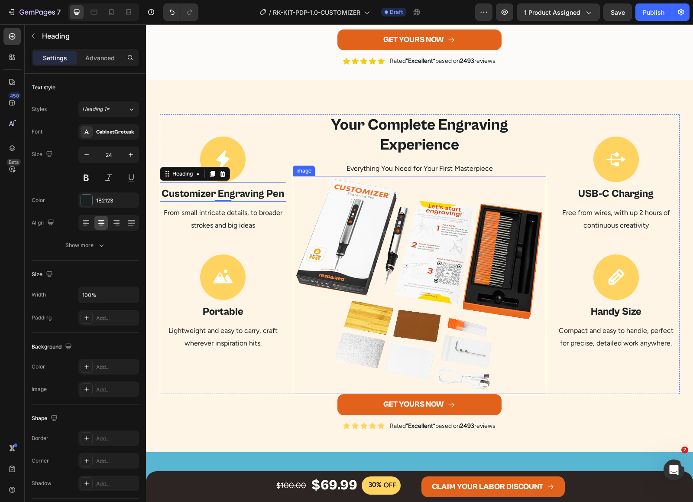
click at [234, 215] on p "From small intricate details, to broader strokes and big ideas" at bounding box center [223, 219] width 125 height 25
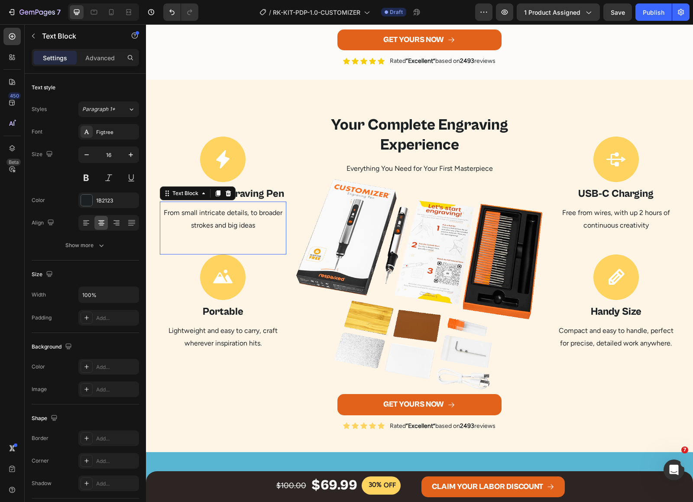
click at [234, 215] on p "From small intricate details, to broader strokes and big ideas" at bounding box center [223, 219] width 125 height 25
click at [211, 312] on h2 "Portable" at bounding box center [223, 311] width 127 height 15
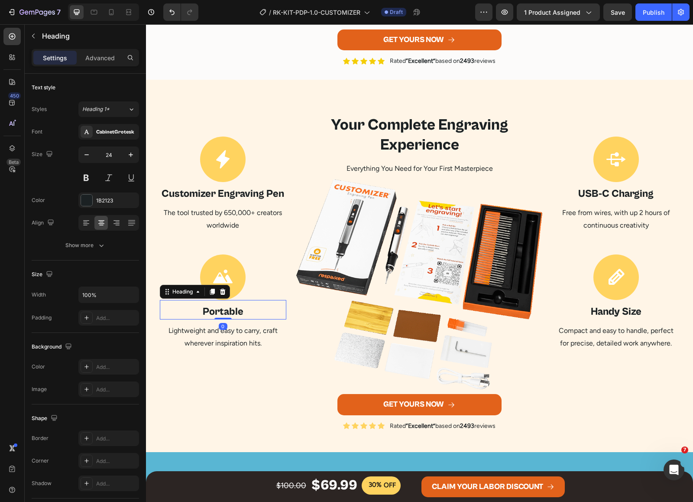
click at [211, 312] on h2 "Portable" at bounding box center [223, 311] width 127 height 15
click at [194, 341] on p "Lightweight and easy to carry, craft wherever inspiration hits." at bounding box center [223, 336] width 125 height 25
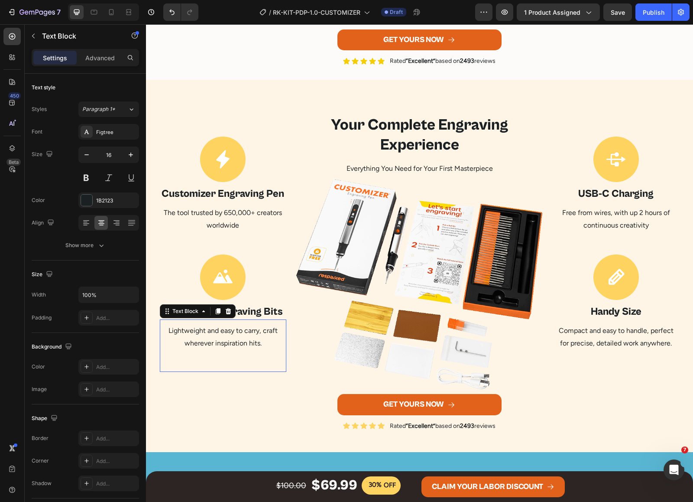
click at [194, 341] on p "Lightweight and easy to carry, craft wherever inspiration hits." at bounding box center [223, 336] width 125 height 25
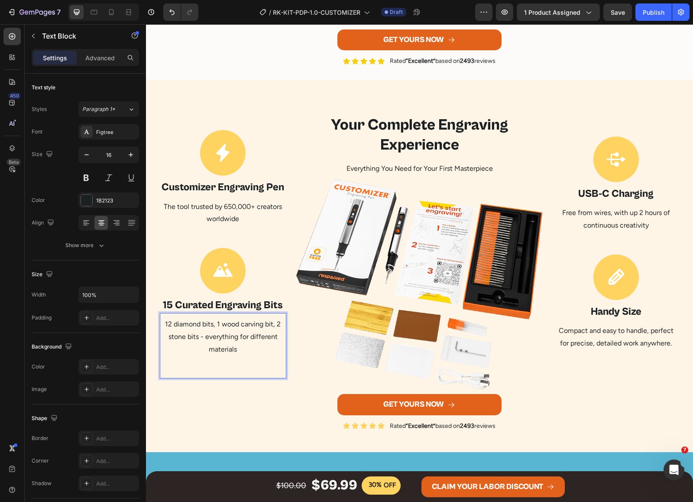
scroll to position [860, 0]
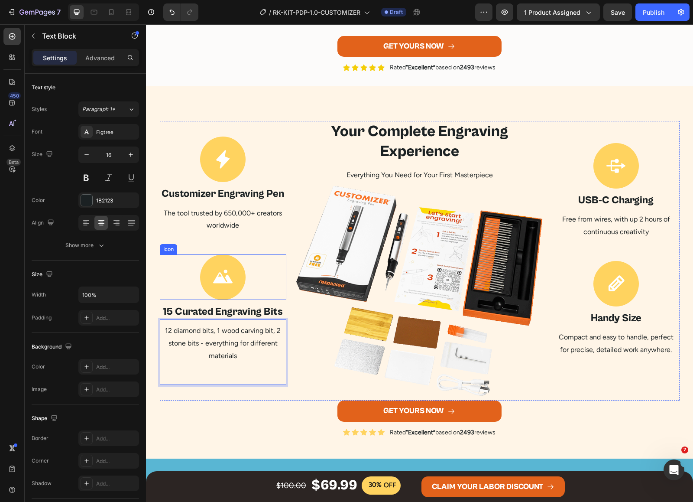
click at [194, 283] on div "Icon" at bounding box center [223, 276] width 127 height 45
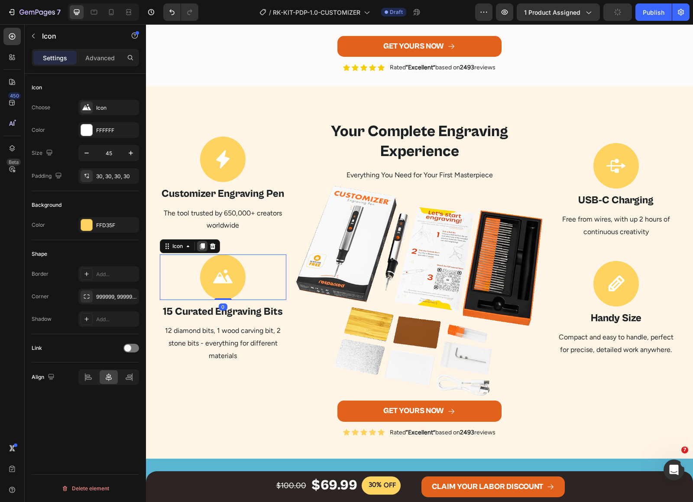
click at [200, 245] on icon at bounding box center [202, 246] width 5 height 6
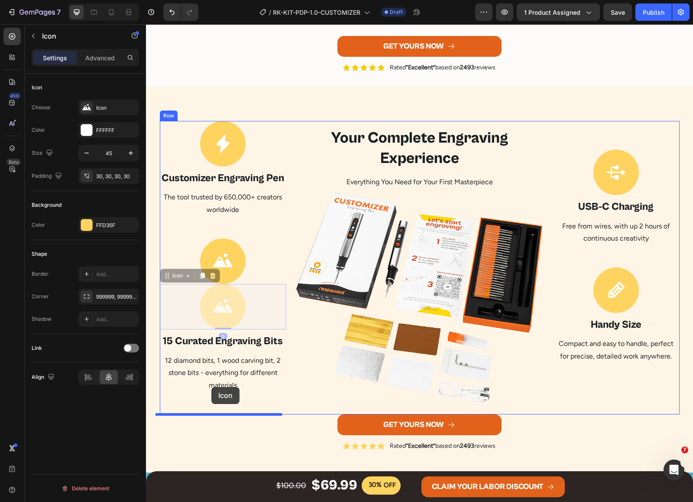
drag, startPoint x: 177, startPoint y: 289, endPoint x: 211, endPoint y: 387, distance: 104.3
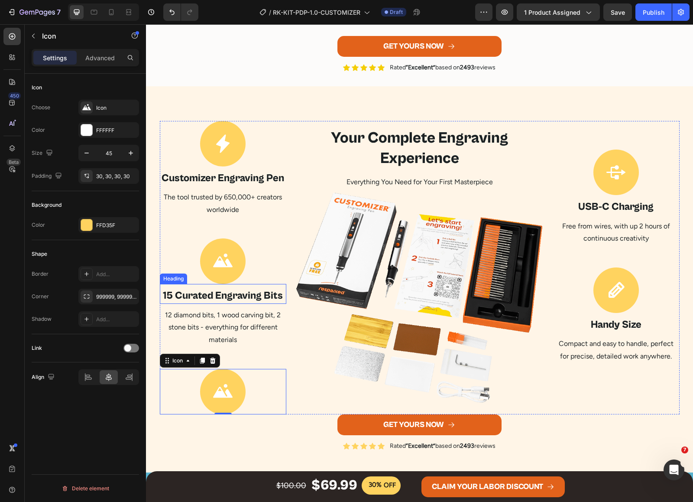
click at [211, 295] on p "15 Curated Engraving Bits" at bounding box center [223, 295] width 125 height 13
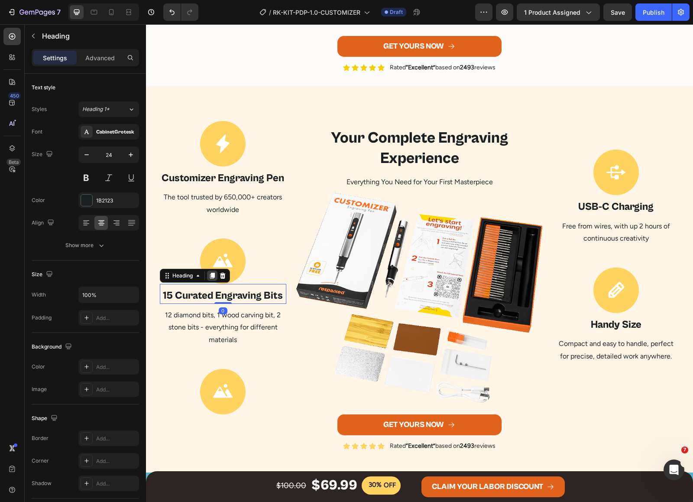
click at [210, 275] on icon at bounding box center [212, 276] width 5 height 6
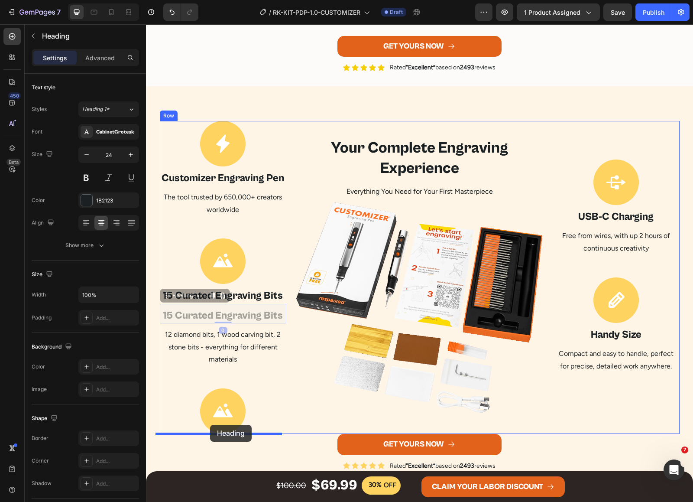
drag, startPoint x: 178, startPoint y: 297, endPoint x: 210, endPoint y: 425, distance: 131.4
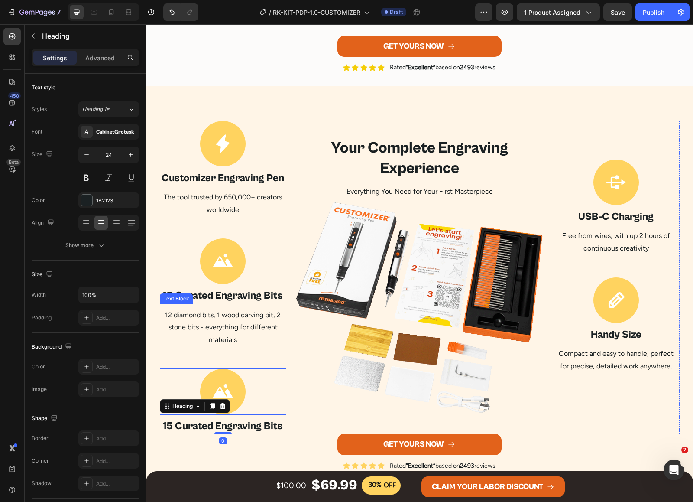
click at [224, 334] on p "12 diamond bits, 1 wood carving bit, 2 stone bits - everything for different ma…" at bounding box center [223, 327] width 125 height 37
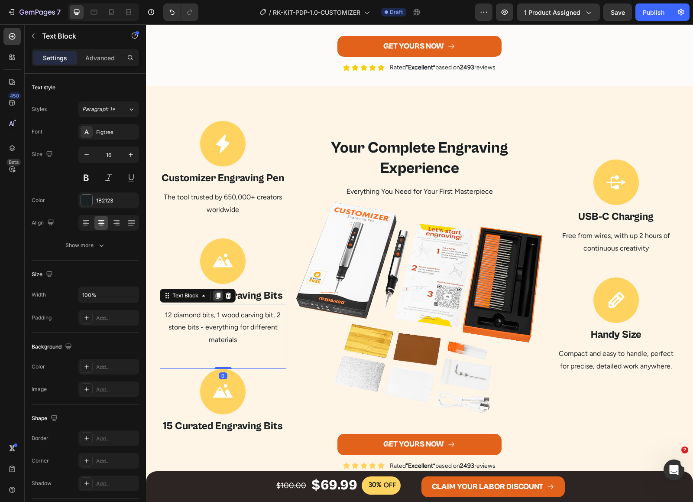
click at [215, 294] on icon at bounding box center [217, 295] width 5 height 6
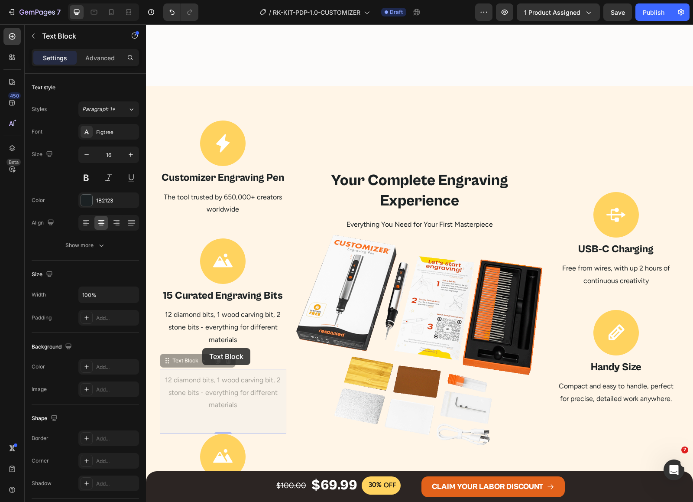
scroll to position [968, 0]
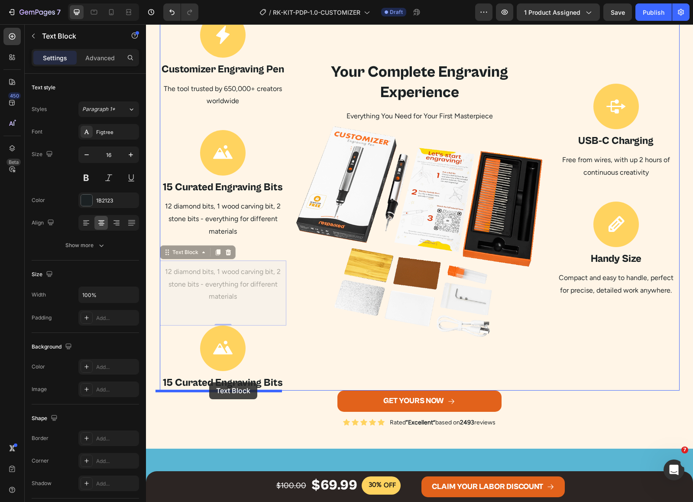
drag, startPoint x: 183, startPoint y: 358, endPoint x: 209, endPoint y: 382, distance: 35.9
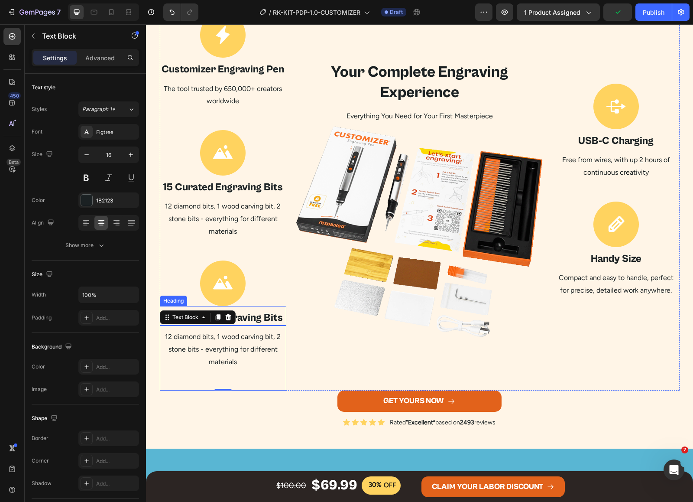
click at [260, 314] on h2 "15 Curated Engraving Bits" at bounding box center [223, 317] width 127 height 15
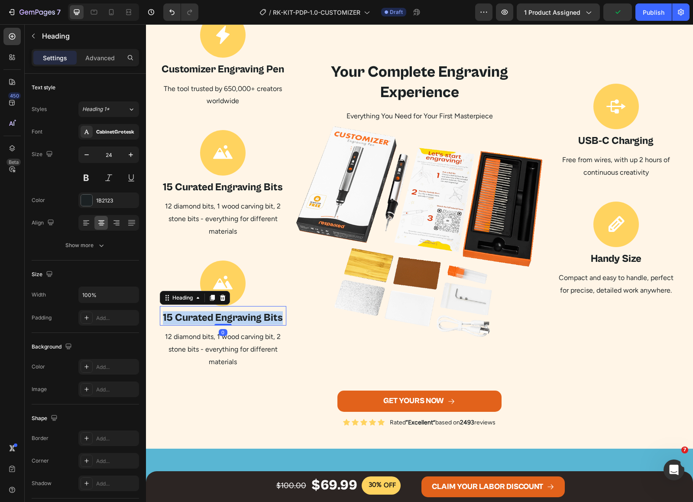
click at [260, 314] on p "15 Curated Engraving Bits" at bounding box center [223, 317] width 125 height 13
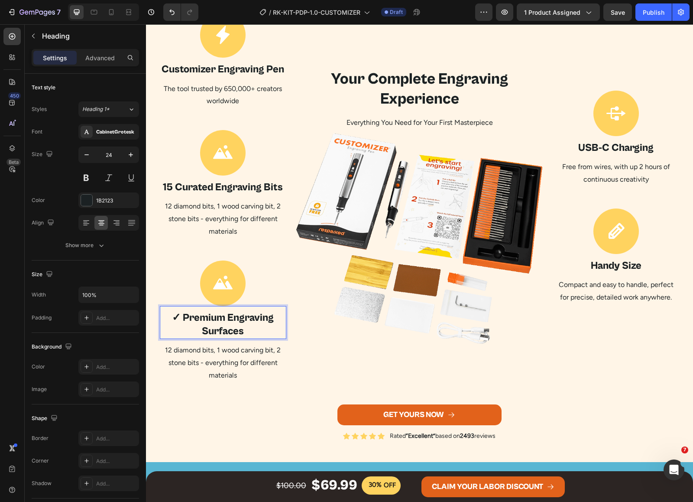
click at [178, 317] on p "✓ Premium Engraving Surfaces" at bounding box center [223, 324] width 125 height 27
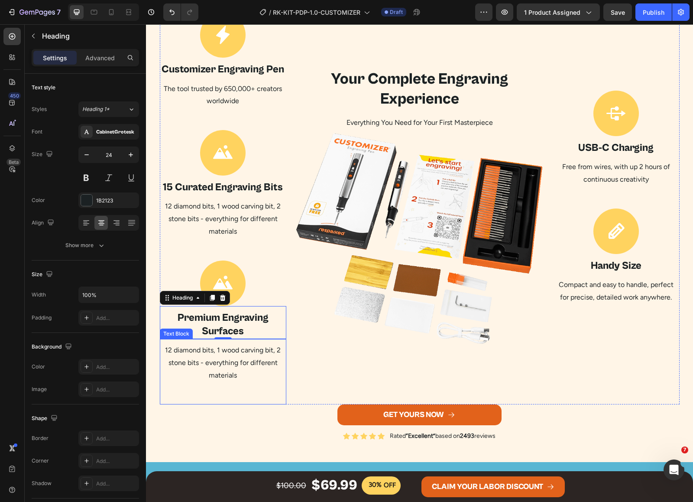
click at [206, 358] on p "12 diamond bits, 1 wood carving bit, 2 stone bits - everything for different ma…" at bounding box center [223, 362] width 125 height 37
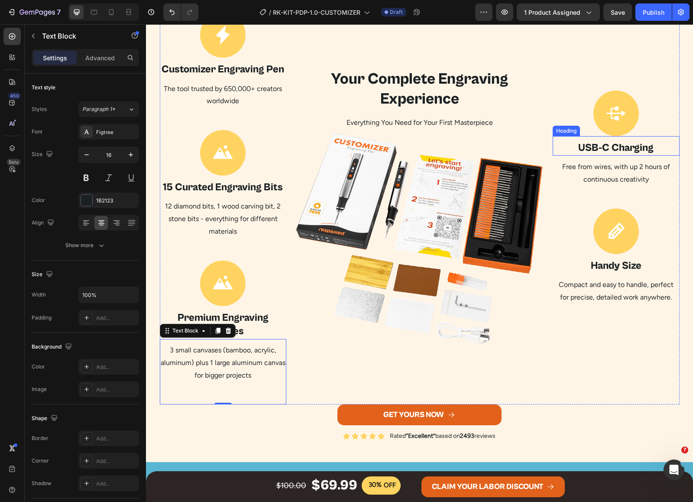
click at [607, 141] on h2 "USB-C Charging" at bounding box center [616, 147] width 127 height 15
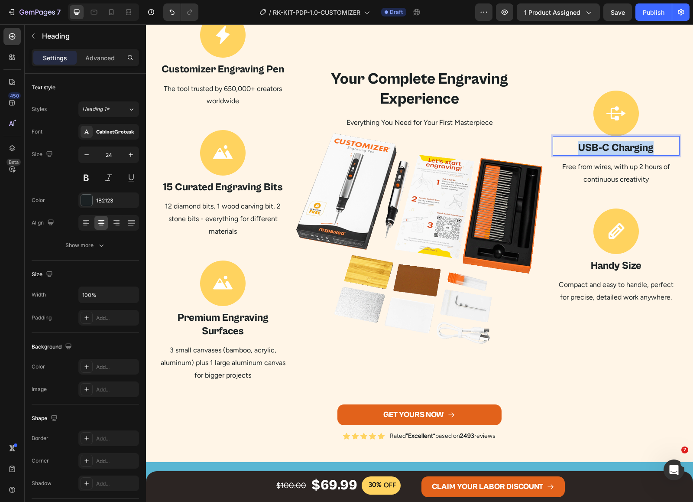
click at [607, 141] on p "USB-C Charging" at bounding box center [616, 147] width 125 height 13
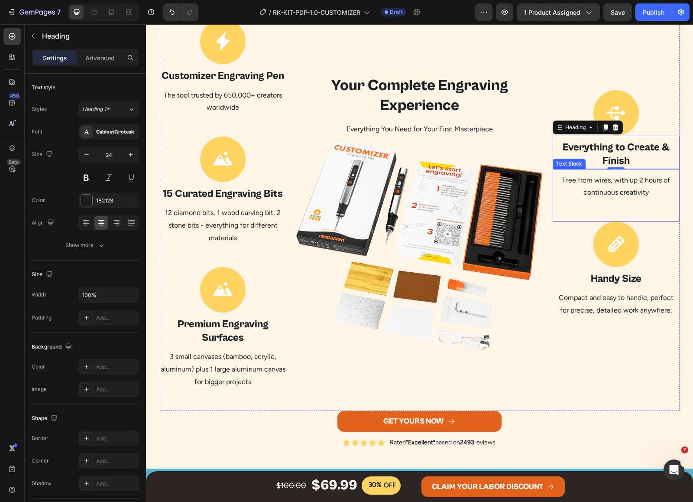
click at [626, 180] on p "Free from wires, with up 2 hours of continuous creativity" at bounding box center [616, 186] width 125 height 25
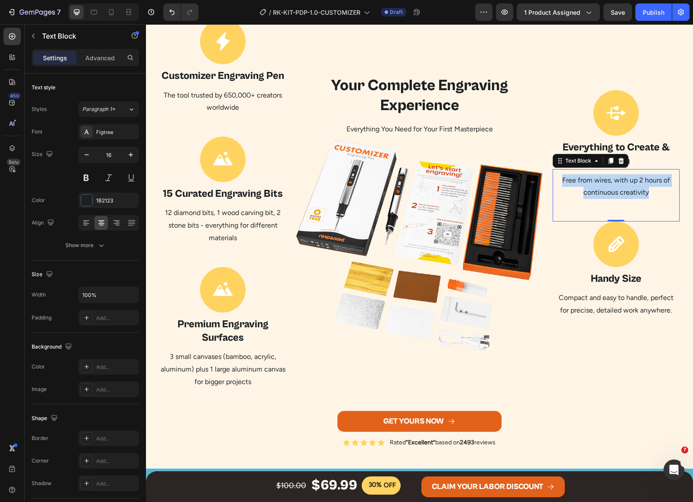
click at [626, 180] on p "Free from wires, with up 2 hours of continuous creativity" at bounding box center [616, 186] width 125 height 25
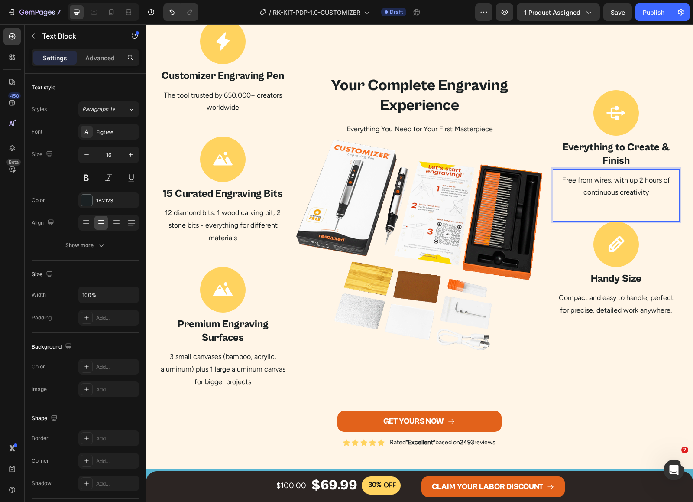
scroll to position [956, 0]
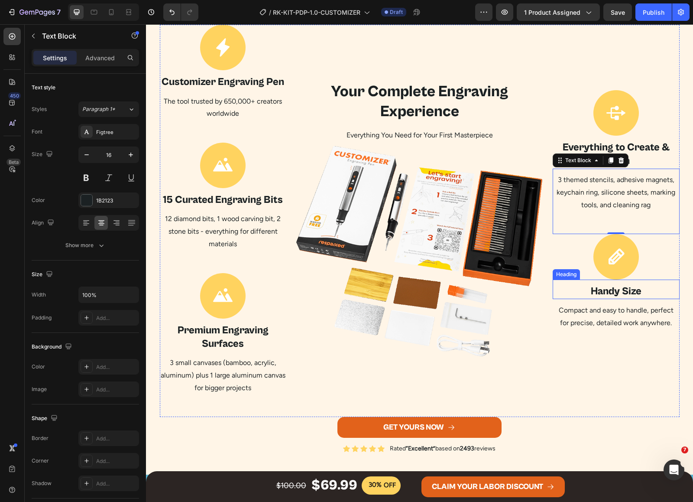
click at [617, 291] on h2 "Handy Size" at bounding box center [616, 291] width 127 height 15
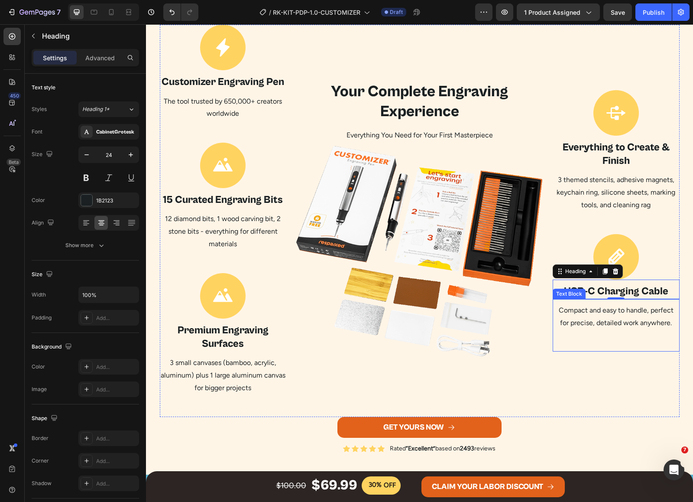
click at [631, 315] on p "Compact and easy to handle, perfect for precise, detailed work anywhere." at bounding box center [616, 316] width 125 height 25
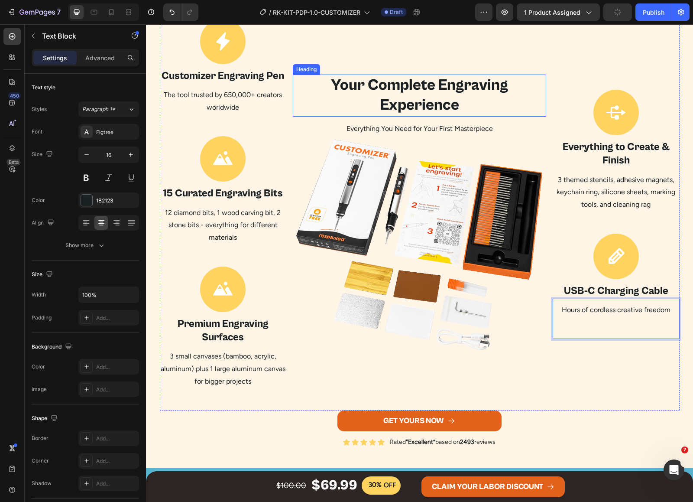
scroll to position [908, 0]
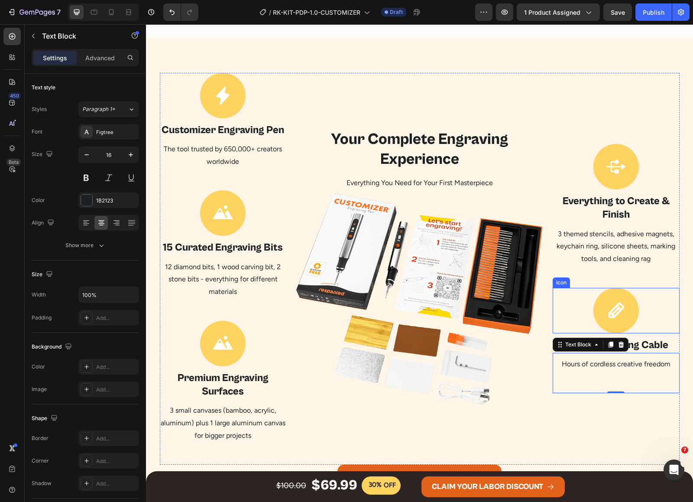
click at [625, 313] on div at bounding box center [615, 310] width 45 height 45
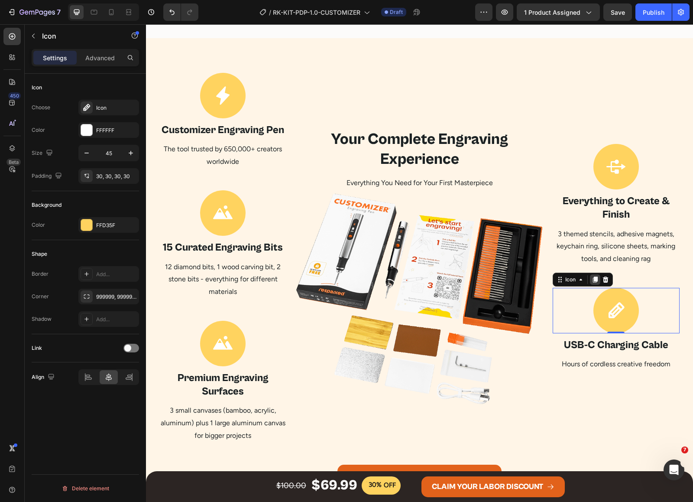
click at [593, 278] on icon at bounding box center [595, 279] width 5 height 6
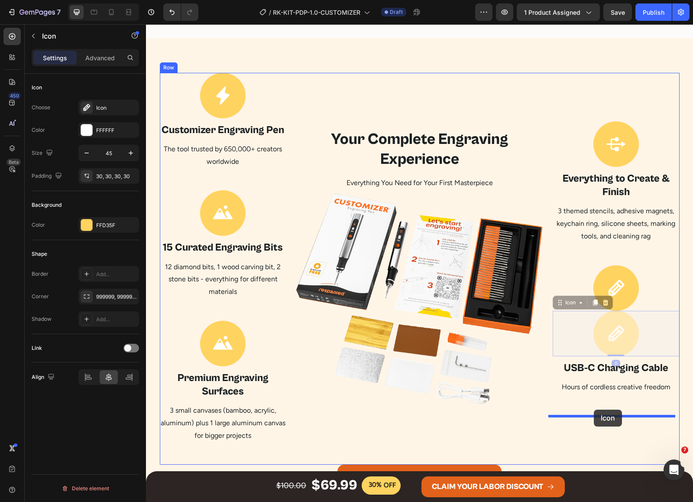
drag, startPoint x: 564, startPoint y: 302, endPoint x: 594, endPoint y: 409, distance: 111.2
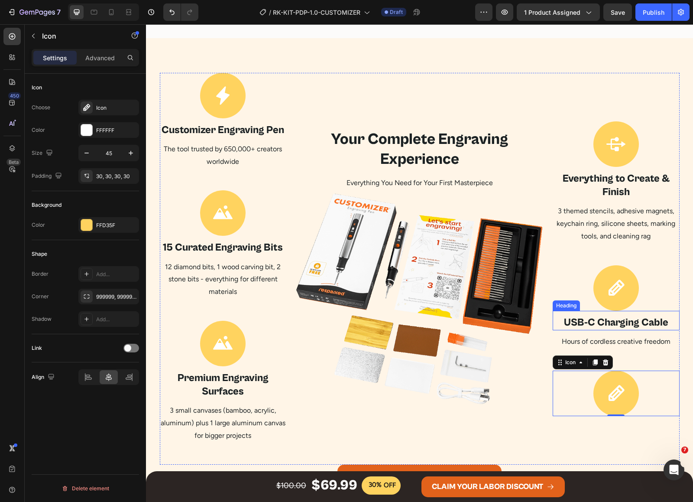
click at [621, 320] on p "USB-C Charging Cable" at bounding box center [616, 322] width 125 height 13
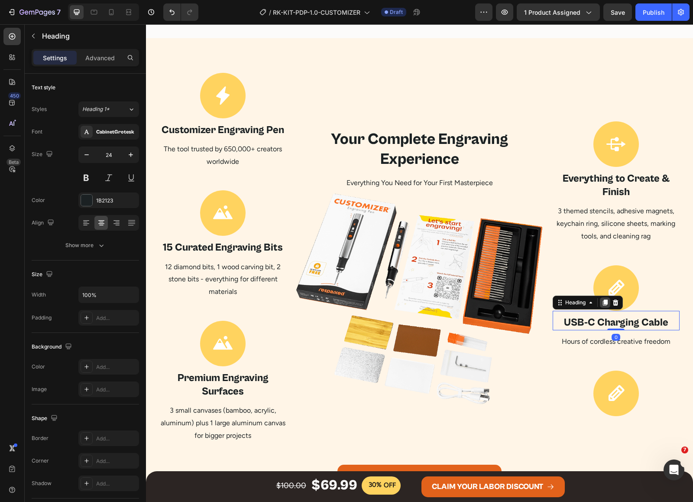
click at [602, 299] on icon at bounding box center [605, 302] width 7 height 7
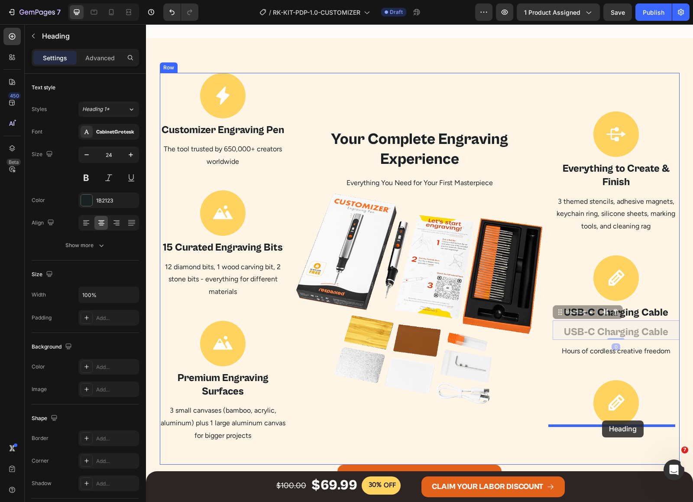
drag, startPoint x: 573, startPoint y: 313, endPoint x: 602, endPoint y: 420, distance: 111.3
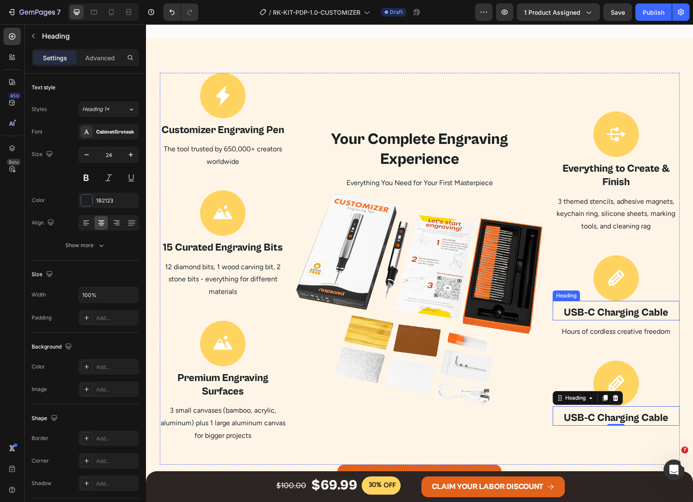
click at [605, 330] on p "Hours of cordless creative freedom" at bounding box center [616, 331] width 125 height 13
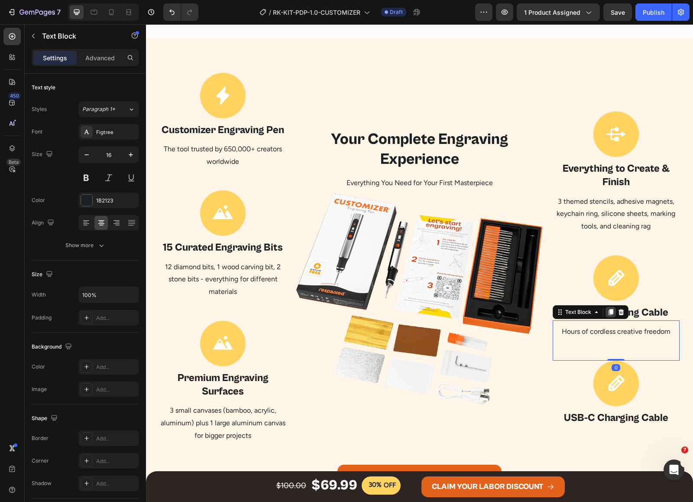
click at [609, 310] on icon at bounding box center [611, 312] width 5 height 6
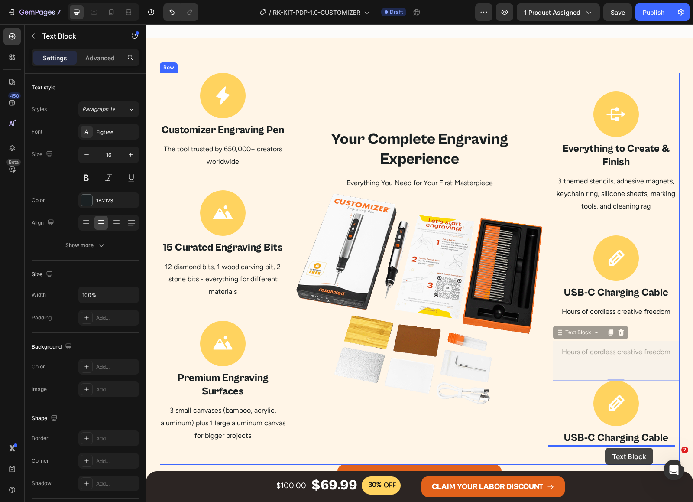
drag, startPoint x: 577, startPoint y: 332, endPoint x: 605, endPoint y: 447, distance: 119.1
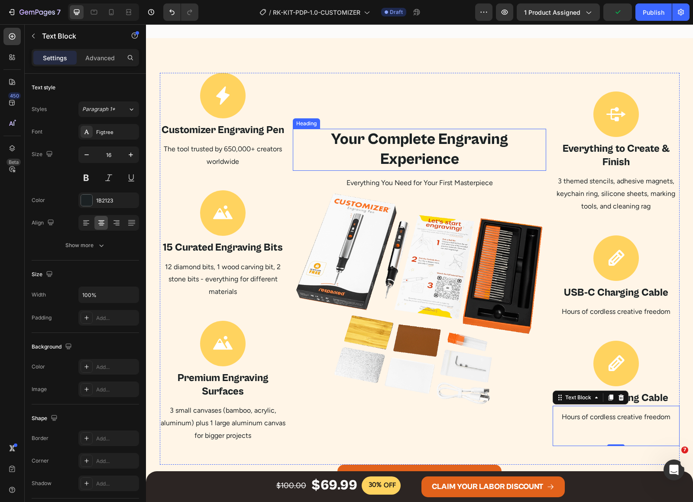
click at [438, 139] on h2 "Your Complete Engraving Experience" at bounding box center [419, 150] width 253 height 42
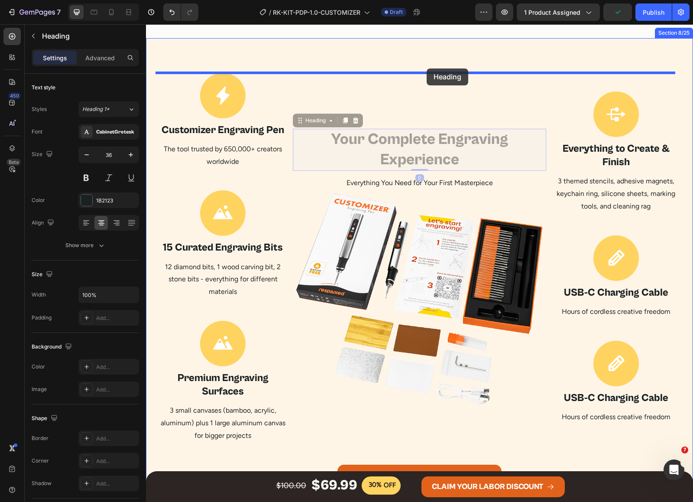
drag, startPoint x: 419, startPoint y: 152, endPoint x: 427, endPoint y: 117, distance: 35.5
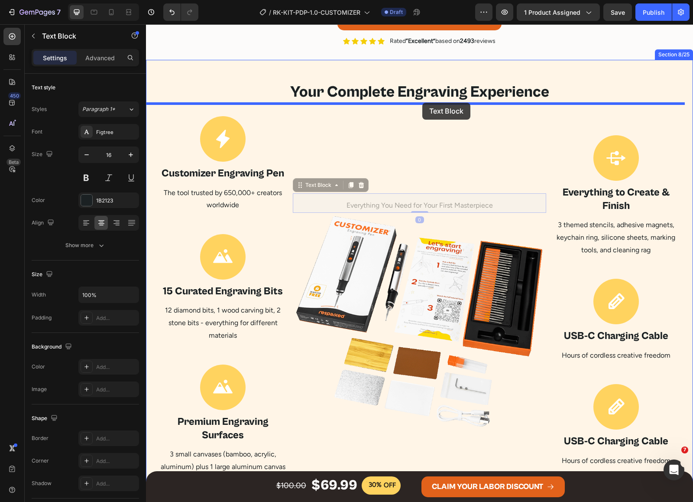
drag, startPoint x: 434, startPoint y: 204, endPoint x: 422, endPoint y: 103, distance: 102.0
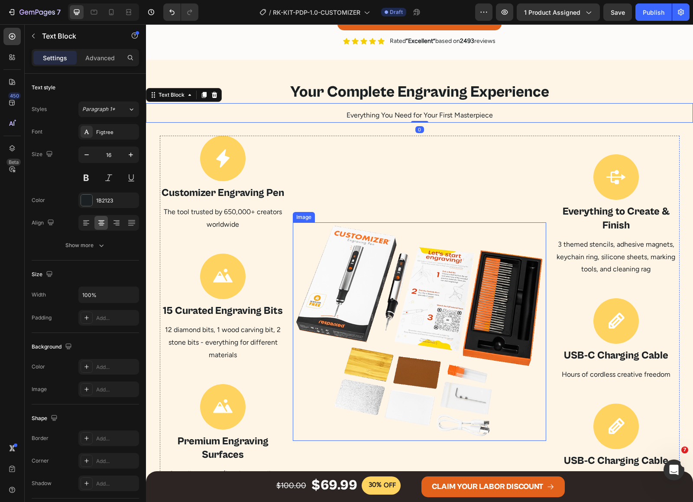
scroll to position [940, 0]
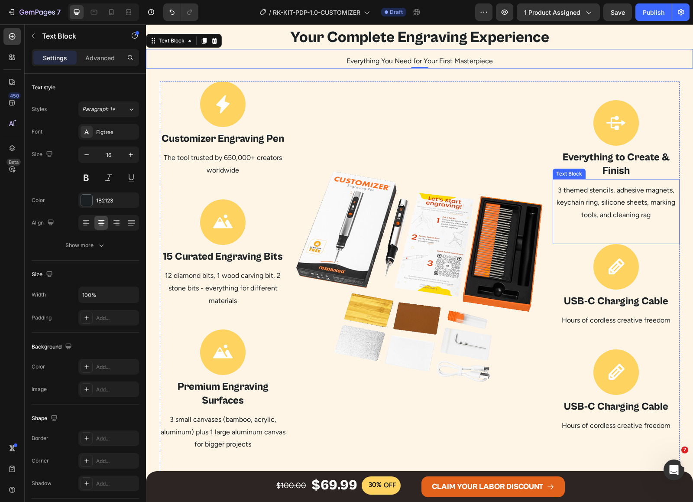
click at [620, 164] on p "Everything to Create & Finish" at bounding box center [616, 164] width 125 height 27
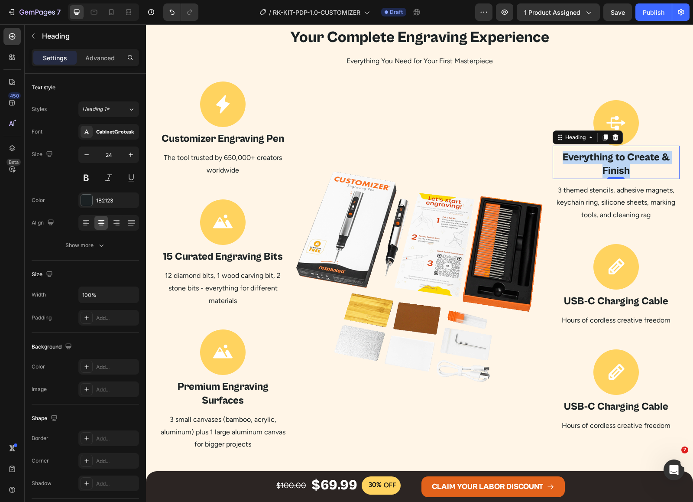
click at [620, 164] on p "Everything to Create & Finish" at bounding box center [616, 164] width 125 height 27
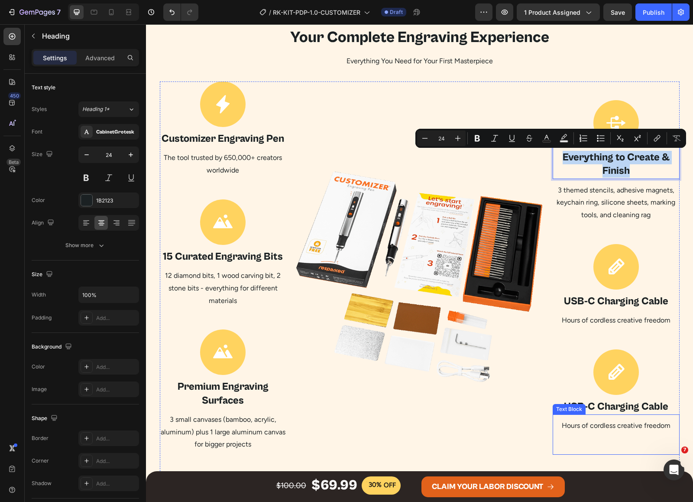
click at [624, 408] on h2 "USB-C Charging Cable" at bounding box center [616, 406] width 127 height 15
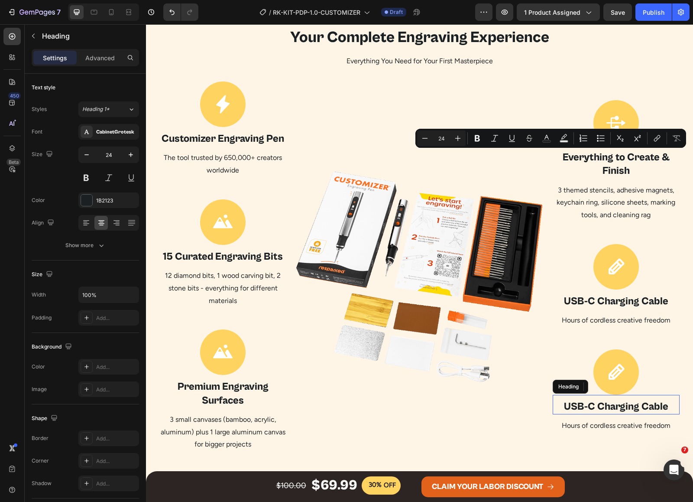
click at [624, 408] on p "USB-C Charging Cable" at bounding box center [616, 406] width 125 height 13
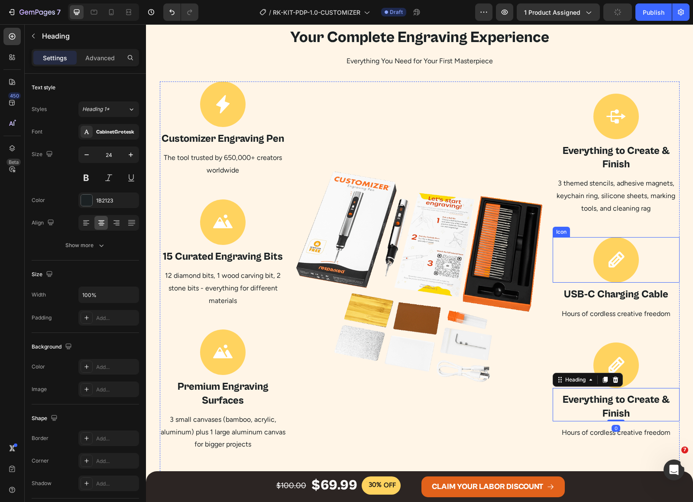
scroll to position [934, 0]
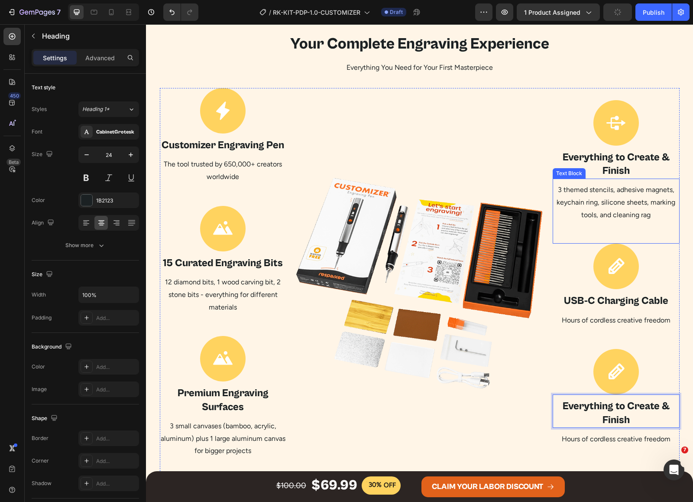
click at [627, 205] on p "3 themed stencils, adhesive magnets, keychain ring, silicone sheets, marking to…" at bounding box center [616, 202] width 125 height 37
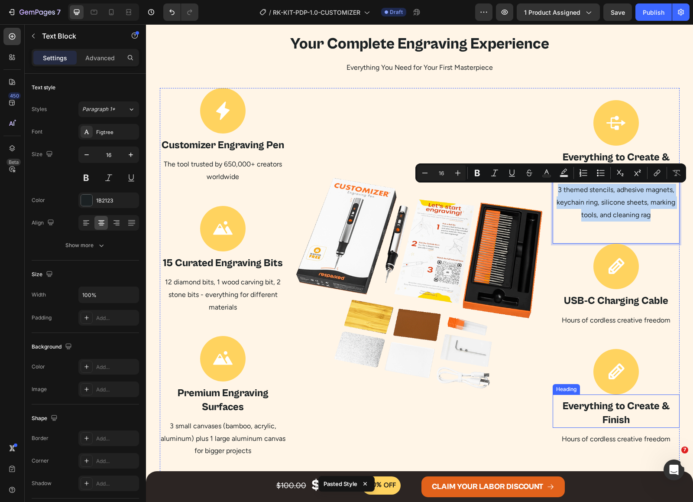
click at [626, 437] on p "Hours of cordless creative freedom" at bounding box center [616, 439] width 125 height 13
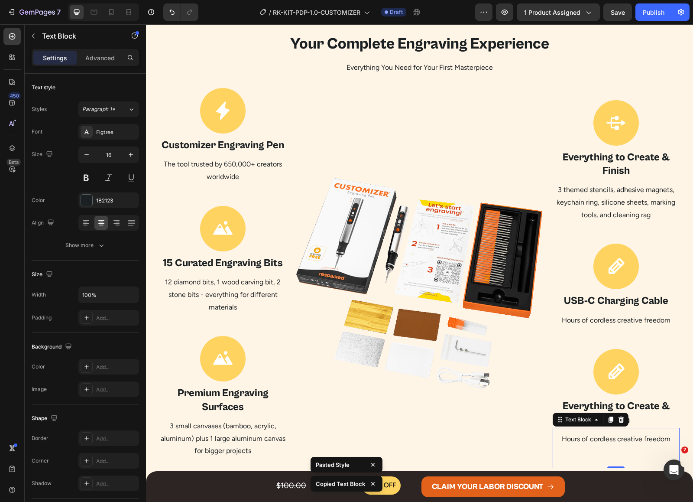
click at [626, 437] on p "Hours of cordless creative freedom" at bounding box center [616, 439] width 125 height 13
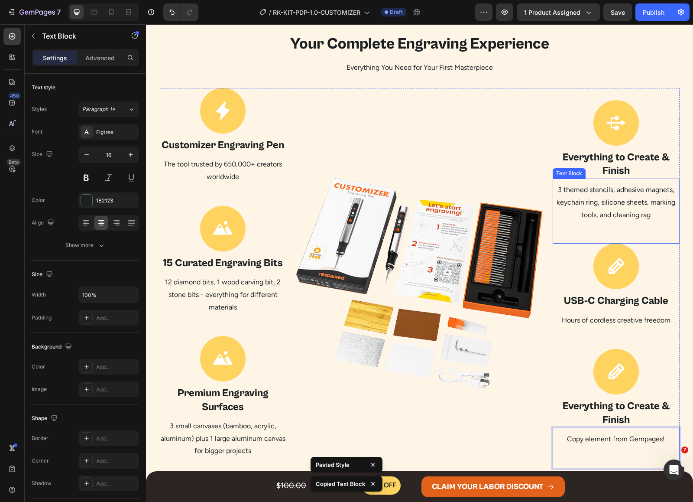
click at [603, 204] on p "3 themed stencils, adhesive magnets, keychain ring, silicone sheets, marking to…" at bounding box center [616, 202] width 125 height 37
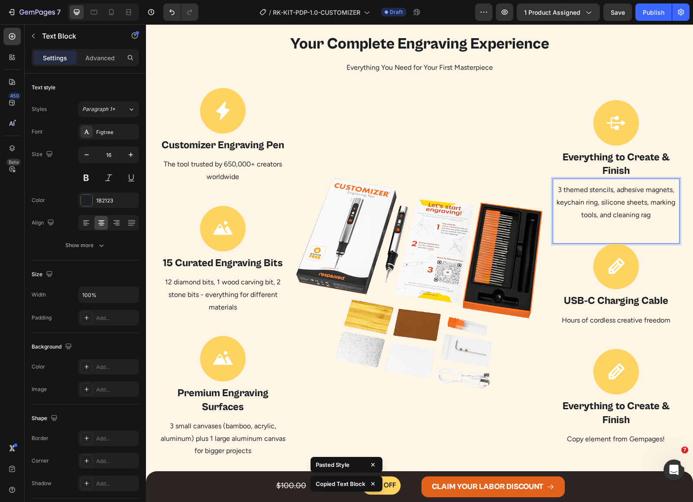
click at [603, 204] on p "3 themed stencils, adhesive magnets, keychain ring, silicone sheets, marking to…" at bounding box center [616, 202] width 125 height 37
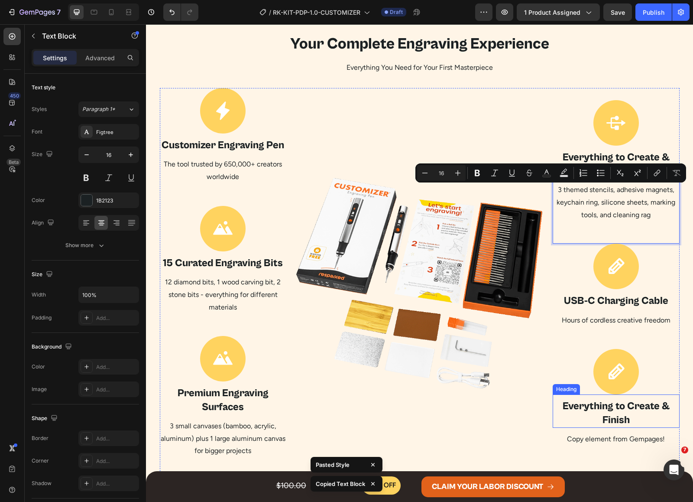
click at [613, 438] on p "Copy element from Gempages!" at bounding box center [616, 439] width 125 height 13
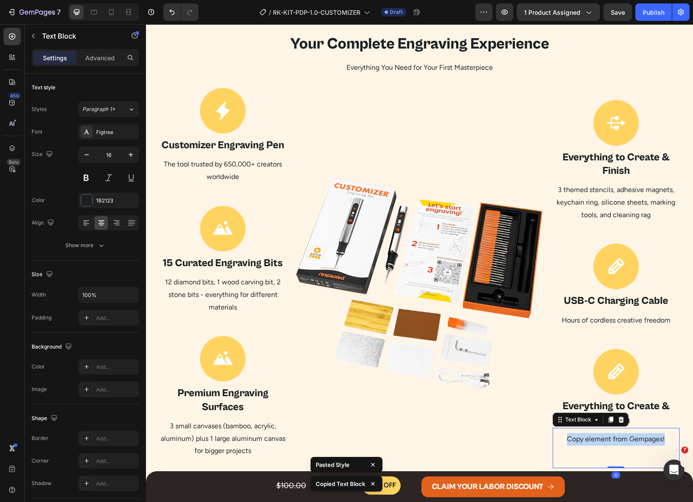
click at [613, 438] on p "Copy element from Gempages!" at bounding box center [616, 439] width 125 height 13
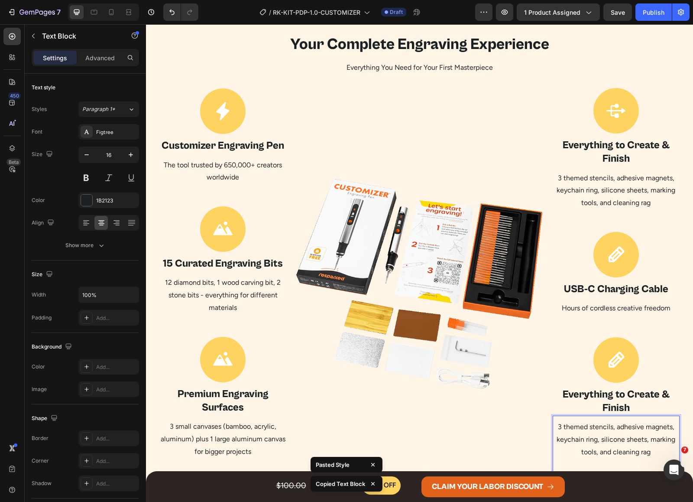
scroll to position [922, 0]
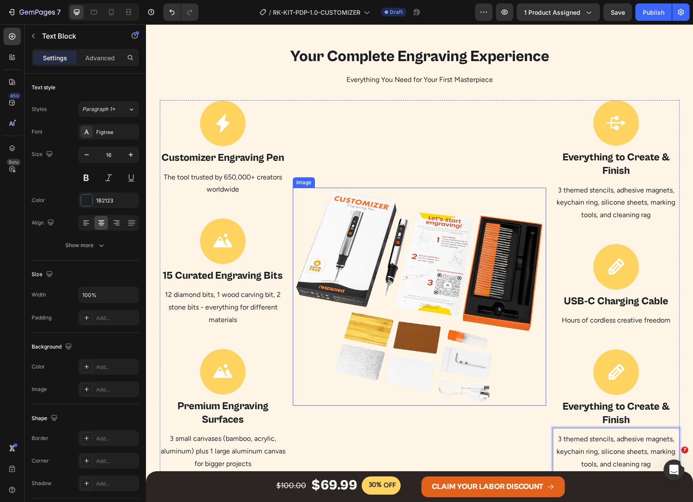
click at [475, 308] on img at bounding box center [419, 297] width 253 height 218
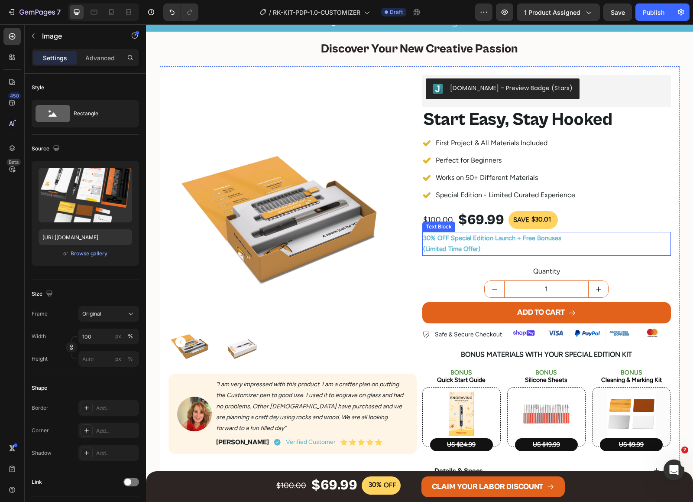
scroll to position [0, 0]
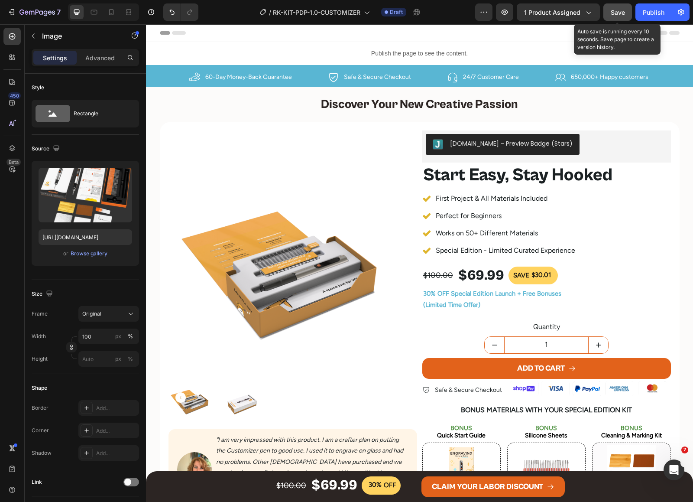
click at [622, 12] on span "Save" at bounding box center [618, 12] width 14 height 7
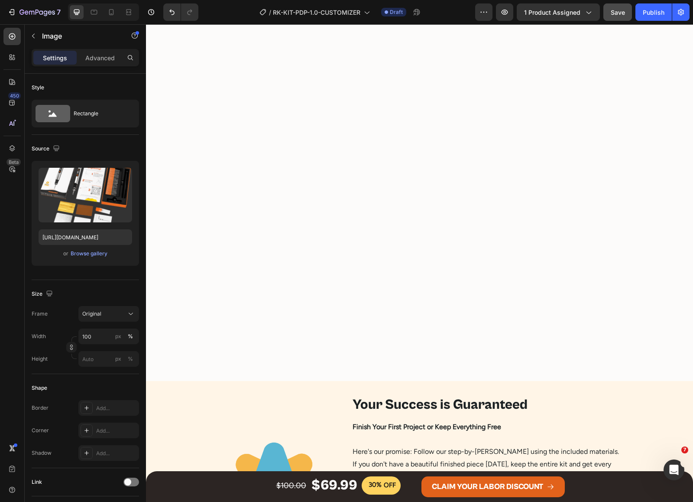
scroll to position [2816, 0]
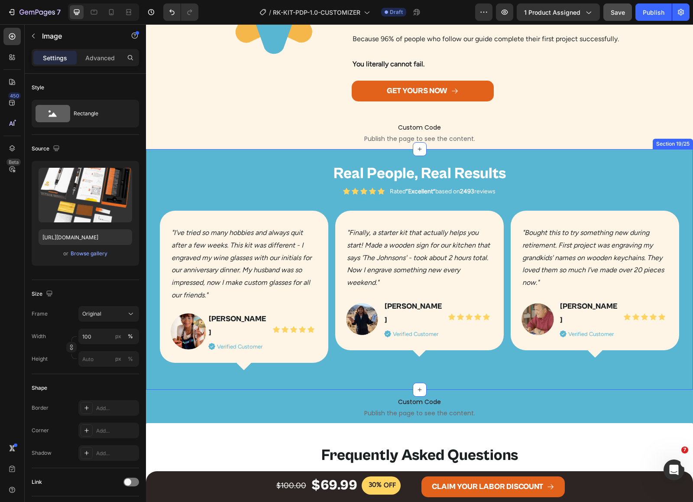
click at [557, 154] on div "Real People, Real Results Heading Icon Icon Icon Icon Icon Icon List Rated “Exc…" at bounding box center [419, 269] width 547 height 240
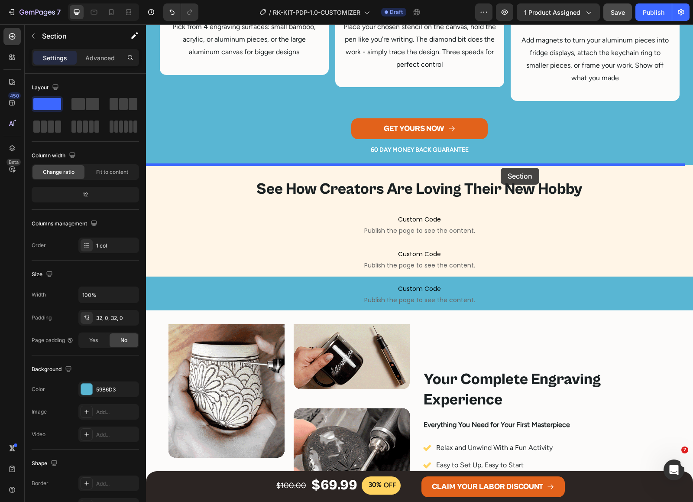
scroll to position [1624, 0]
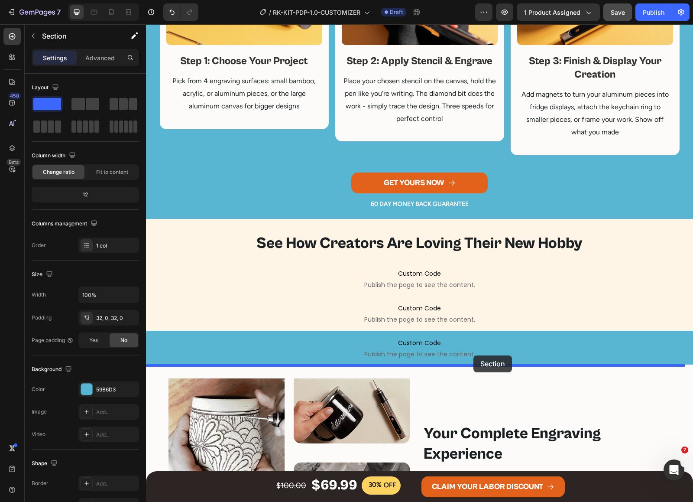
drag, startPoint x: 519, startPoint y: 139, endPoint x: 473, endPoint y: 355, distance: 220.5
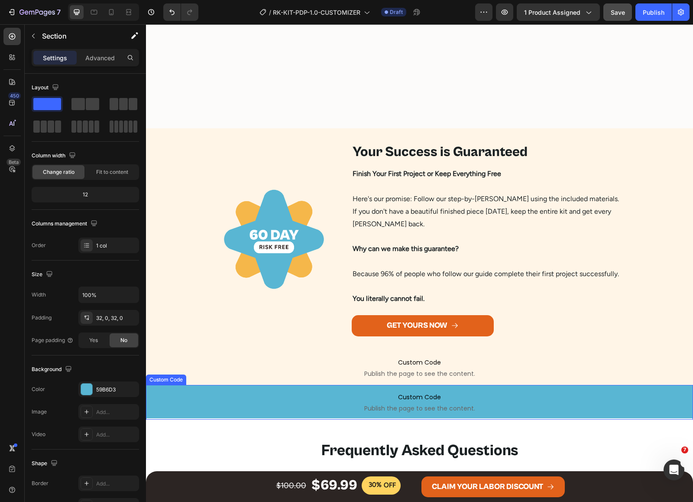
scroll to position [2924, 0]
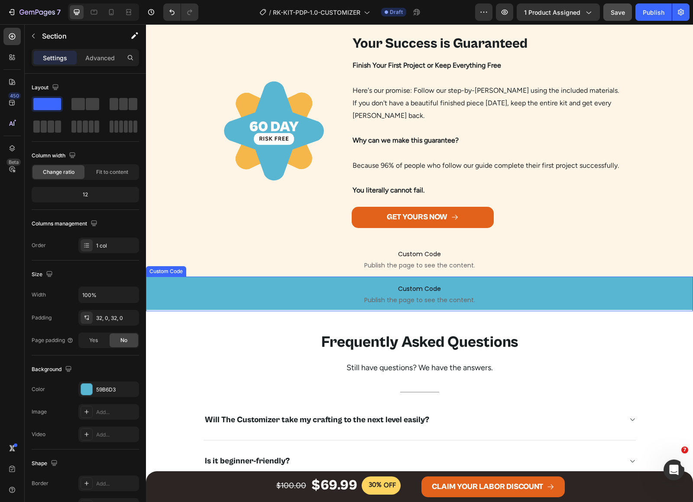
click at [449, 282] on p "Custom Code Publish the page to see the content." at bounding box center [419, 293] width 547 height 35
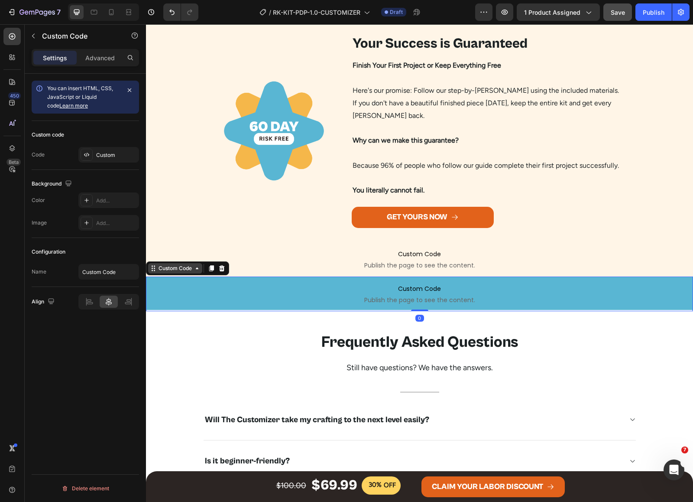
click at [188, 265] on div "Custom Code" at bounding box center [175, 268] width 37 height 8
click at [163, 251] on div "Section" at bounding box center [161, 252] width 22 height 5
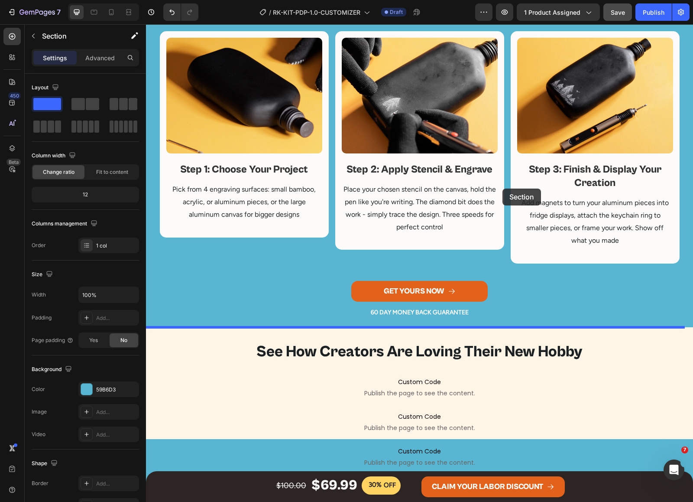
scroll to position [1841, 0]
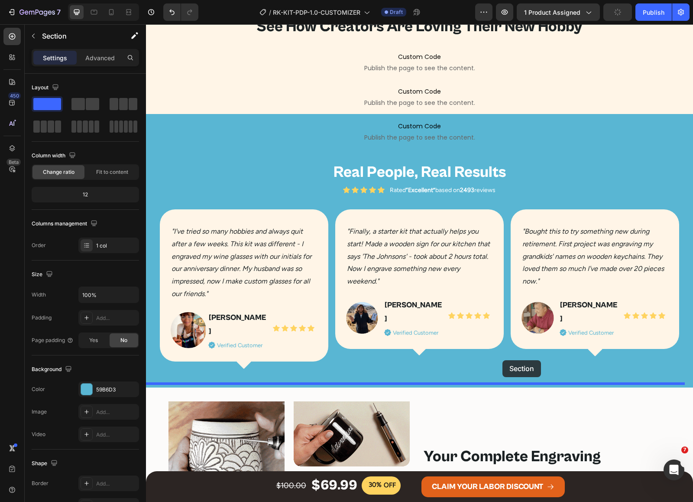
drag, startPoint x: 525, startPoint y: 262, endPoint x: 507, endPoint y: 351, distance: 90.6
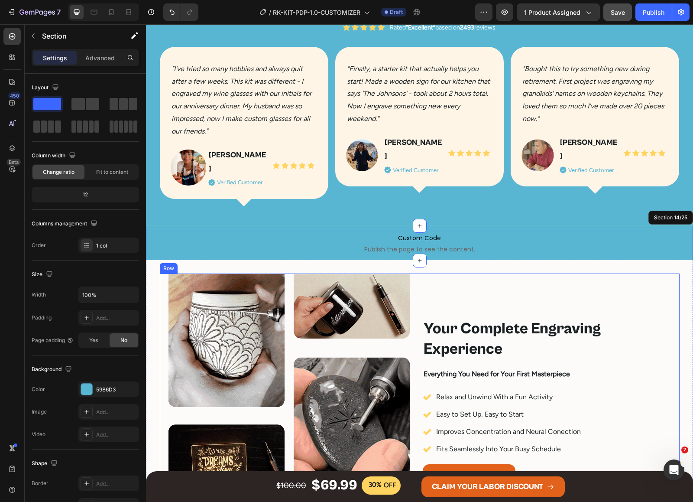
scroll to position [2112, 0]
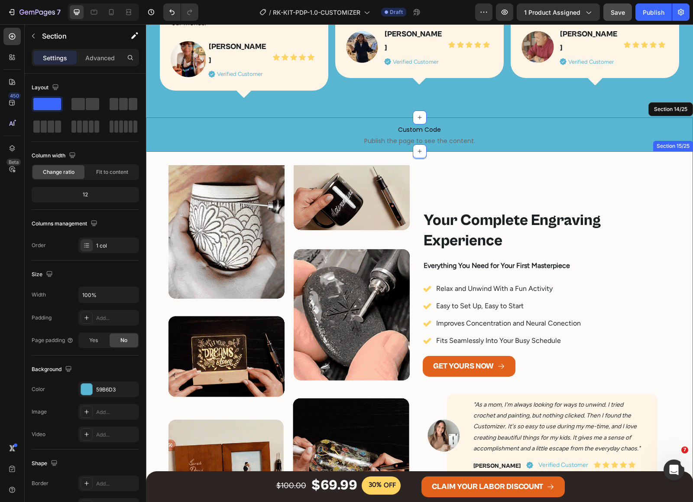
click at [499, 152] on div "Image Your Complete Engraving Experience Heading Everything You Need for Your F…" at bounding box center [419, 343] width 547 height 384
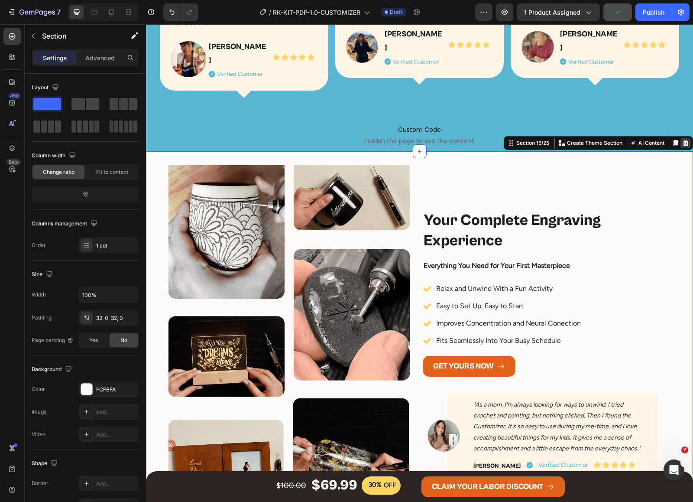
click at [683, 140] on icon at bounding box center [686, 143] width 6 height 6
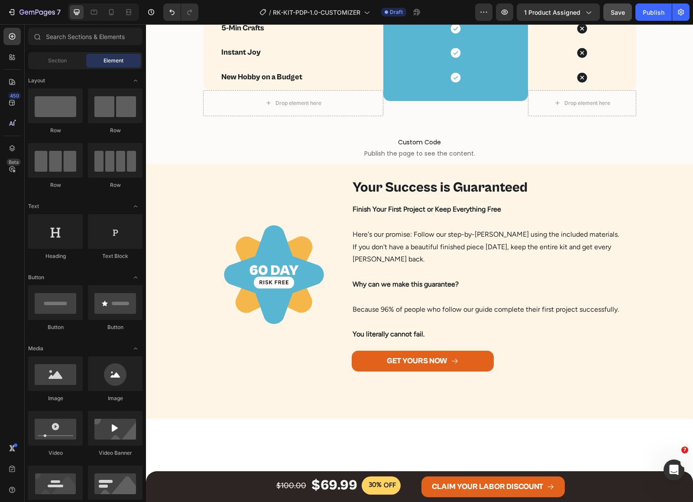
scroll to position [2166, 0]
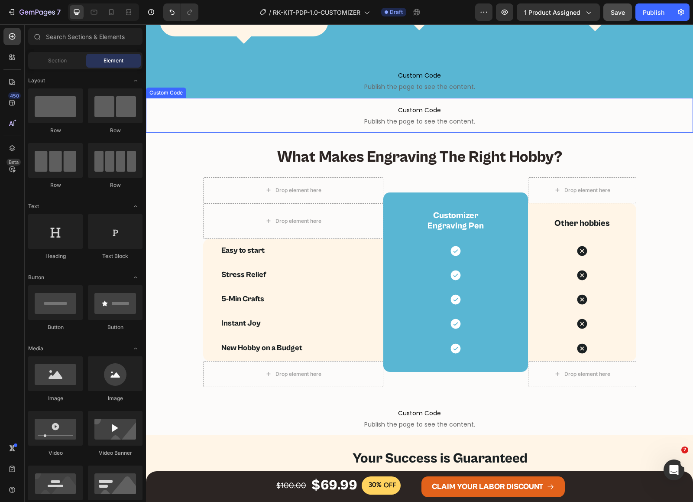
click at [577, 109] on span "Custom Code" at bounding box center [419, 110] width 547 height 10
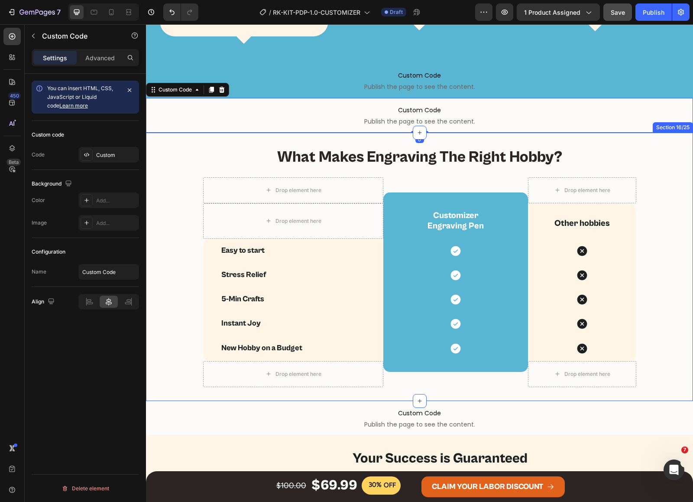
click at [649, 146] on div "What Makes Engraving The Right Hobby? Heading Row Drop element here Title Line …" at bounding box center [419, 266] width 547 height 240
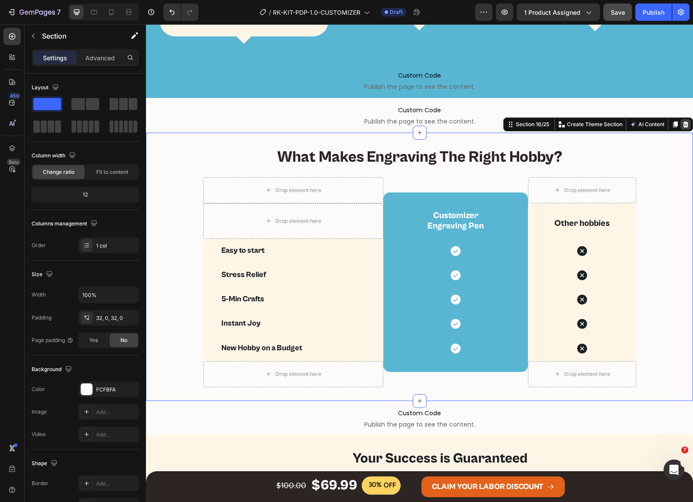
click at [683, 121] on icon at bounding box center [686, 124] width 6 height 6
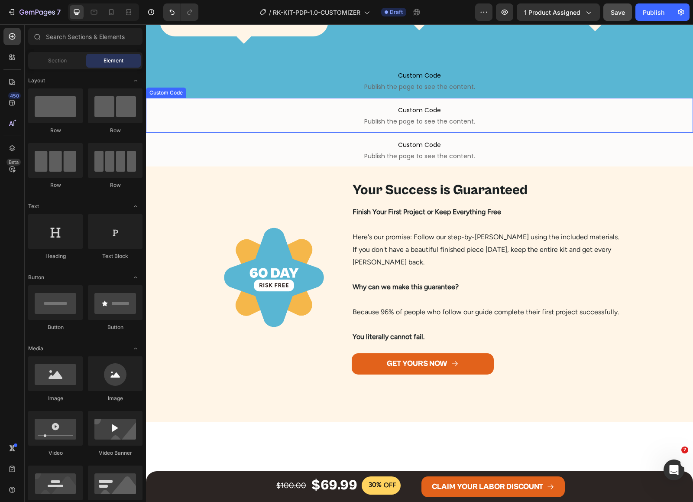
click at [672, 105] on span "Custom Code" at bounding box center [419, 110] width 547 height 10
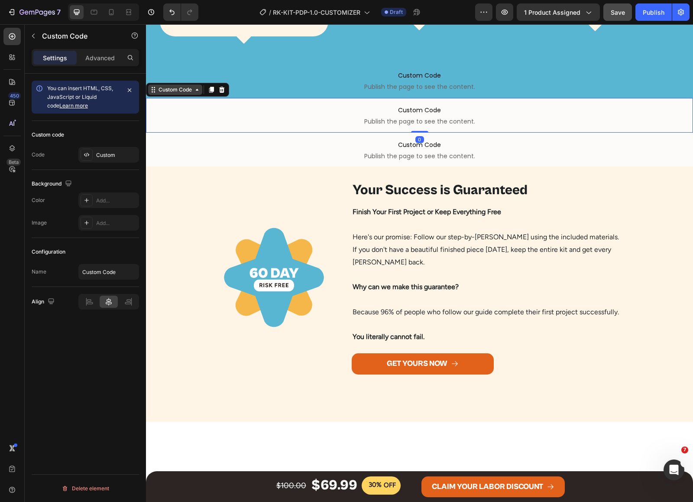
click at [184, 89] on div "Custom Code" at bounding box center [175, 89] width 54 height 10
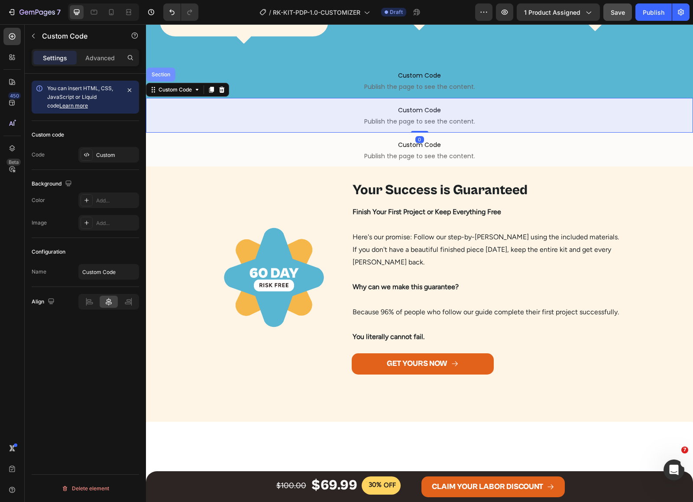
click at [163, 72] on div "Section" at bounding box center [161, 74] width 22 height 5
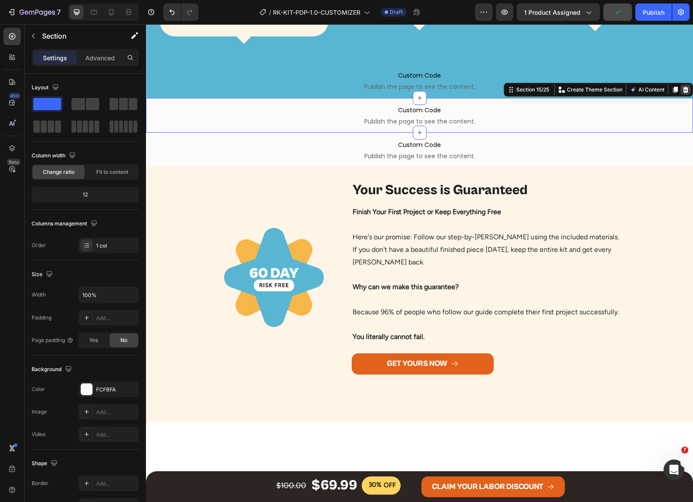
click at [681, 84] on div at bounding box center [686, 89] width 10 height 10
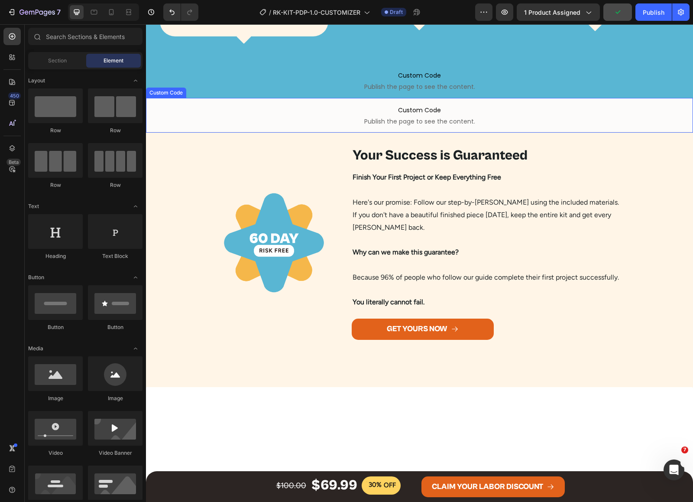
click at [350, 105] on span "Custom Code" at bounding box center [419, 110] width 547 height 10
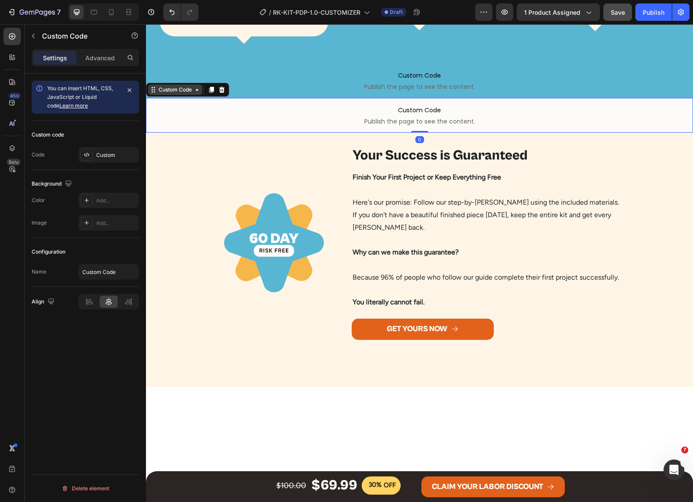
click at [191, 86] on div "Custom Code" at bounding box center [175, 90] width 37 height 8
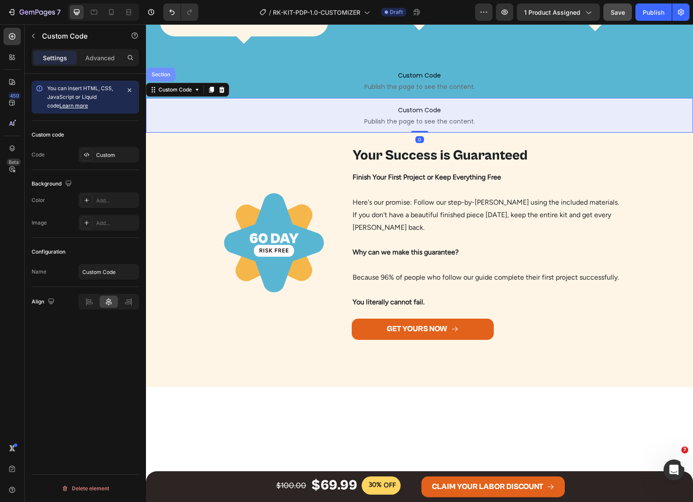
click at [165, 72] on div "Section" at bounding box center [161, 74] width 22 height 5
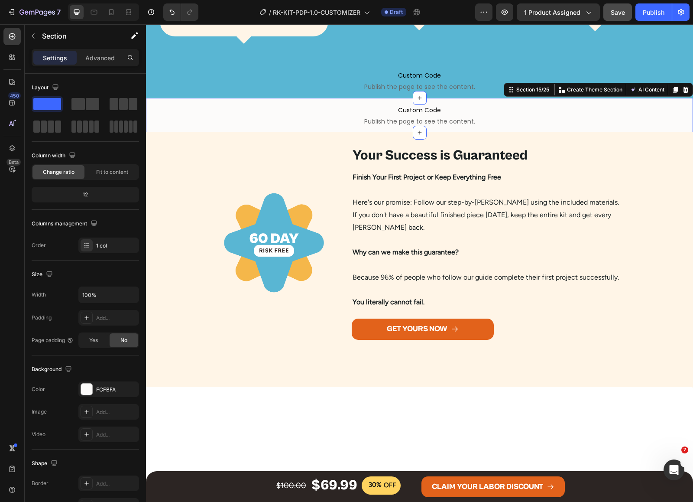
click at [683, 87] on icon at bounding box center [686, 90] width 6 height 6
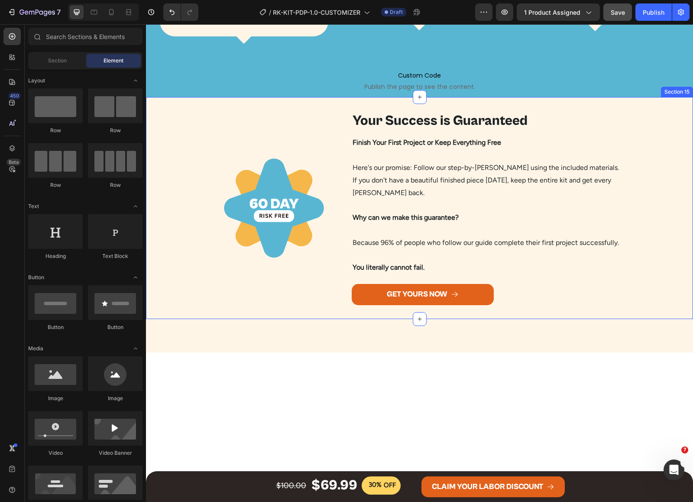
click at [658, 162] on div "Image Your Success is Guaranteed Heading Image Finish Your First Project or Kee…" at bounding box center [419, 208] width 547 height 194
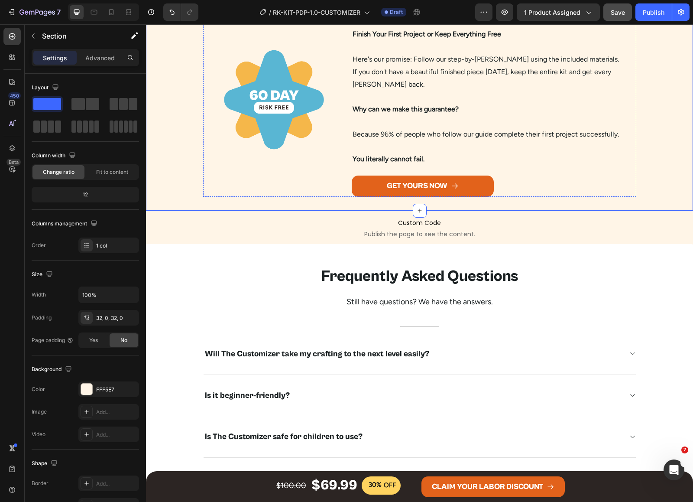
scroll to position [2112, 0]
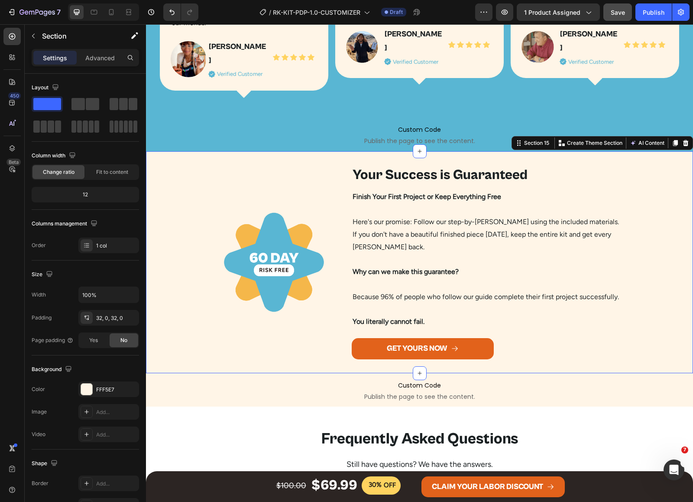
click at [650, 165] on div "Image Your Success is Guaranteed Heading Image Finish Your First Project or Kee…" at bounding box center [419, 262] width 547 height 194
click at [670, 138] on div at bounding box center [675, 143] width 10 height 10
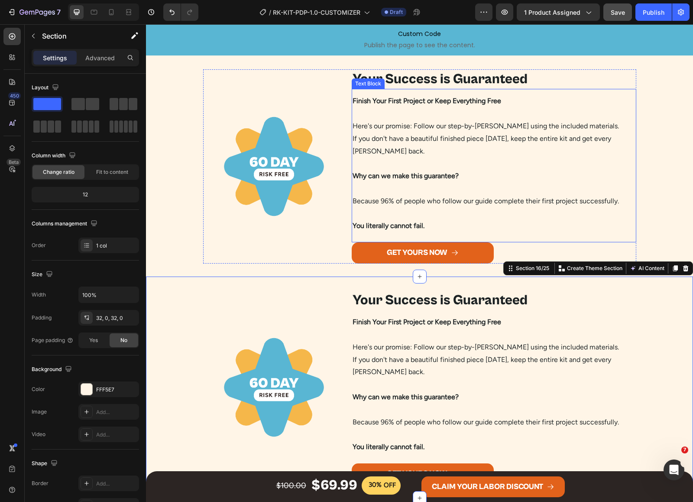
scroll to position [2153, 0]
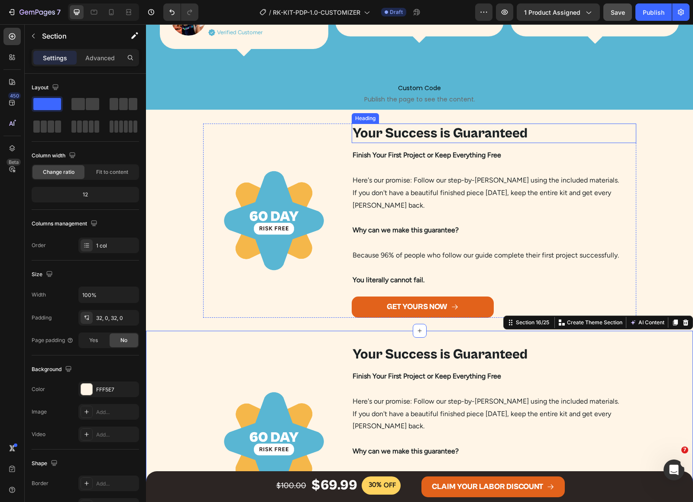
click at [432, 126] on h2 "Your Success is Guaranteed" at bounding box center [494, 133] width 285 height 20
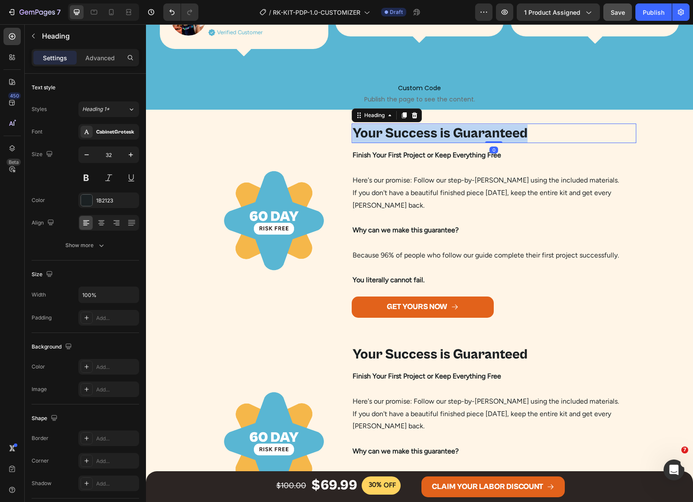
click at [432, 126] on p "Your Success is Guaranteed" at bounding box center [494, 133] width 283 height 18
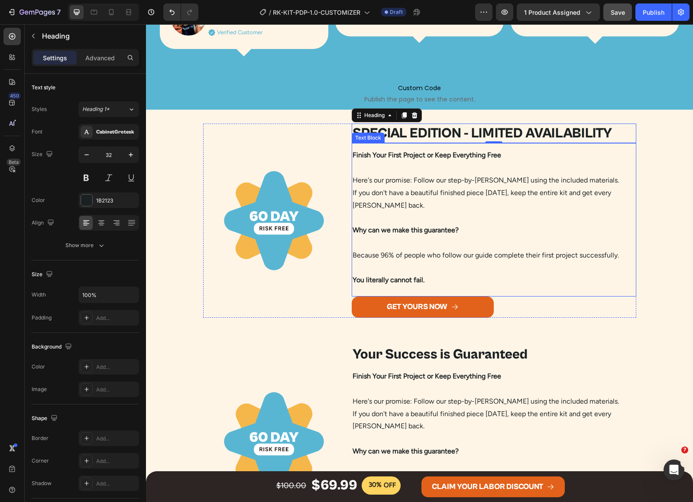
click at [481, 228] on p "Why can we make this guarantee?" at bounding box center [494, 223] width 283 height 25
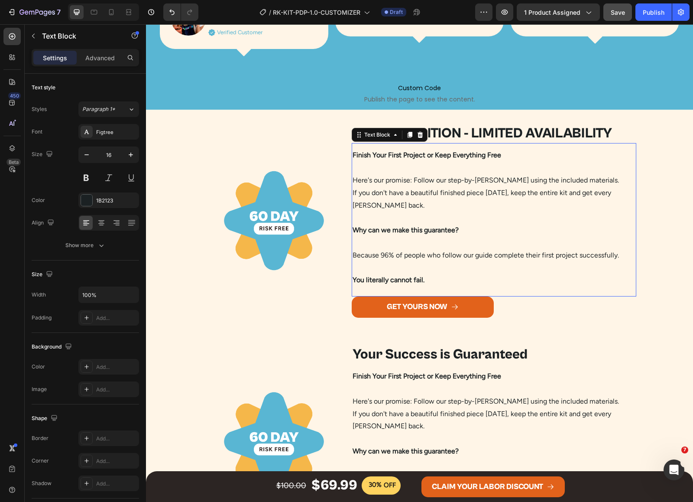
click at [481, 228] on p "Why can we make this guarantee?" at bounding box center [494, 223] width 283 height 25
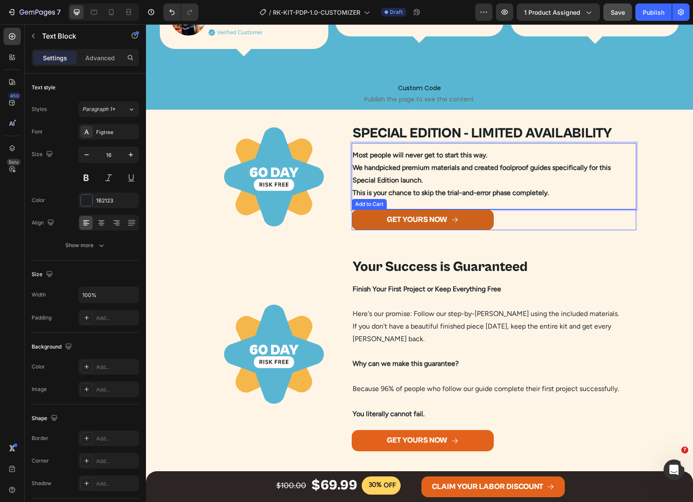
click at [512, 221] on div "GET YOURS NOW Add to Cart" at bounding box center [494, 219] width 285 height 21
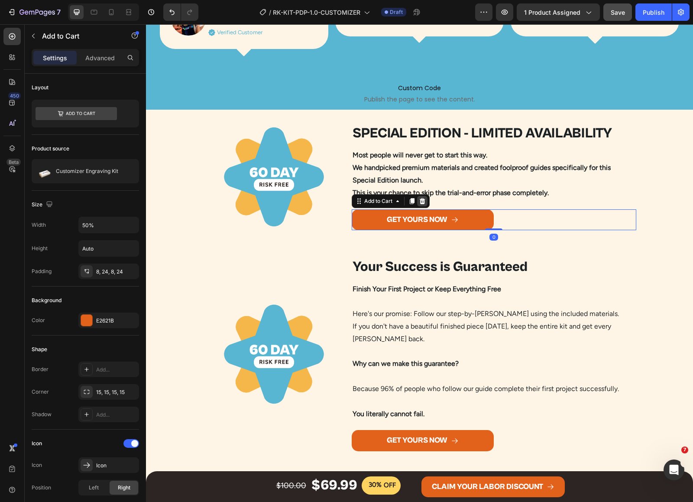
click at [419, 198] on icon at bounding box center [422, 201] width 6 height 6
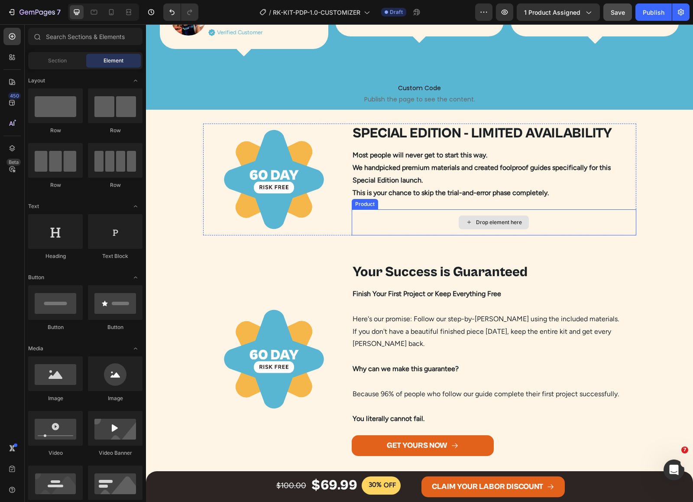
click at [360, 217] on div "Drop element here" at bounding box center [494, 222] width 285 height 26
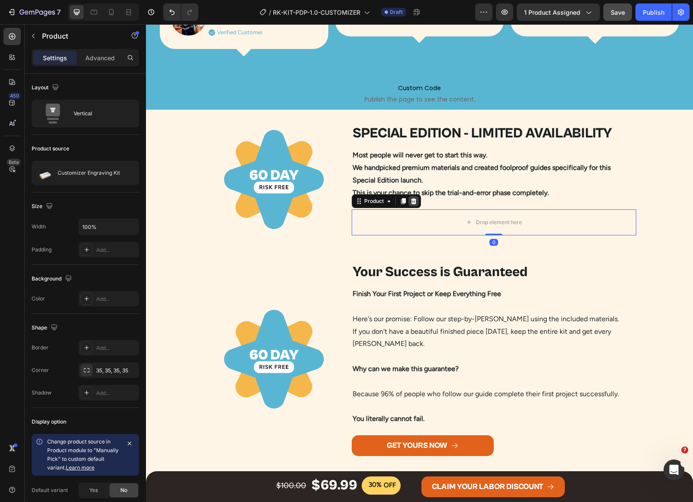
click at [411, 198] on icon at bounding box center [414, 201] width 6 height 6
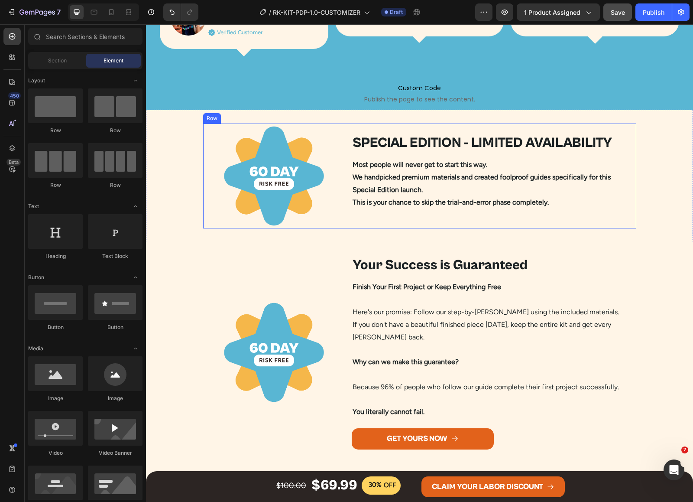
click at [345, 215] on div "Image SPECIAL EDITION - LIMITED AVAILABILITY Heading Image Most people will nev…" at bounding box center [419, 175] width 433 height 105
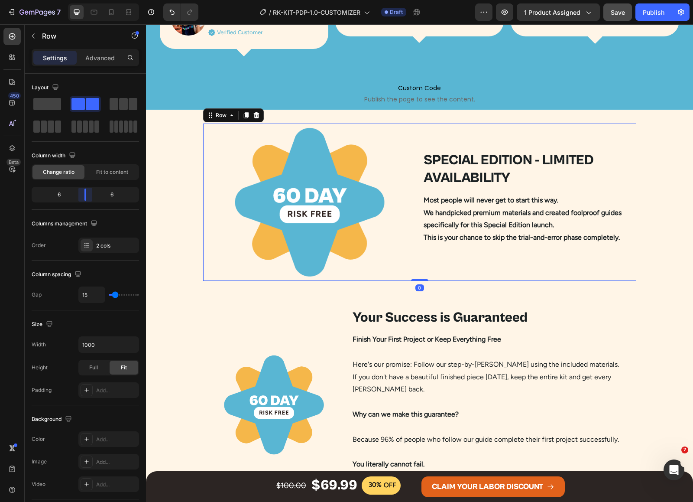
drag, startPoint x: 72, startPoint y: 198, endPoint x: 257, endPoint y: 153, distance: 190.6
click at [84, 0] on body "7 Version history / RK-KIT-PDP-1.0-CUSTOMIZER Draft Preview 1 product assigned …" at bounding box center [346, 0] width 693 height 0
click at [344, 357] on div "Image Your Success is Guaranteed Heading Image Finish Your First Project or Kee…" at bounding box center [419, 405] width 433 height 194
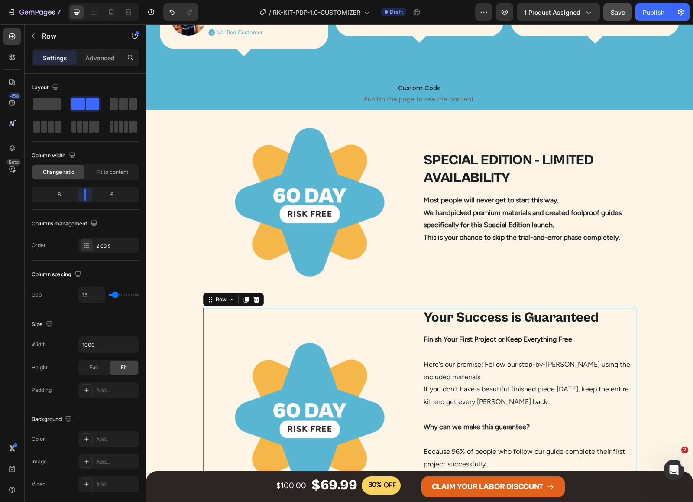
drag, startPoint x: 76, startPoint y: 198, endPoint x: 87, endPoint y: 199, distance: 10.5
click at [87, 0] on body "7 Version history / RK-KIT-PDP-1.0-CUSTOMIZER Draft Preview 1 product assigned …" at bounding box center [346, 0] width 693 height 0
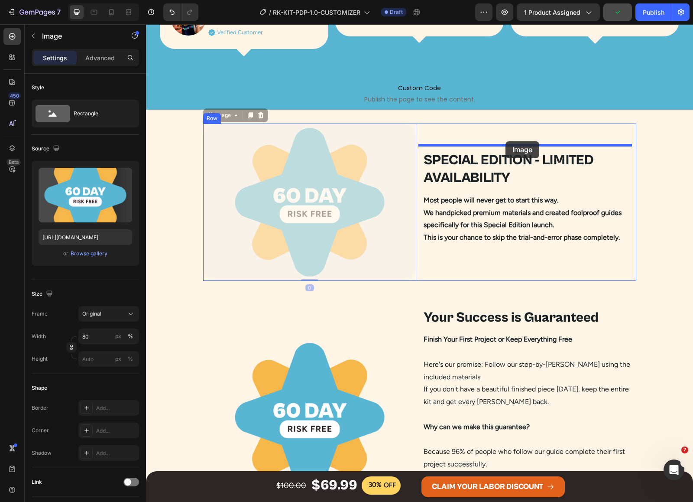
drag, startPoint x: 340, startPoint y: 193, endPoint x: 506, endPoint y: 141, distance: 173.3
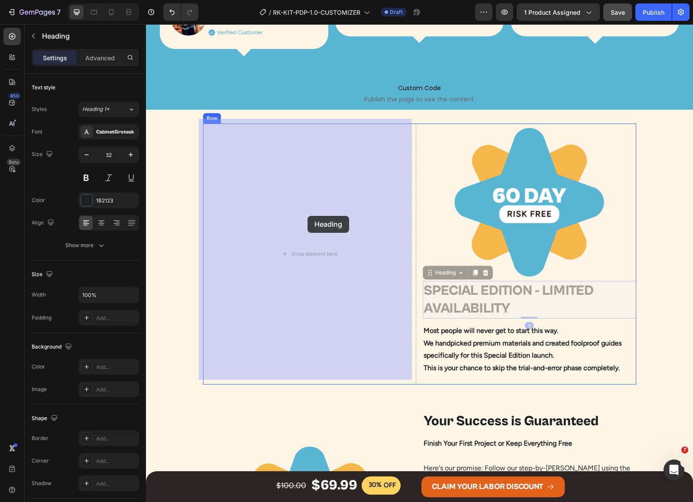
drag, startPoint x: 318, startPoint y: 219, endPoint x: 308, endPoint y: 216, distance: 10.4
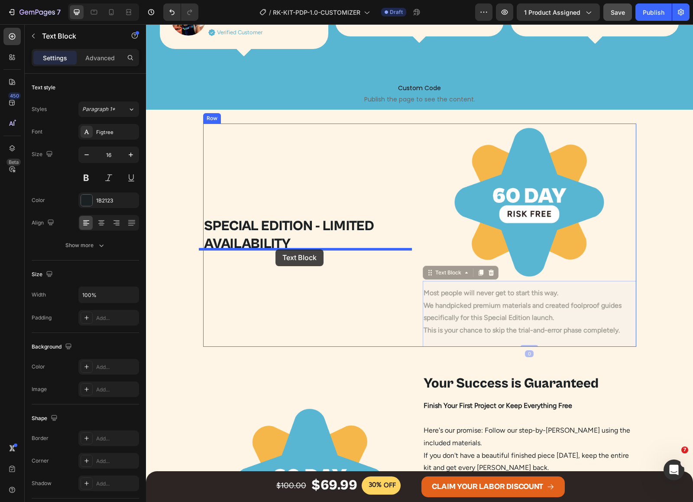
drag, startPoint x: 289, startPoint y: 258, endPoint x: 273, endPoint y: 247, distance: 19.1
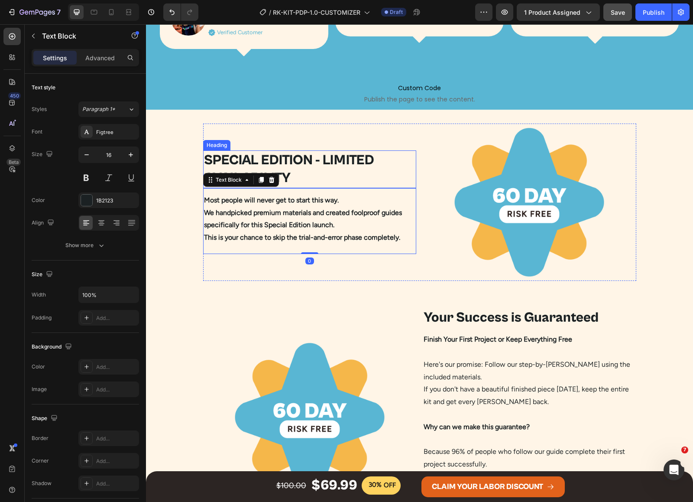
click at [406, 157] on h2 "SPECIAL EDITION - LIMITED AVAILABILITY" at bounding box center [310, 169] width 214 height 38
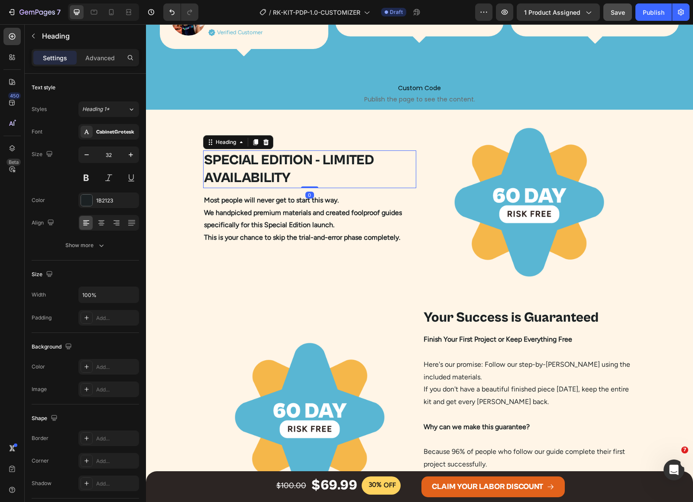
click at [416, 159] on div "SPECIAL EDITION - LIMITED AVAILABILITY Heading 0 Most people will never get to …" at bounding box center [419, 201] width 433 height 157
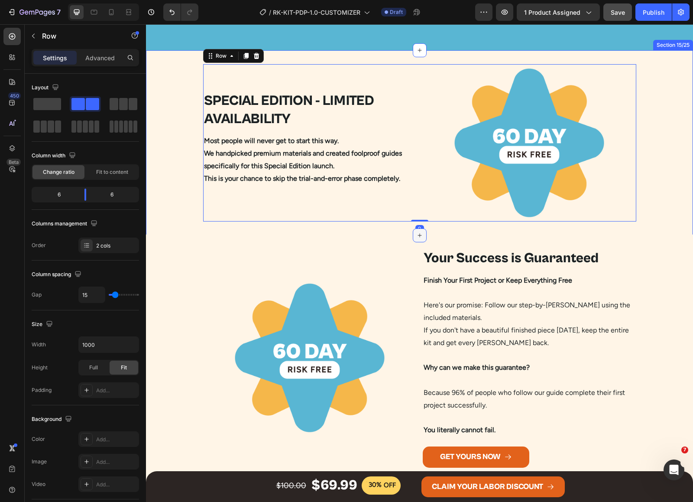
scroll to position [2316, 0]
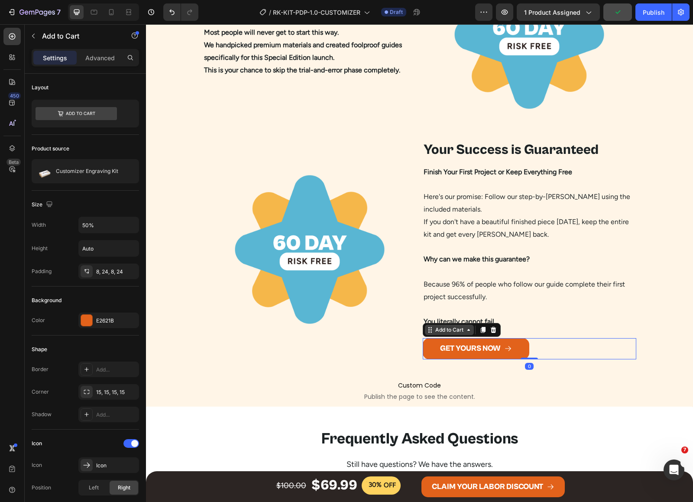
click at [444, 331] on div "Add to Cart" at bounding box center [450, 330] width 32 height 8
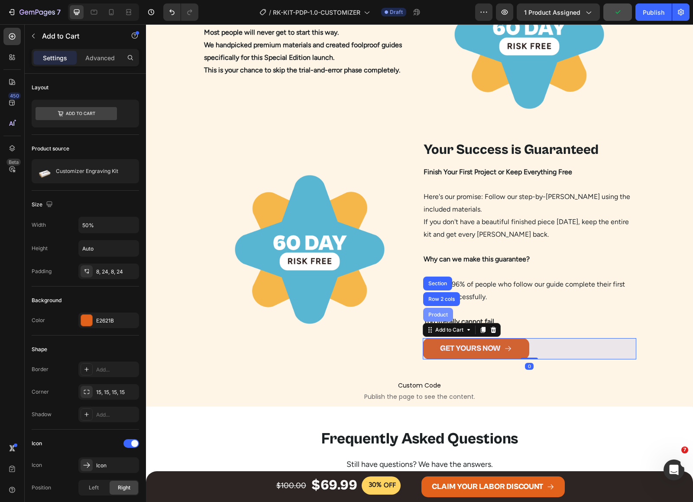
click at [438, 313] on div "Product" at bounding box center [438, 314] width 23 height 5
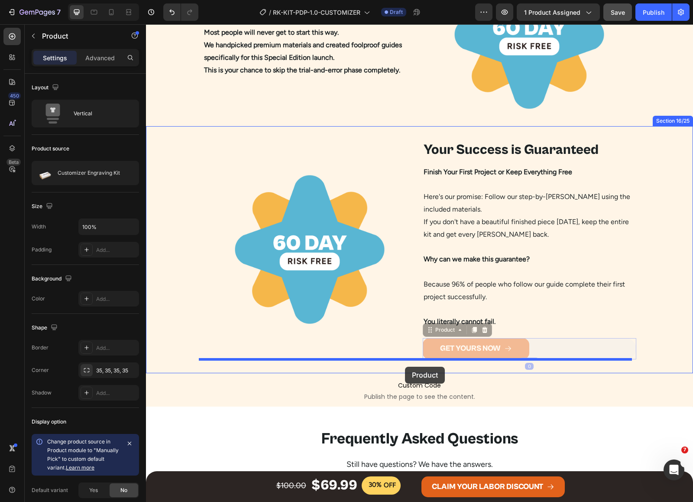
drag, startPoint x: 434, startPoint y: 331, endPoint x: 416, endPoint y: 363, distance: 37.1
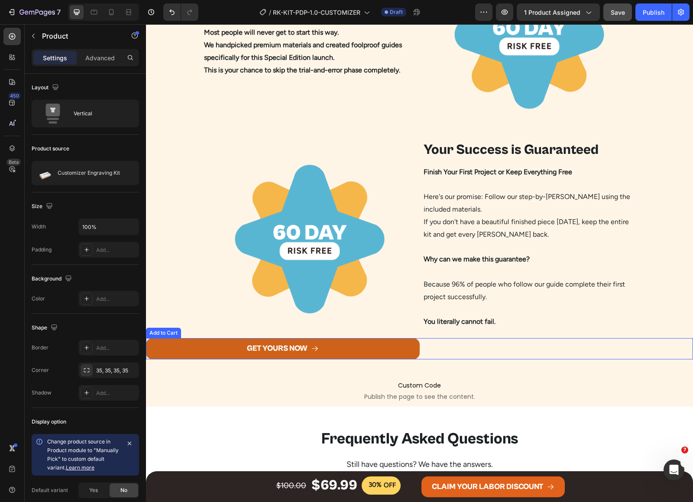
click at [402, 352] on button "GET YOURS NOW" at bounding box center [283, 348] width 274 height 21
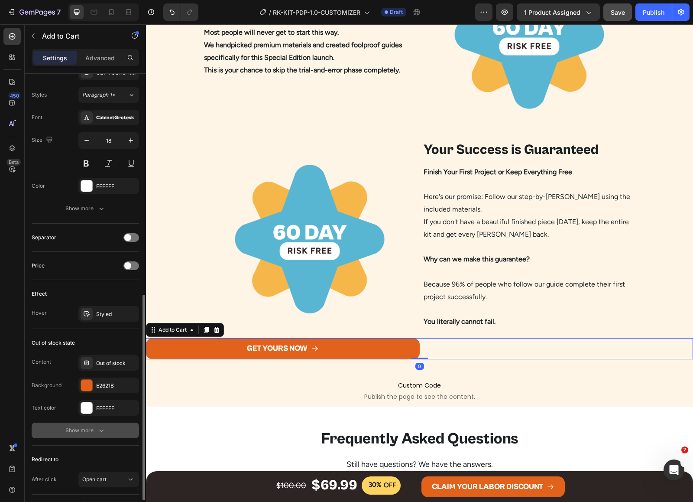
scroll to position [546, 0]
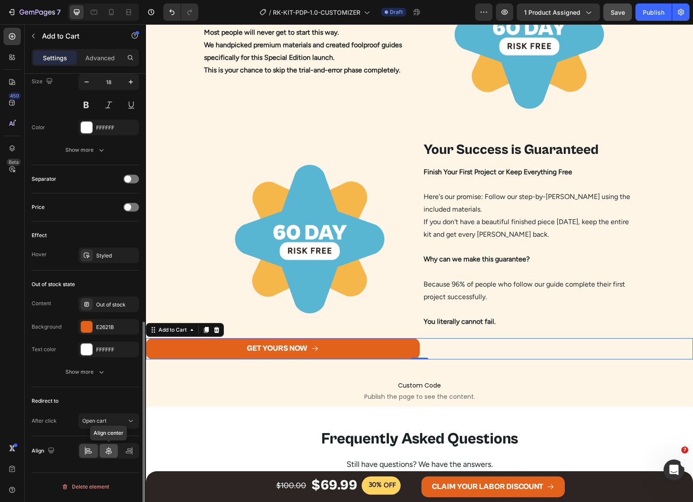
click at [107, 448] on icon at bounding box center [108, 450] width 9 height 9
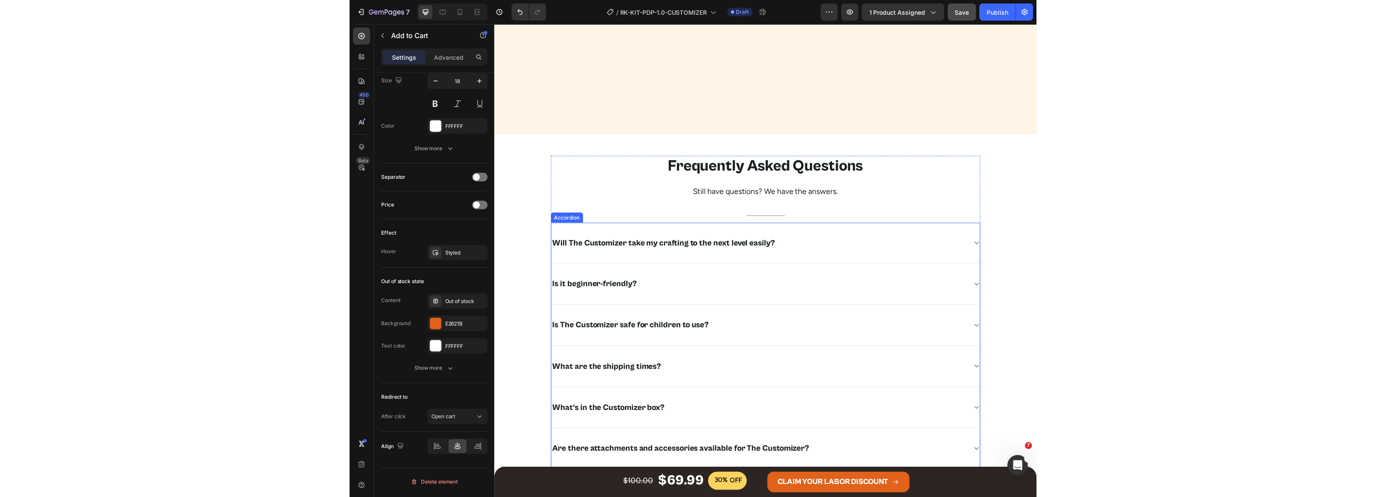
scroll to position [2791, 0]
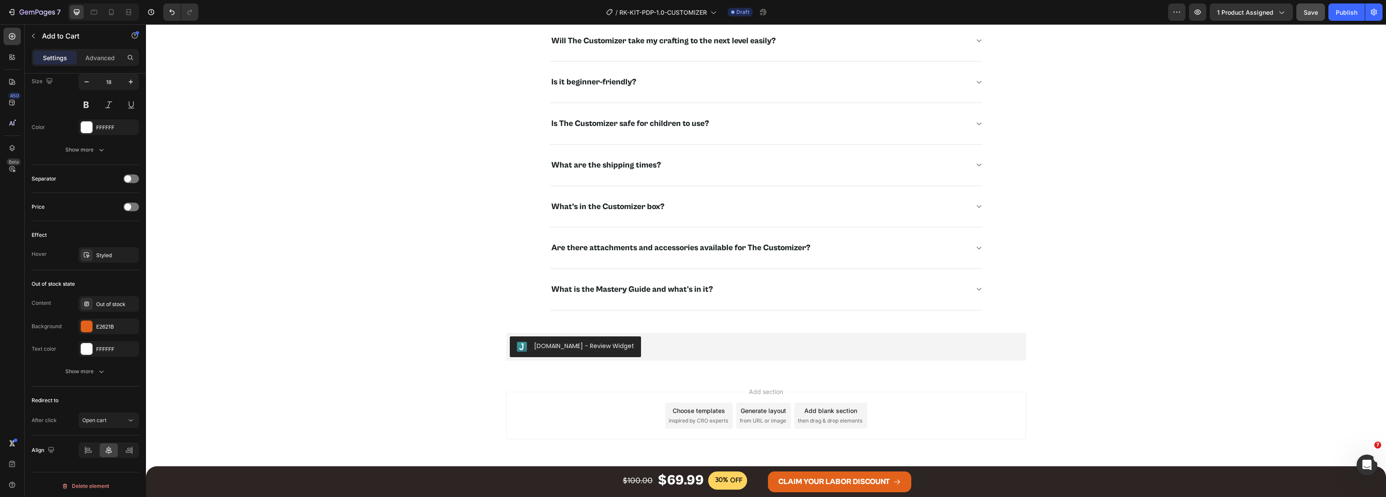
click at [673, 411] on div "Choose templates" at bounding box center [699, 410] width 52 height 9
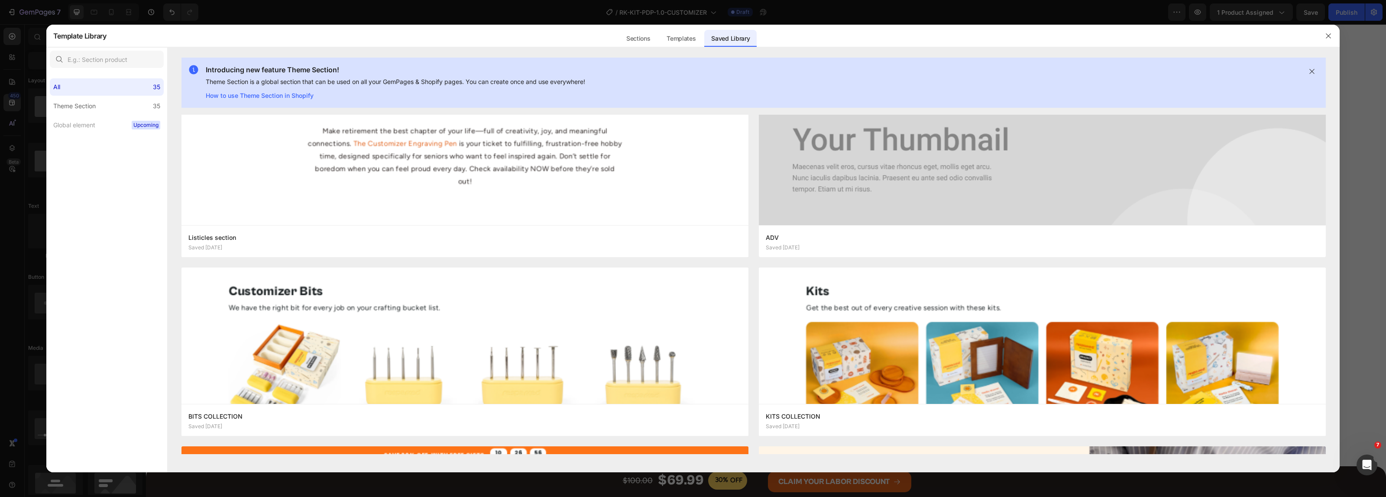
scroll to position [365, 0]
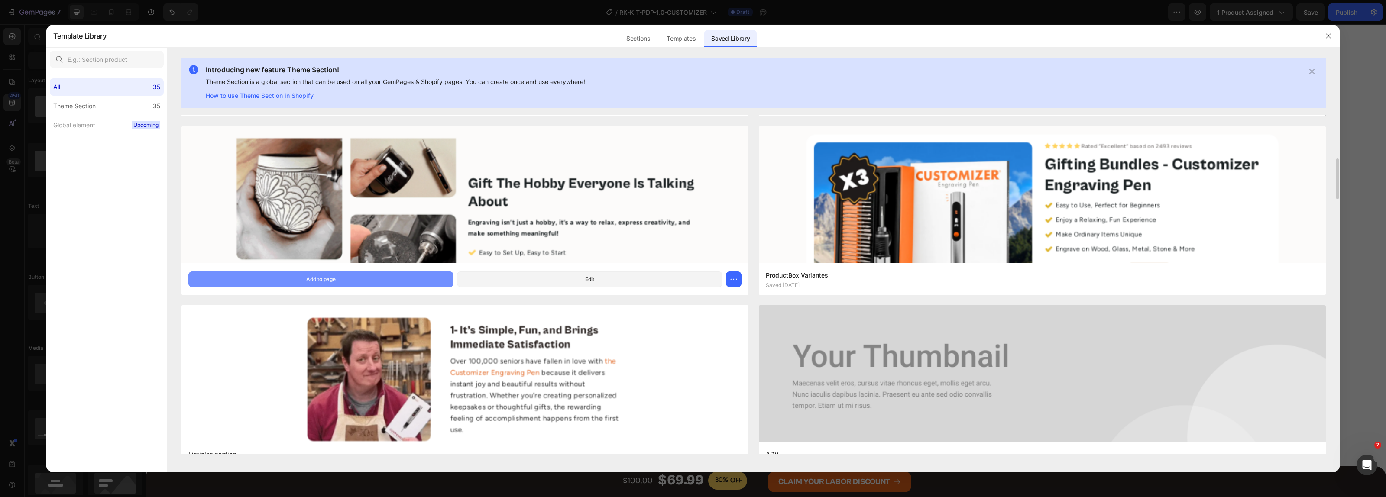
click at [414, 276] on button "Add to page" at bounding box center [321, 280] width 266 height 16
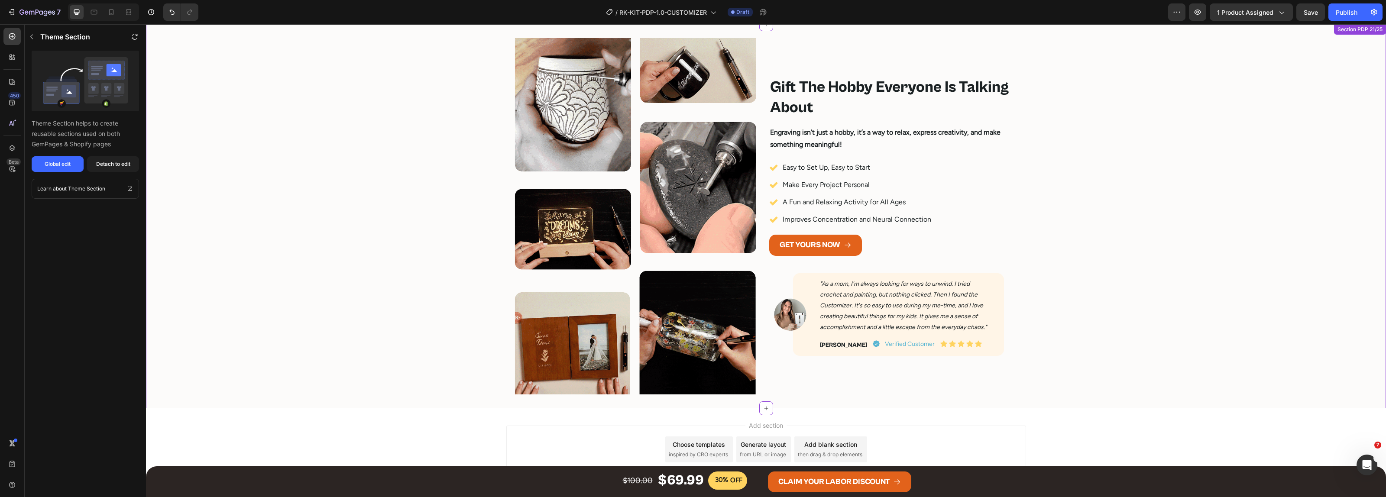
scroll to position [2980, 0]
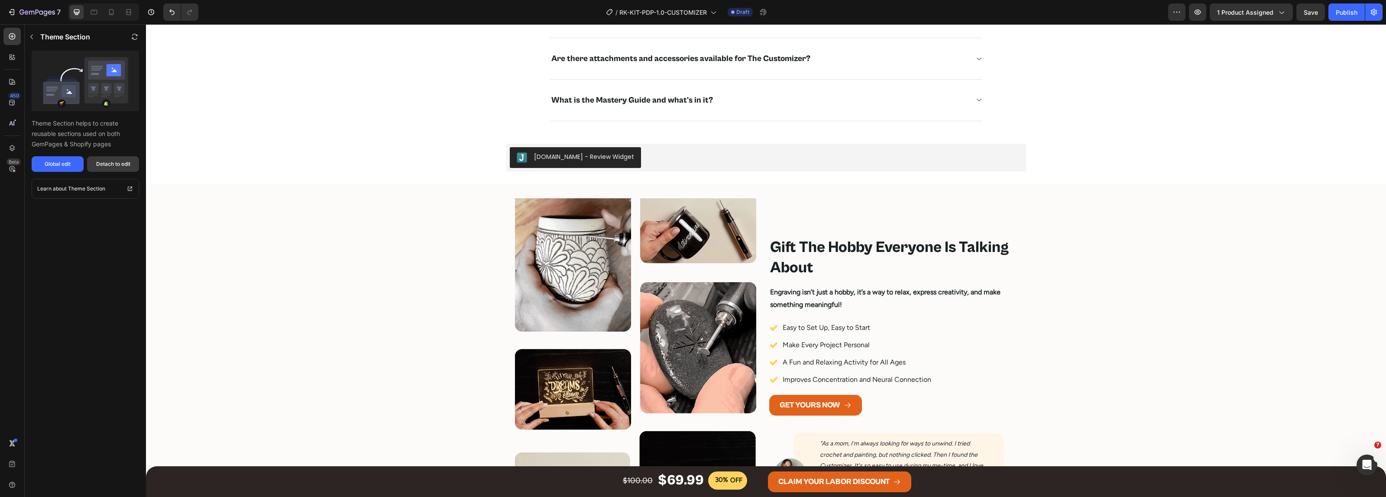
click at [99, 165] on div "Detach to edit" at bounding box center [113, 164] width 34 height 8
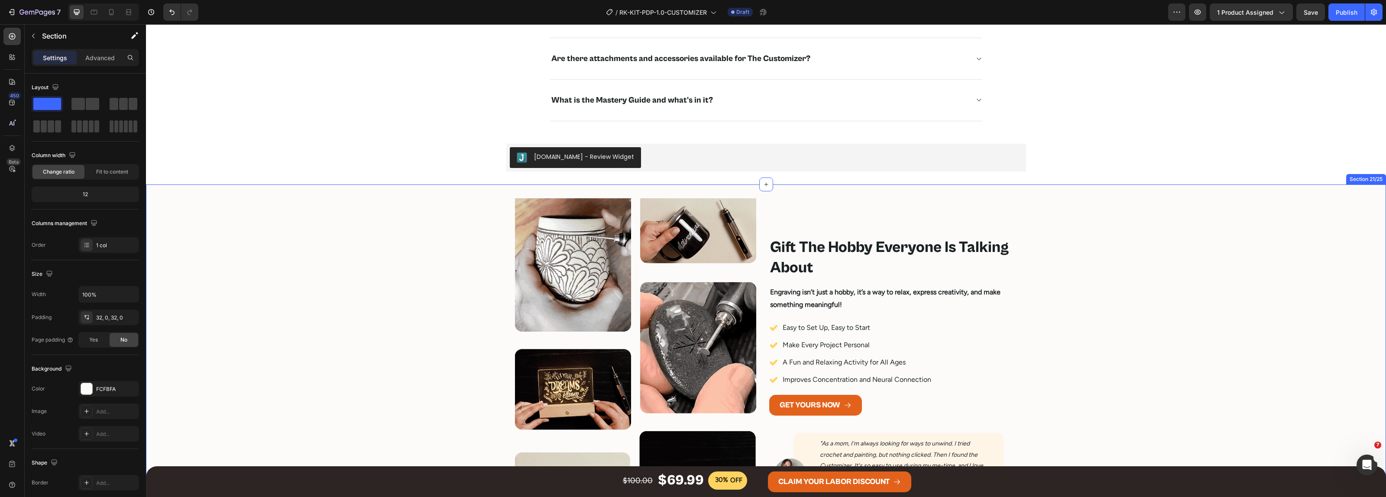
click at [1151, 249] on div "Image Gift The Hobby Everyone Is Talking About Heading Engraving isn’t just a h…" at bounding box center [766, 376] width 1240 height 357
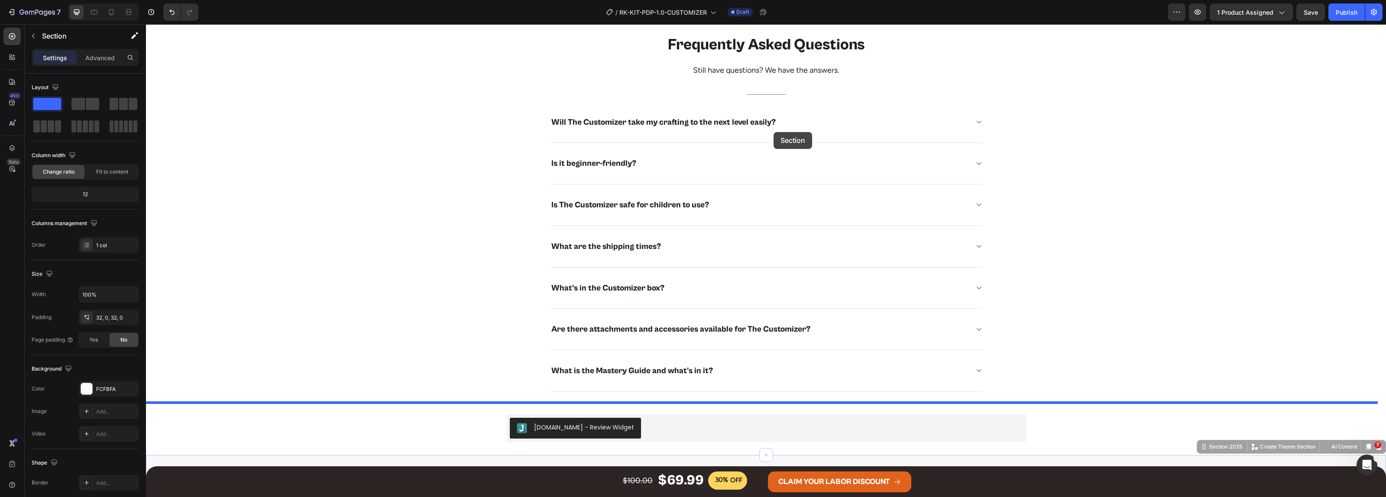
scroll to position [2655, 0]
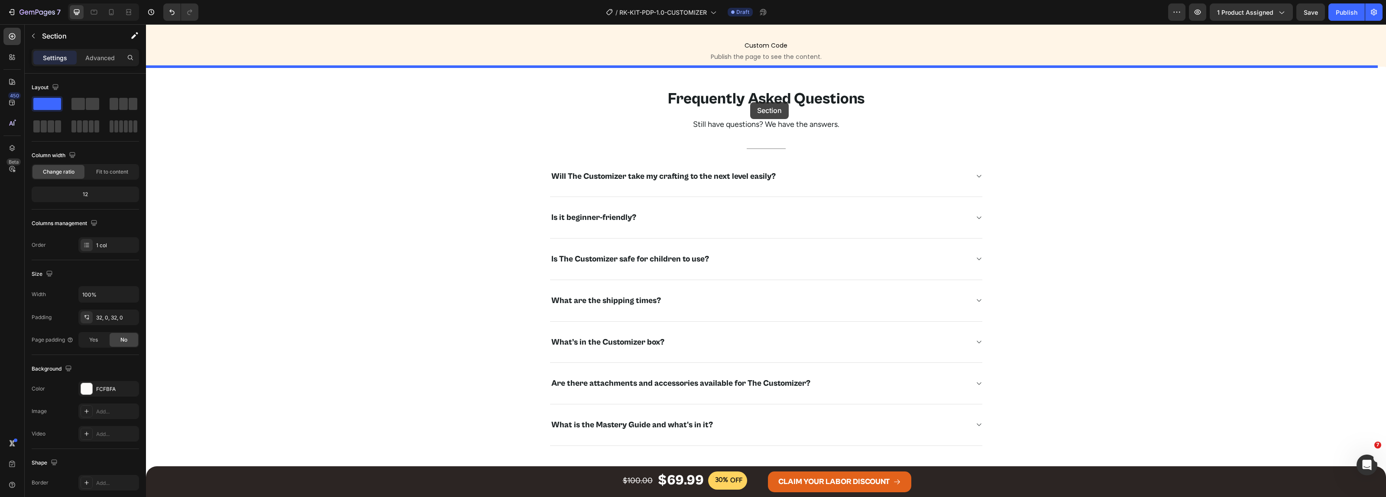
drag, startPoint x: 1209, startPoint y: 178, endPoint x: 750, endPoint y: 102, distance: 464.7
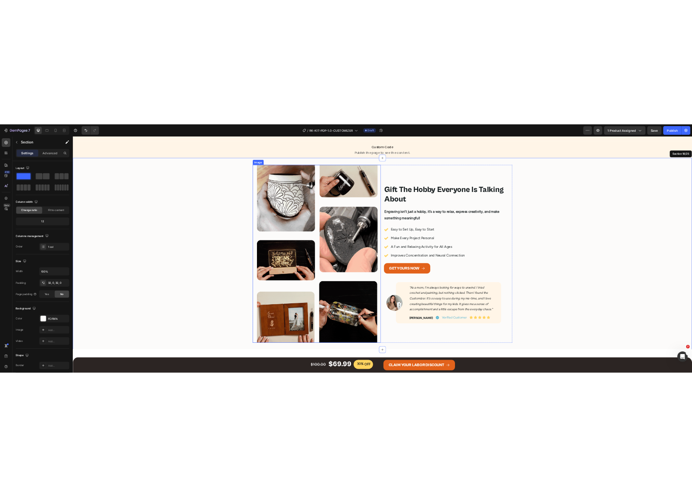
scroll to position [2601, 0]
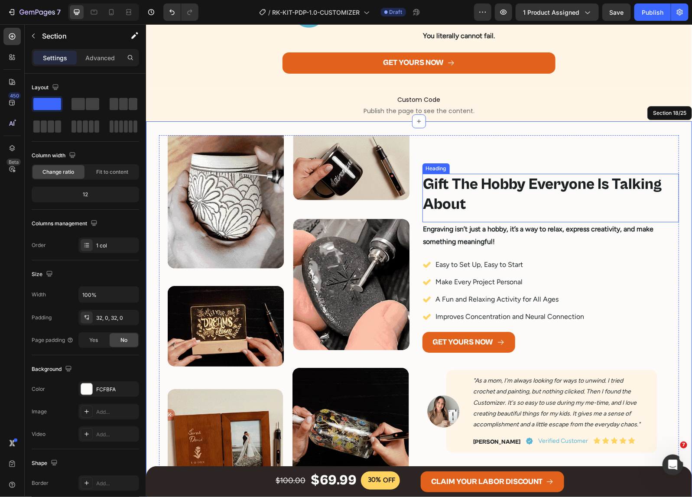
click at [467, 188] on h2 "Gift The Hobby Everyone Is Talking About" at bounding box center [550, 194] width 257 height 42
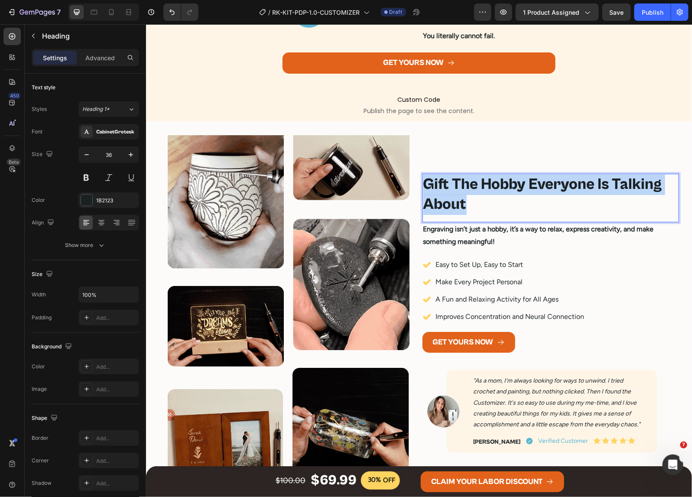
click at [467, 188] on p "Gift The Hobby Everyone Is Talking About" at bounding box center [550, 194] width 255 height 41
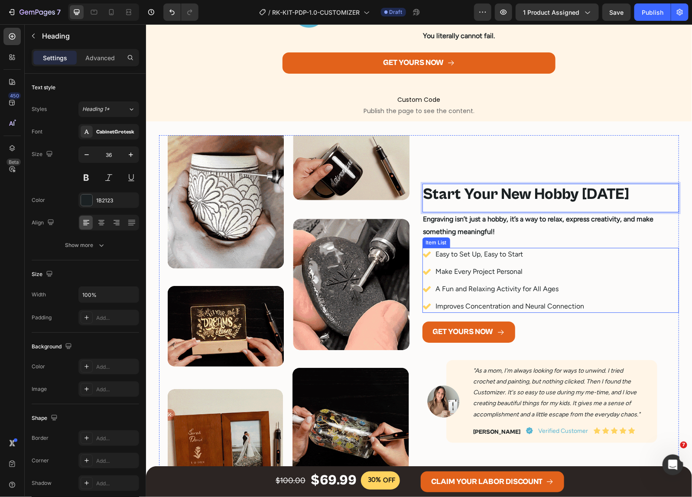
scroll to position [2611, 0]
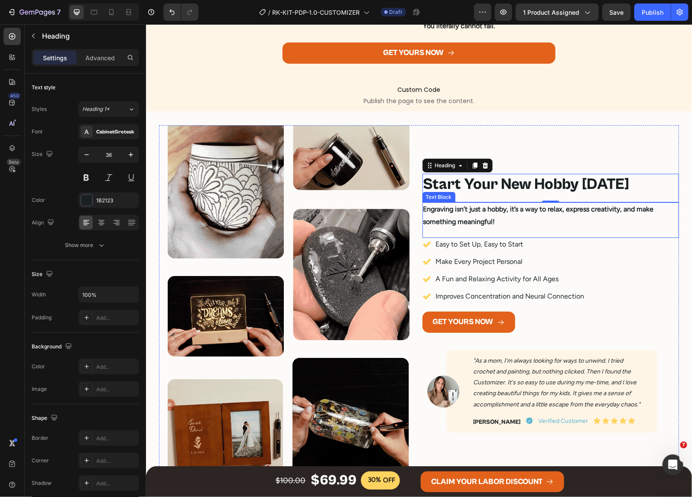
click at [495, 211] on strong "Engraving isn’t just a hobby, it’s a way to relax, express creativity, and make…" at bounding box center [538, 214] width 230 height 21
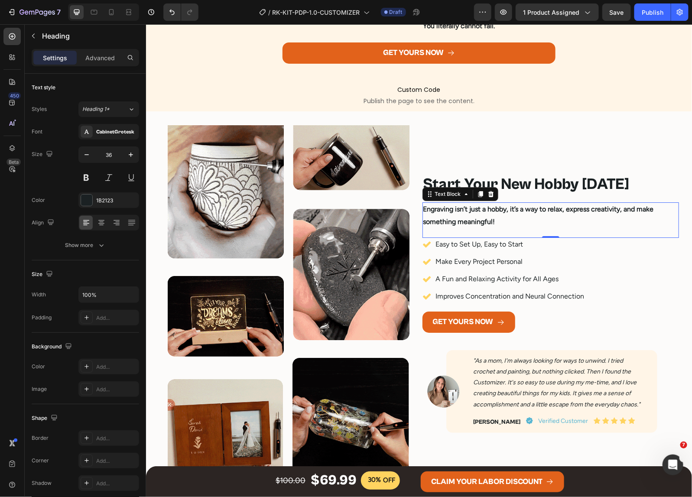
click at [495, 211] on strong "Engraving isn’t just a hobby, it’s a way to relax, express creativity, and make…" at bounding box center [538, 214] width 230 height 21
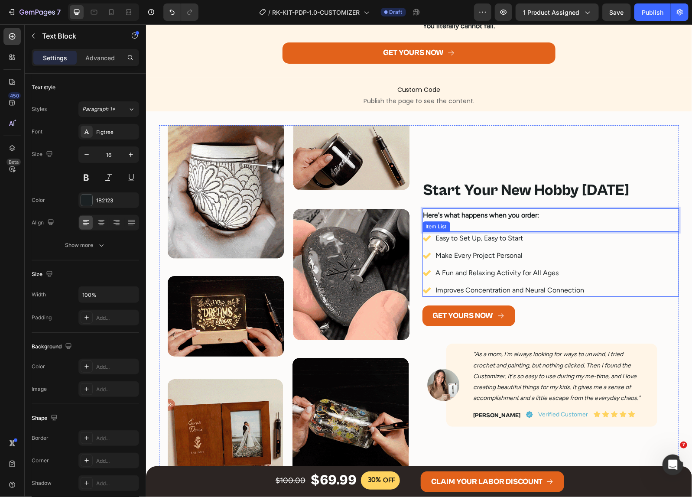
scroll to position [2617, 0]
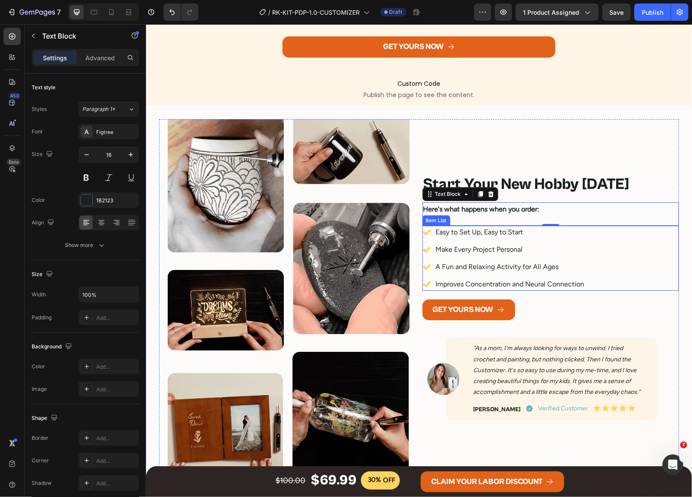
click at [484, 230] on p "Easy to Set Up, Easy to Start" at bounding box center [509, 232] width 149 height 10
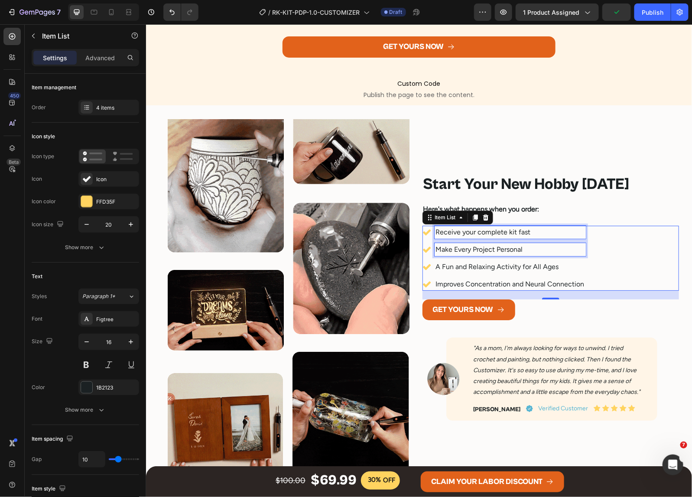
click at [490, 245] on p "Make Every Project Personal" at bounding box center [509, 249] width 149 height 10
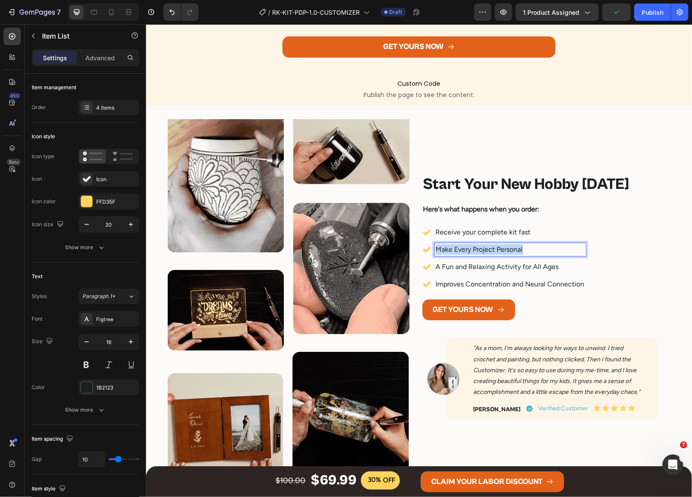
click at [490, 245] on p "Make Every Project Personal" at bounding box center [509, 249] width 149 height 10
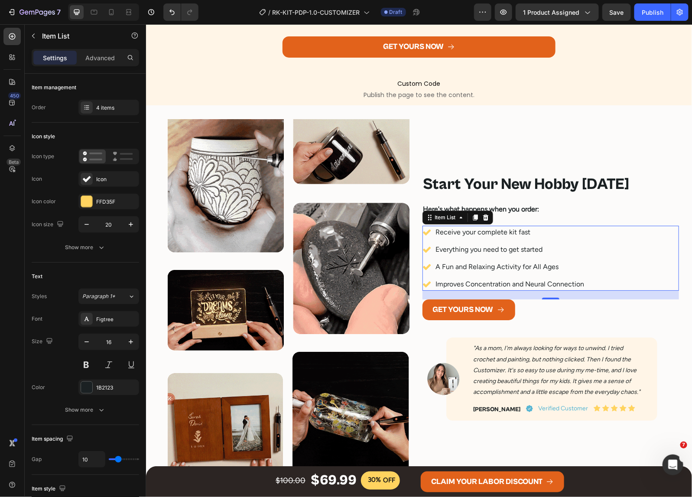
click at [497, 262] on p "A Fun and Relaxing Activity for All Ages" at bounding box center [509, 266] width 149 height 10
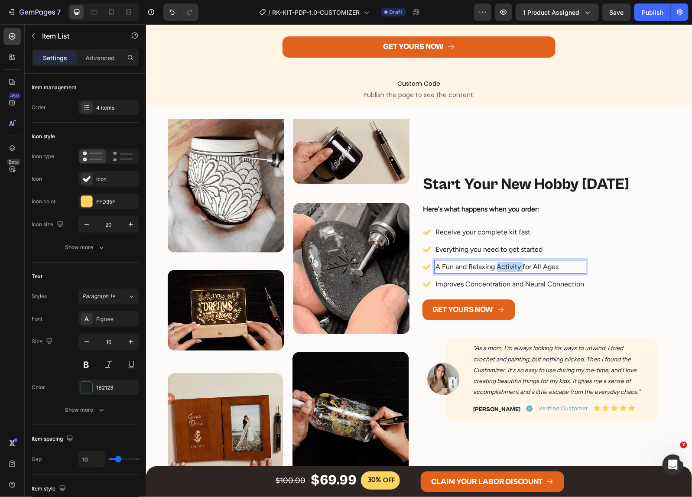
click at [497, 262] on p "A Fun and Relaxing Activity for All Ages" at bounding box center [509, 266] width 149 height 10
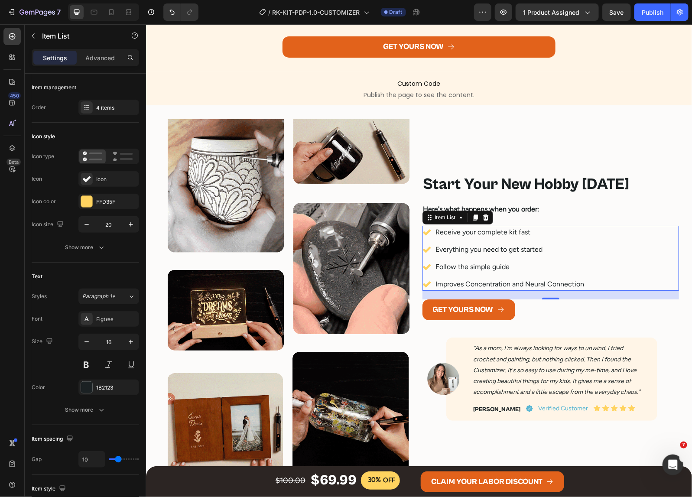
click at [490, 285] on p "Improves Concentration and Neural Connection" at bounding box center [509, 284] width 149 height 10
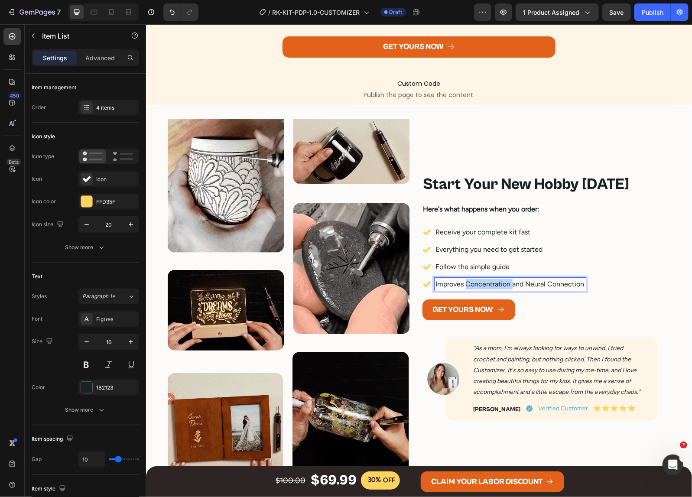
click at [490, 285] on p "Improves Concentration and Neural Connection" at bounding box center [509, 284] width 149 height 10
click at [611, 259] on div "Receive your complete kit fast Everything you need to get started Follow the si…" at bounding box center [550, 257] width 257 height 65
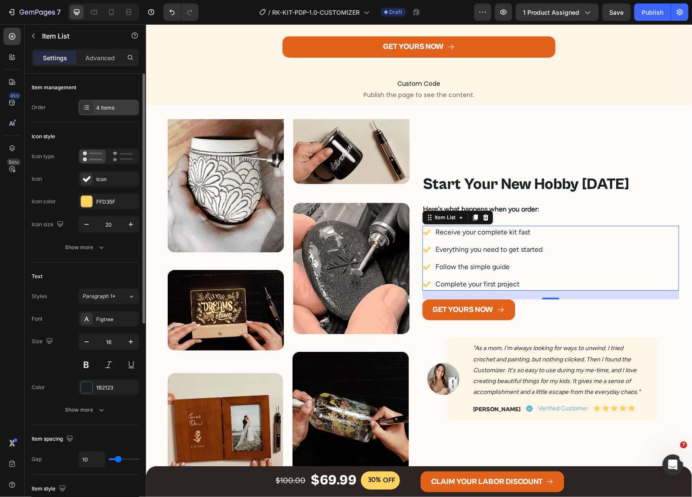
click at [105, 110] on div "4 items" at bounding box center [116, 108] width 41 height 8
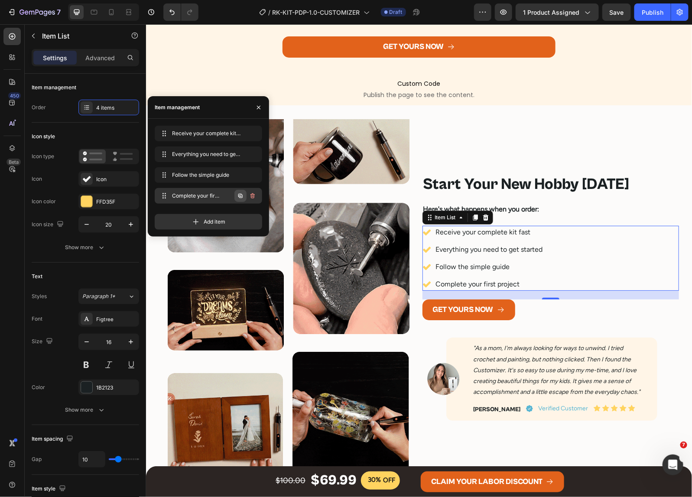
click at [241, 195] on icon "button" at bounding box center [240, 196] width 4 height 4
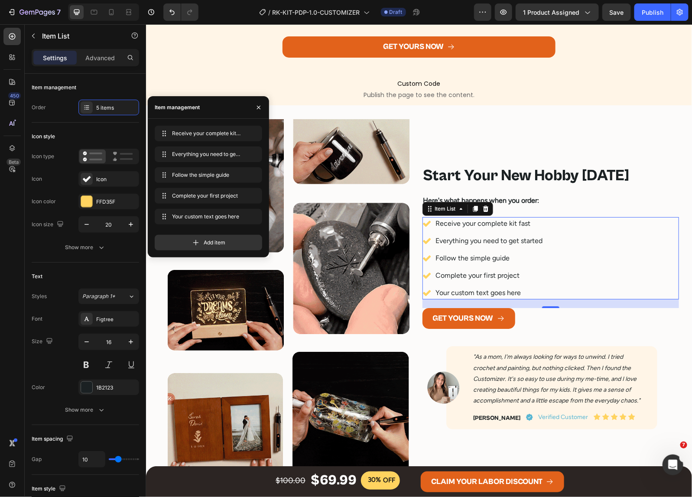
click at [502, 291] on div "Your custom text goes here" at bounding box center [489, 292] width 110 height 13
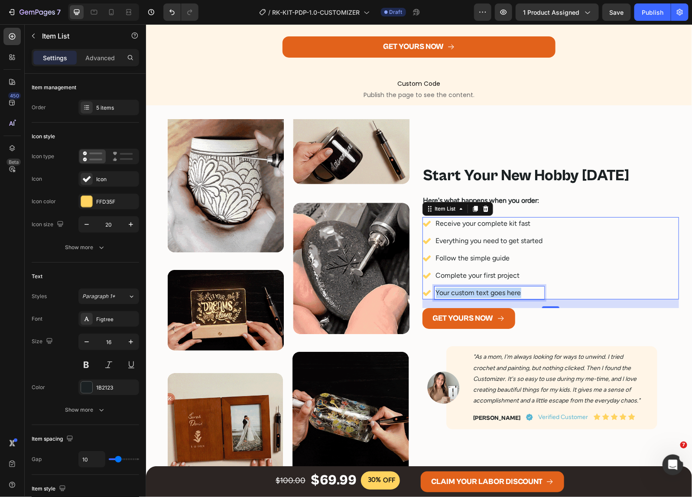
click at [502, 291] on p "Your custom text goes here" at bounding box center [488, 292] width 107 height 10
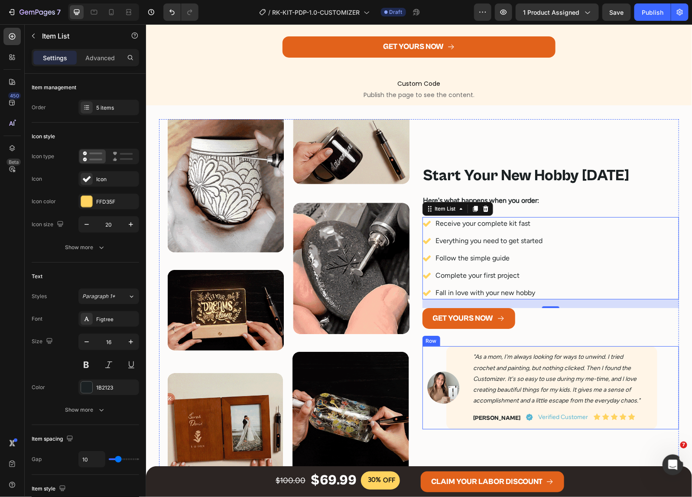
drag, startPoint x: 429, startPoint y: 351, endPoint x: 456, endPoint y: 349, distance: 26.9
click at [429, 351] on div "Image" at bounding box center [443, 387] width 42 height 83
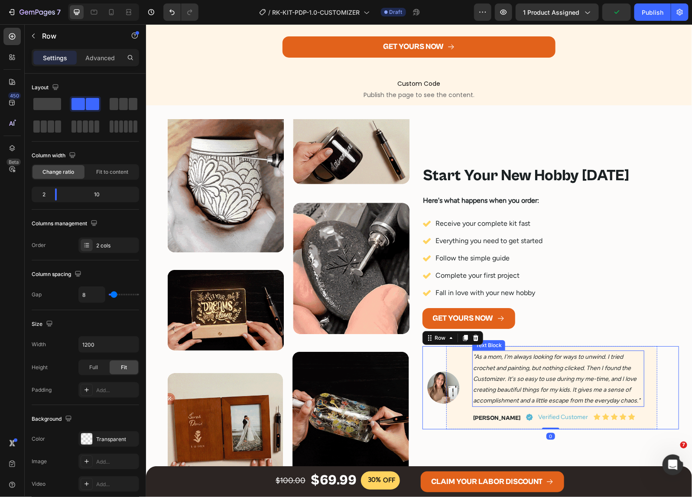
click at [529, 379] on icon ""As a mom, I'm always looking for ways to unwind. I tried crochet and painting,…" at bounding box center [556, 378] width 167 height 51
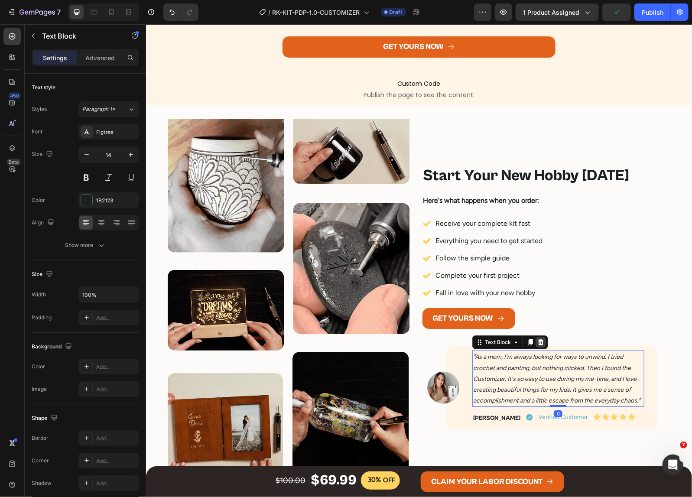
click at [537, 342] on icon at bounding box center [540, 341] width 7 height 7
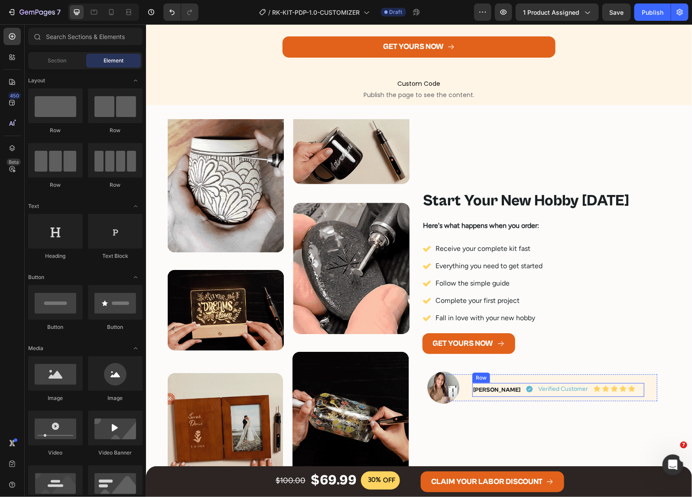
click at [628, 390] on div "Anne S. Text Block Verified Customer Item List Icon Icon Icon Icon Icon Icon Li…" at bounding box center [558, 389] width 172 height 13
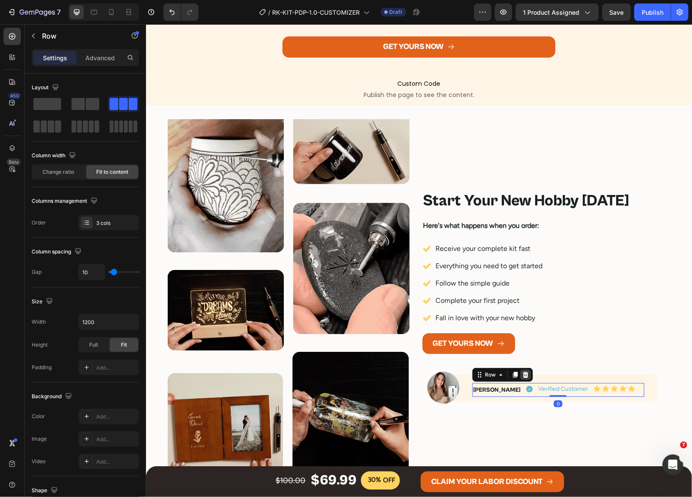
click at [522, 373] on icon at bounding box center [525, 374] width 6 height 6
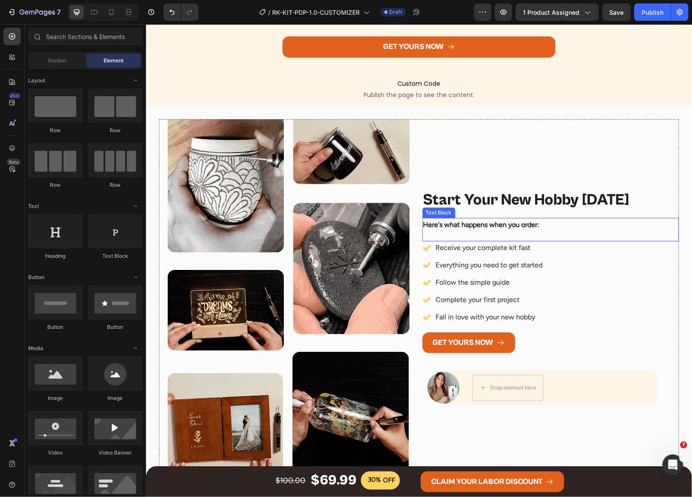
click at [484, 225] on strong "Here's what happens when you order:" at bounding box center [481, 224] width 116 height 8
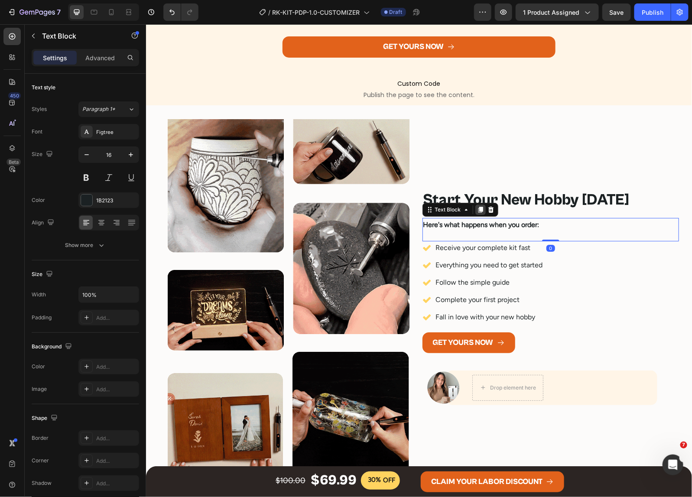
click at [477, 210] on icon at bounding box center [479, 209] width 5 height 6
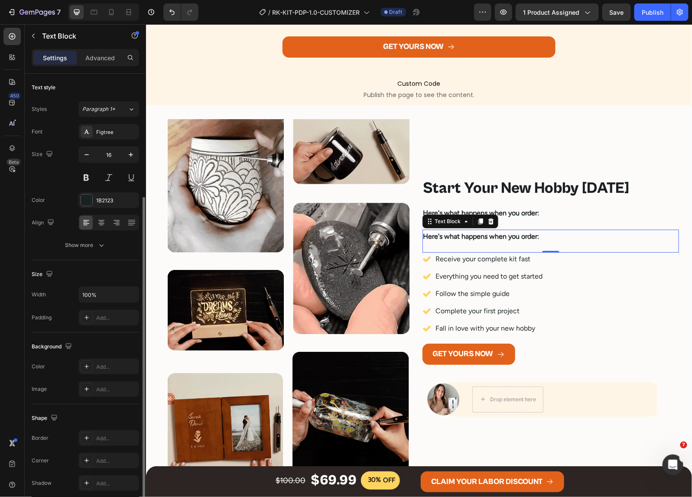
scroll to position [66, 0]
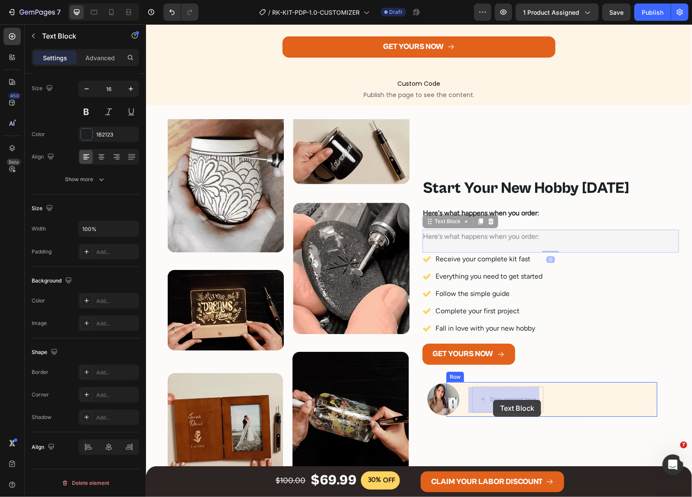
drag, startPoint x: 444, startPoint y: 220, endPoint x: 493, endPoint y: 399, distance: 186.2
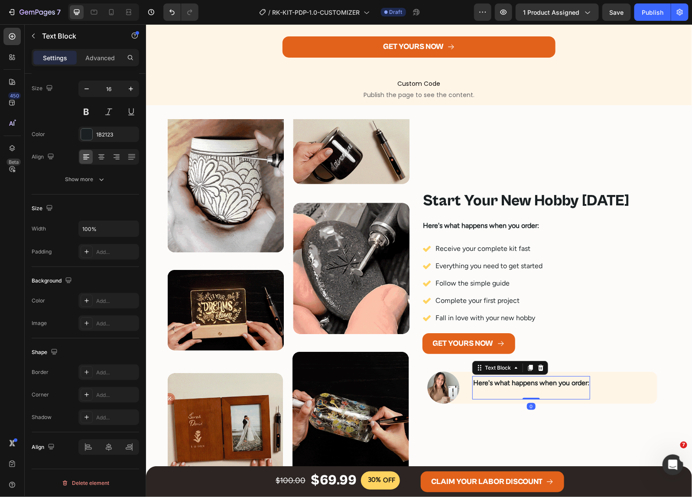
click at [507, 386] on strong "Here's what happens when you order:" at bounding box center [531, 382] width 116 height 8
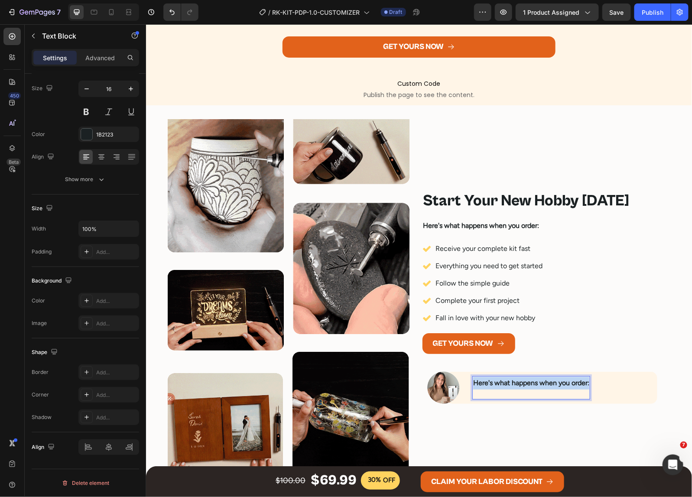
click at [507, 386] on strong "Here's what happens when you order:" at bounding box center [531, 382] width 116 height 8
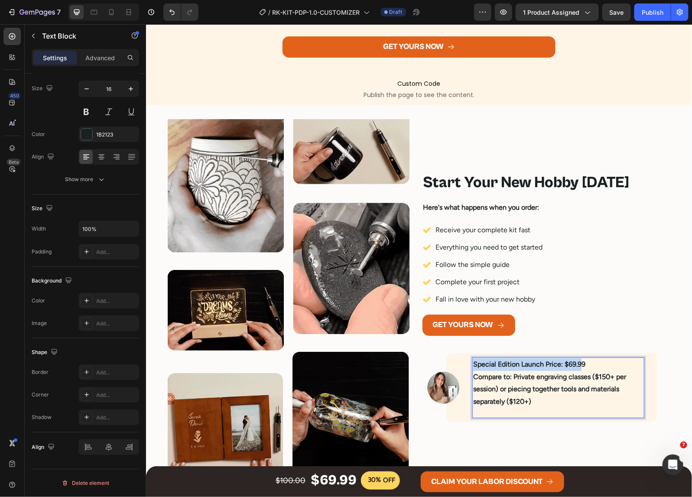
scroll to position [2598, 0]
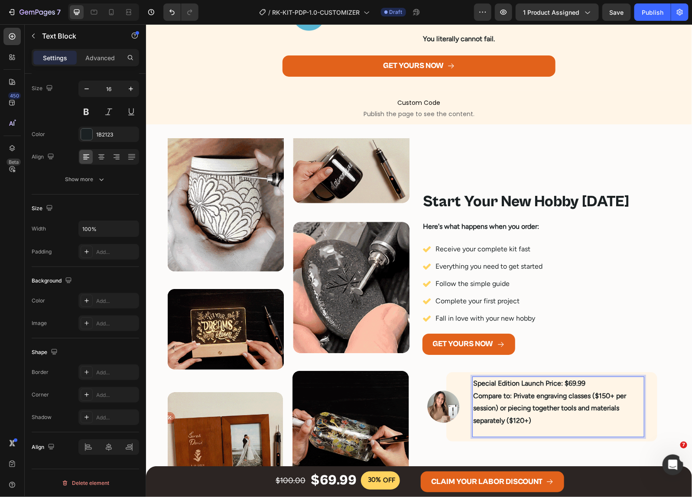
click at [584, 384] on p "Special Edition Launch Price: $69.99 Compare to: Private engraving classes ($15…" at bounding box center [558, 402] width 170 height 50
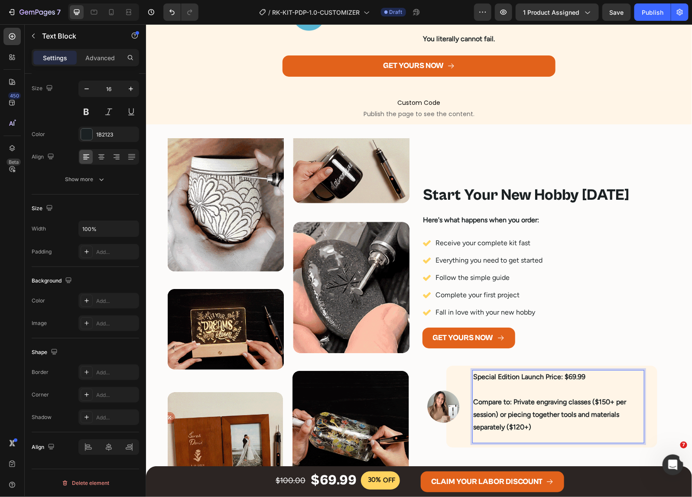
scroll to position [2592, 0]
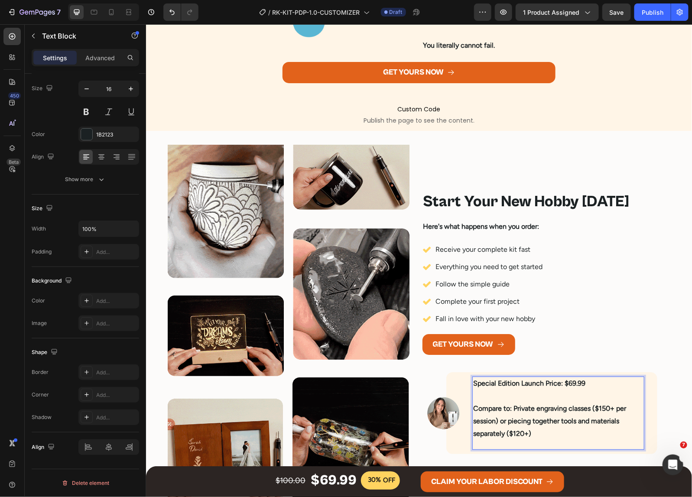
click at [574, 392] on p "⁠⁠⁠⁠⁠⁠⁠ Compare to: Private engraving classes ($150+ per session) or piecing to…" at bounding box center [558, 414] width 170 height 50
click at [559, 412] on p "Compare to: Private engraving classes ($150+ per session) or piecing together t…" at bounding box center [558, 414] width 170 height 50
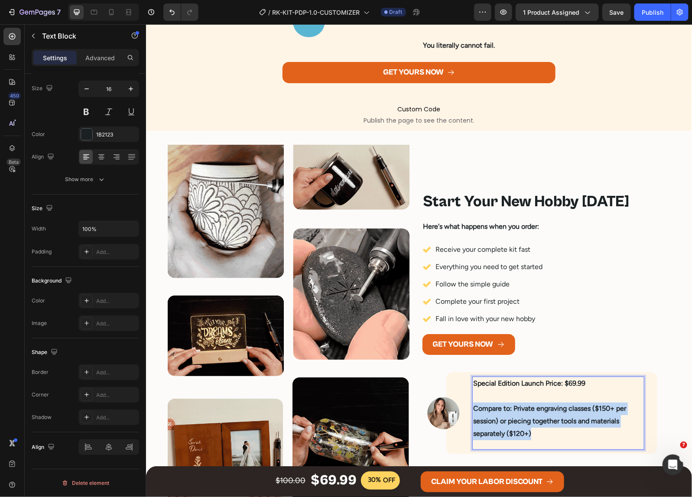
click at [559, 412] on p "Compare to: Private engraving classes ($150+ per session) or piecing together t…" at bounding box center [558, 414] width 170 height 50
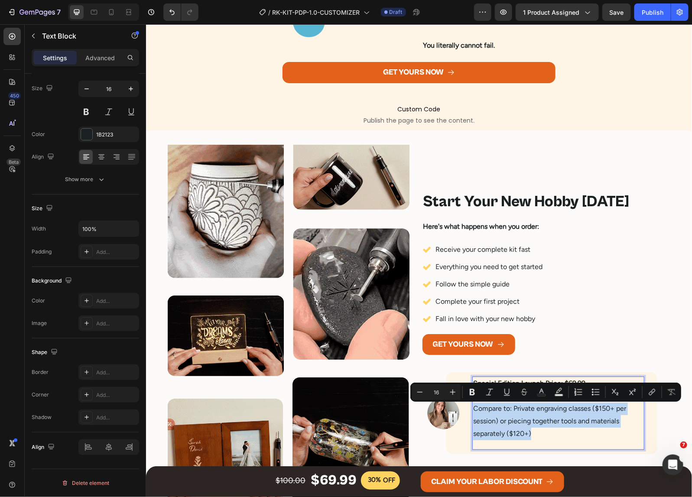
click at [543, 433] on p "Compare to: Private engraving classes ($150+ per session) or piecing together t…" at bounding box center [558, 414] width 170 height 50
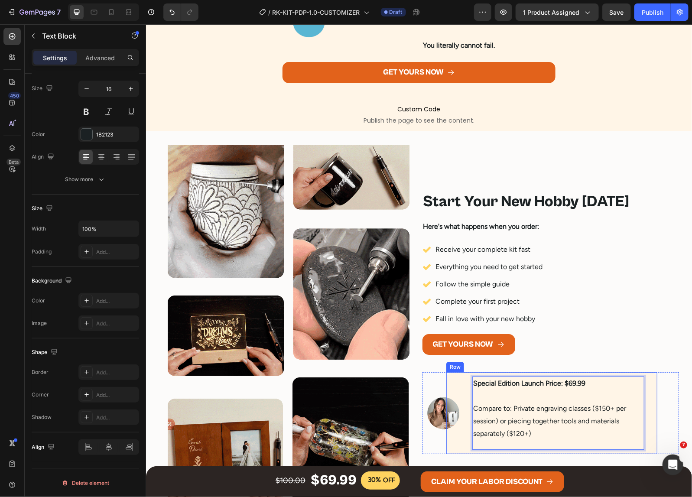
click at [651, 418] on div "Special Edition Launch Price: $69.99 Compare to: Private engraving classes ($15…" at bounding box center [551, 413] width 211 height 82
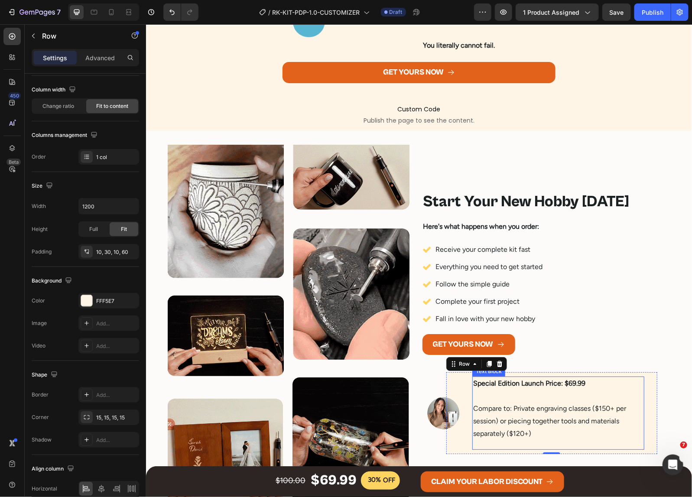
scroll to position [0, 0]
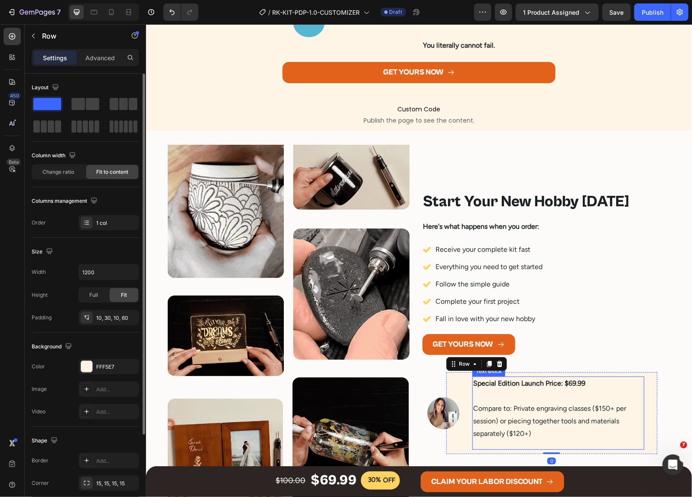
drag, startPoint x: 507, startPoint y: 408, endPoint x: 471, endPoint y: 415, distance: 36.6
click at [507, 407] on p "Compare to: Private engraving classes ($150+ per session) or piecing together t…" at bounding box center [558, 414] width 170 height 50
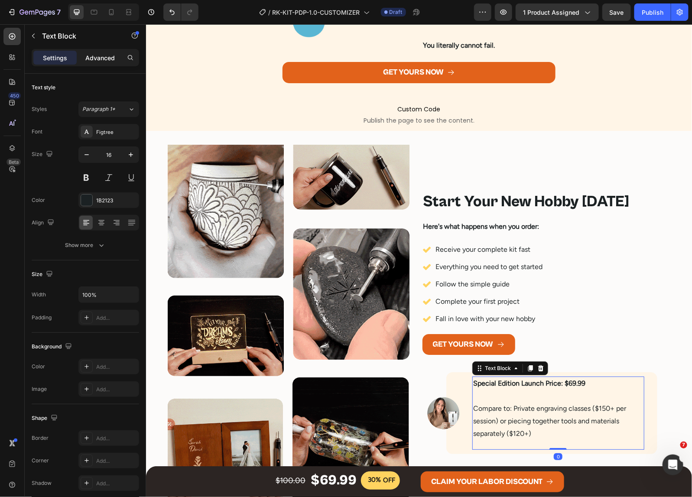
click at [100, 57] on p "Advanced" at bounding box center [99, 57] width 29 height 9
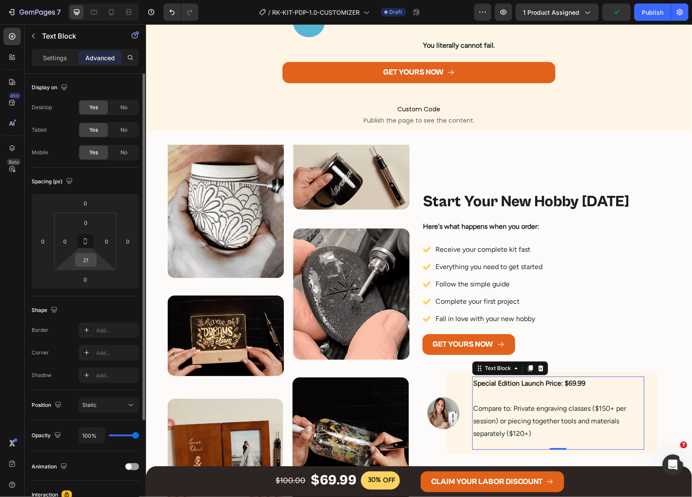
click at [85, 263] on input "21" at bounding box center [85, 259] width 17 height 13
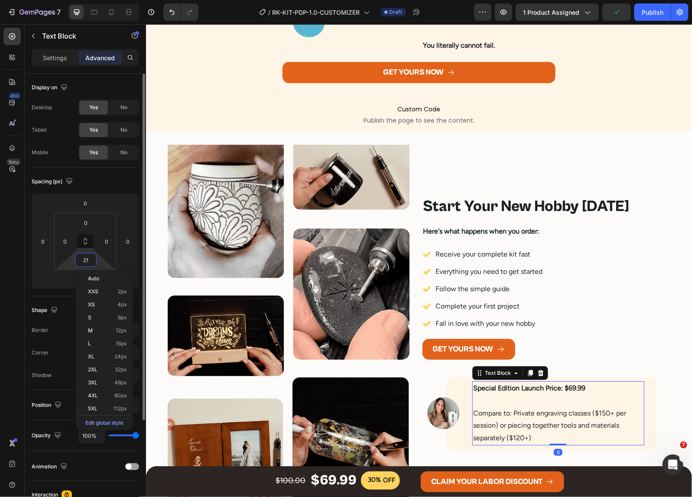
type input "0"
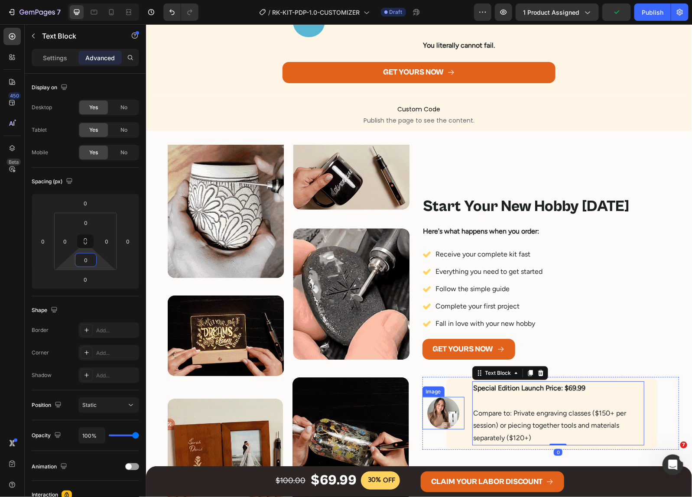
click at [442, 415] on img at bounding box center [443, 412] width 32 height 32
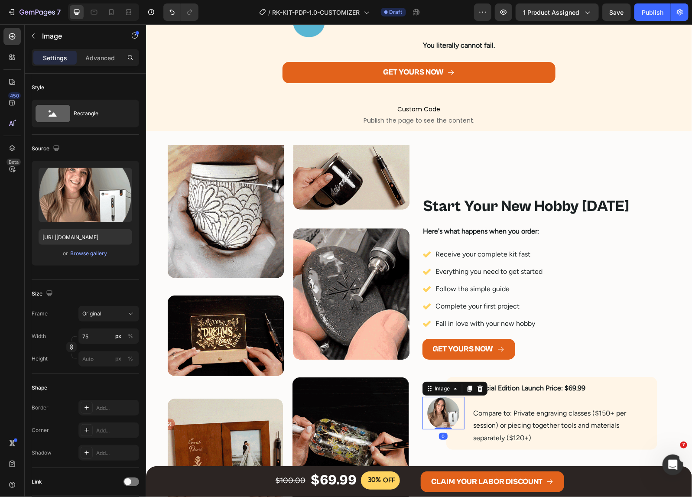
click at [477, 386] on icon at bounding box center [479, 388] width 7 height 7
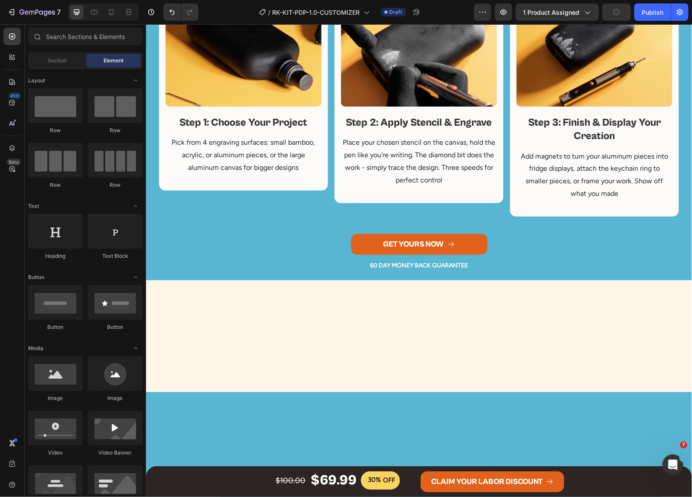
scroll to position [1076, 0]
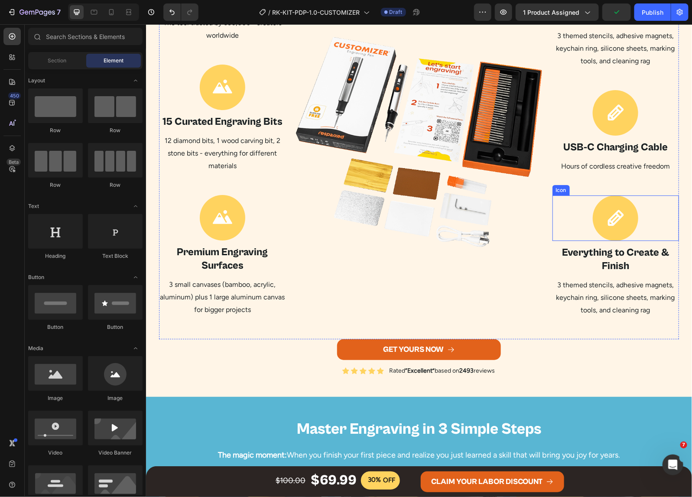
click at [594, 217] on div at bounding box center [614, 217] width 45 height 45
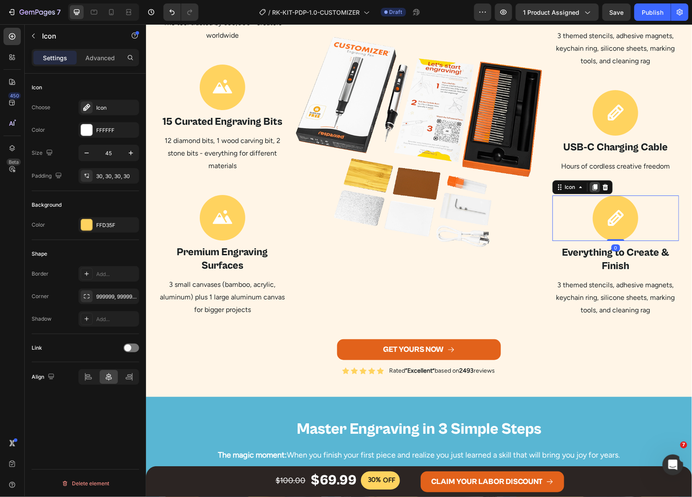
click at [592, 185] on icon at bounding box center [594, 187] width 5 height 6
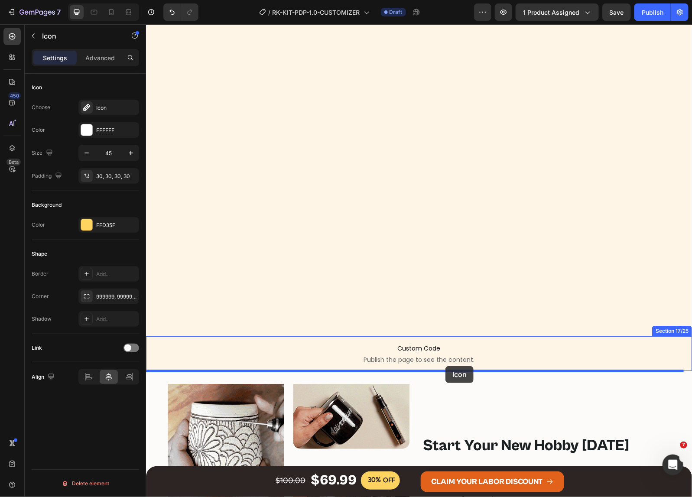
scroll to position [2723, 0]
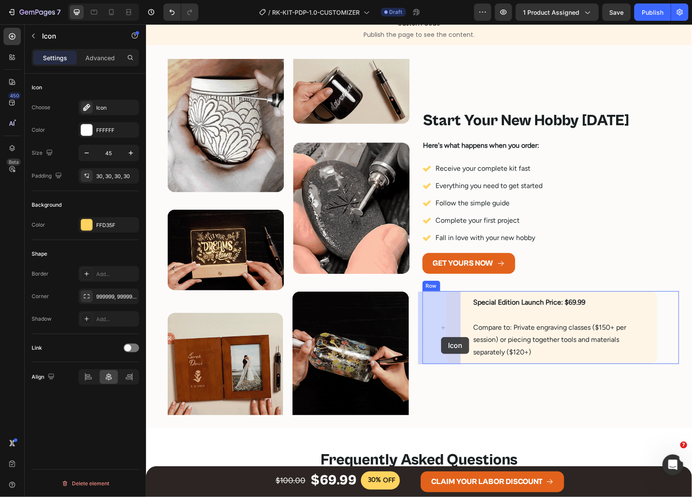
drag, startPoint x: 563, startPoint y: 208, endPoint x: 441, endPoint y: 337, distance: 177.7
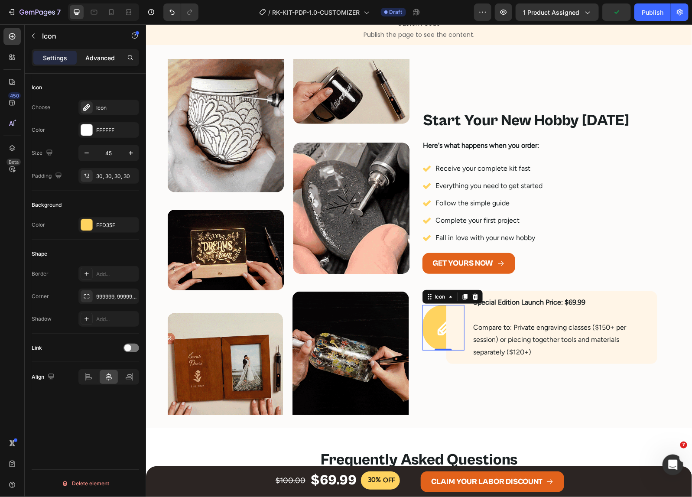
click at [98, 59] on p "Advanced" at bounding box center [99, 57] width 29 height 9
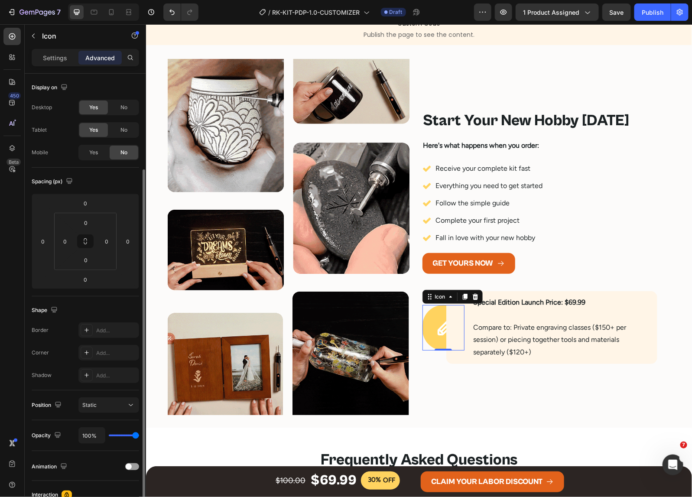
scroll to position [54, 0]
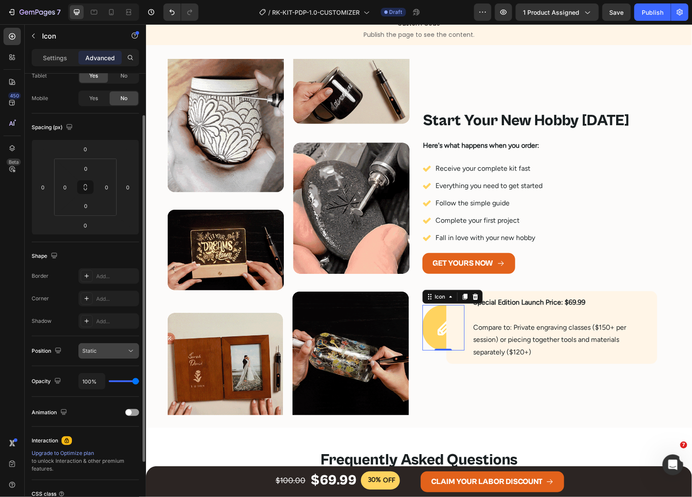
click at [120, 350] on div "Static" at bounding box center [104, 351] width 44 height 8
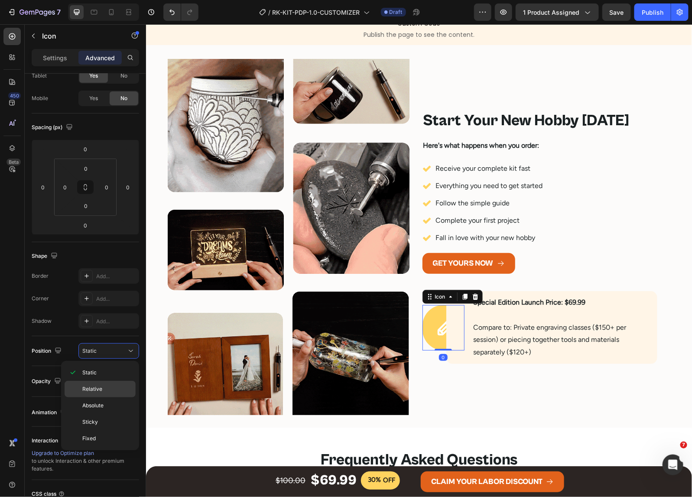
click at [100, 387] on span "Relative" at bounding box center [92, 389] width 20 height 8
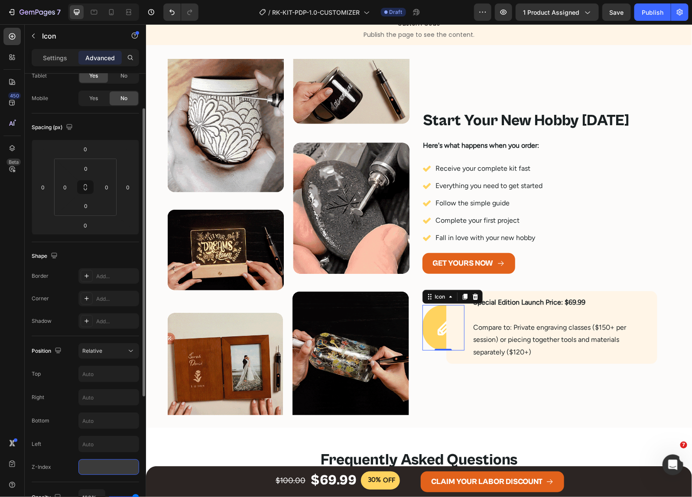
click at [123, 467] on input "number" at bounding box center [108, 467] width 61 height 16
type input "10"
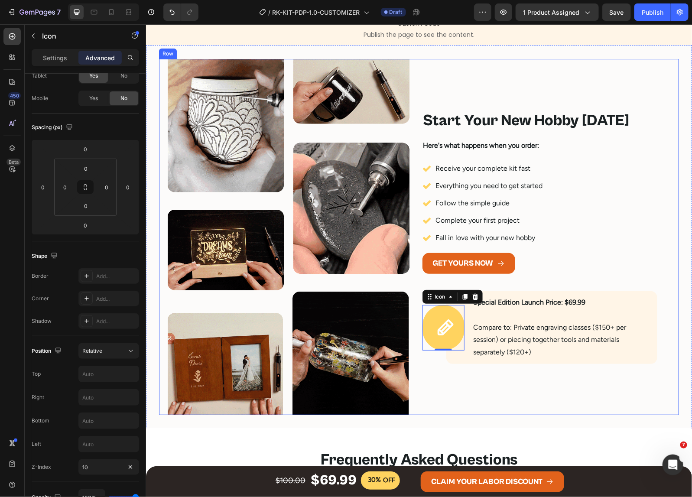
click at [472, 381] on div "Start Your New Hobby Today Heading Here's what happens when you order: Text Blo…" at bounding box center [550, 236] width 257 height 357
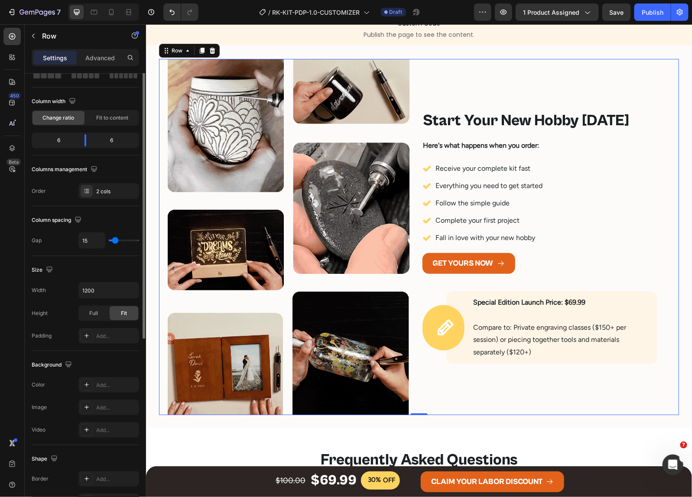
scroll to position [0, 0]
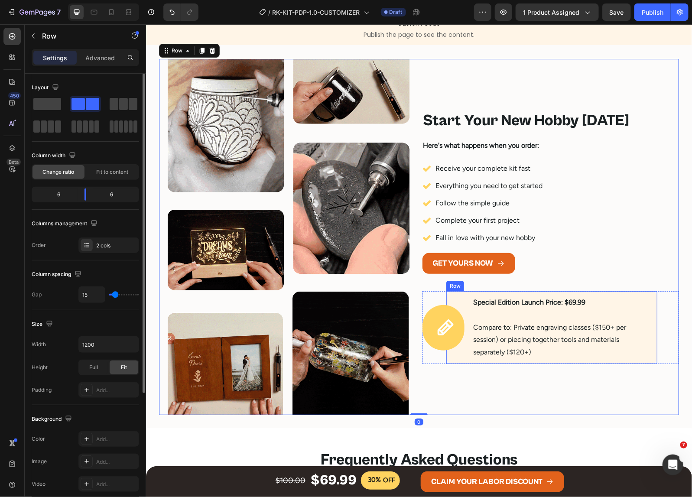
click at [462, 338] on div "Special Edition Launch Price: $69.99 Compare to: Private engraving classes ($15…" at bounding box center [551, 327] width 211 height 73
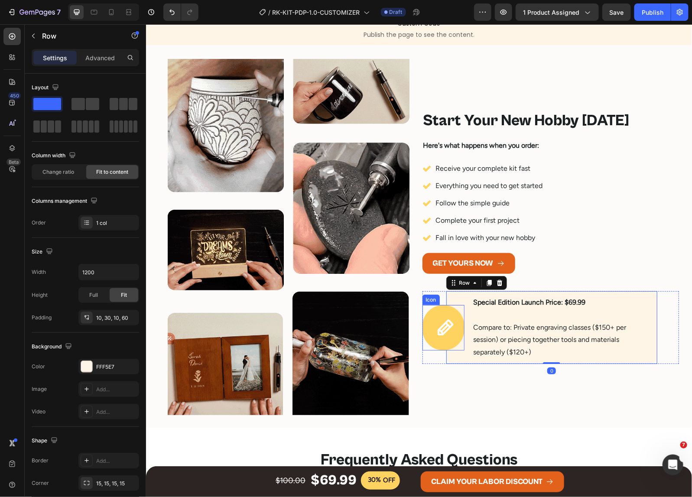
click at [439, 331] on icon at bounding box center [444, 327] width 19 height 19
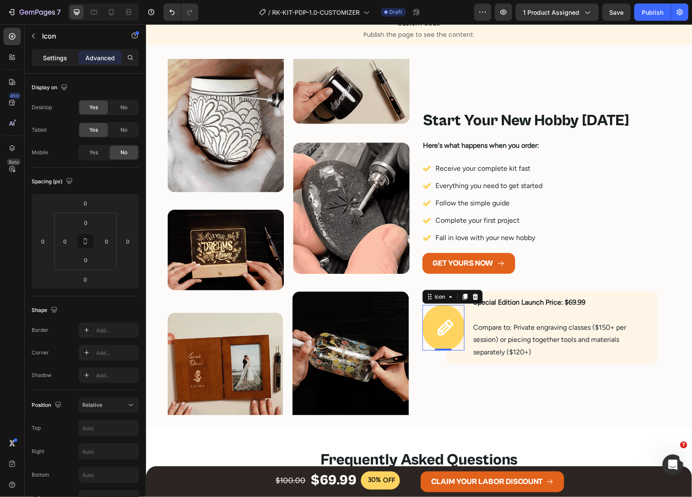
click at [52, 59] on p "Settings" at bounding box center [55, 57] width 24 height 9
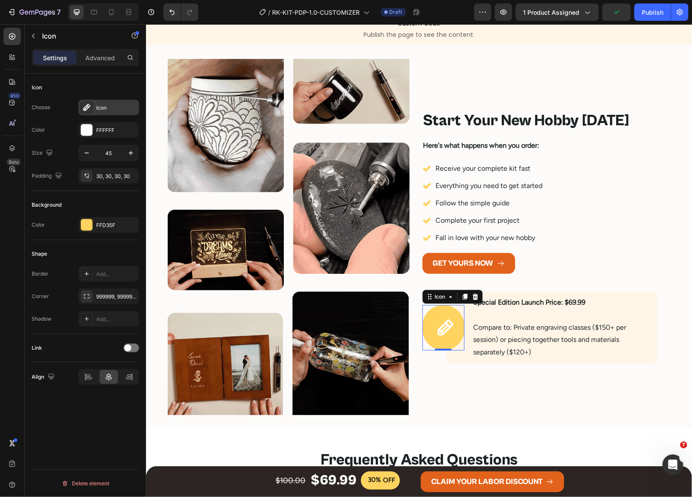
click at [98, 101] on div "Icon" at bounding box center [108, 108] width 61 height 16
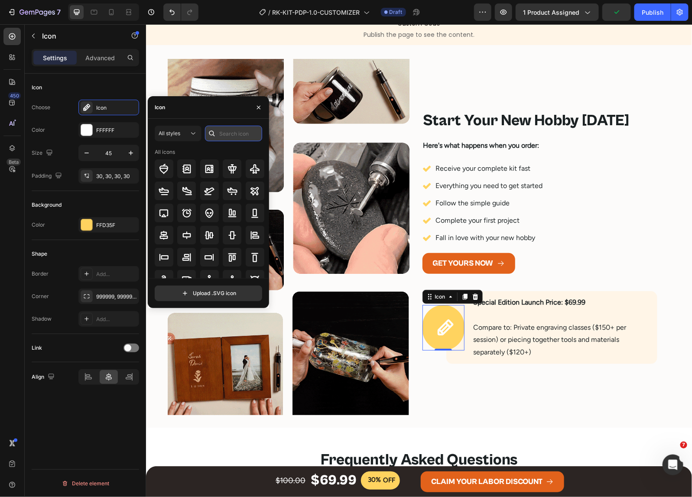
click at [226, 129] on input "text" at bounding box center [233, 134] width 57 height 16
drag, startPoint x: 209, startPoint y: 130, endPoint x: 139, endPoint y: 125, distance: 70.0
click at [139, 125] on div "450 Beta Sections(18) Elements(84) Section Element Hero Section Product Detail …" at bounding box center [73, 260] width 146 height 473
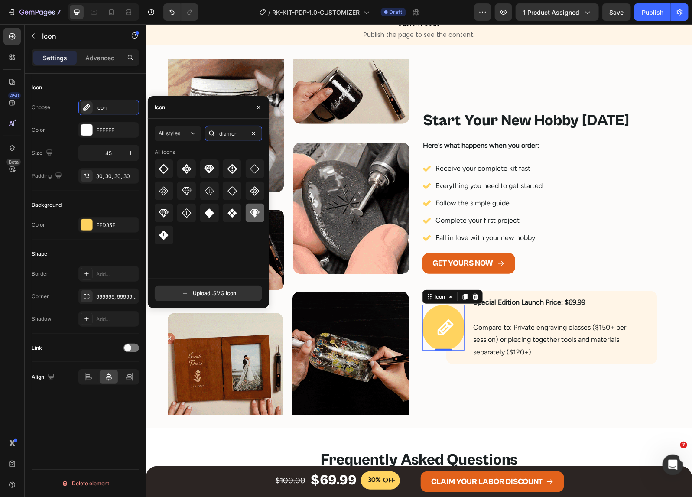
type input "diamon"
click at [254, 216] on icon at bounding box center [255, 213] width 10 height 8
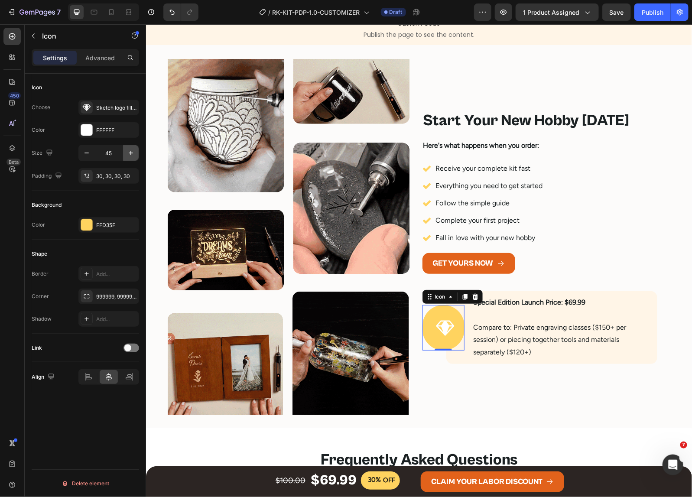
click at [132, 158] on button "button" at bounding box center [131, 153] width 16 height 16
click at [129, 155] on icon "button" at bounding box center [130, 153] width 9 height 9
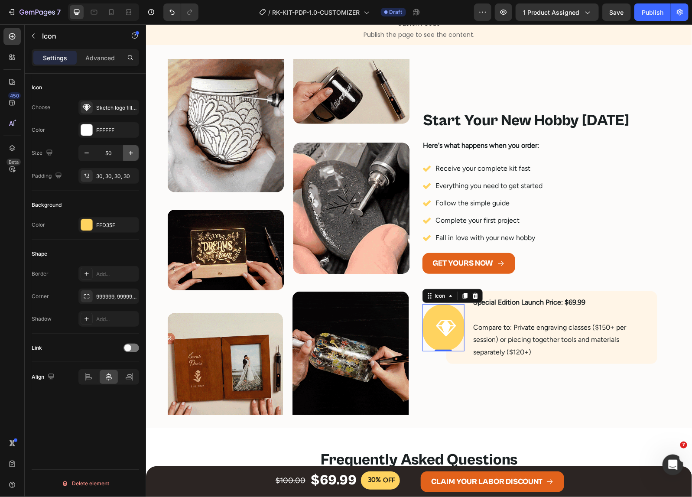
click at [129, 155] on icon "button" at bounding box center [130, 153] width 9 height 9
click at [88, 155] on icon "button" at bounding box center [86, 153] width 9 height 9
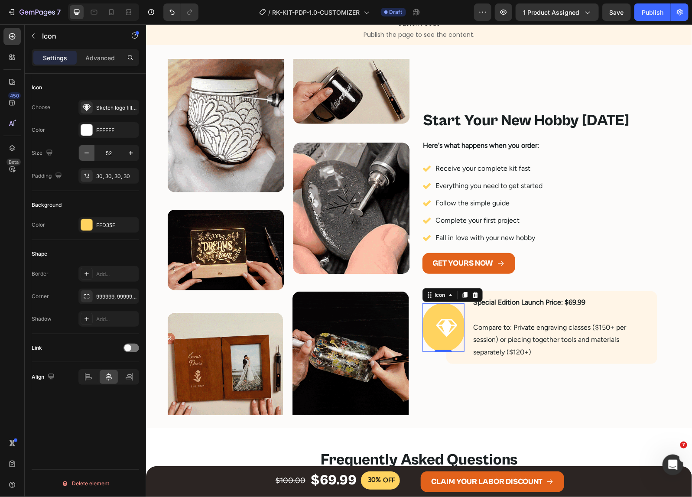
click at [88, 155] on icon "button" at bounding box center [86, 153] width 9 height 9
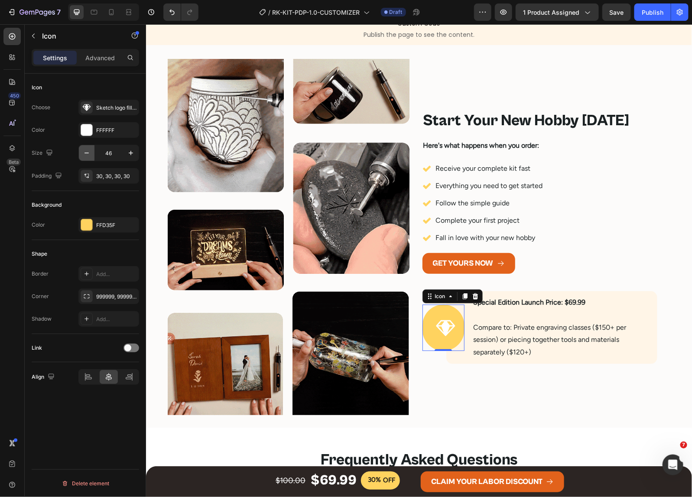
click at [88, 155] on icon "button" at bounding box center [86, 153] width 9 height 9
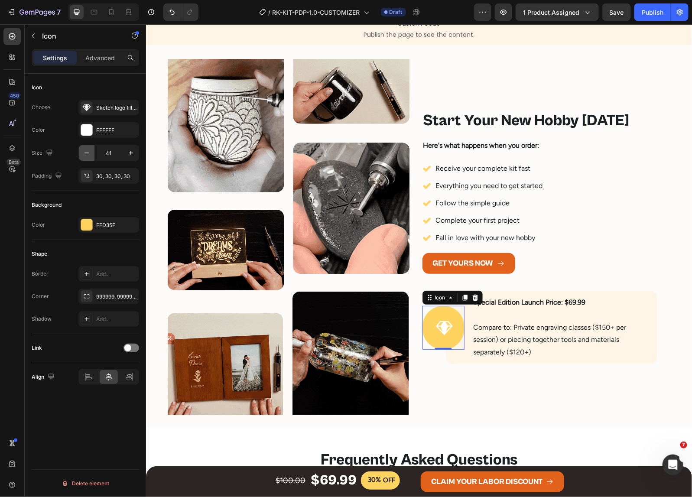
click at [88, 155] on icon "button" at bounding box center [86, 153] width 9 height 9
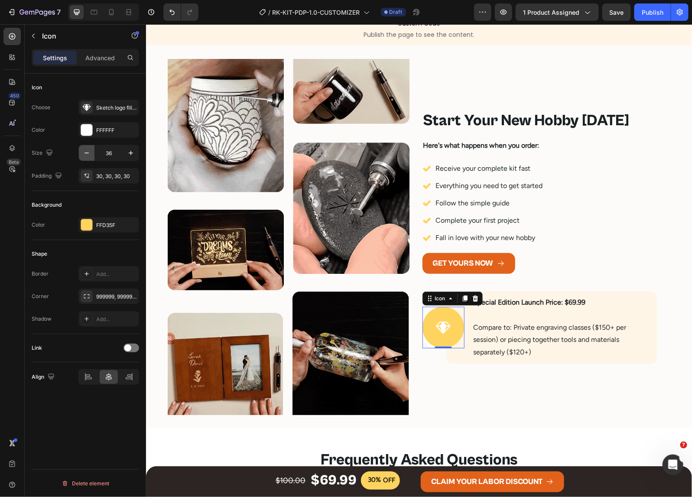
click at [88, 155] on icon "button" at bounding box center [86, 153] width 9 height 9
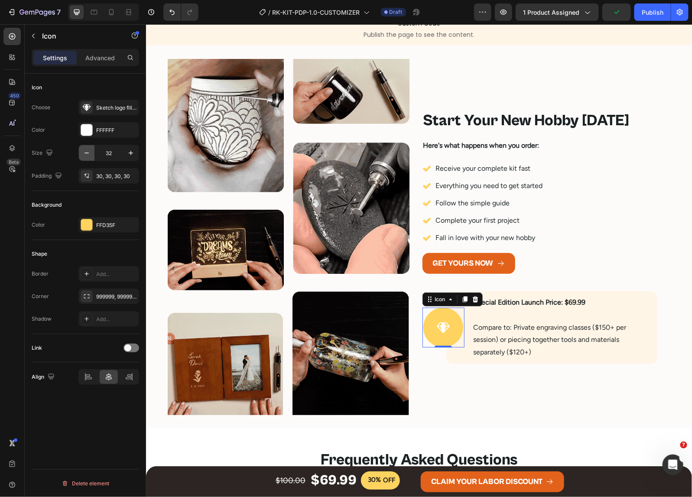
click at [88, 155] on icon "button" at bounding box center [86, 153] width 9 height 9
click at [128, 156] on icon "button" at bounding box center [130, 153] width 9 height 9
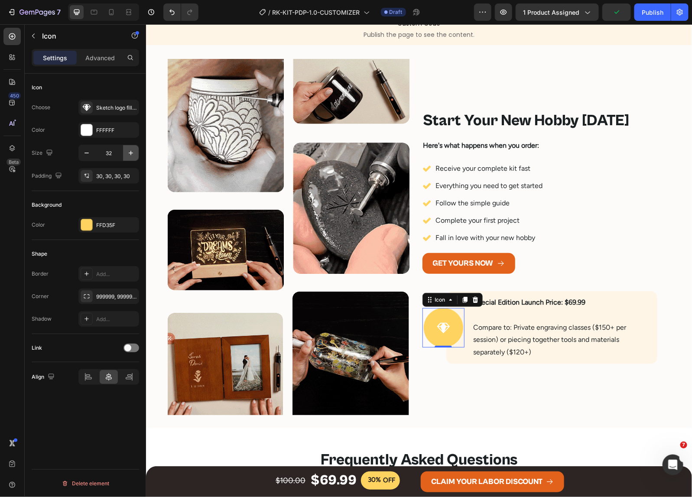
click at [128, 156] on icon "button" at bounding box center [130, 153] width 9 height 9
click at [127, 156] on icon "button" at bounding box center [130, 153] width 9 height 9
click at [126, 156] on icon "button" at bounding box center [130, 153] width 9 height 9
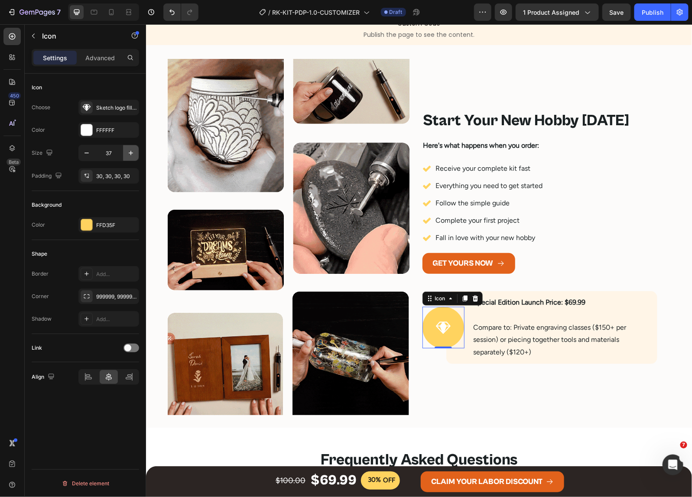
click at [126, 156] on icon "button" at bounding box center [130, 153] width 9 height 9
type input "40"
click at [102, 179] on div "30, 30, 30, 30" at bounding box center [108, 176] width 25 height 8
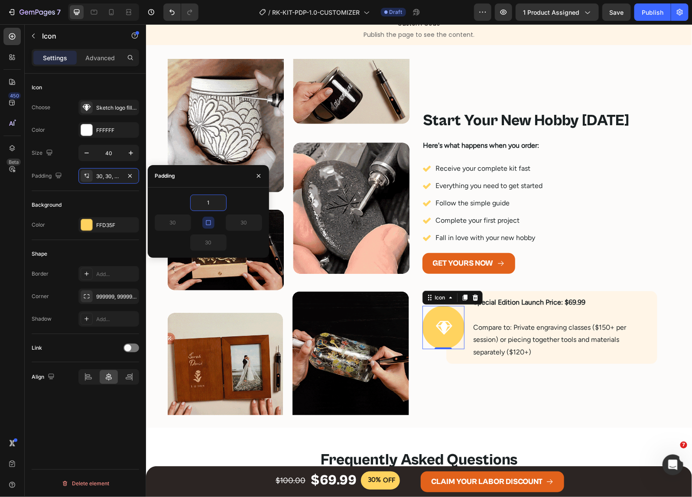
type input "15"
click at [121, 247] on div "Shape" at bounding box center [85, 254] width 107 height 14
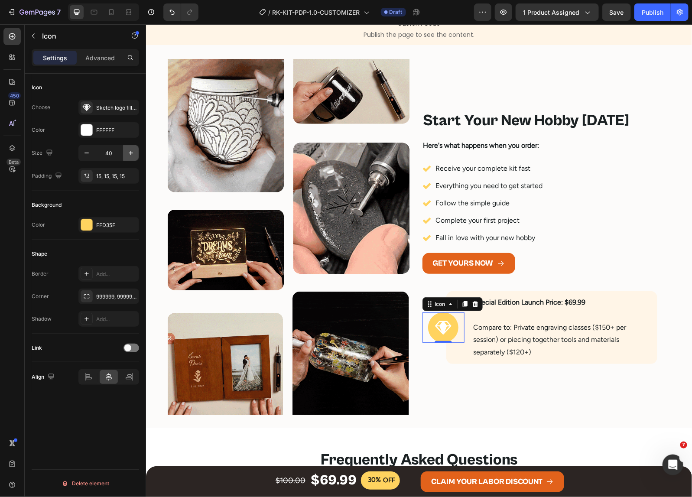
click at [129, 151] on icon "button" at bounding box center [130, 153] width 9 height 9
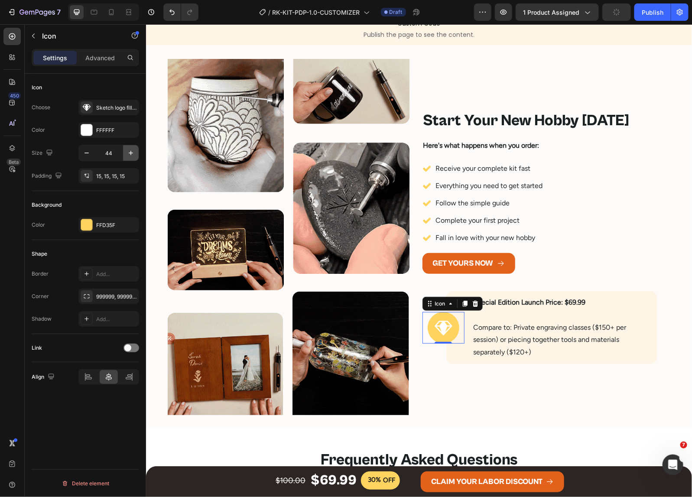
click at [129, 151] on icon "button" at bounding box center [130, 153] width 9 height 9
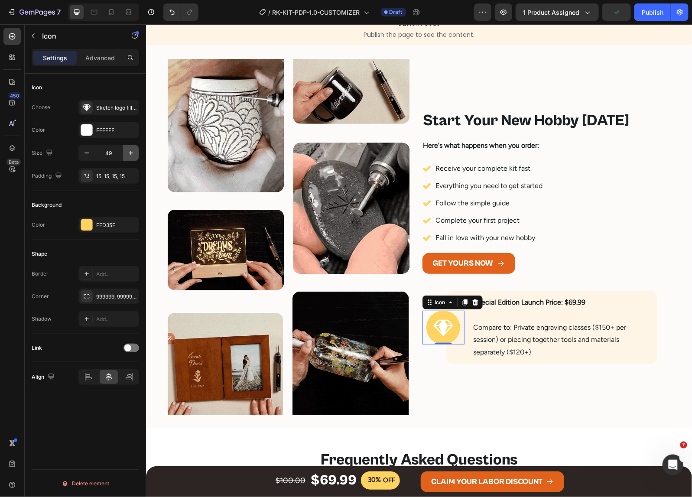
click at [129, 151] on icon "button" at bounding box center [130, 153] width 9 height 9
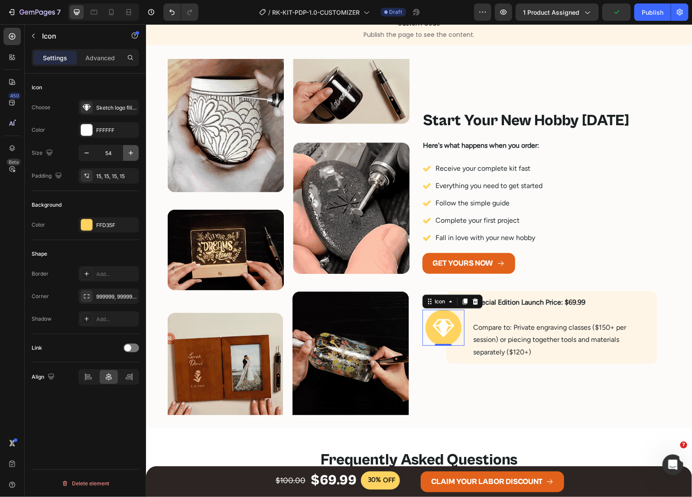
click at [129, 151] on icon "button" at bounding box center [130, 153] width 9 height 9
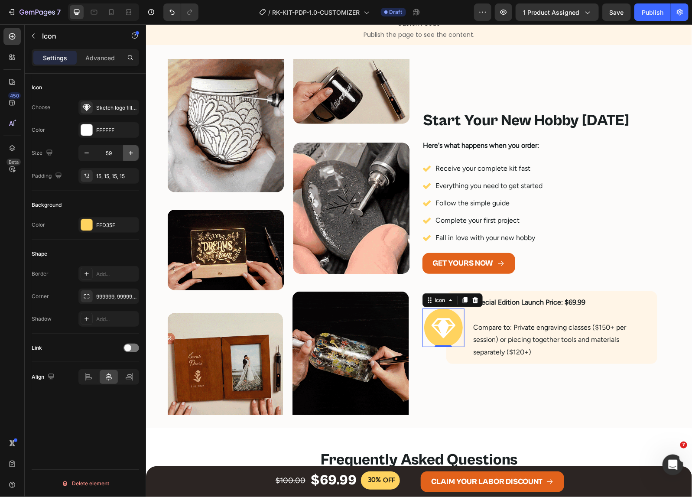
click at [128, 151] on icon "button" at bounding box center [130, 153] width 9 height 9
type input "60"
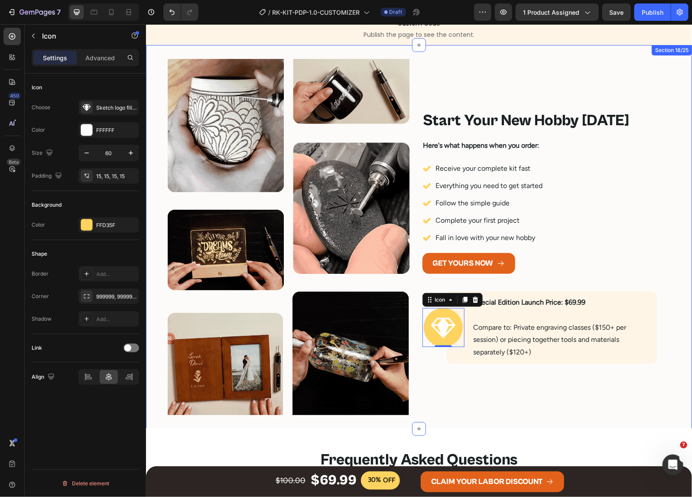
click at [534, 411] on div "Start Your New Hobby Today Heading Here's what happens when you order: Text Blo…" at bounding box center [550, 236] width 257 height 357
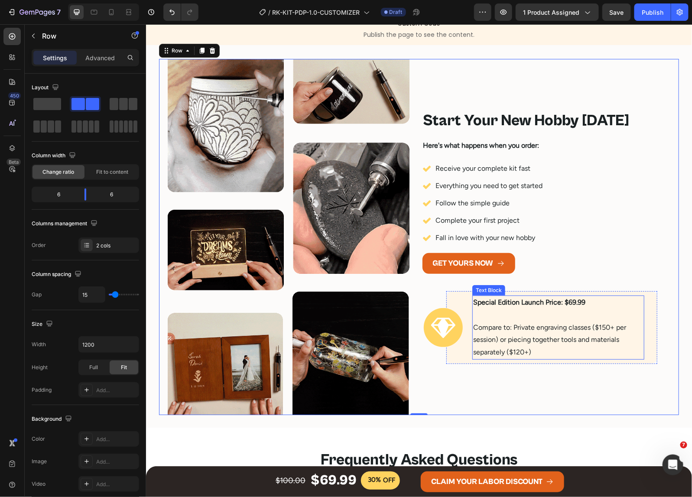
click at [548, 336] on p "Compare to: Private engraving classes ($150+ per session) or piecing together t…" at bounding box center [558, 333] width 170 height 50
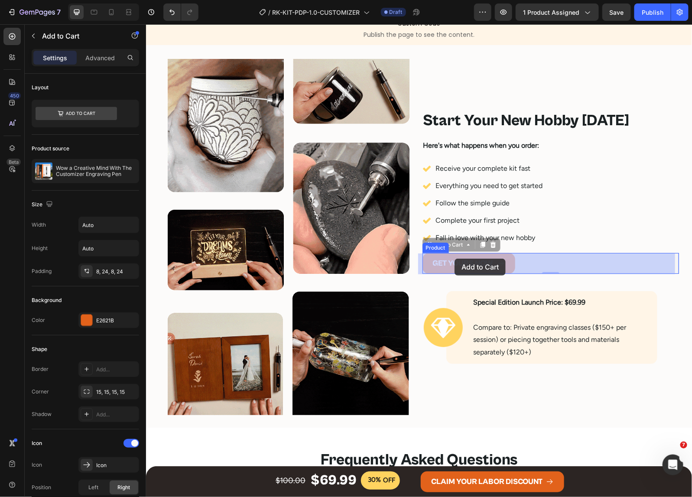
drag, startPoint x: 530, startPoint y: 258, endPoint x: 455, endPoint y: 260, distance: 75.0
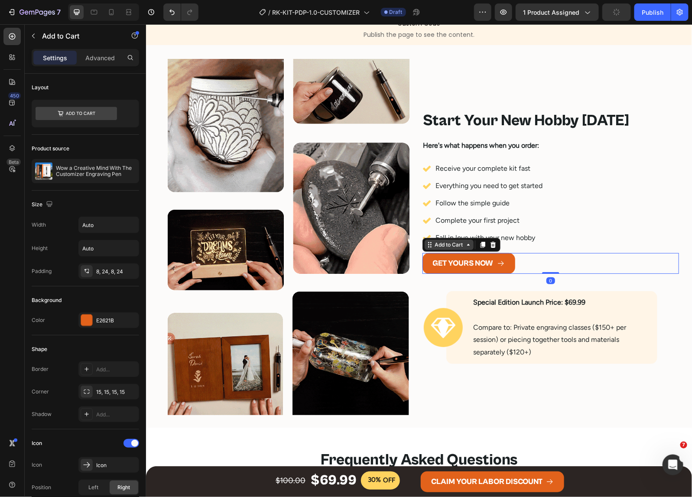
click at [434, 247] on div "Add to Cart" at bounding box center [449, 244] width 32 height 8
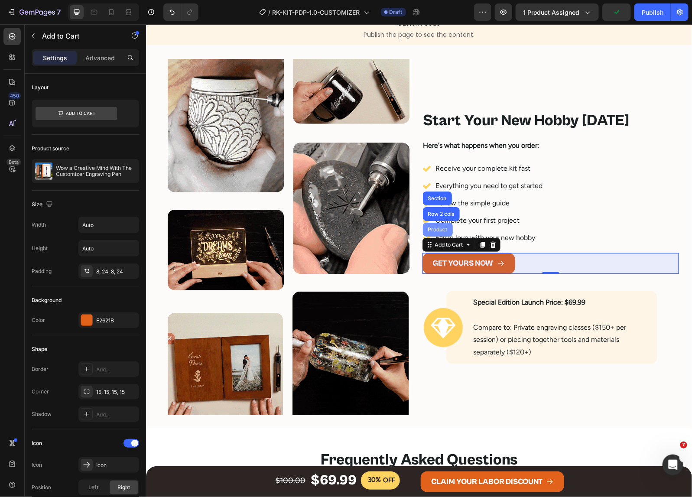
click at [431, 231] on div "Product" at bounding box center [437, 229] width 23 height 5
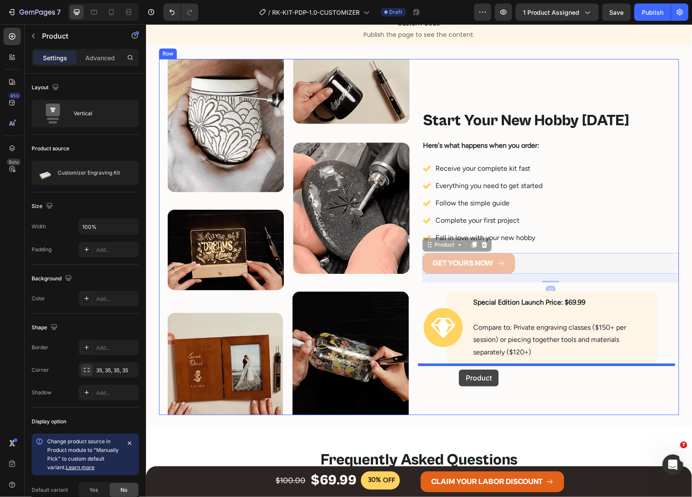
drag, startPoint x: 438, startPoint y: 244, endPoint x: 458, endPoint y: 369, distance: 126.4
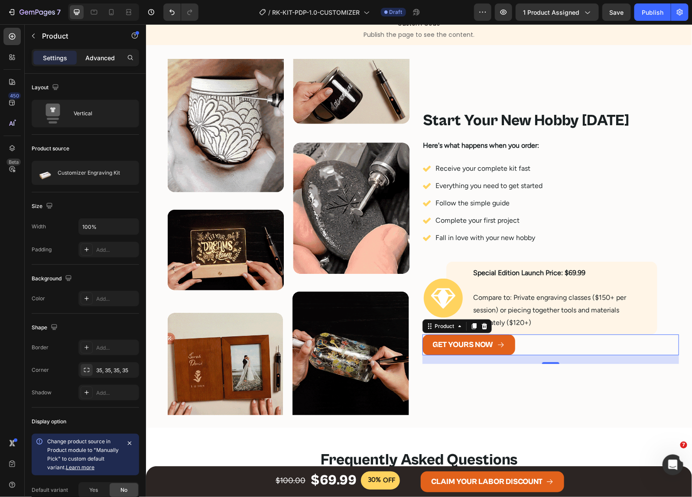
click at [104, 51] on div "Advanced" at bounding box center [99, 58] width 43 height 14
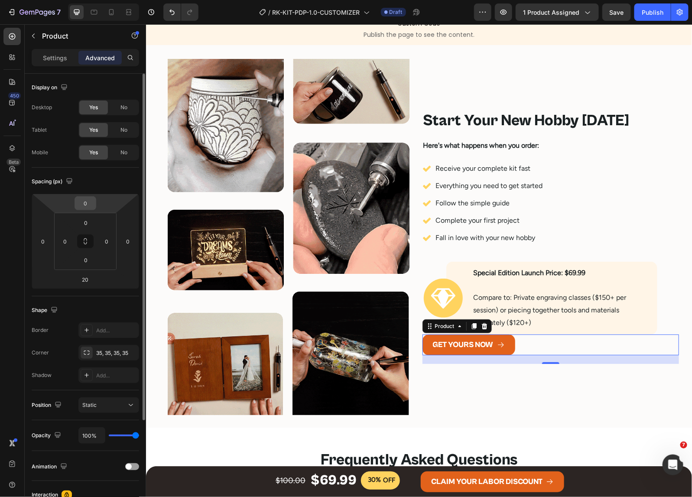
click at [84, 202] on input "0" at bounding box center [85, 203] width 17 height 13
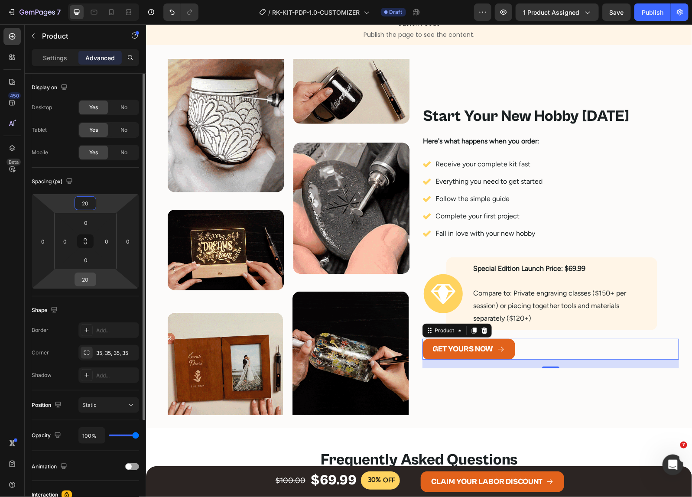
type input "20"
click at [87, 276] on input "20" at bounding box center [85, 279] width 17 height 13
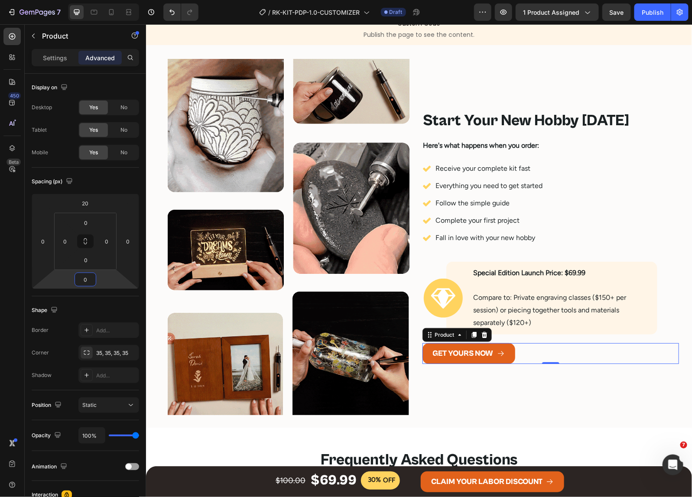
type input "0"
click at [480, 353] on div "GET YOURS NOW" at bounding box center [462, 353] width 61 height 14
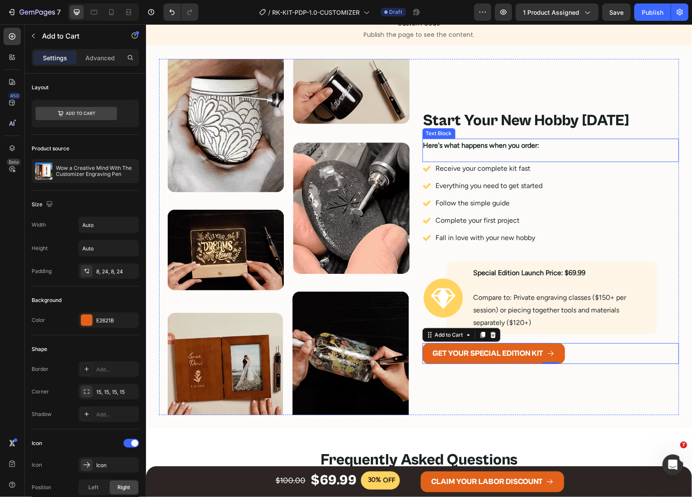
drag, startPoint x: 459, startPoint y: 138, endPoint x: 464, endPoint y: 135, distance: 5.3
click at [459, 139] on p "Here's what happens when you order:" at bounding box center [550, 145] width 255 height 13
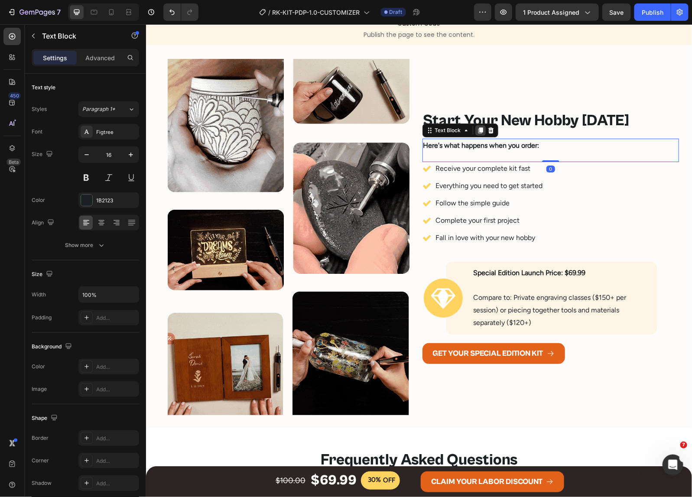
click at [477, 127] on icon at bounding box center [480, 129] width 7 height 7
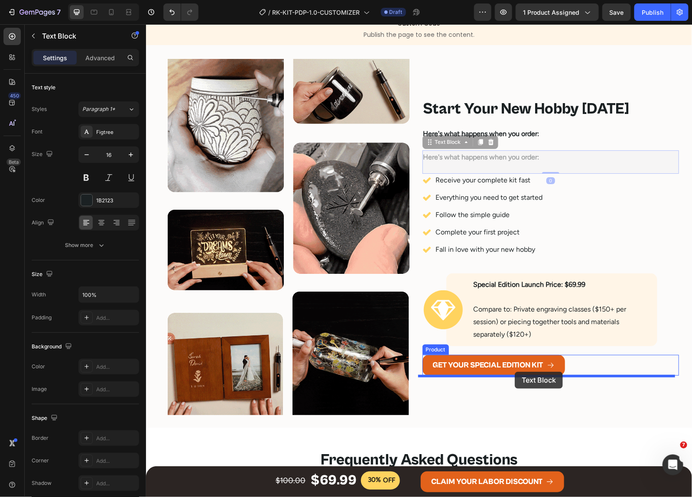
drag, startPoint x: 441, startPoint y: 142, endPoint x: 514, endPoint y: 371, distance: 241.0
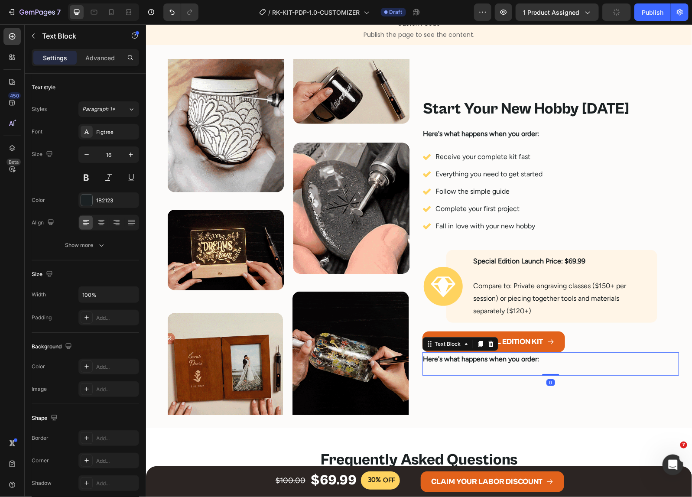
click at [457, 360] on strong "Here's what happens when you order:" at bounding box center [481, 358] width 116 height 8
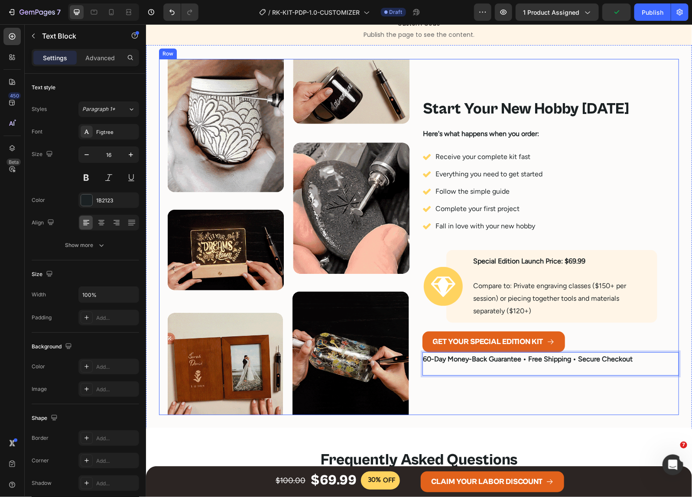
click at [492, 392] on div "Start Your New Hobby Today Heading Here's what happens when you order: Text Blo…" at bounding box center [550, 236] width 257 height 357
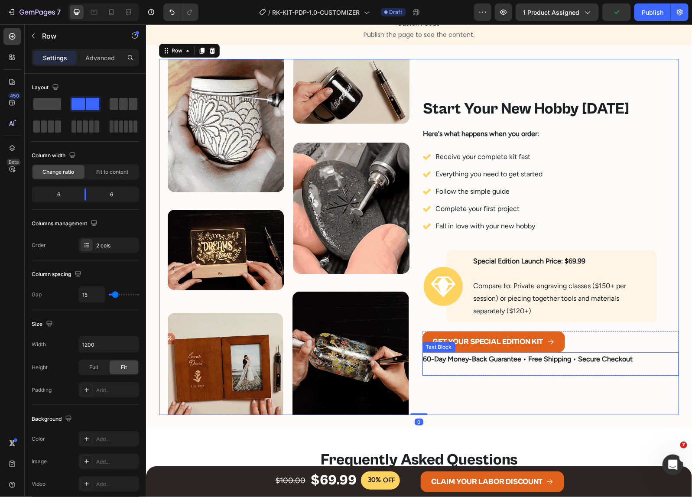
click at [516, 363] on strong "60-Day Money-Back Guarantee • Free Shipping • Secure Checkout" at bounding box center [528, 358] width 210 height 8
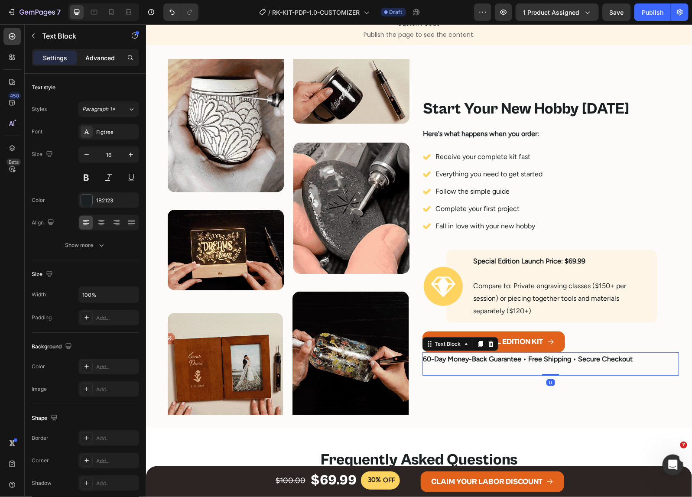
click at [101, 63] on div "Advanced" at bounding box center [99, 58] width 43 height 14
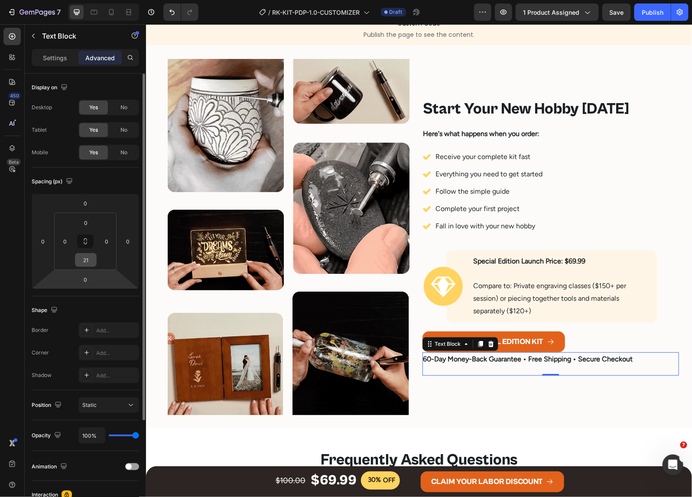
click at [87, 263] on input "21" at bounding box center [85, 259] width 17 height 13
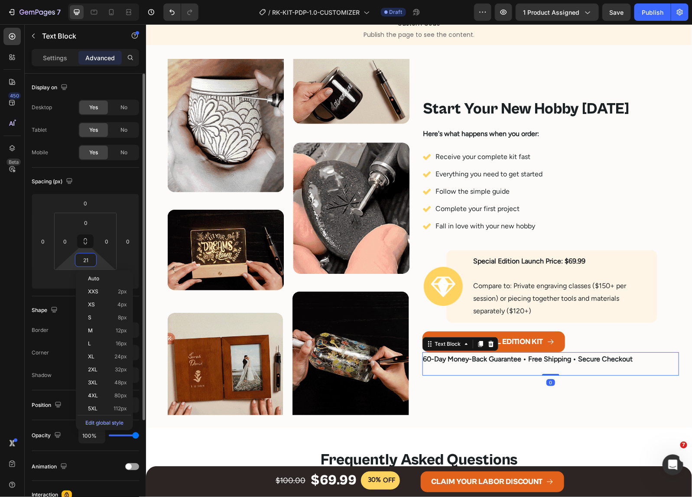
type input "0"
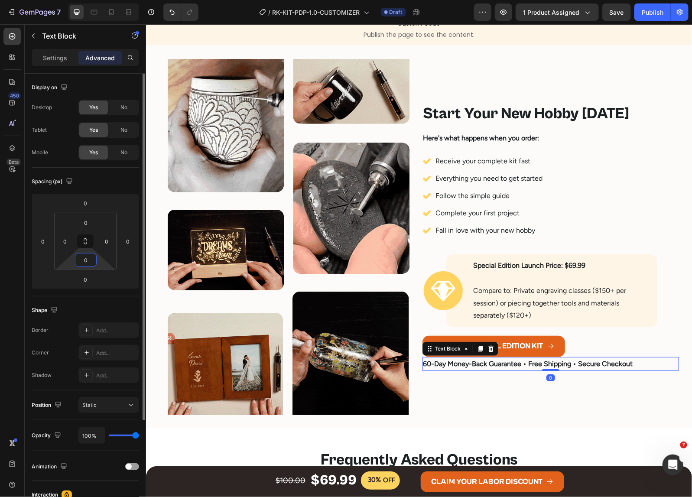
click at [52, 61] on p "Settings" at bounding box center [55, 57] width 24 height 9
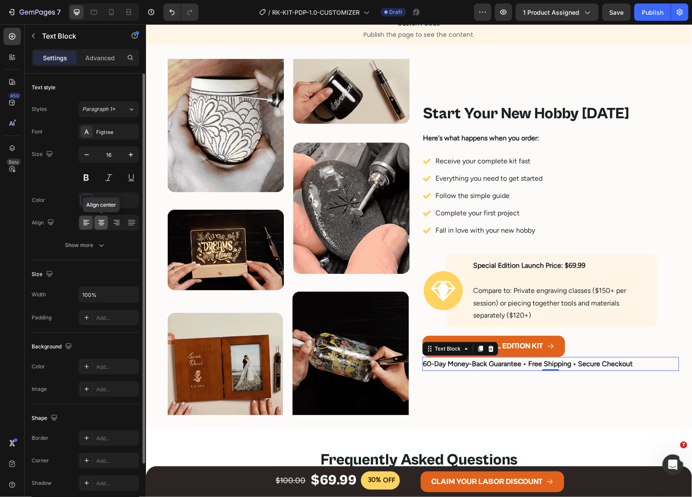
click at [101, 222] on icon at bounding box center [101, 222] width 4 height 1
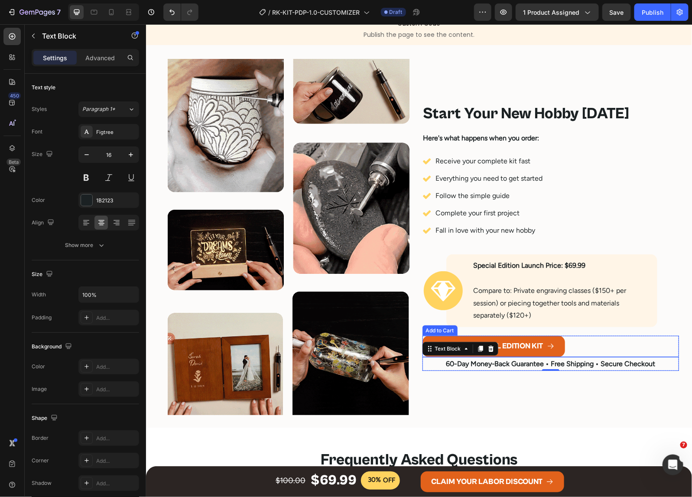
click at [578, 347] on div "GET YOUR SPECIAL EDITION KIT Add to Cart" at bounding box center [550, 345] width 257 height 21
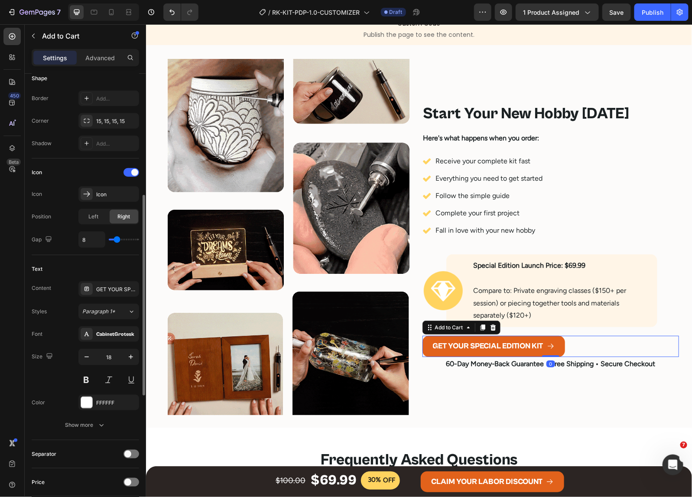
scroll to position [551, 0]
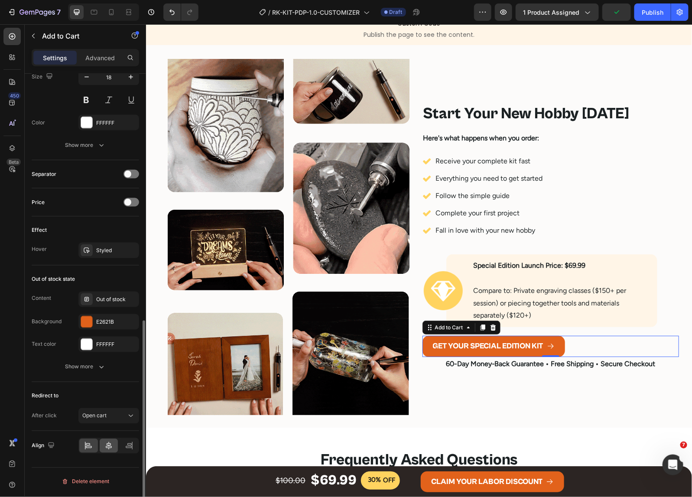
click at [111, 450] on icon at bounding box center [108, 445] width 9 height 9
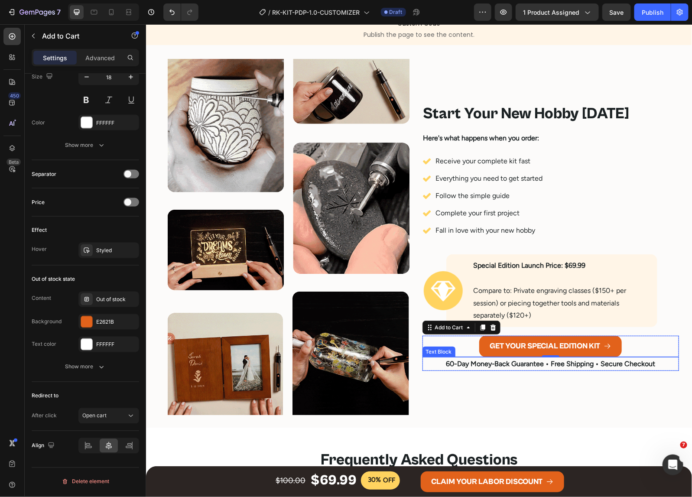
click at [522, 369] on p "60-Day Money-Back Guarantee • Free Shipping • Secure Checkout" at bounding box center [550, 363] width 255 height 13
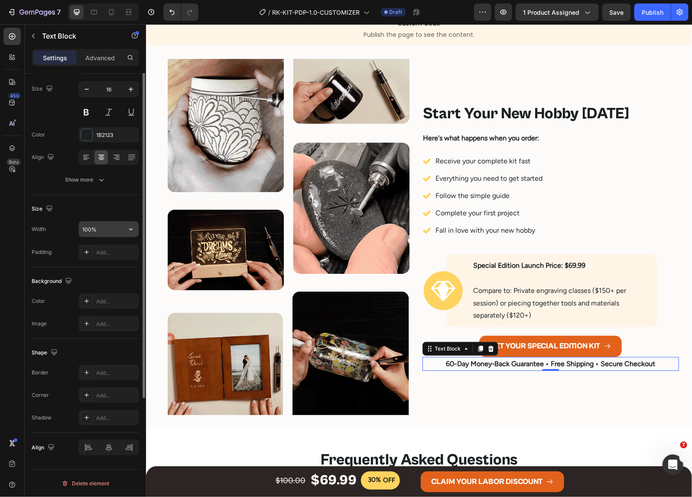
scroll to position [0, 0]
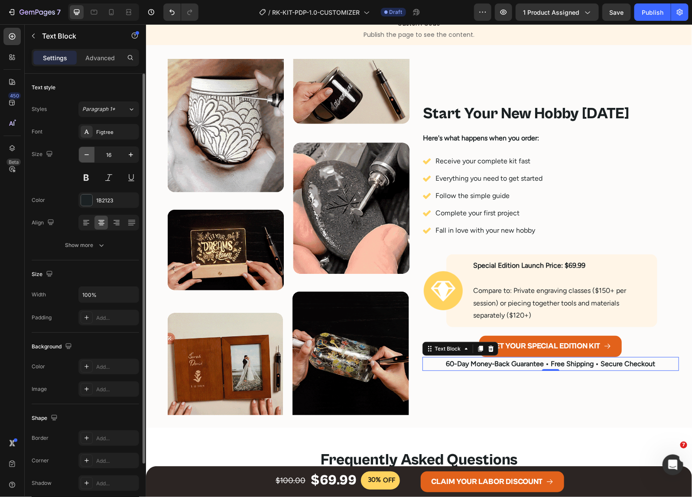
click at [84, 154] on icon "button" at bounding box center [86, 154] width 9 height 9
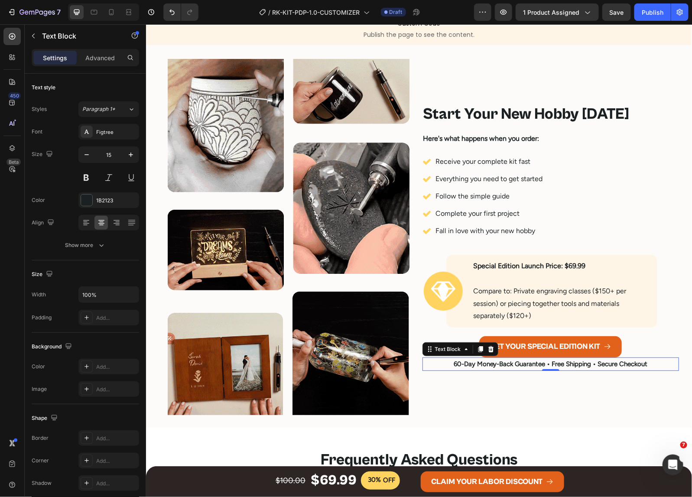
type input "14"
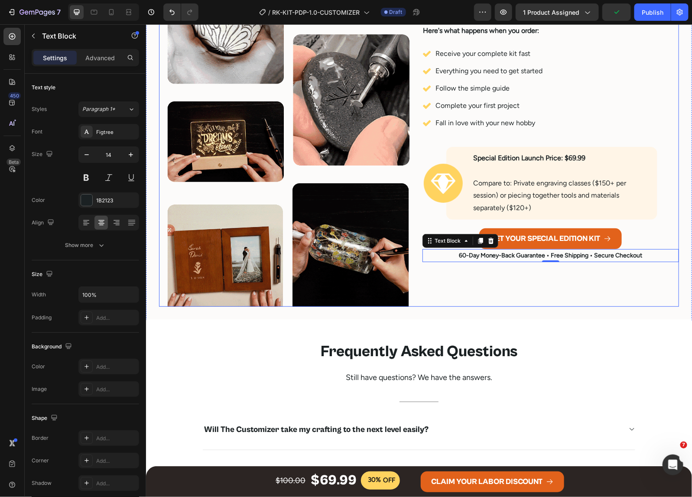
scroll to position [2940, 0]
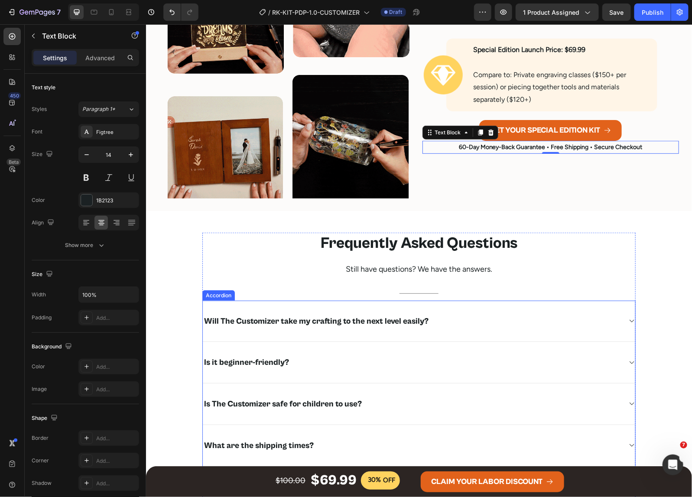
drag, startPoint x: 290, startPoint y: 320, endPoint x: 296, endPoint y: 316, distance: 7.1
click at [290, 320] on p "Will The Customizer take my crafting to the next level easily?" at bounding box center [316, 320] width 224 height 11
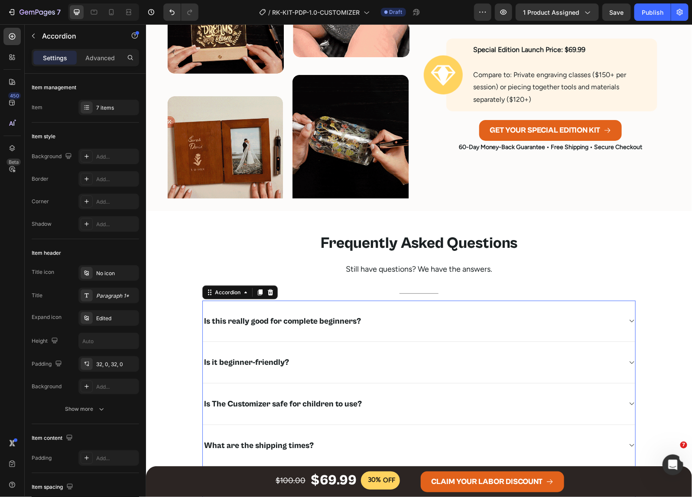
click at [259, 359] on p "Is it beginner-friendly?" at bounding box center [246, 362] width 85 height 11
click at [258, 399] on p "Is The Customizer safe for children to use?" at bounding box center [283, 403] width 158 height 11
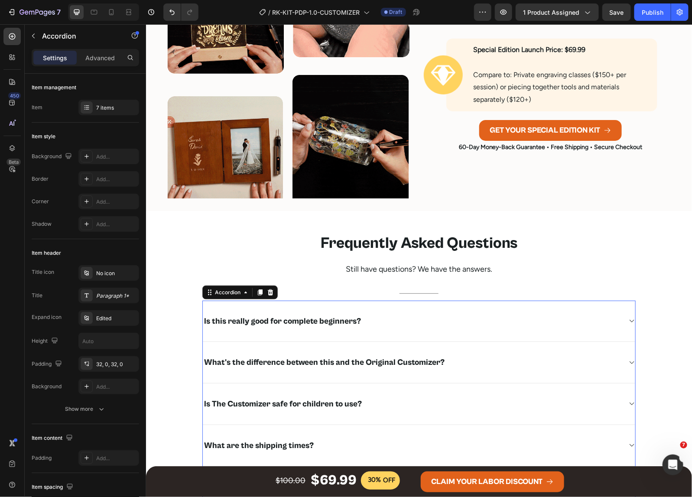
click at [258, 399] on p "Is The Customizer safe for children to use?" at bounding box center [283, 403] width 158 height 11
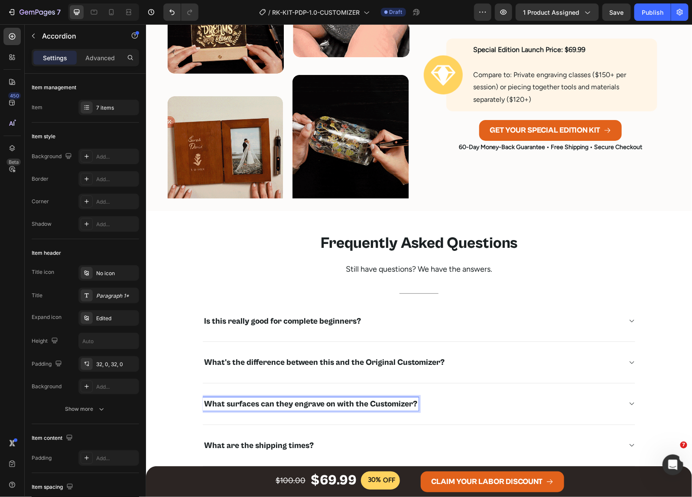
scroll to position [3156, 0]
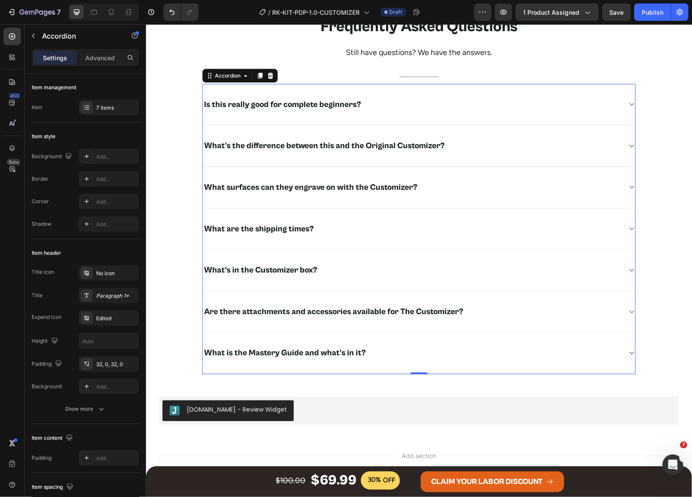
click at [284, 228] on p "What are the shipping times?" at bounding box center [259, 228] width 110 height 11
click at [262, 272] on p "What’s in the Customizer box?" at bounding box center [260, 269] width 113 height 11
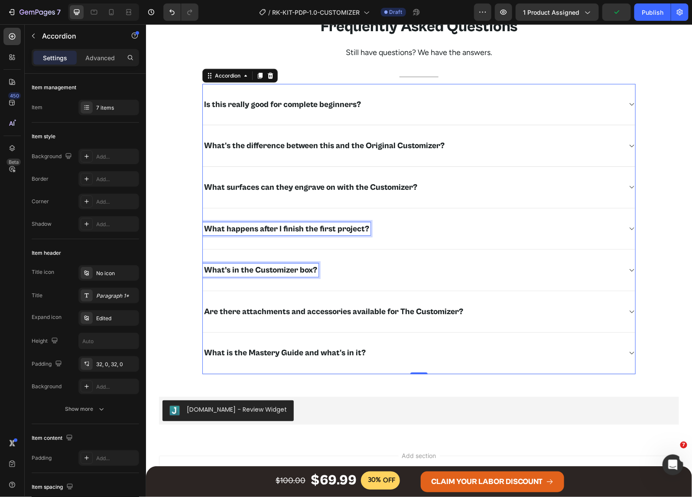
click at [262, 272] on p "What’s in the Customizer box?" at bounding box center [260, 269] width 113 height 11
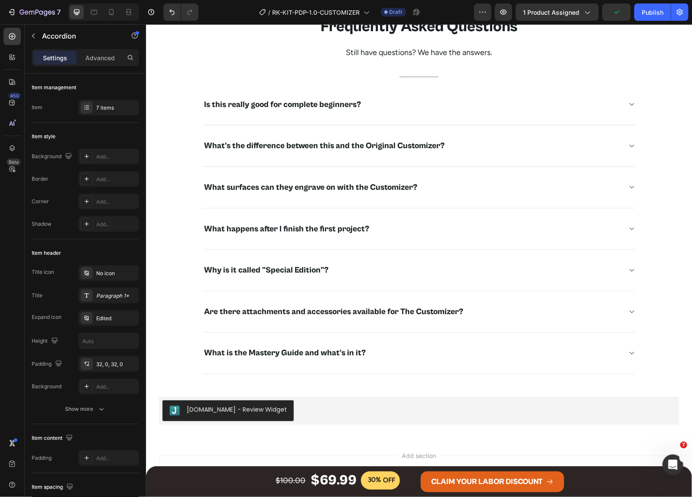
click at [264, 309] on p "Are there attachments and accessories available for The Customizer?" at bounding box center [333, 311] width 259 height 11
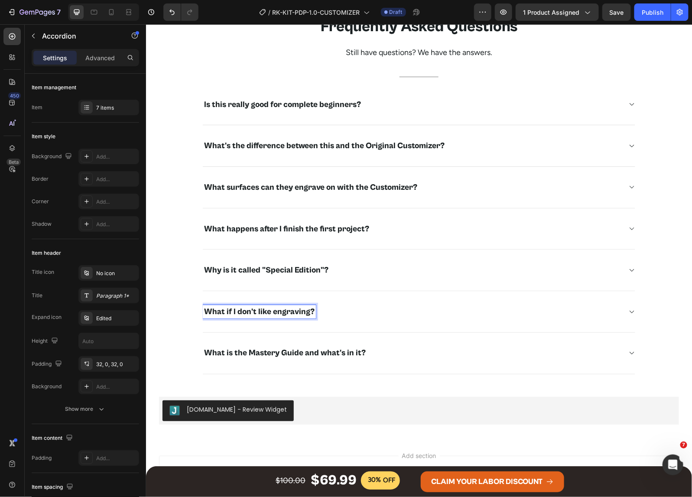
click at [397, 109] on div "Is this really good for complete beginners?" at bounding box center [411, 103] width 418 height 13
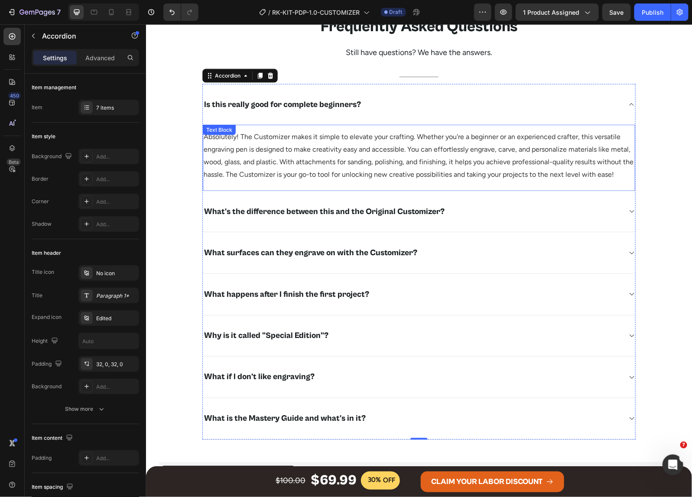
click at [312, 160] on span "Absolutely! The Customizer makes it simple to elevate your crafting. Whether yo…" at bounding box center [418, 154] width 430 height 45
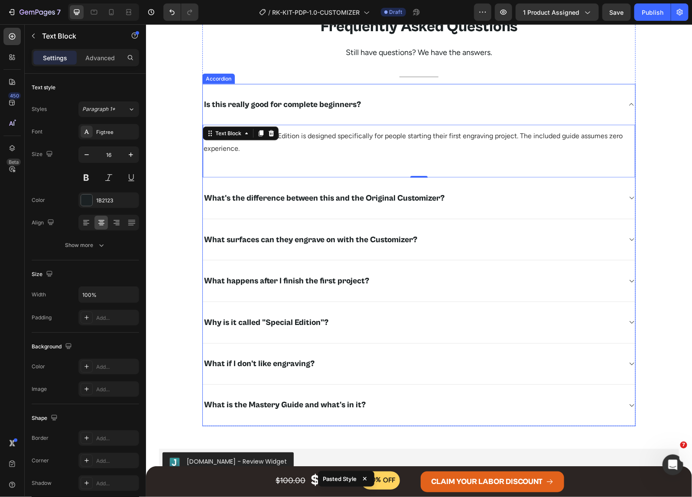
click at [488, 200] on div "What's the difference between this and the Original Customizer?" at bounding box center [411, 197] width 418 height 13
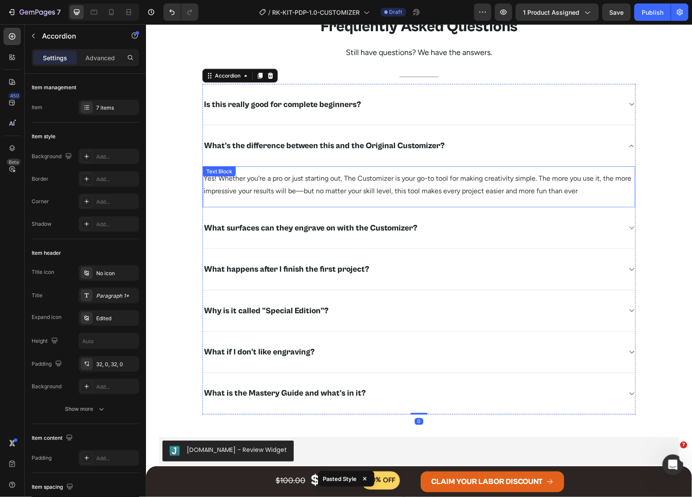
click at [304, 178] on span "Yes! Whether you're a pro or just starting out, The Customizer is your go-to to…" at bounding box center [417, 184] width 428 height 21
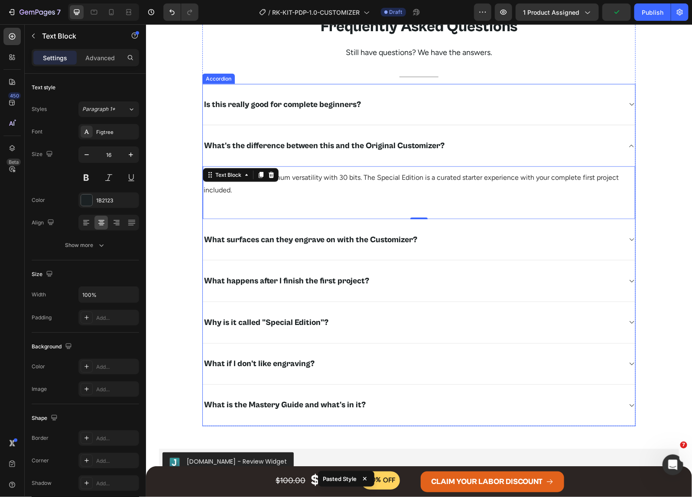
click at [453, 242] on div "What surfaces can they engrave on with the Customizer?" at bounding box center [411, 239] width 418 height 13
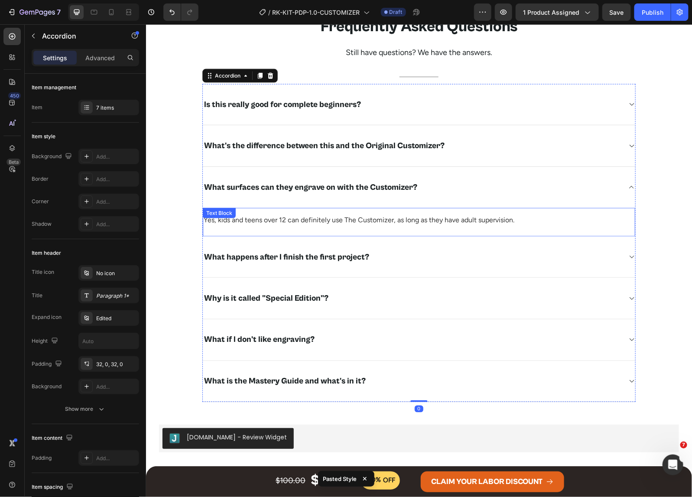
click at [343, 225] on p "Yes, kids and teens over 12 can definitely use The Customizer, as long as they …" at bounding box center [418, 220] width 431 height 13
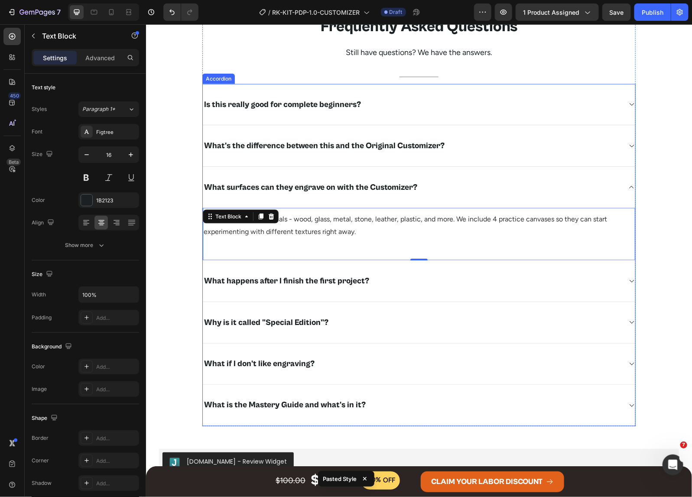
click at [393, 275] on div "What happens after I finish the first project?" at bounding box center [411, 280] width 418 height 13
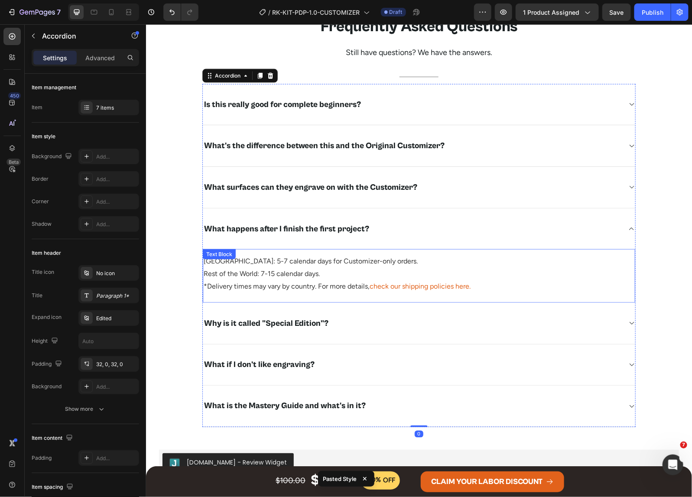
click at [336, 265] on span "United States: 5-7 calendar days for Customizer-only orders." at bounding box center [310, 260] width 214 height 8
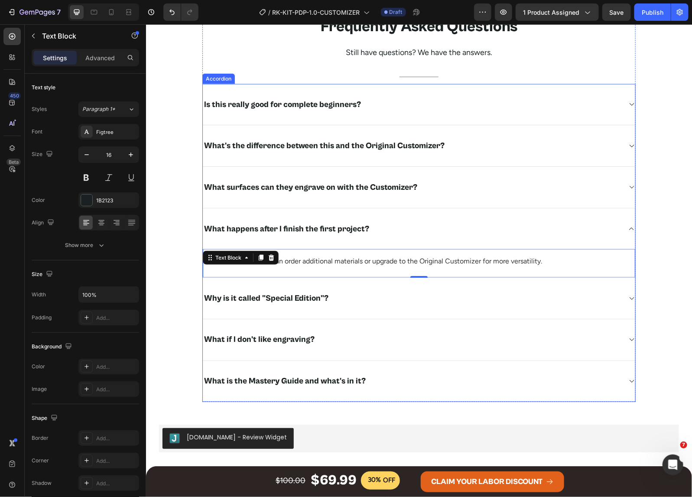
drag, startPoint x: 385, startPoint y: 298, endPoint x: 285, endPoint y: 327, distance: 103.7
click at [385, 298] on div "Why is it called "Special Edition"?" at bounding box center [411, 297] width 418 height 13
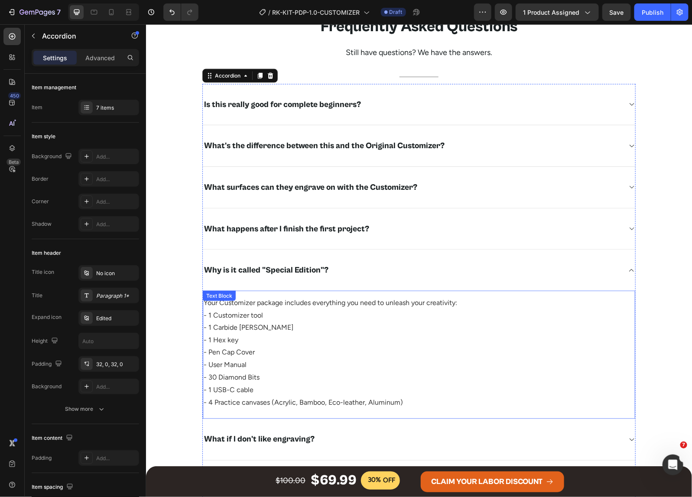
click at [274, 311] on p "Your Customizer package includes everything you need to unleash your creativity…" at bounding box center [418, 321] width 431 height 50
click at [274, 312] on p "Your Customizer package includes everything you need to unleash your creativity…" at bounding box center [418, 321] width 431 height 50
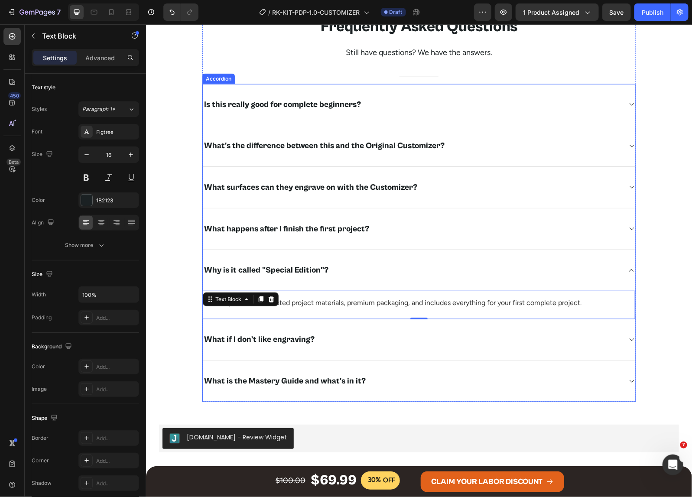
click at [338, 344] on div "What if I don't like engraving?" at bounding box center [411, 339] width 418 height 13
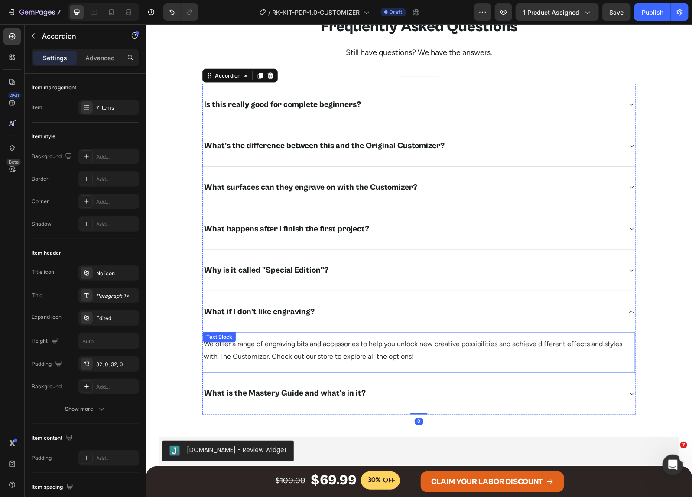
click at [302, 350] on span "We offer a range of engraving bits and accessories to help you unlock new creat…" at bounding box center [412, 350] width 418 height 21
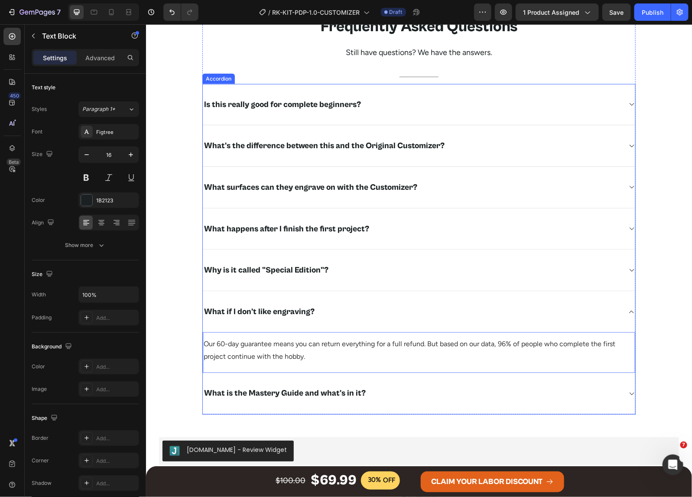
click at [485, 301] on div "What if I don't like engraving?" at bounding box center [418, 311] width 432 height 41
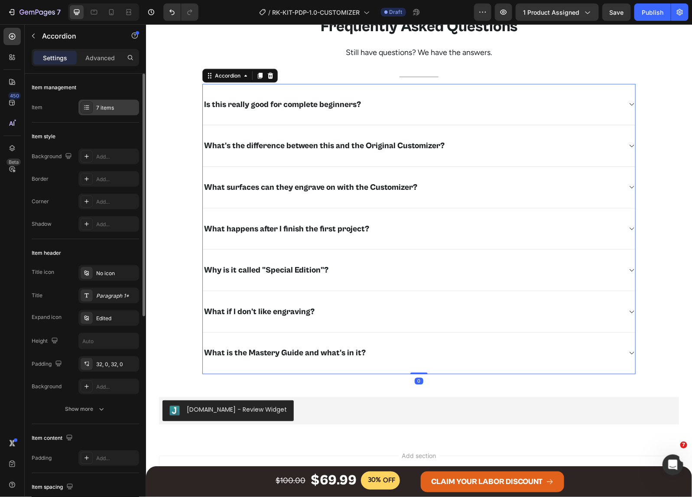
click at [107, 103] on div "7 items" at bounding box center [108, 108] width 61 height 16
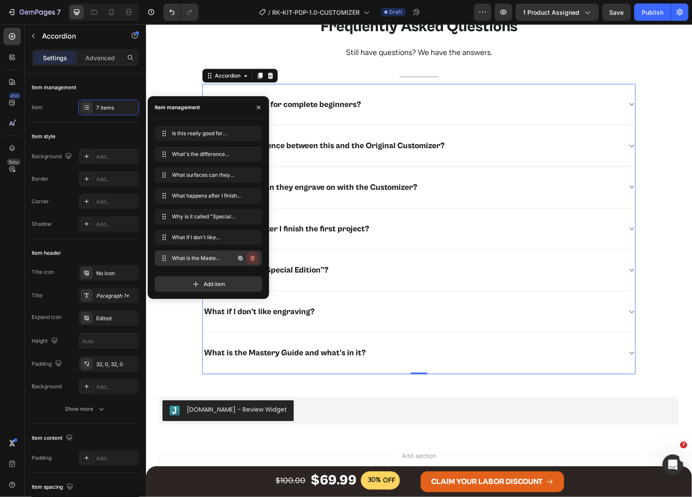
click at [254, 256] on icon "button" at bounding box center [252, 258] width 4 height 5
click at [247, 259] on div "Delete" at bounding box center [247, 258] width 16 height 8
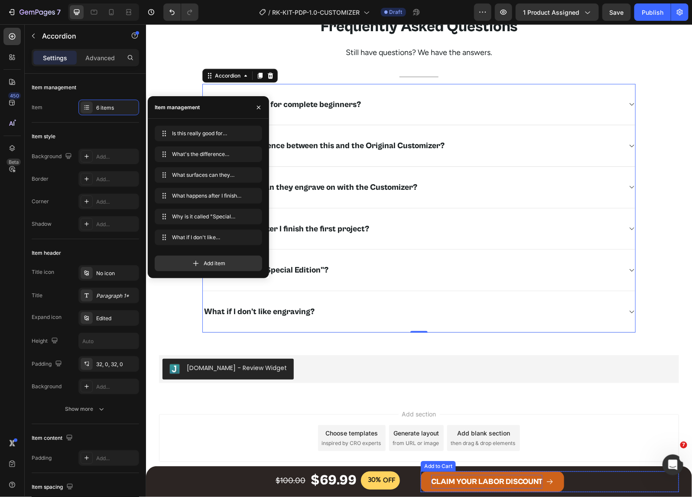
click at [474, 482] on div "CLAIM YOUR LABOR DISCOUNT" at bounding box center [486, 481] width 111 height 14
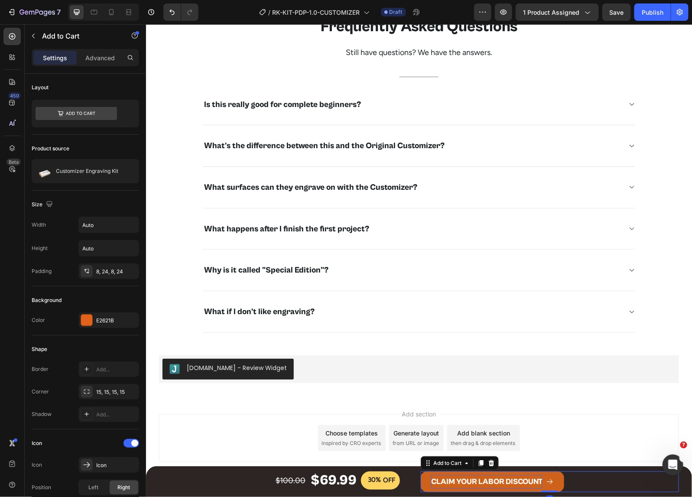
click at [477, 482] on div "CLAIM YOUR LABOR DISCOUNT" at bounding box center [486, 481] width 111 height 14
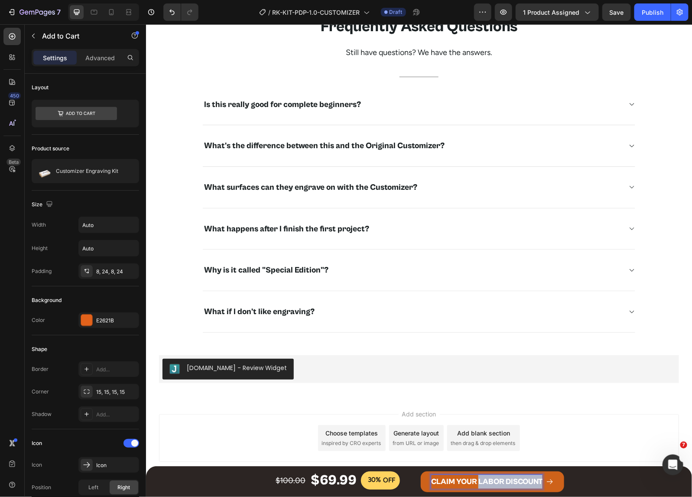
drag, startPoint x: 474, startPoint y: 482, endPoint x: 538, endPoint y: 484, distance: 63.3
click at [538, 484] on p "CLAIM YOUR LABOR DISCOUNT" at bounding box center [486, 481] width 111 height 14
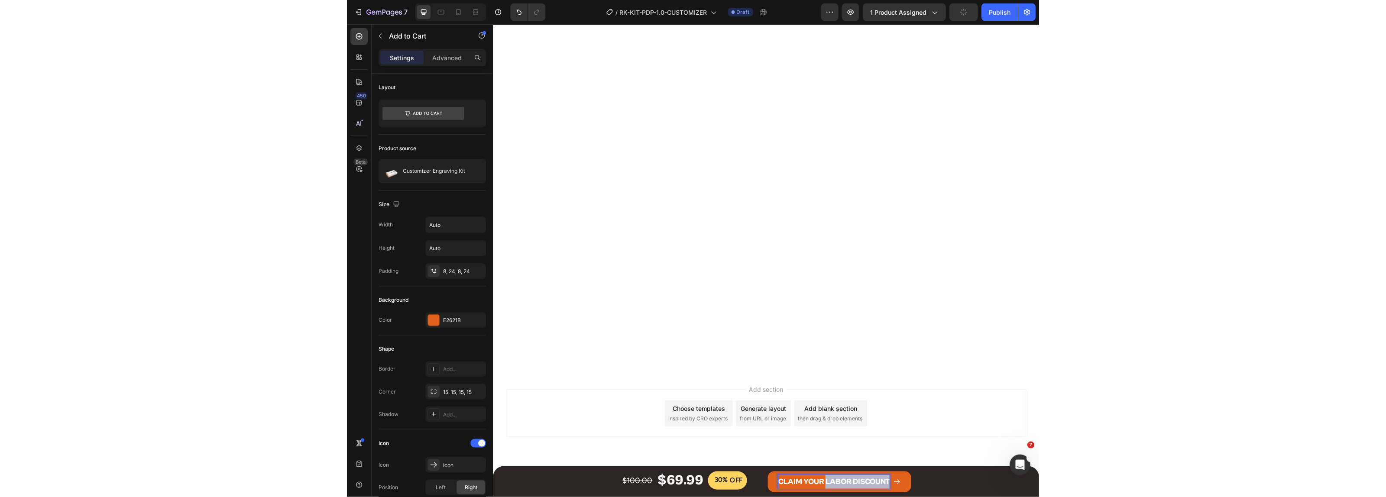
scroll to position [0, 0]
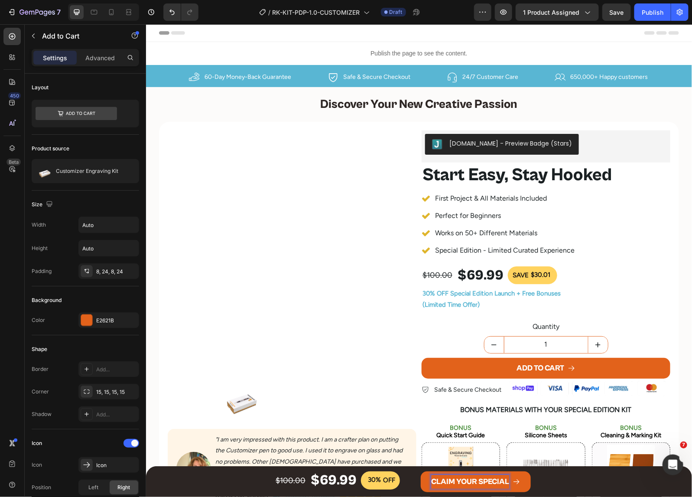
click at [420, 471] on button "CLAIM YOUR SPECIAL" at bounding box center [475, 481] width 110 height 21
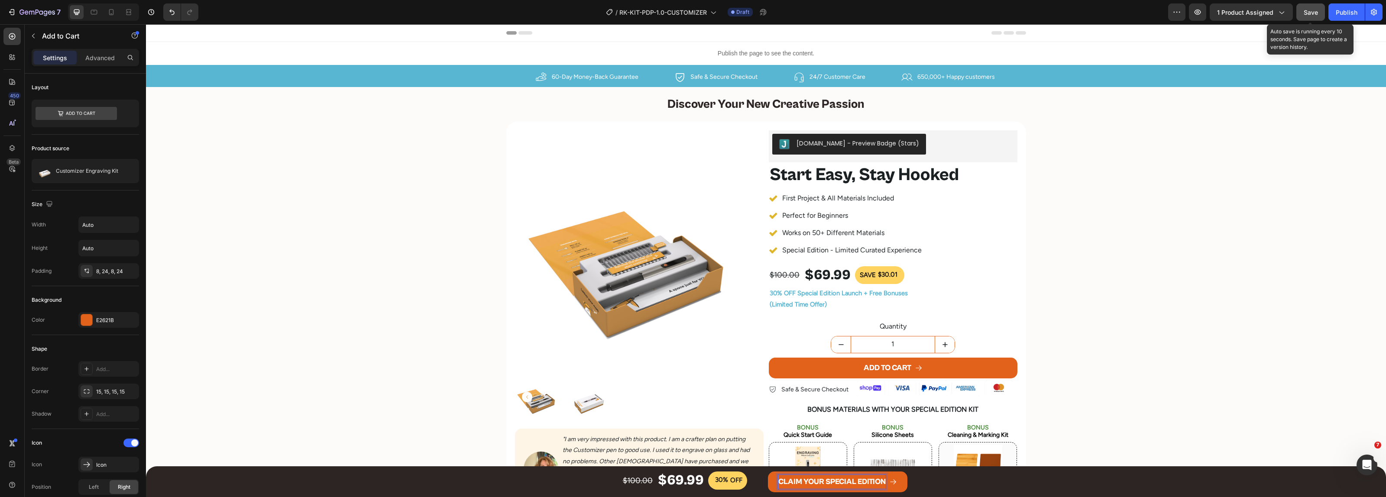
drag, startPoint x: 1307, startPoint y: 14, endPoint x: 1068, endPoint y: 28, distance: 238.7
click at [1307, 14] on span "Save" at bounding box center [1311, 12] width 14 height 7
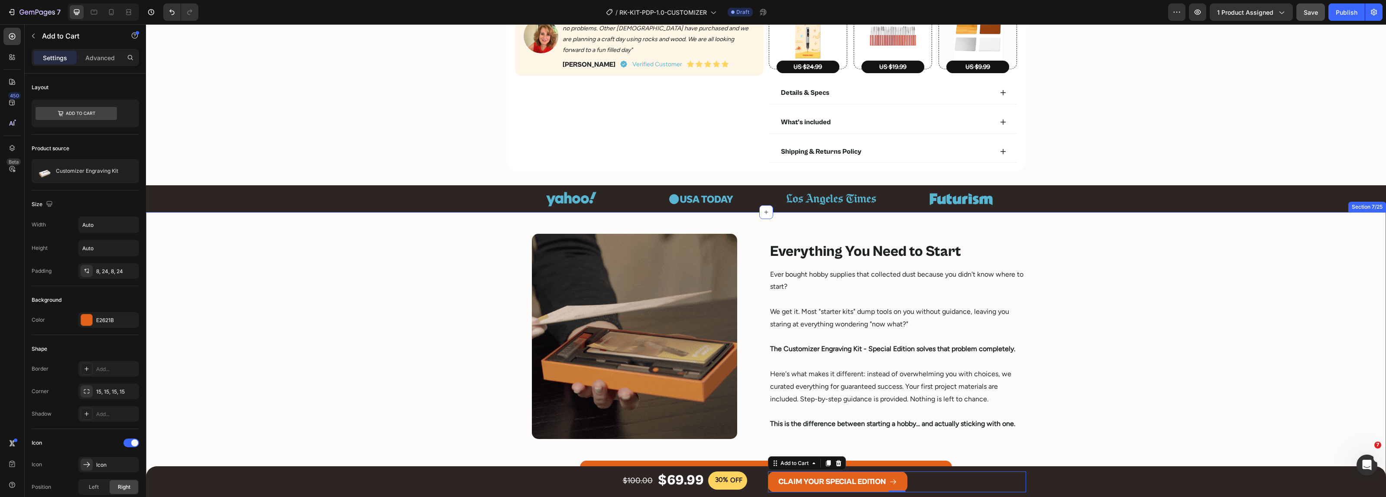
scroll to position [812, 0]
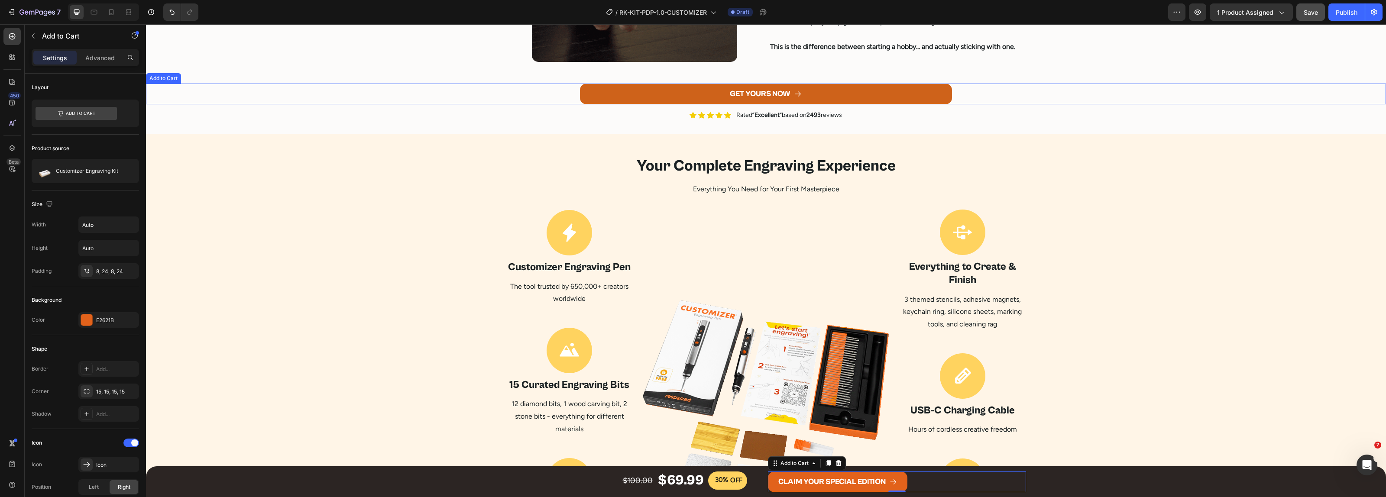
click at [860, 96] on button "GET YOURS NOW" at bounding box center [766, 94] width 372 height 21
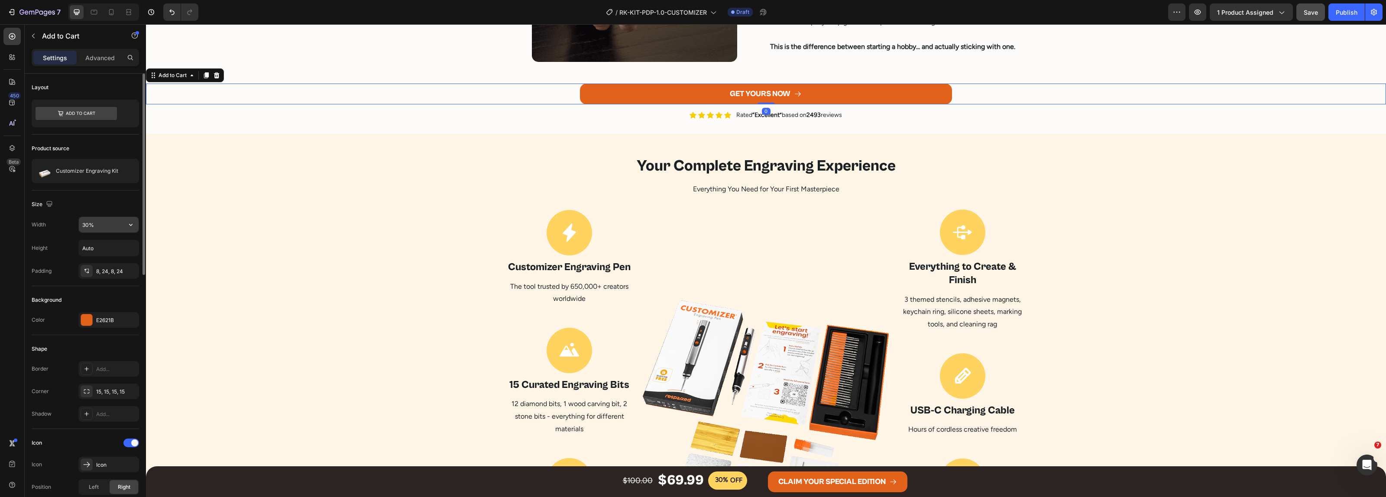
click at [89, 226] on input "30%" at bounding box center [109, 225] width 60 height 16
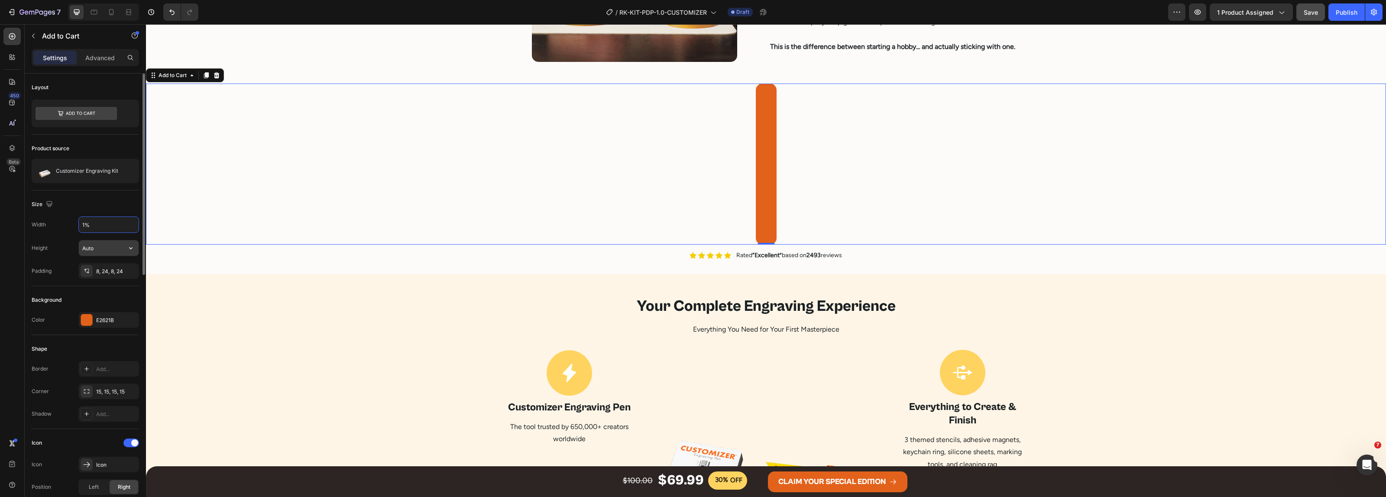
type input "15%"
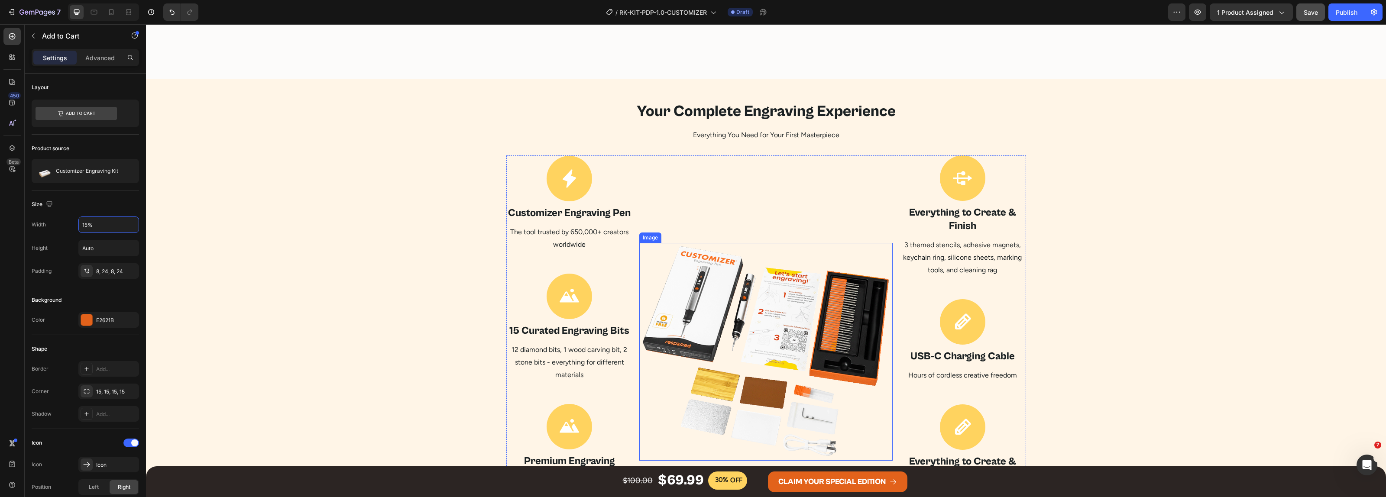
scroll to position [1191, 0]
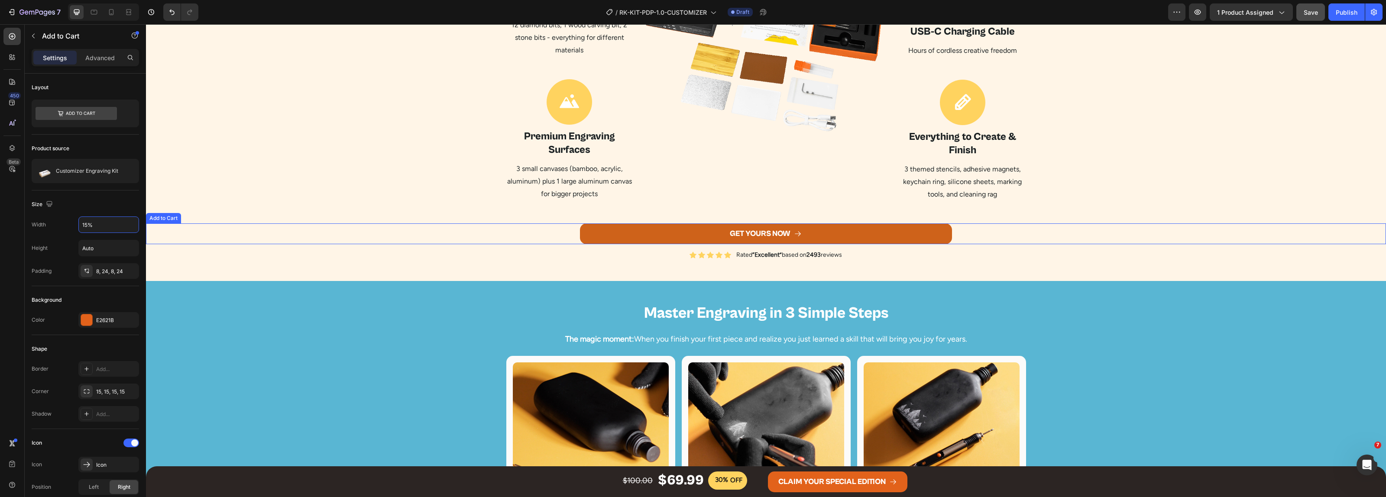
click at [804, 234] on button "GET YOURS NOW" at bounding box center [766, 234] width 372 height 21
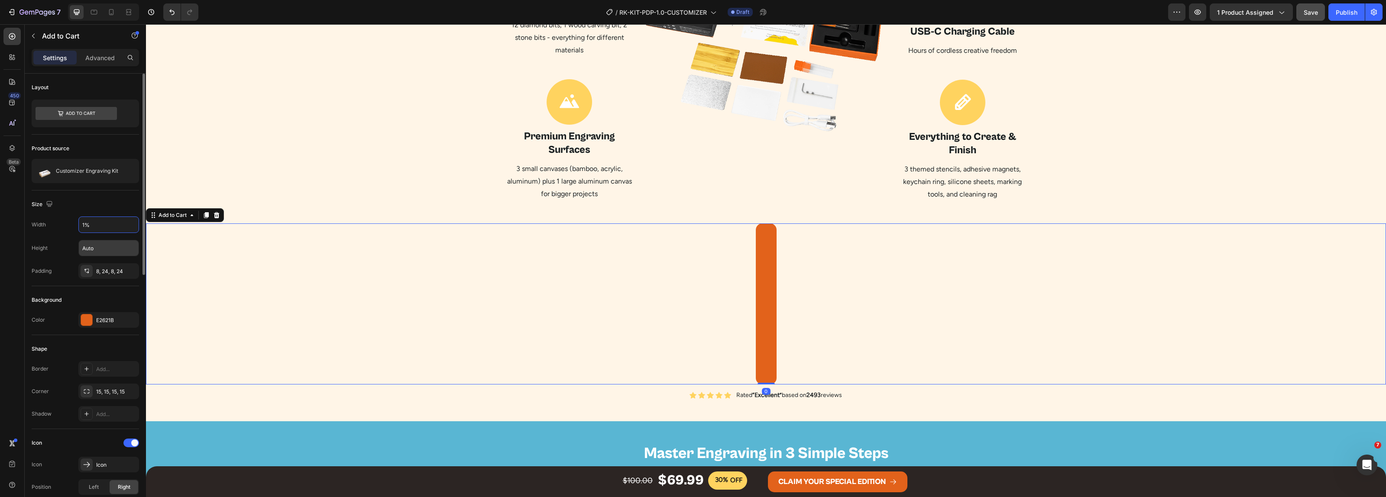
type input "15%"
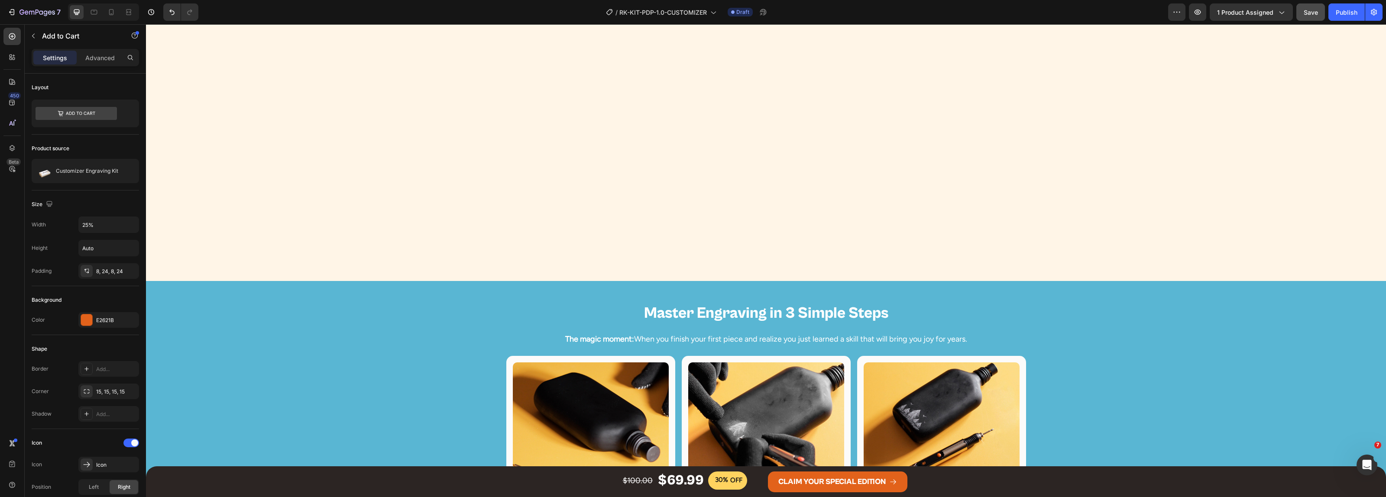
scroll to position [1516, 0]
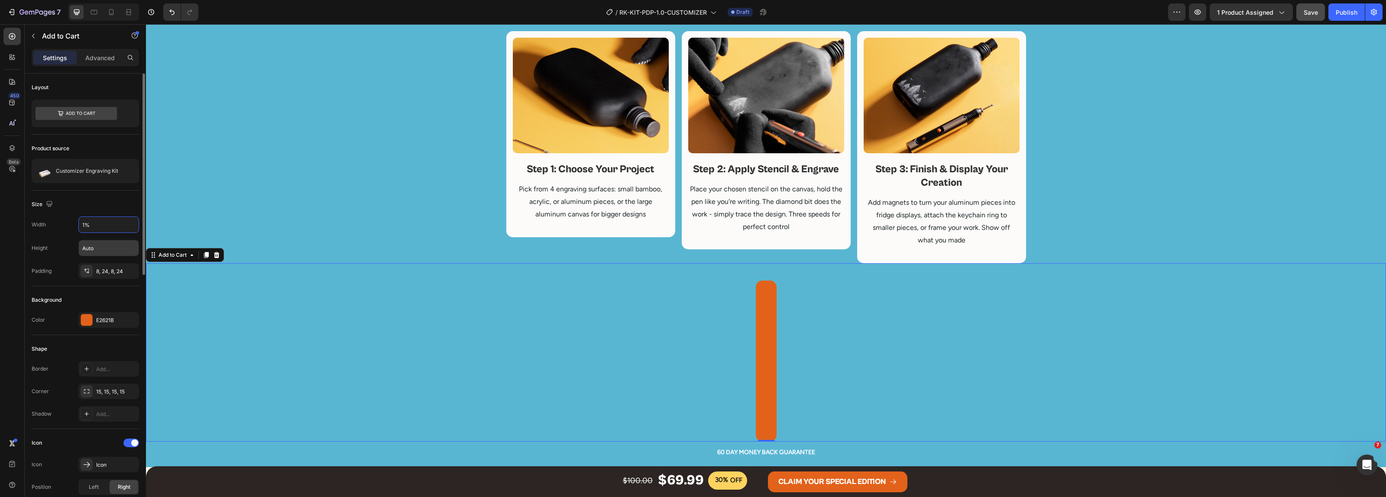
type input "15%"
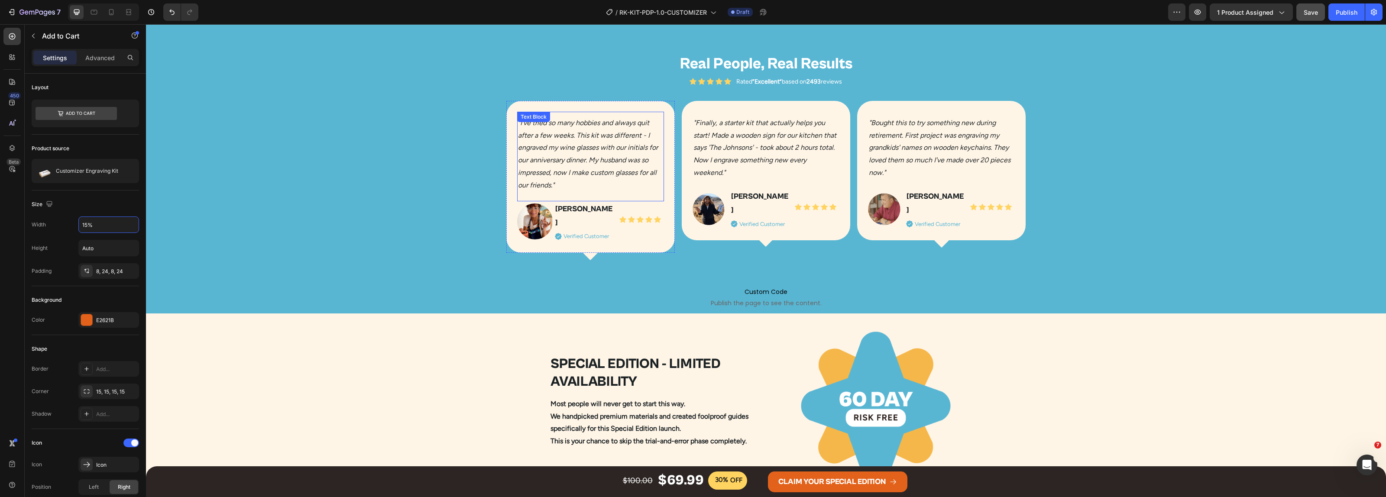
scroll to position [2166, 0]
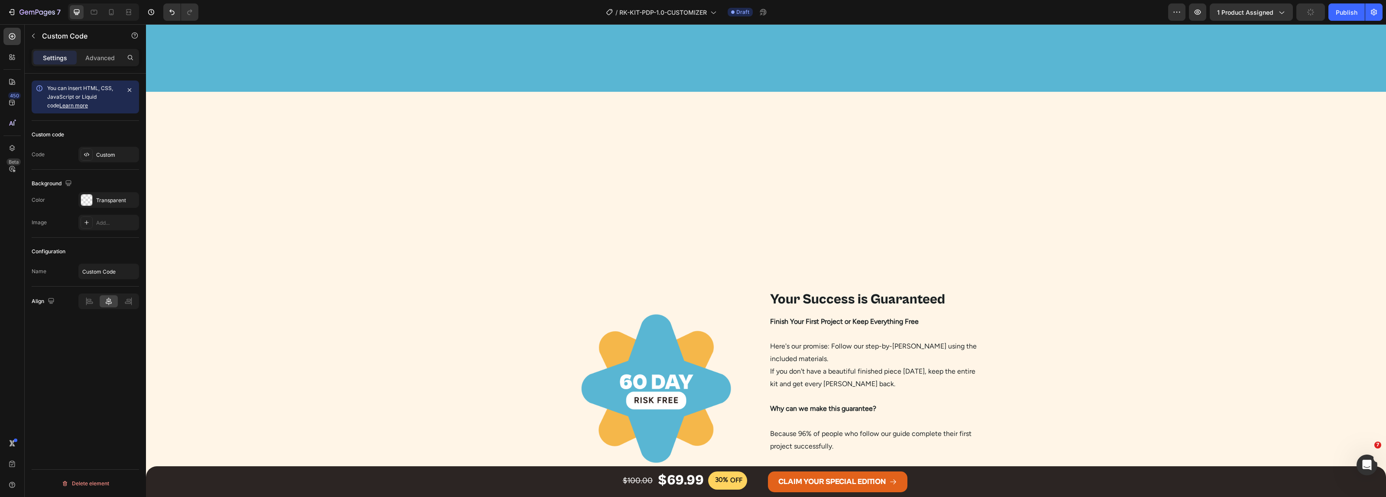
scroll to position [2436, 0]
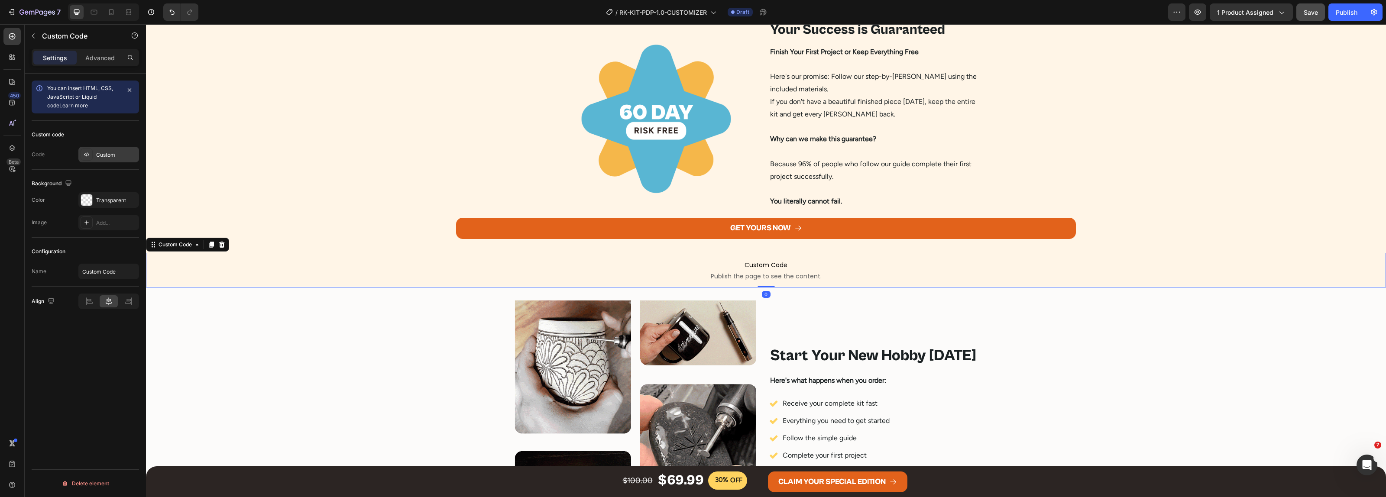
click at [97, 155] on div "Custom" at bounding box center [116, 155] width 41 height 8
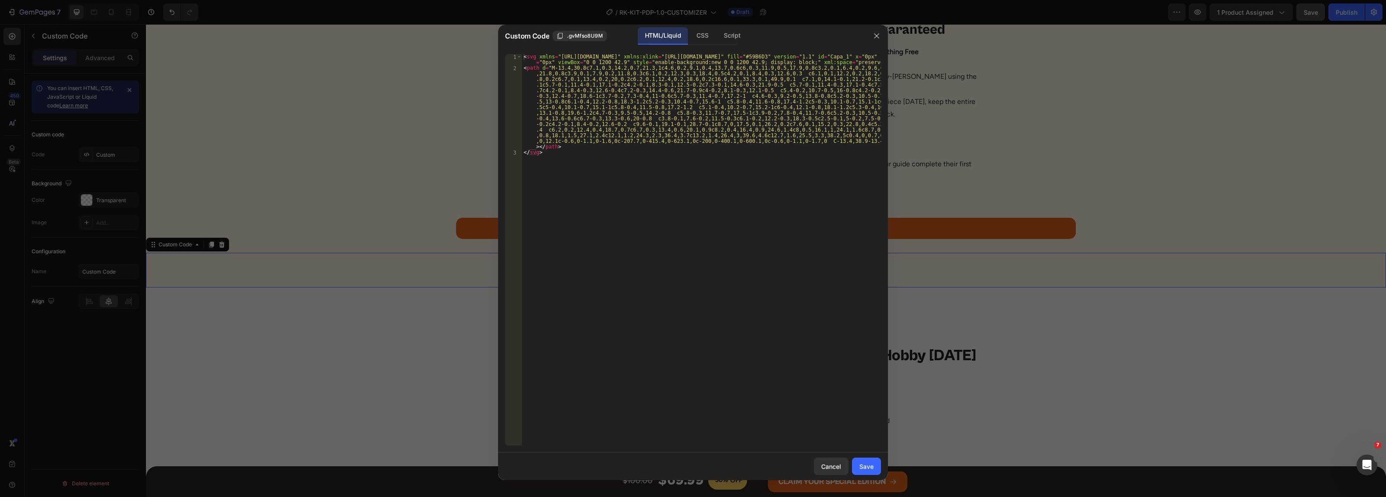
click at [105, 187] on div at bounding box center [693, 248] width 1386 height 497
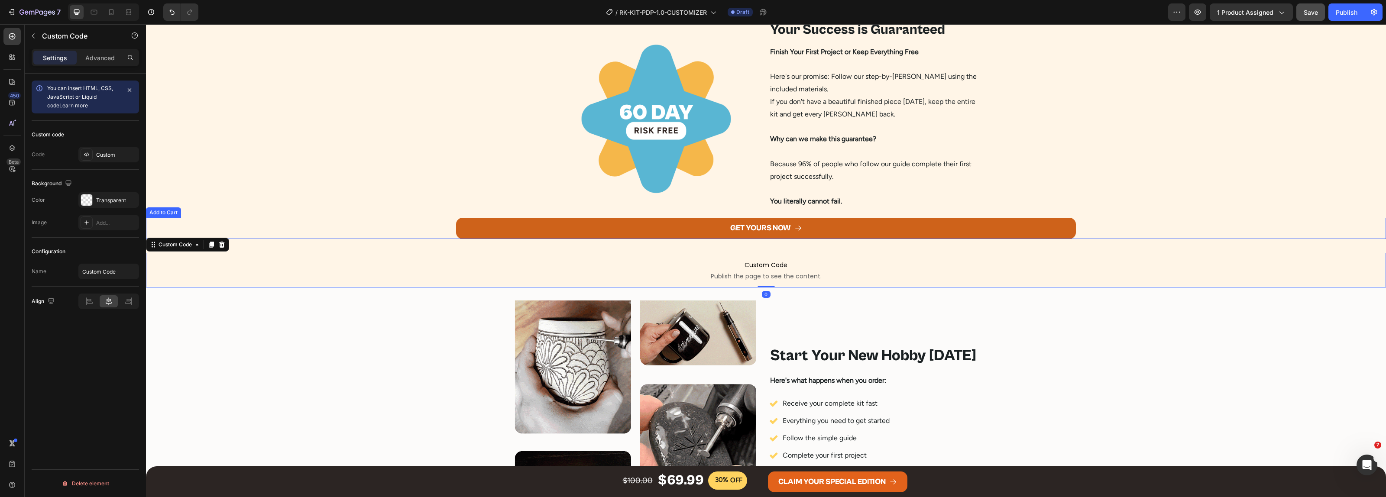
click at [541, 230] on button "GET YOURS NOW" at bounding box center [766, 228] width 620 height 21
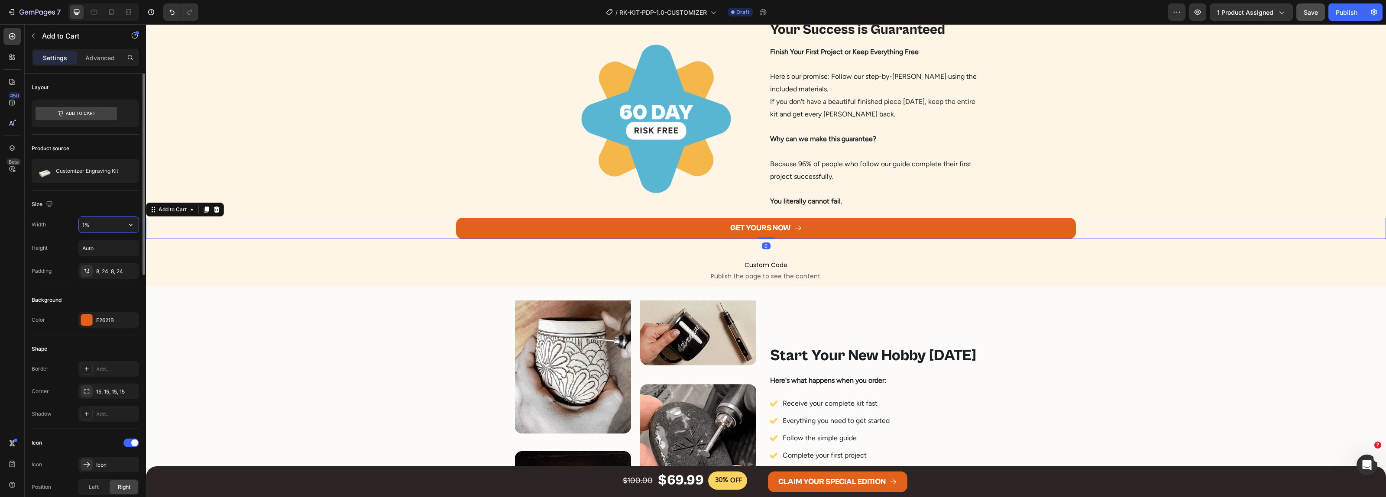
type input "15%"
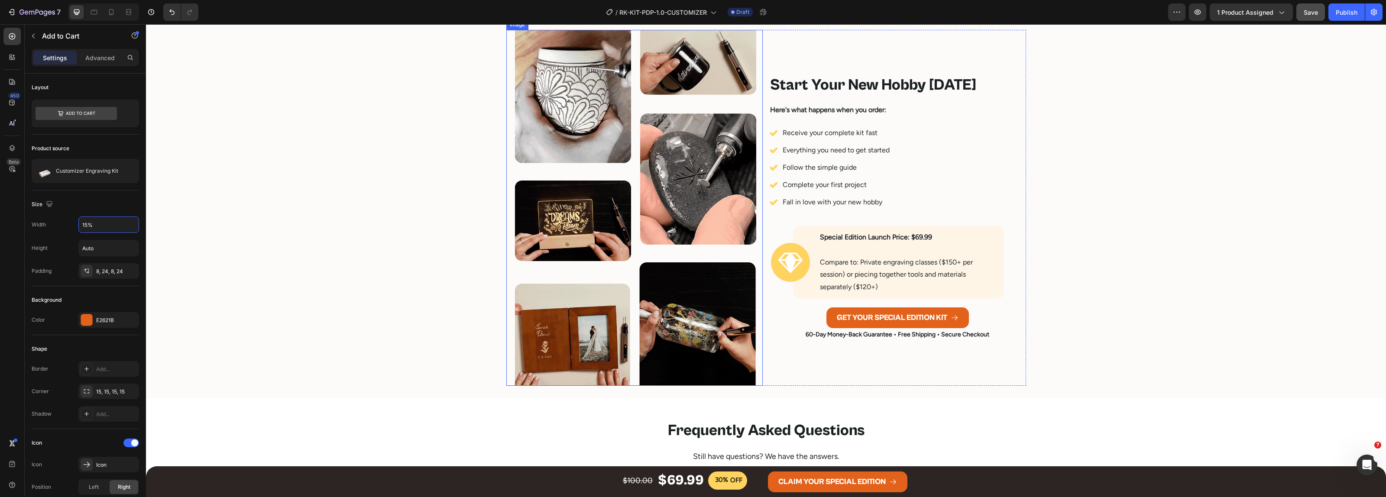
scroll to position [2815, 0]
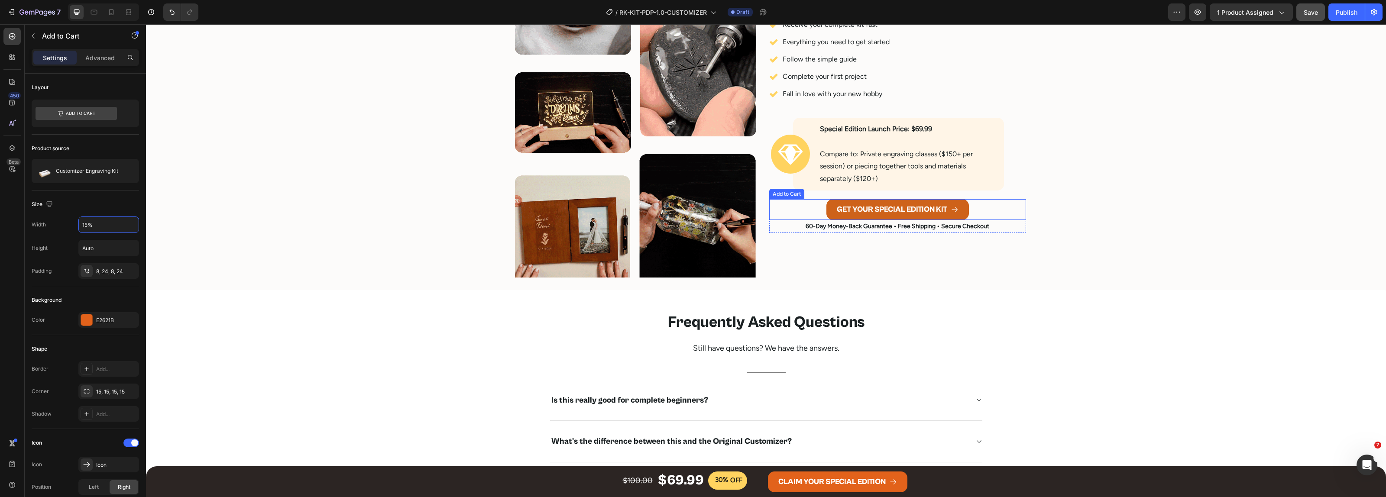
click at [827, 207] on button "GET YOUR SPECIAL EDITION KIT" at bounding box center [898, 209] width 143 height 21
click at [94, 226] on input "Auto" at bounding box center [109, 225] width 60 height 16
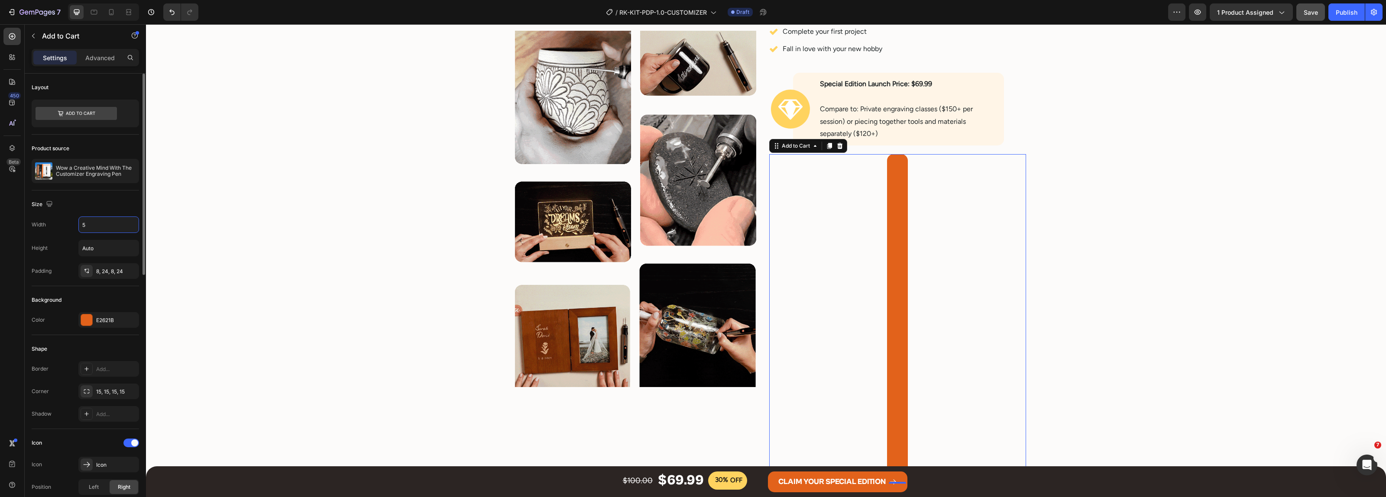
scroll to position [2932, 0]
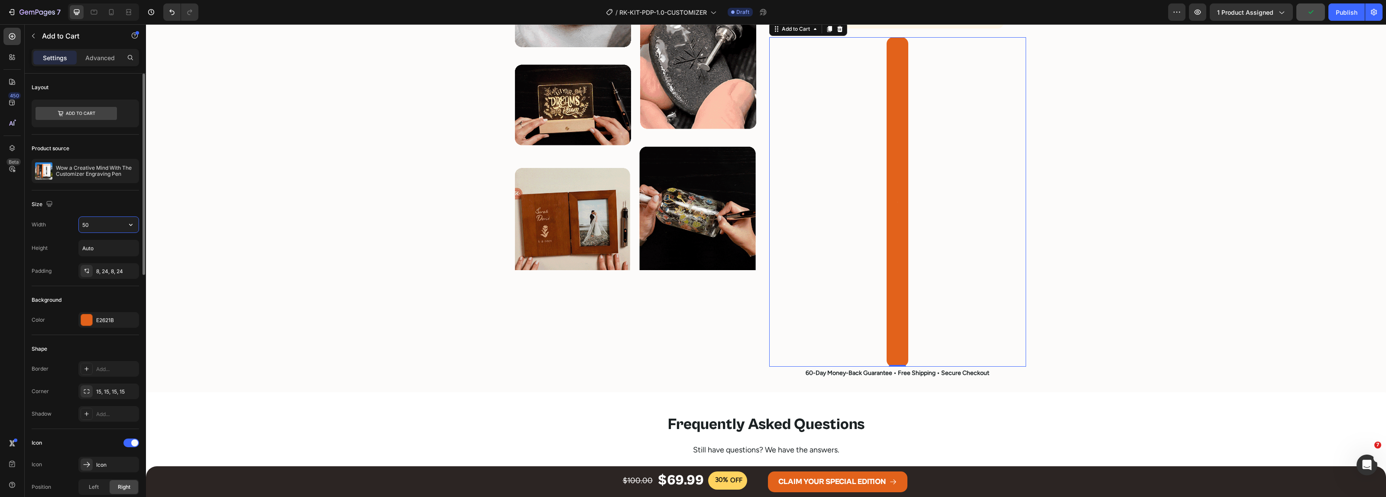
type input "Auto"
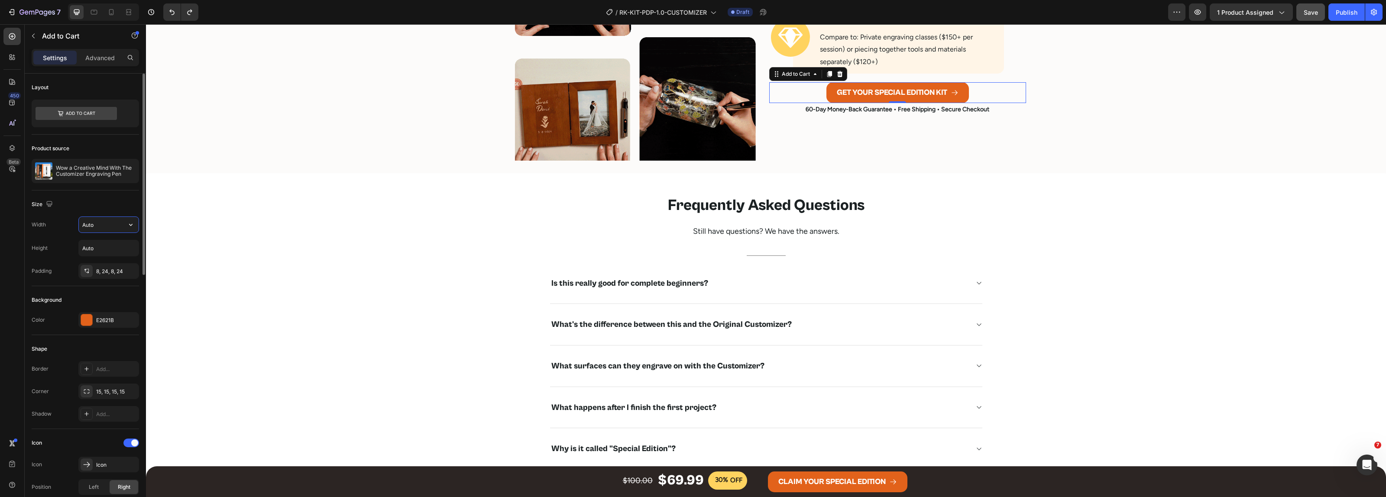
scroll to position [2815, 0]
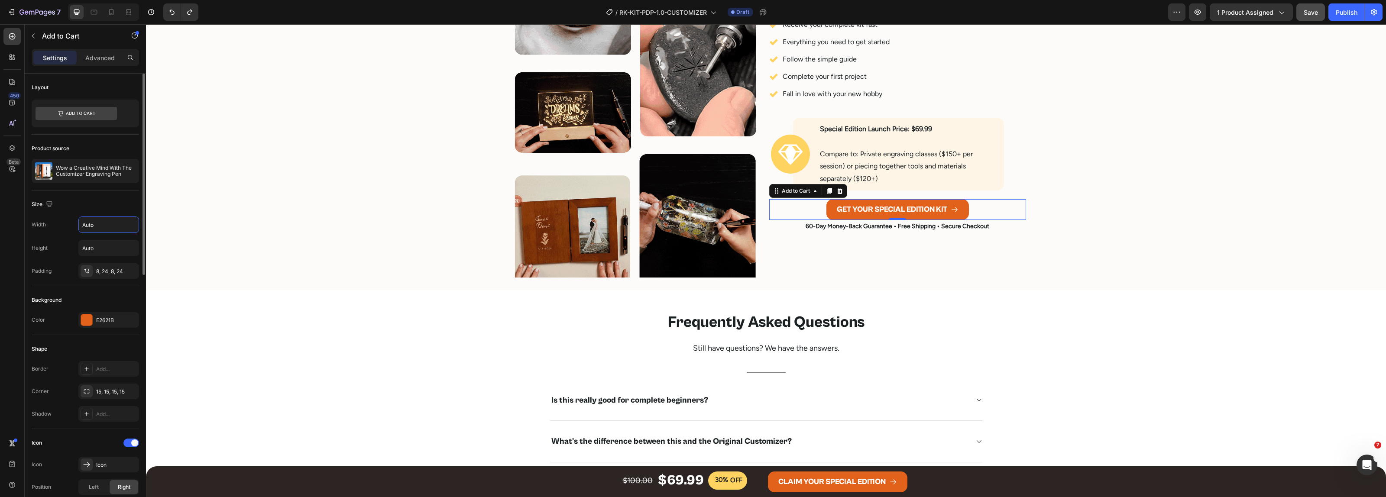
click at [96, 208] on div "Size" at bounding box center [85, 205] width 107 height 14
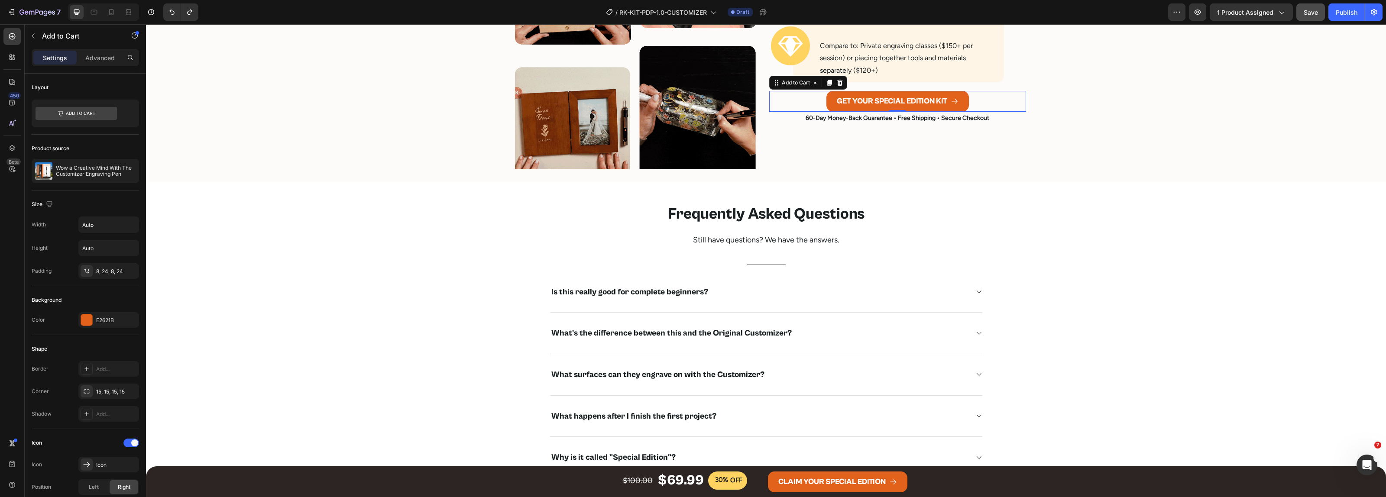
click at [1311, 12] on span "Save" at bounding box center [1311, 12] width 14 height 7
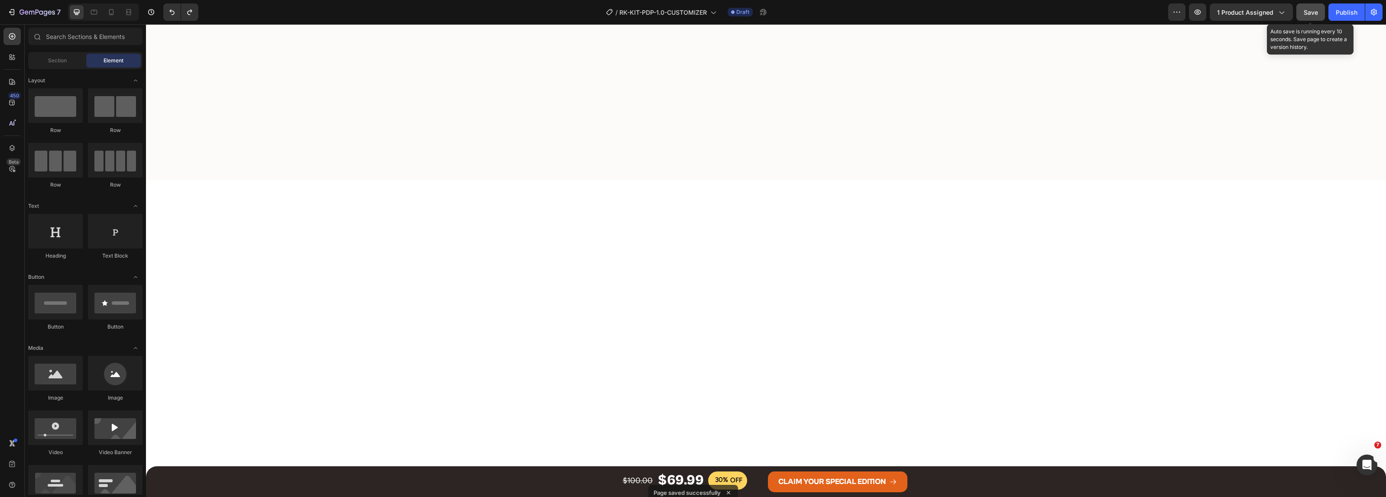
scroll to position [0, 0]
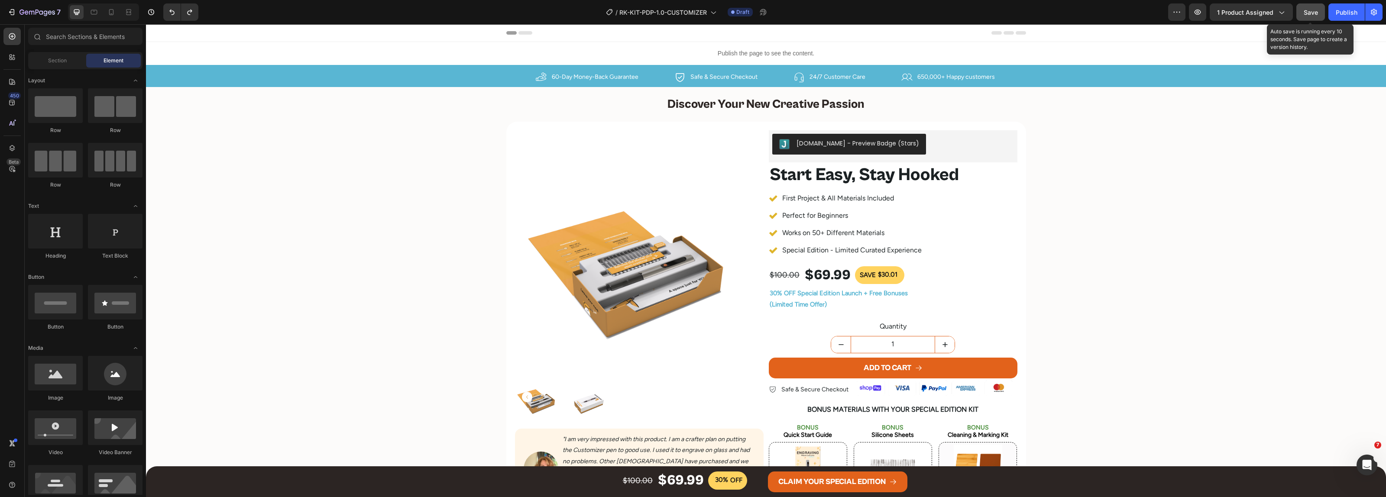
click at [1294, 13] on div "Preview 1 product assigned Save Auto save is running every 10 seconds. Save pag…" at bounding box center [1275, 11] width 214 height 17
click at [1305, 11] on span "Save" at bounding box center [1311, 12] width 14 height 7
click at [22, 12] on icon "button" at bounding box center [37, 12] width 36 height 7
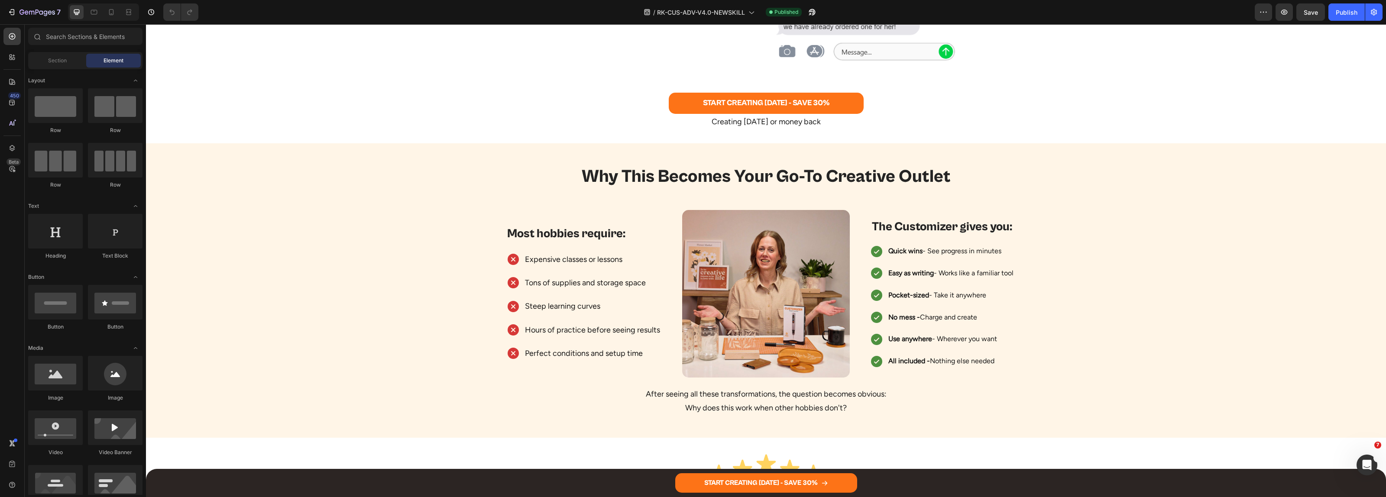
scroll to position [3952, 0]
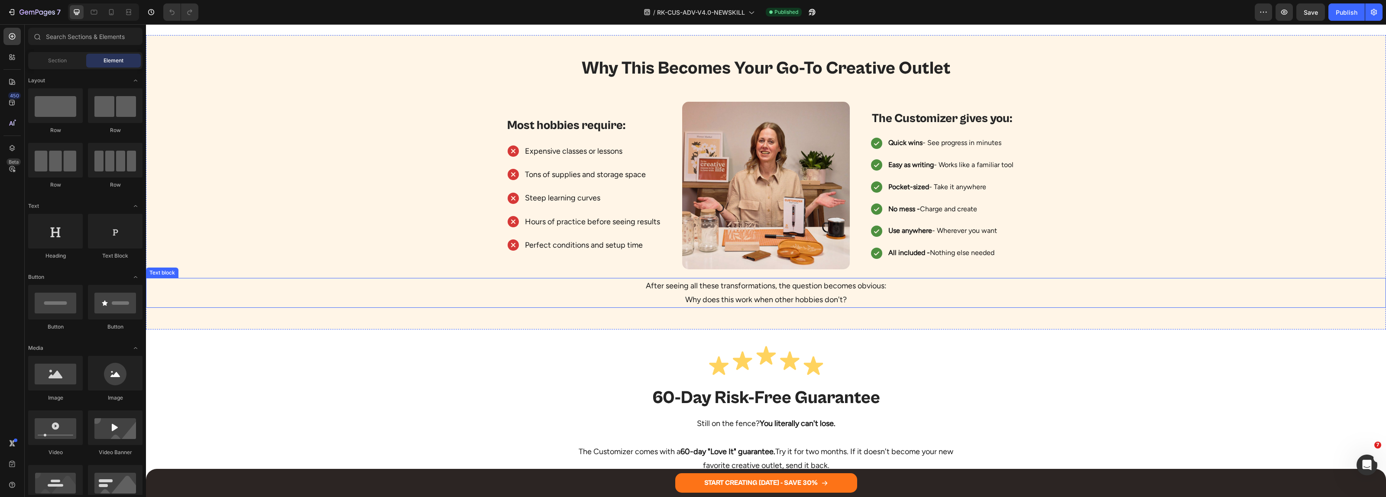
click at [733, 295] on p "Why does this work when other hobbies don't?" at bounding box center [766, 300] width 1239 height 14
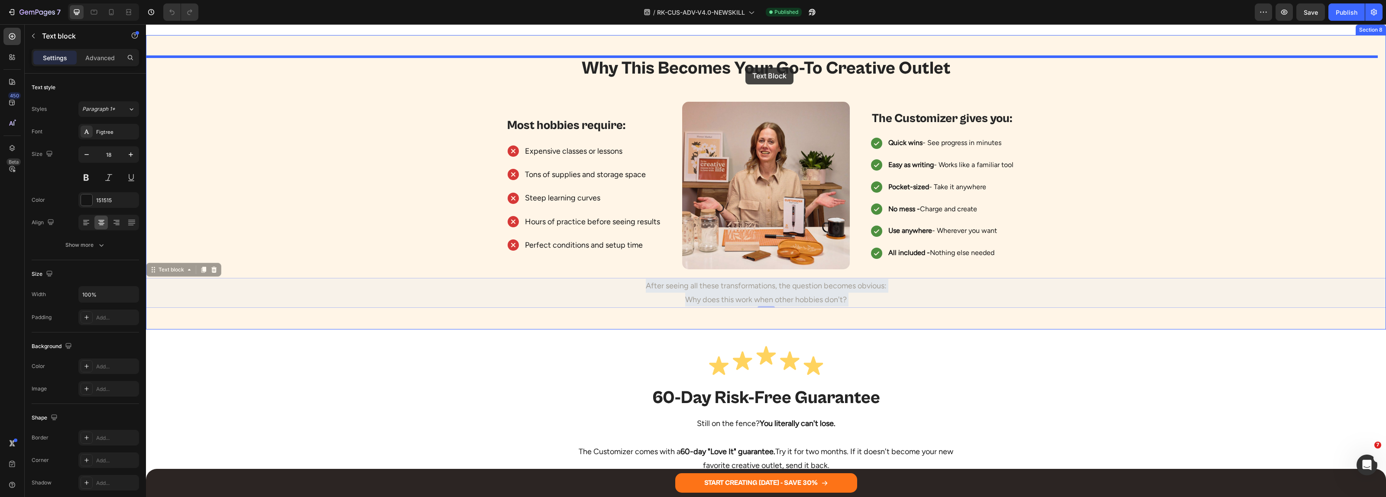
drag, startPoint x: 747, startPoint y: 291, endPoint x: 746, endPoint y: 68, distance: 223.5
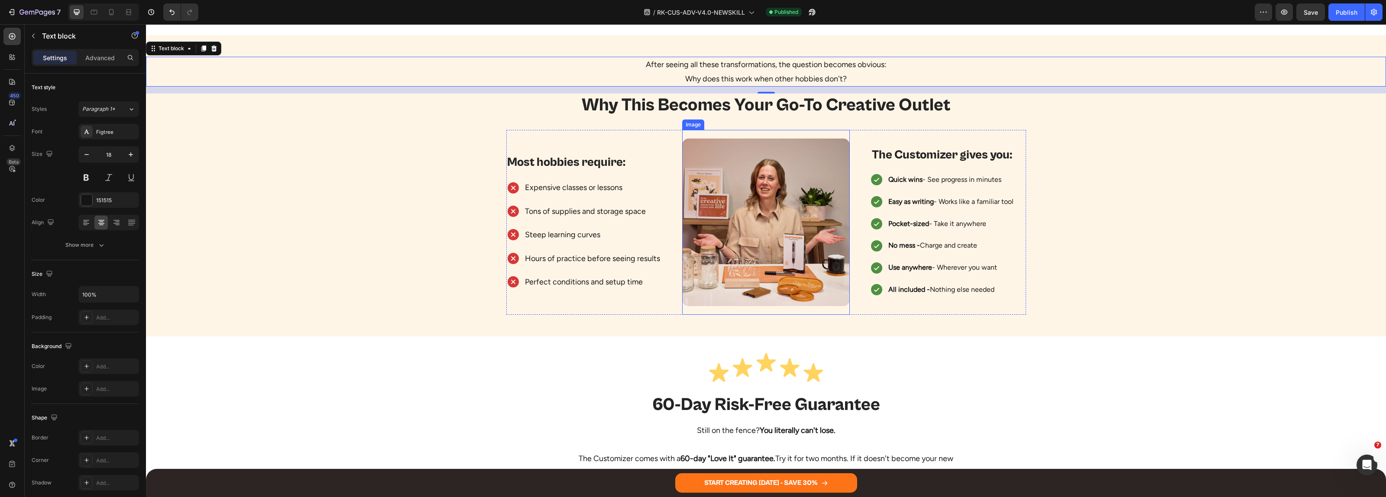
scroll to position [3844, 0]
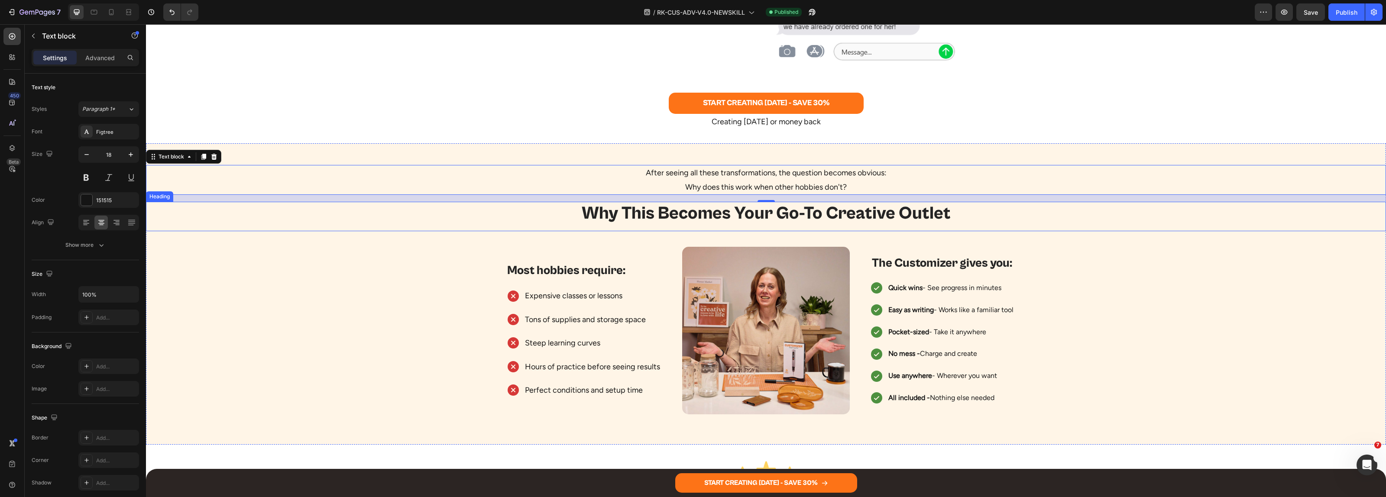
click at [762, 222] on h2 "Why This Becomes Your Go-To Creative Outlet" at bounding box center [766, 213] width 1240 height 23
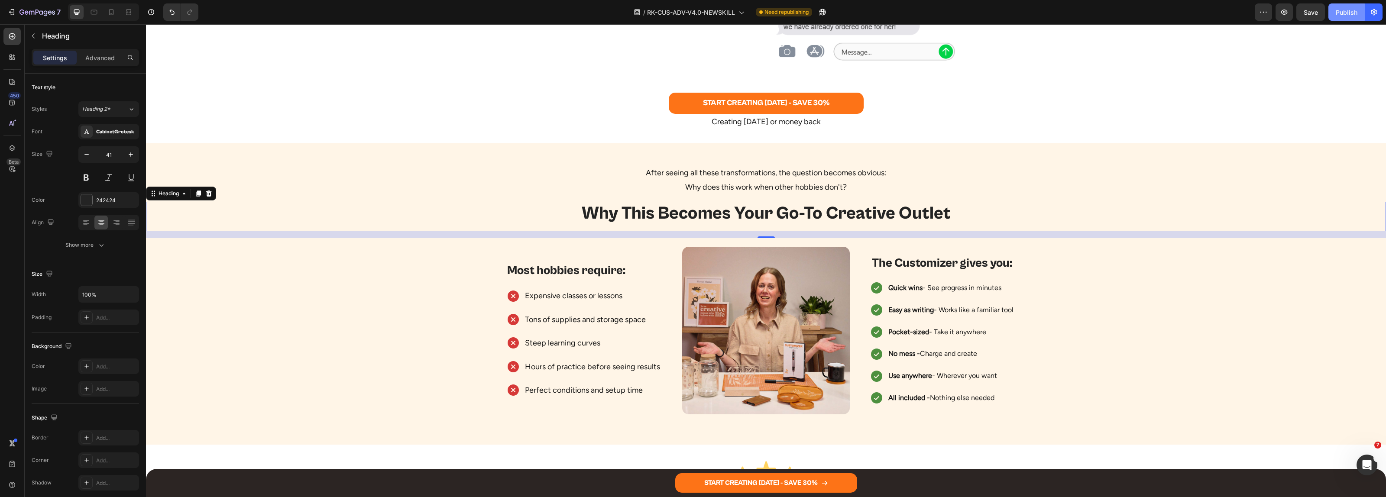
click at [1339, 14] on div "Publish" at bounding box center [1347, 12] width 22 height 9
